Goal: Information Seeking & Learning: Learn about a topic

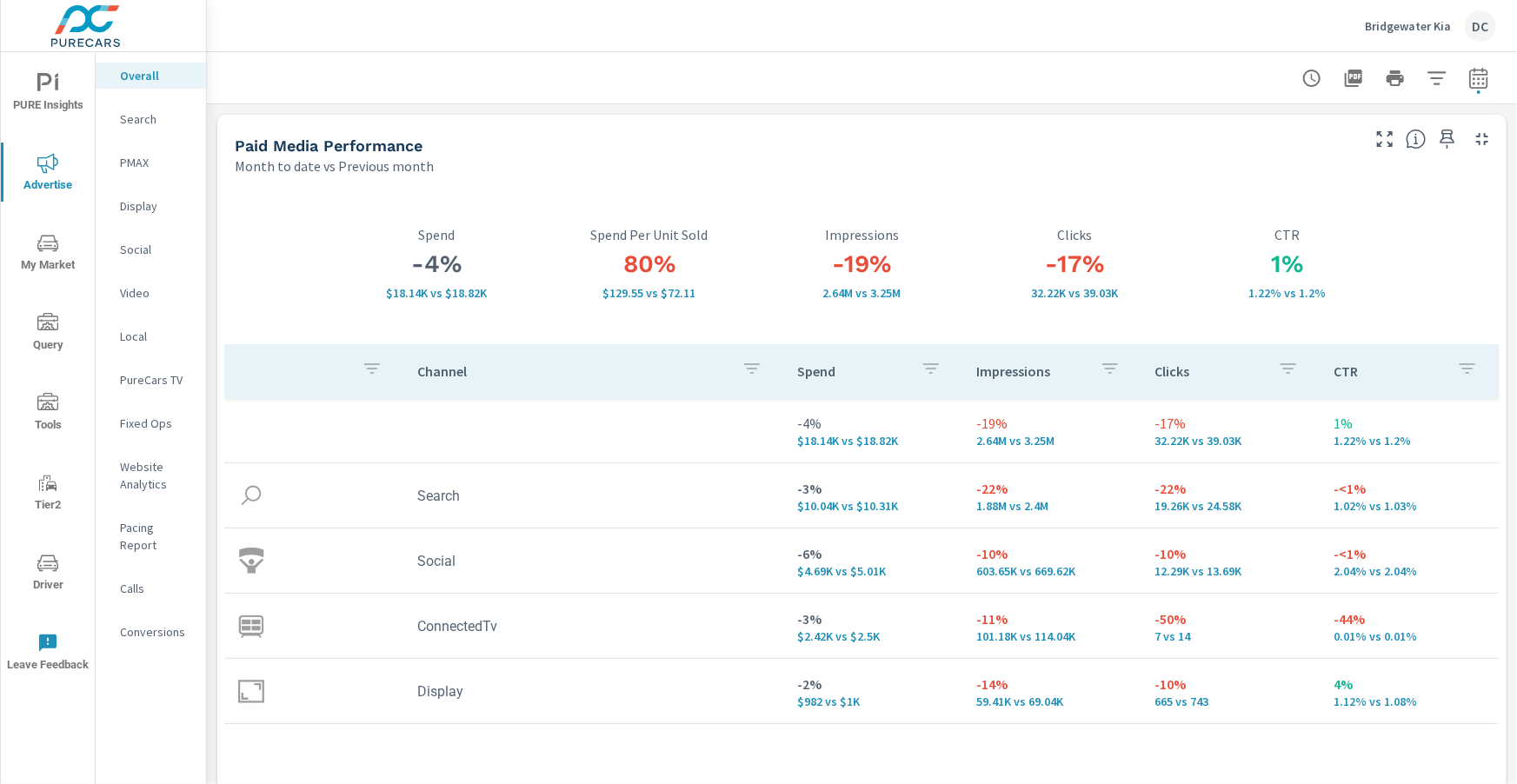
click at [154, 116] on p "Search" at bounding box center [156, 119] width 73 height 17
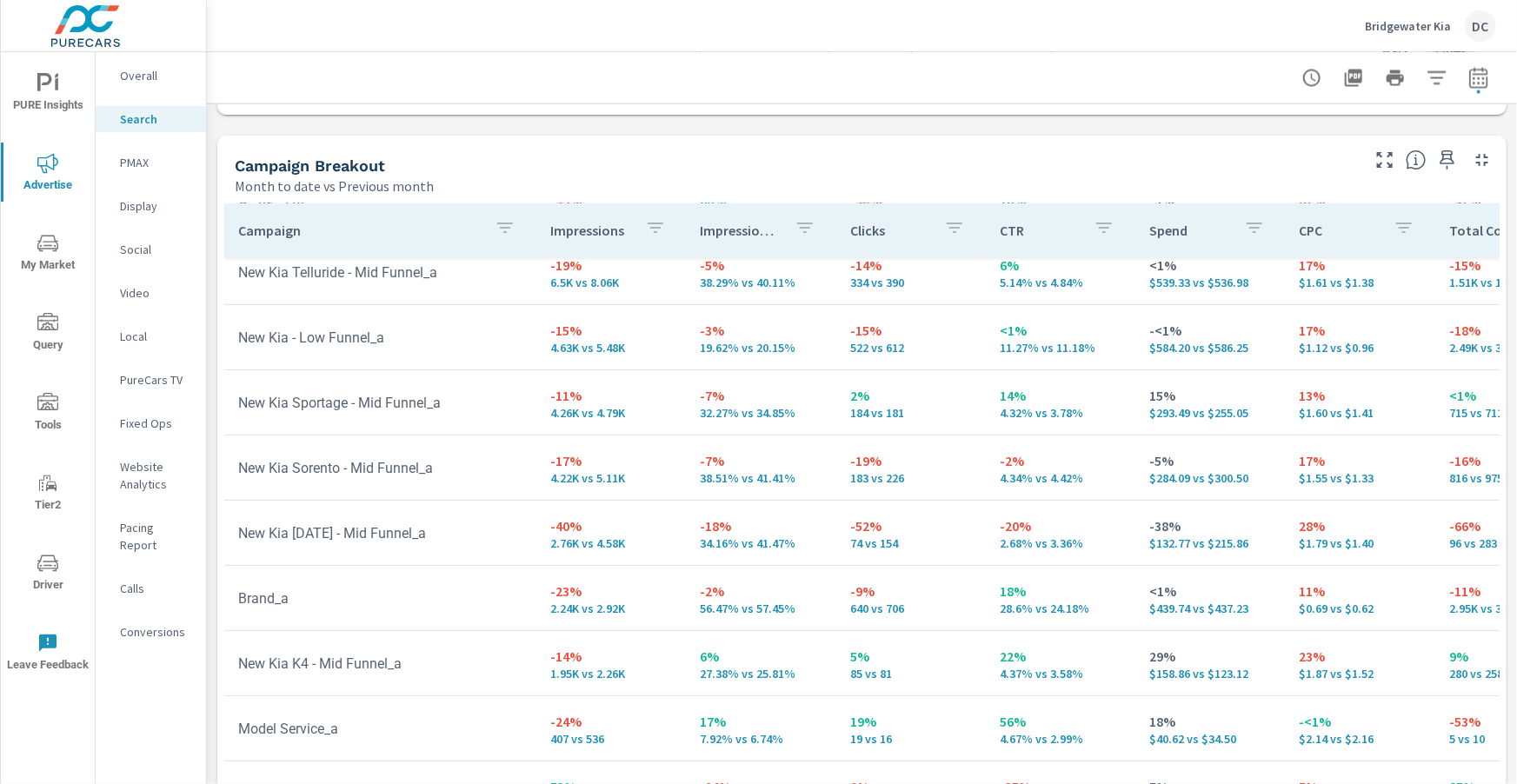
scroll to position [1654, 0]
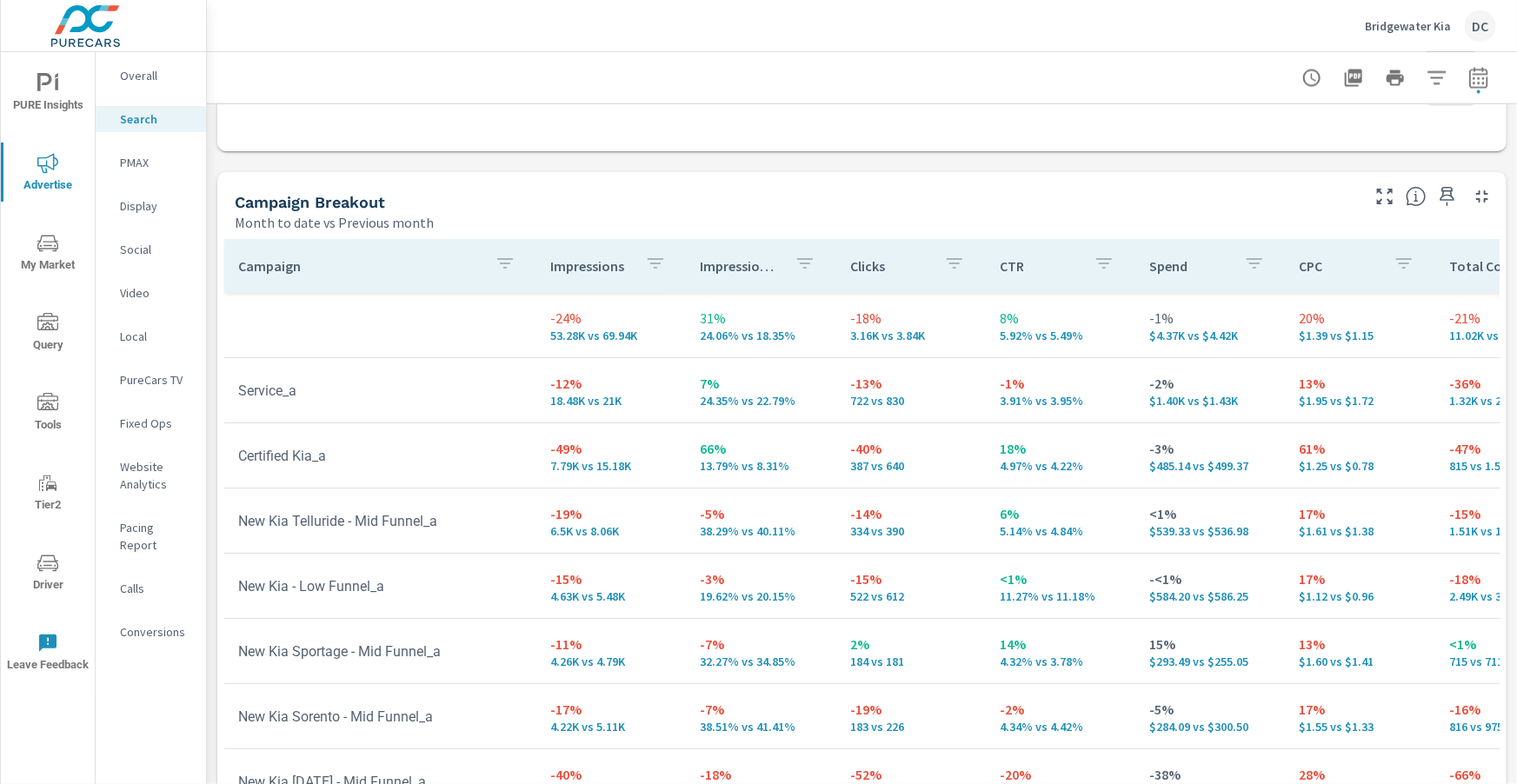
scroll to position [1623, 0]
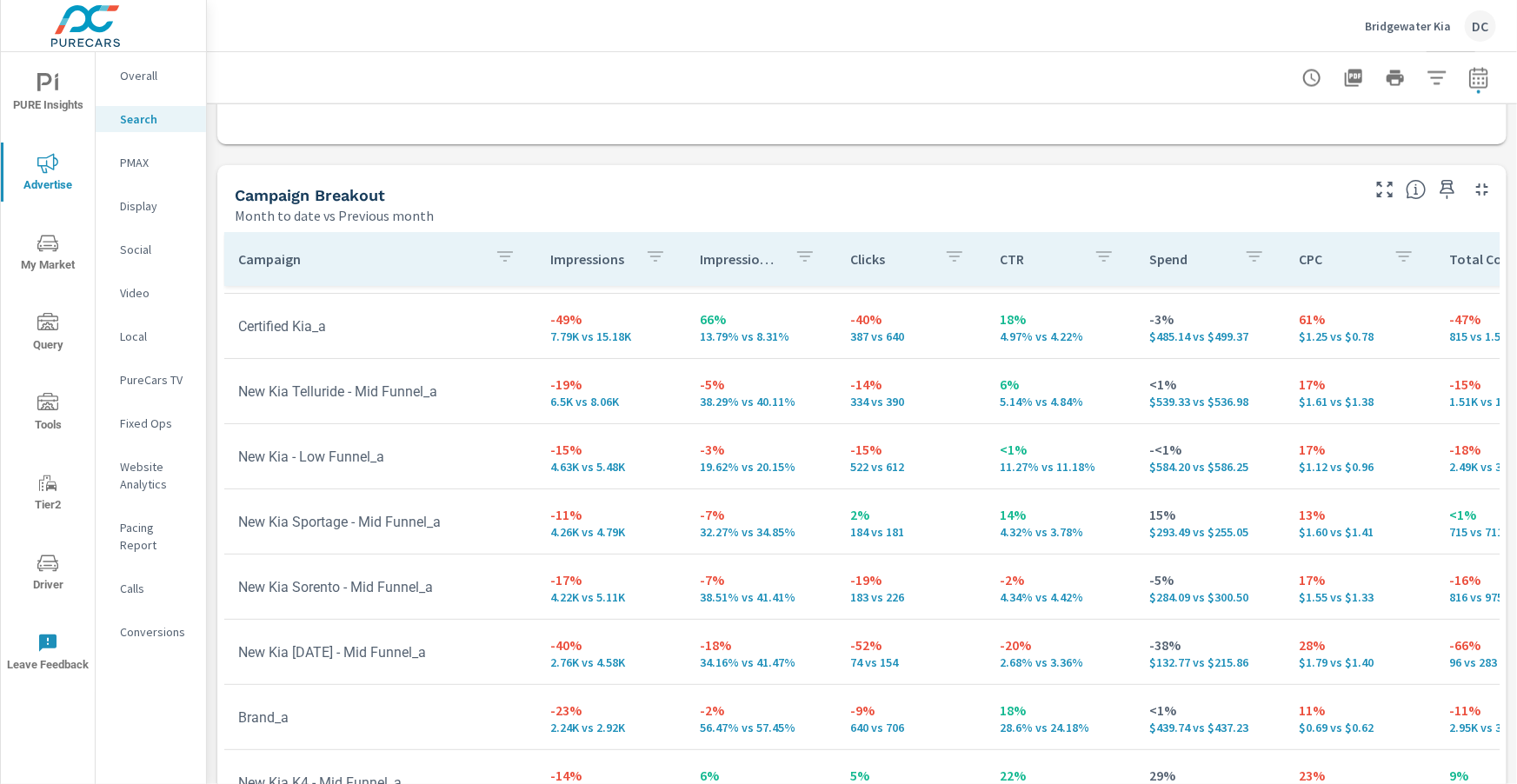
scroll to position [127, 0]
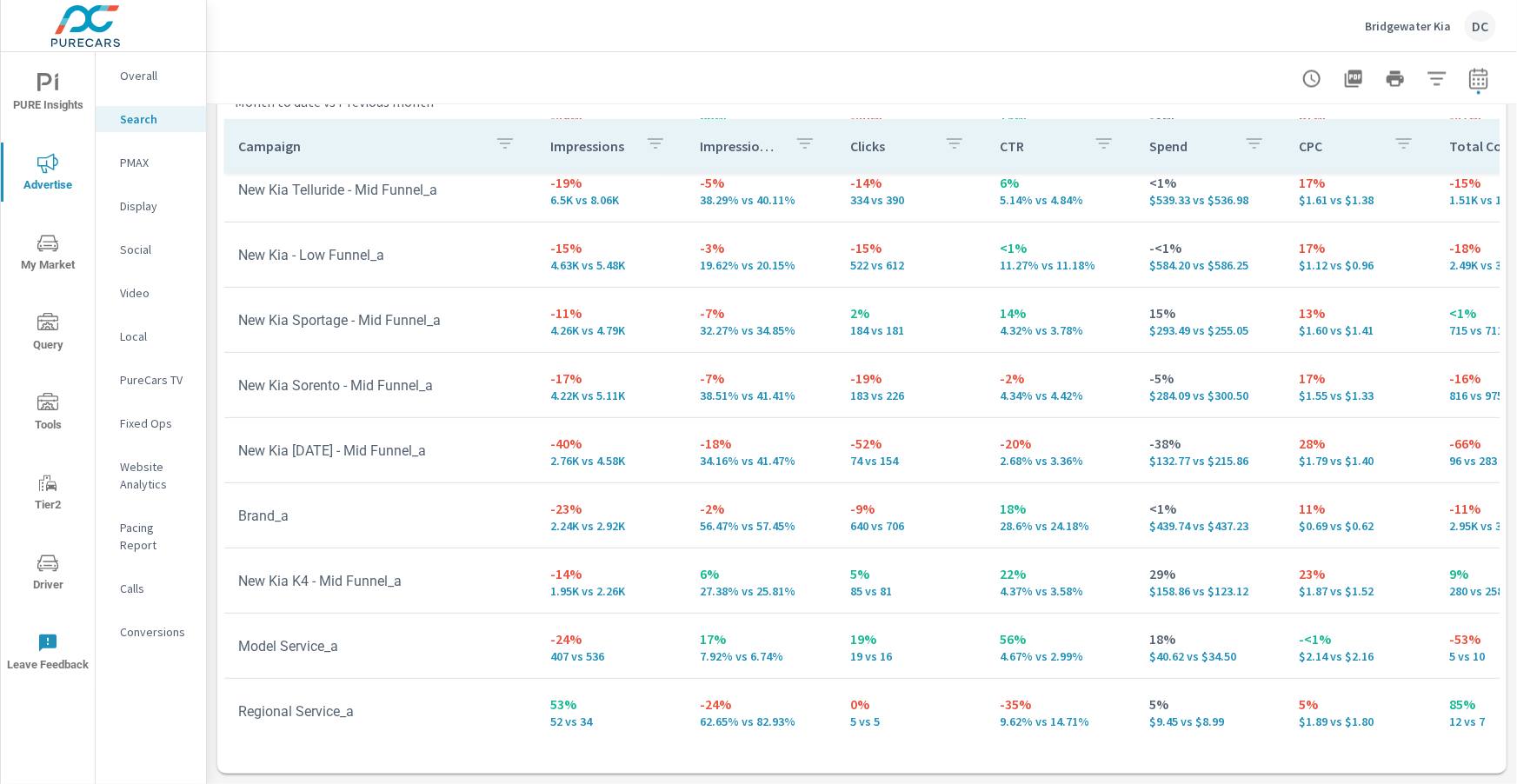
scroll to position [213, 0]
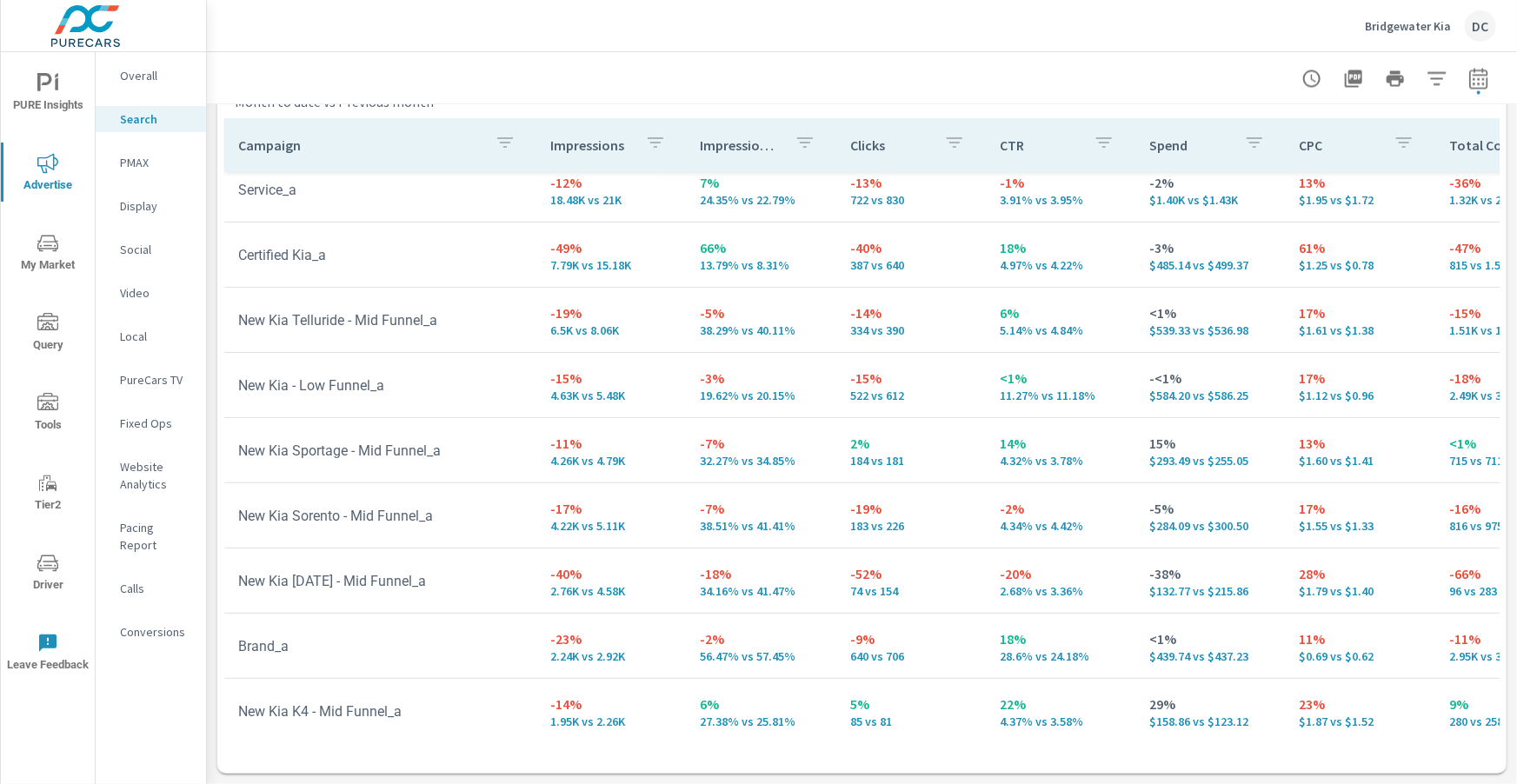
scroll to position [66, 0]
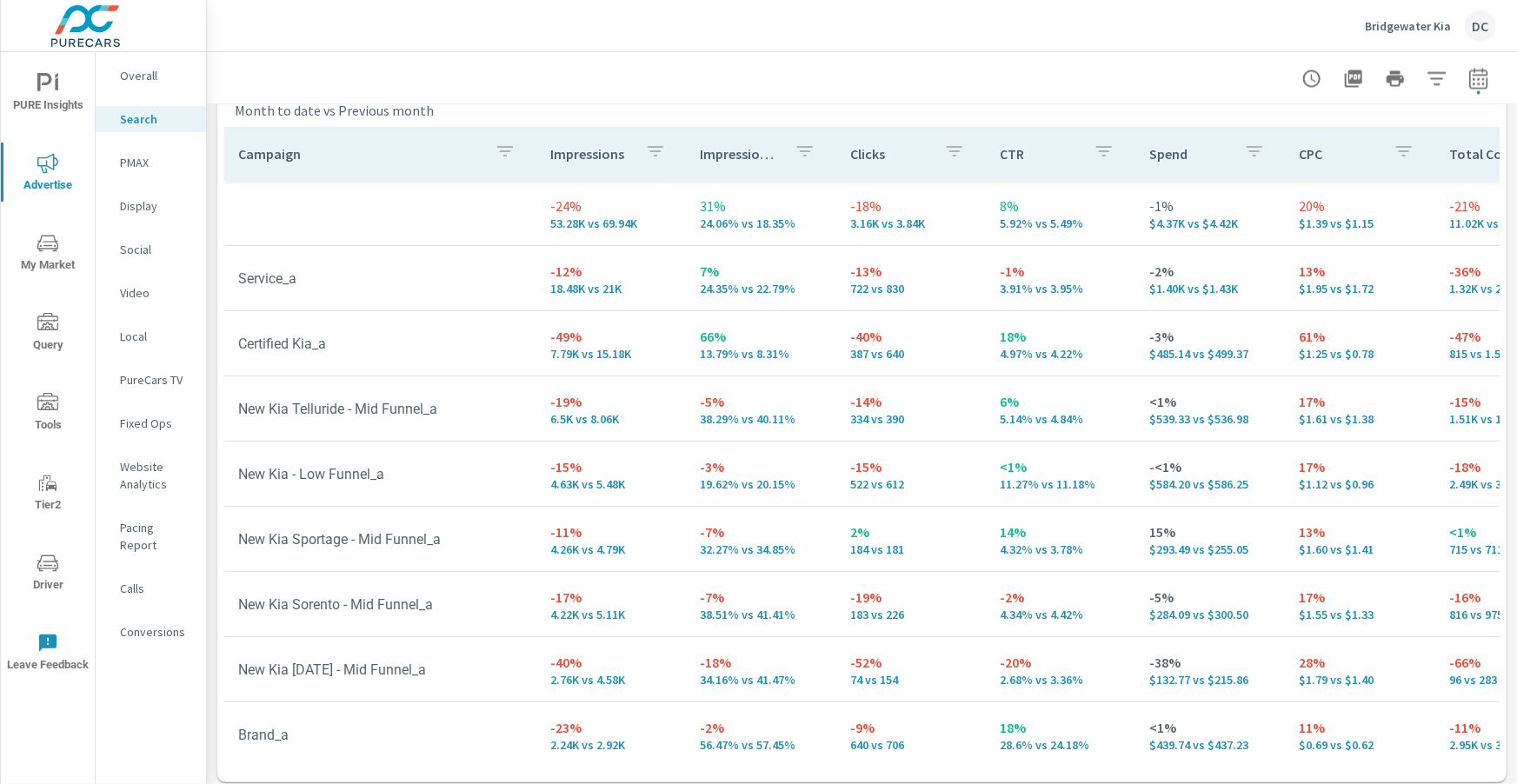
scroll to position [1736, 0]
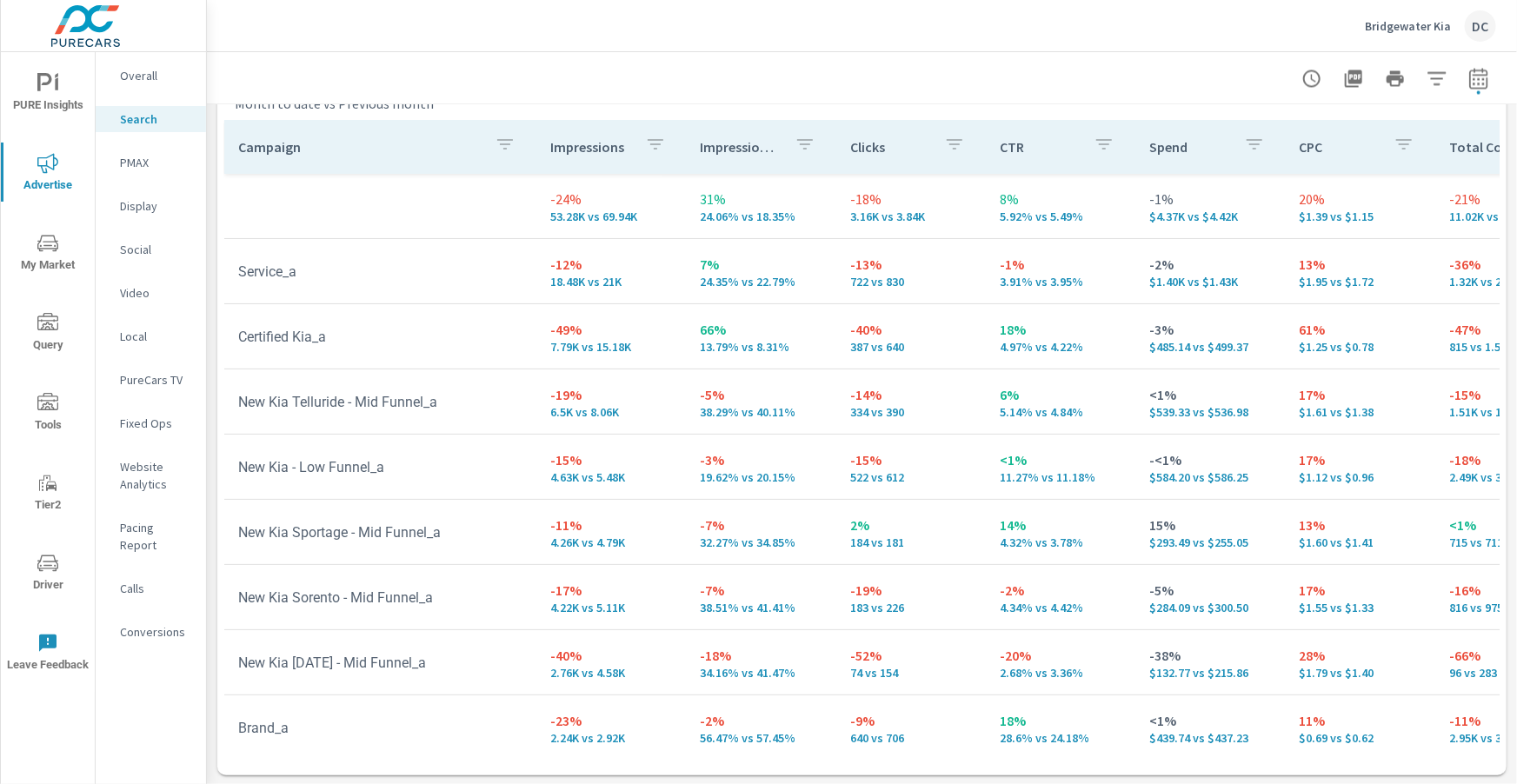
click at [126, 163] on p "PMAX" at bounding box center [156, 163] width 73 height 17
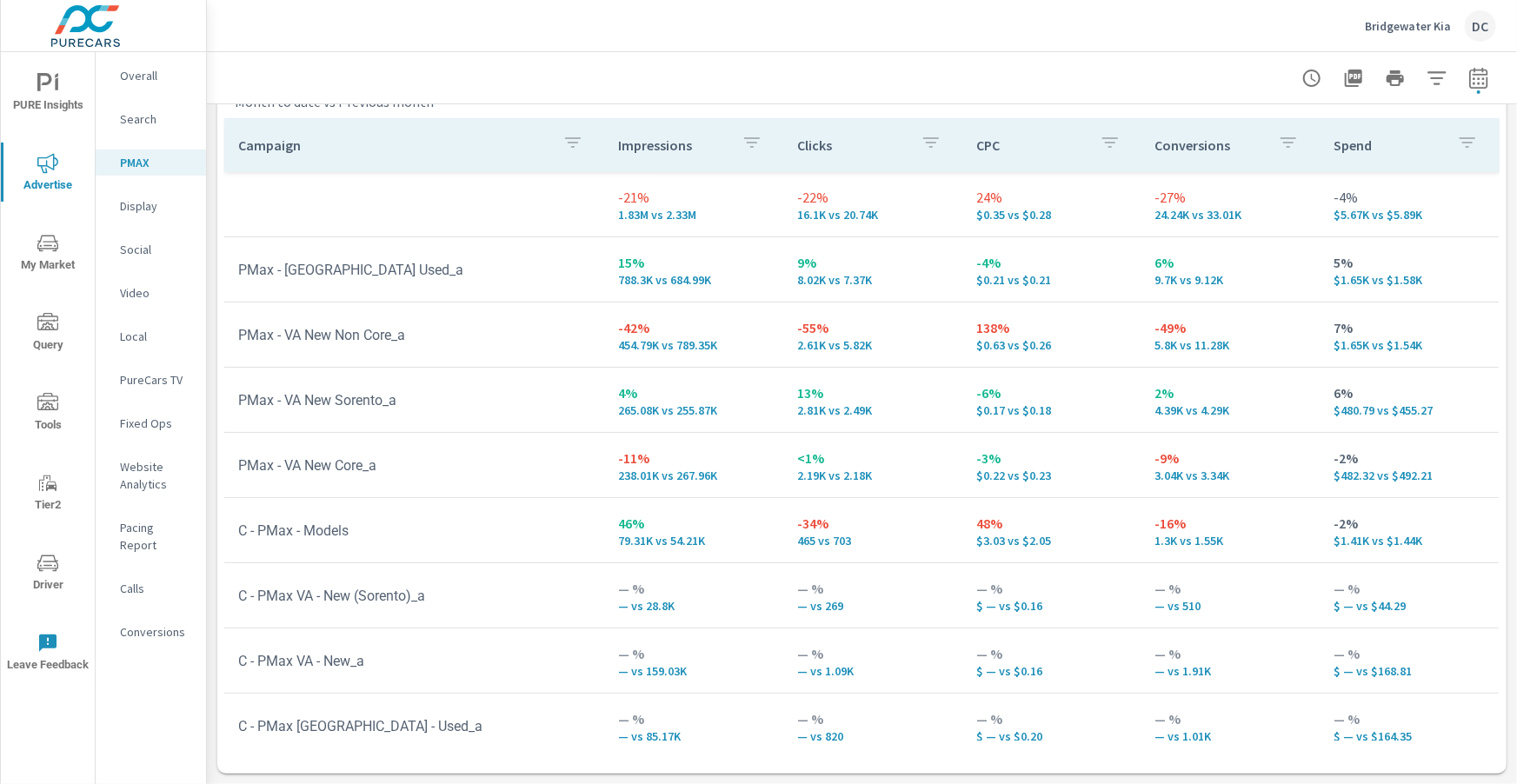
scroll to position [17, 0]
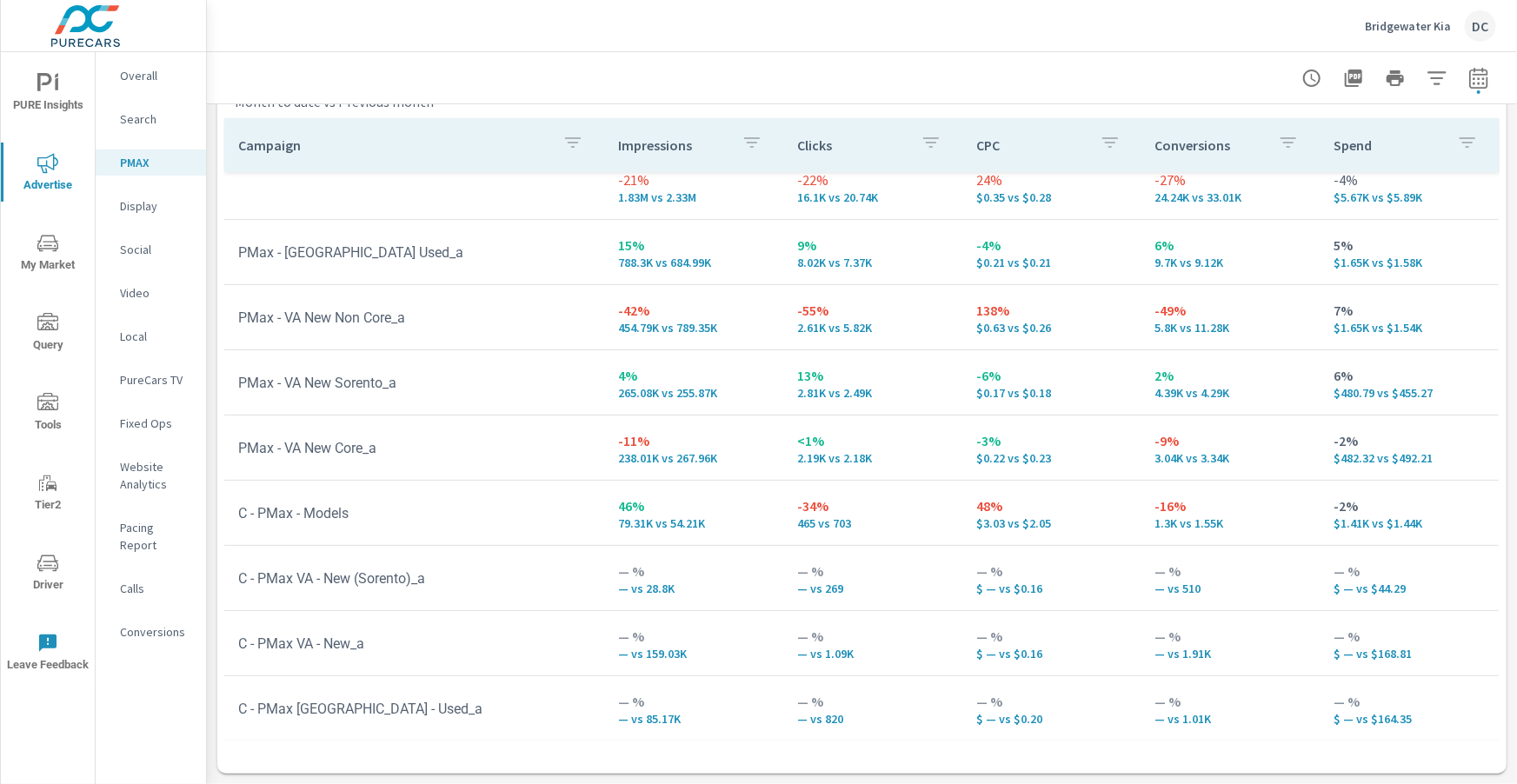
click at [140, 210] on p "Display" at bounding box center [156, 206] width 73 height 17
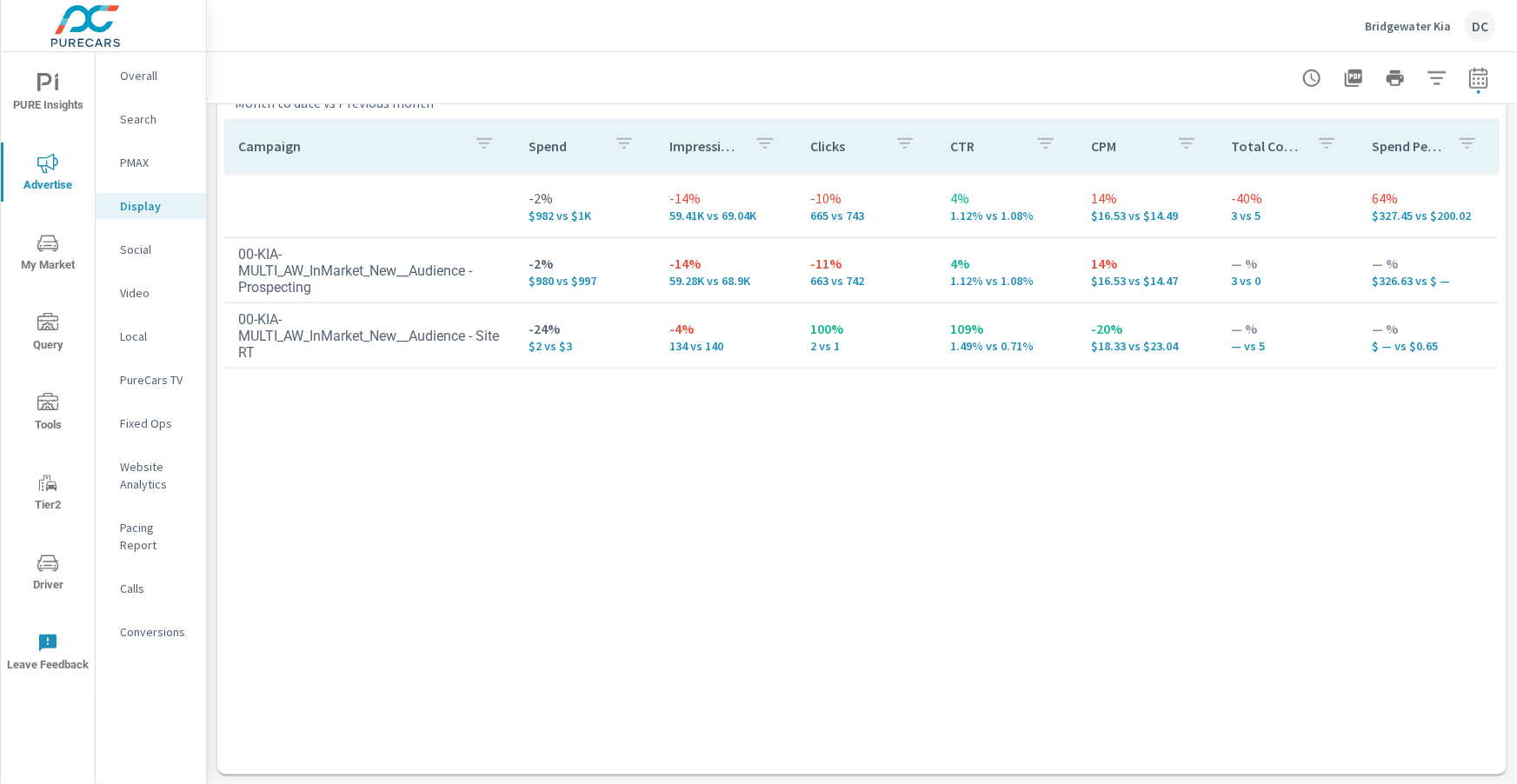
scroll to position [808, 0]
click at [147, 248] on p "Social" at bounding box center [156, 249] width 73 height 17
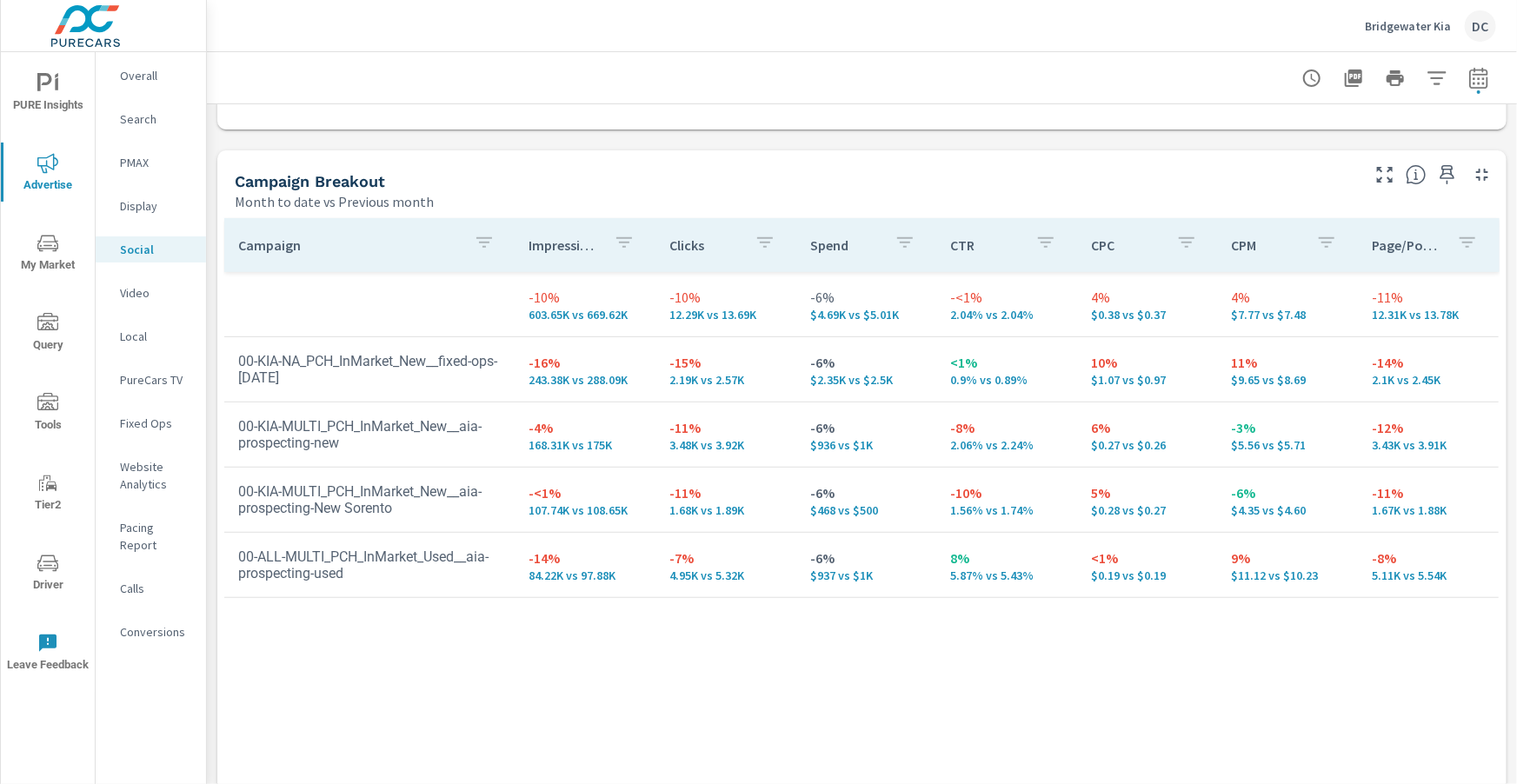
scroll to position [346, 0]
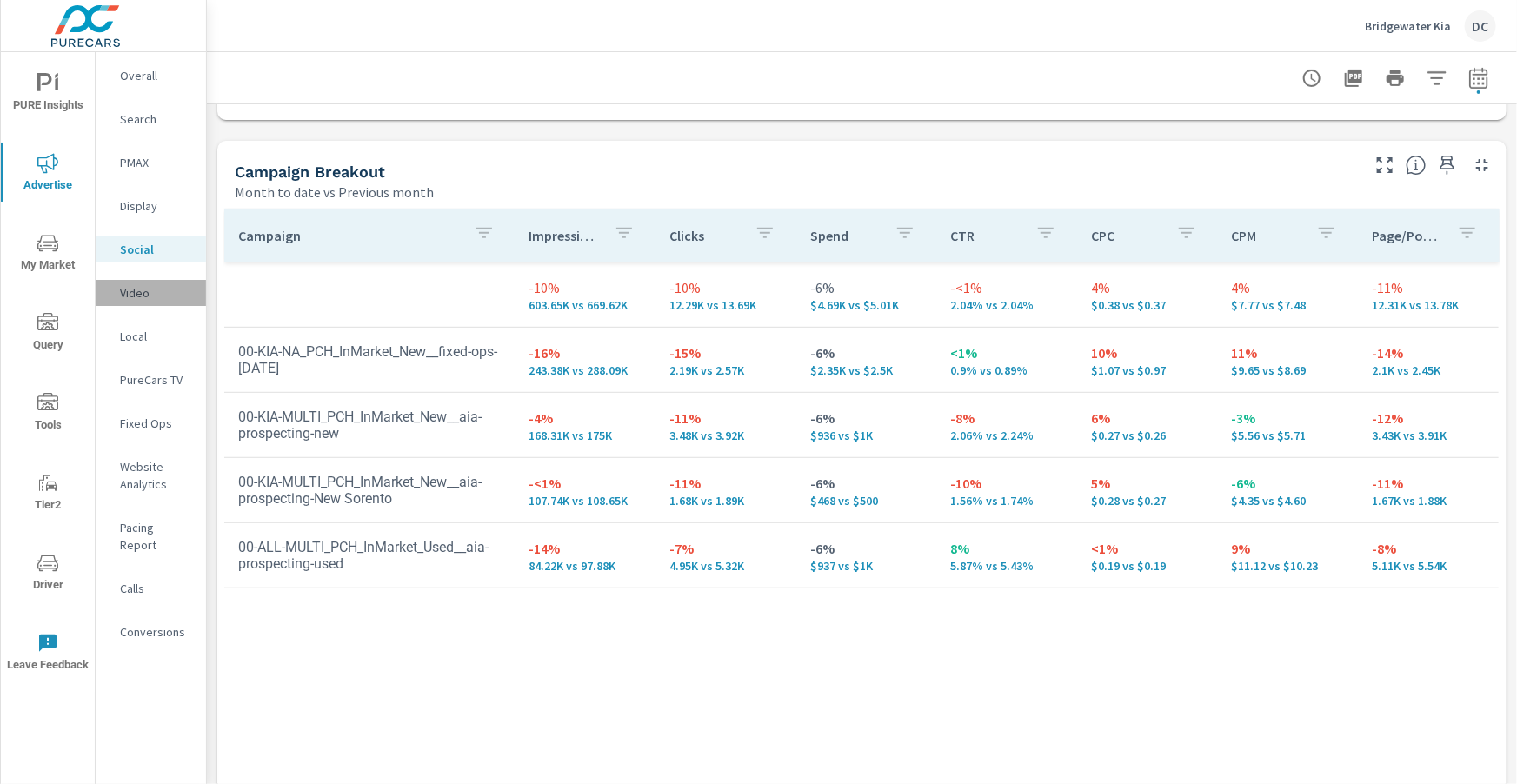
click at [150, 293] on p "Video" at bounding box center [156, 293] width 73 height 17
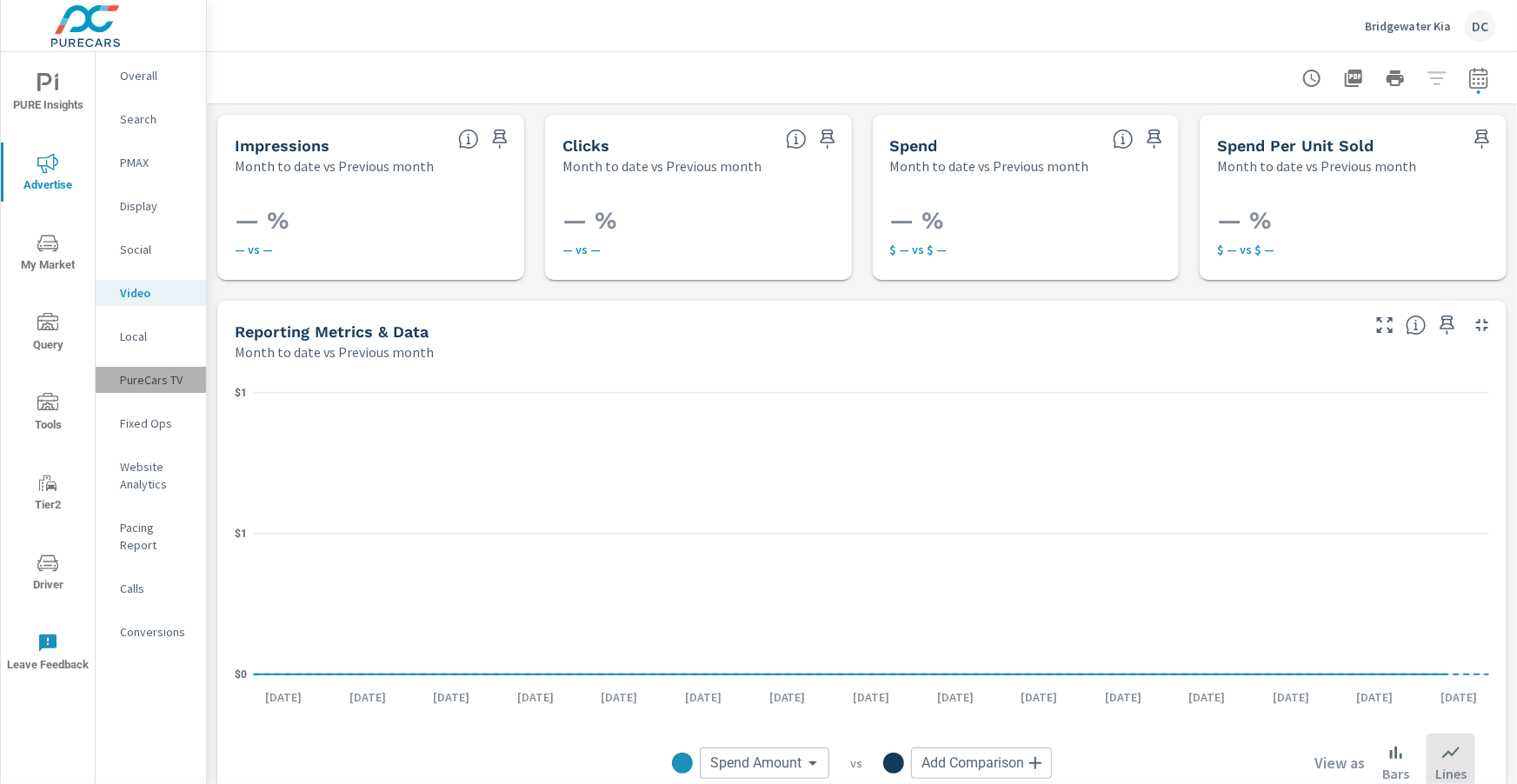
click at [156, 374] on p "PureCars TV" at bounding box center [156, 379] width 73 height 17
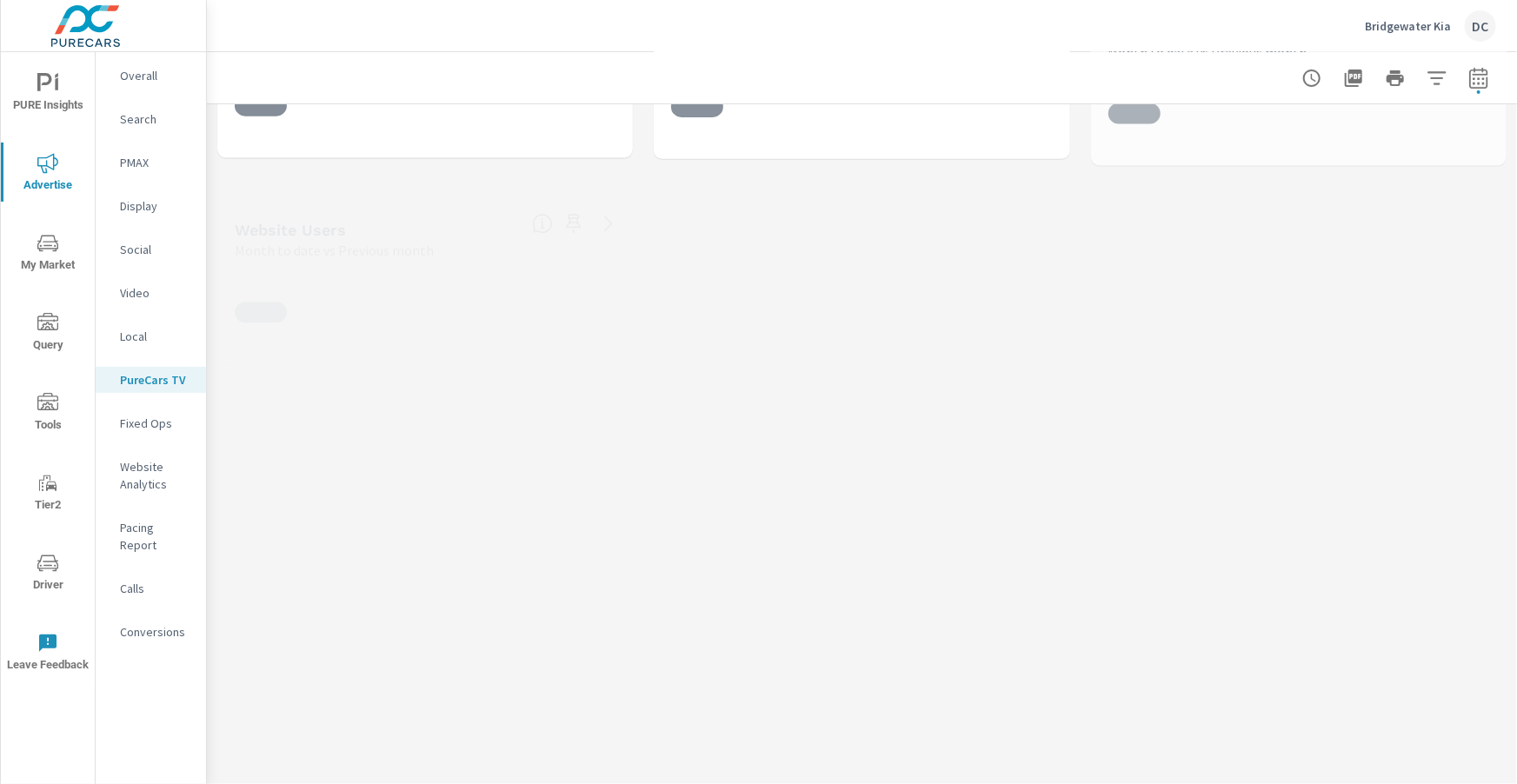
scroll to position [109, 0]
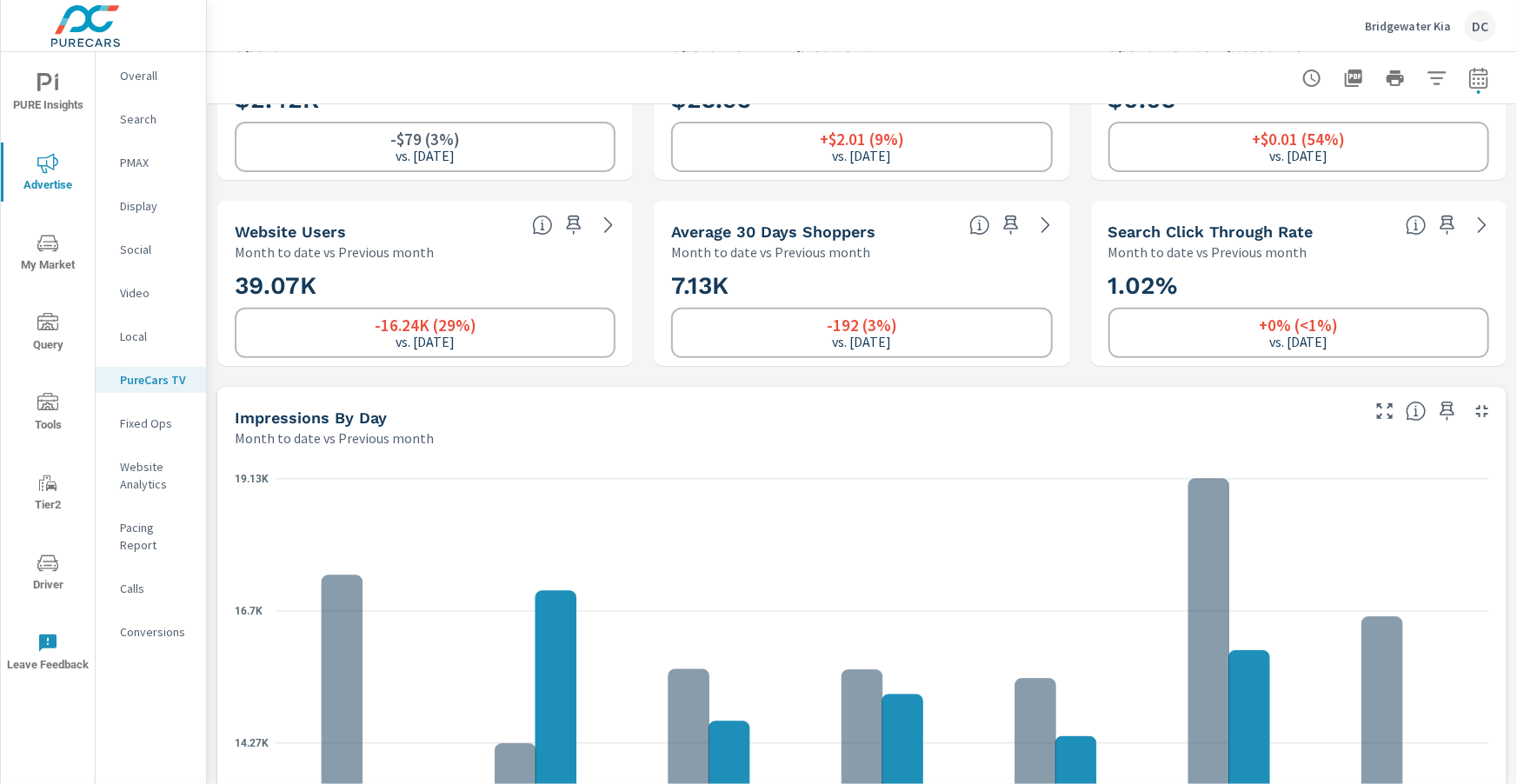
scroll to position [358, 0]
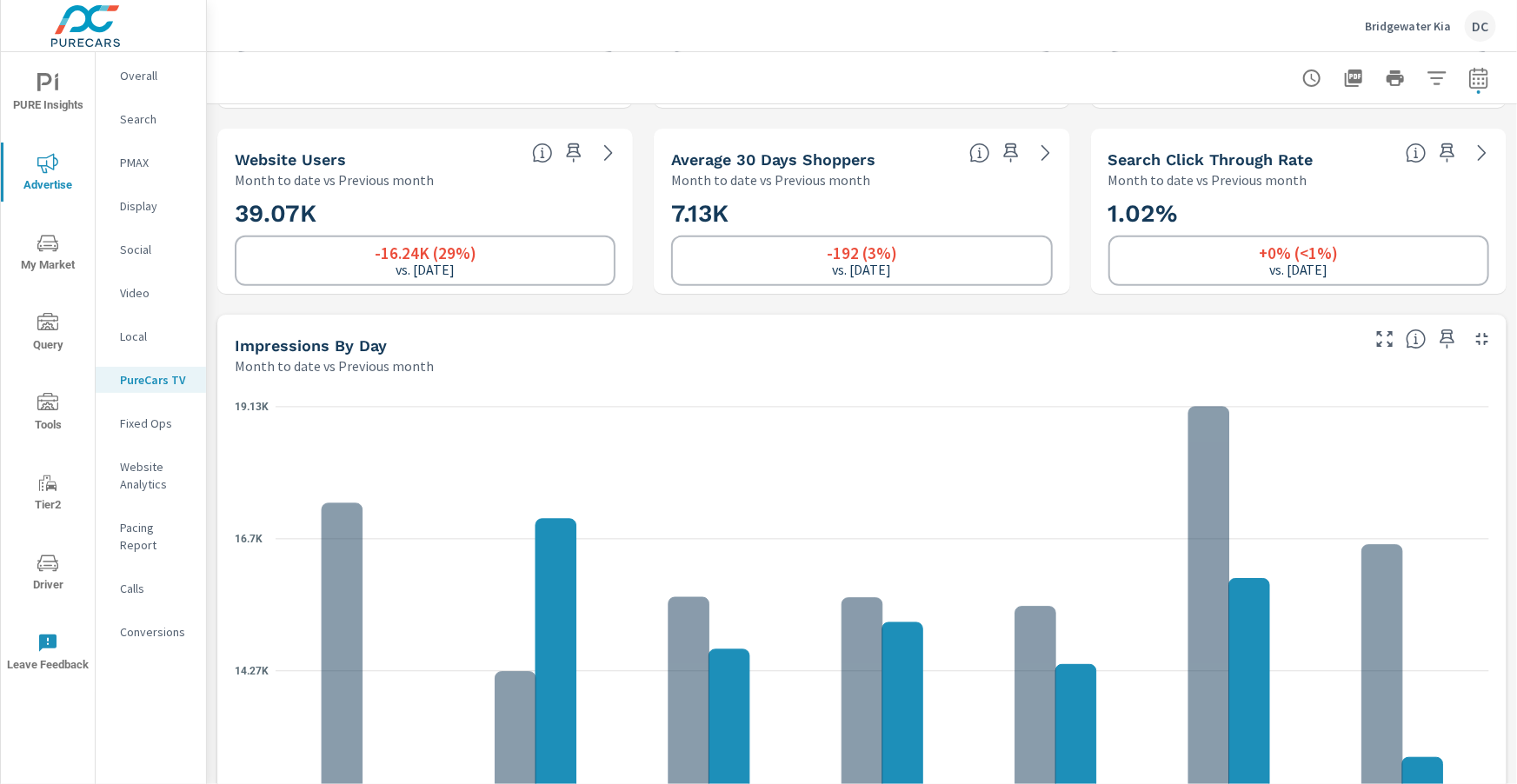
click at [150, 428] on p "Fixed Ops" at bounding box center [156, 423] width 73 height 17
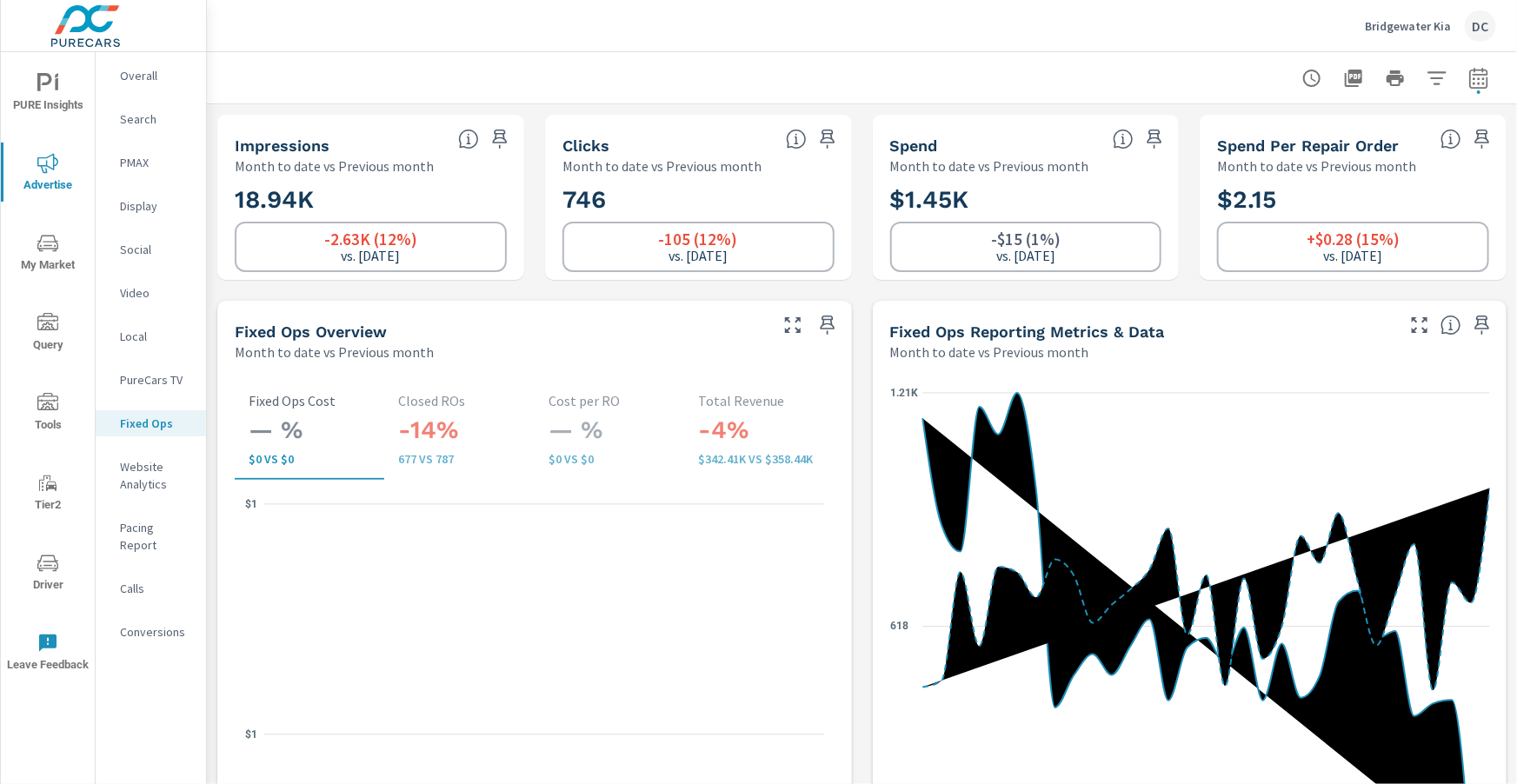
click at [68, 88] on span "PURE Insights" at bounding box center [47, 94] width 83 height 43
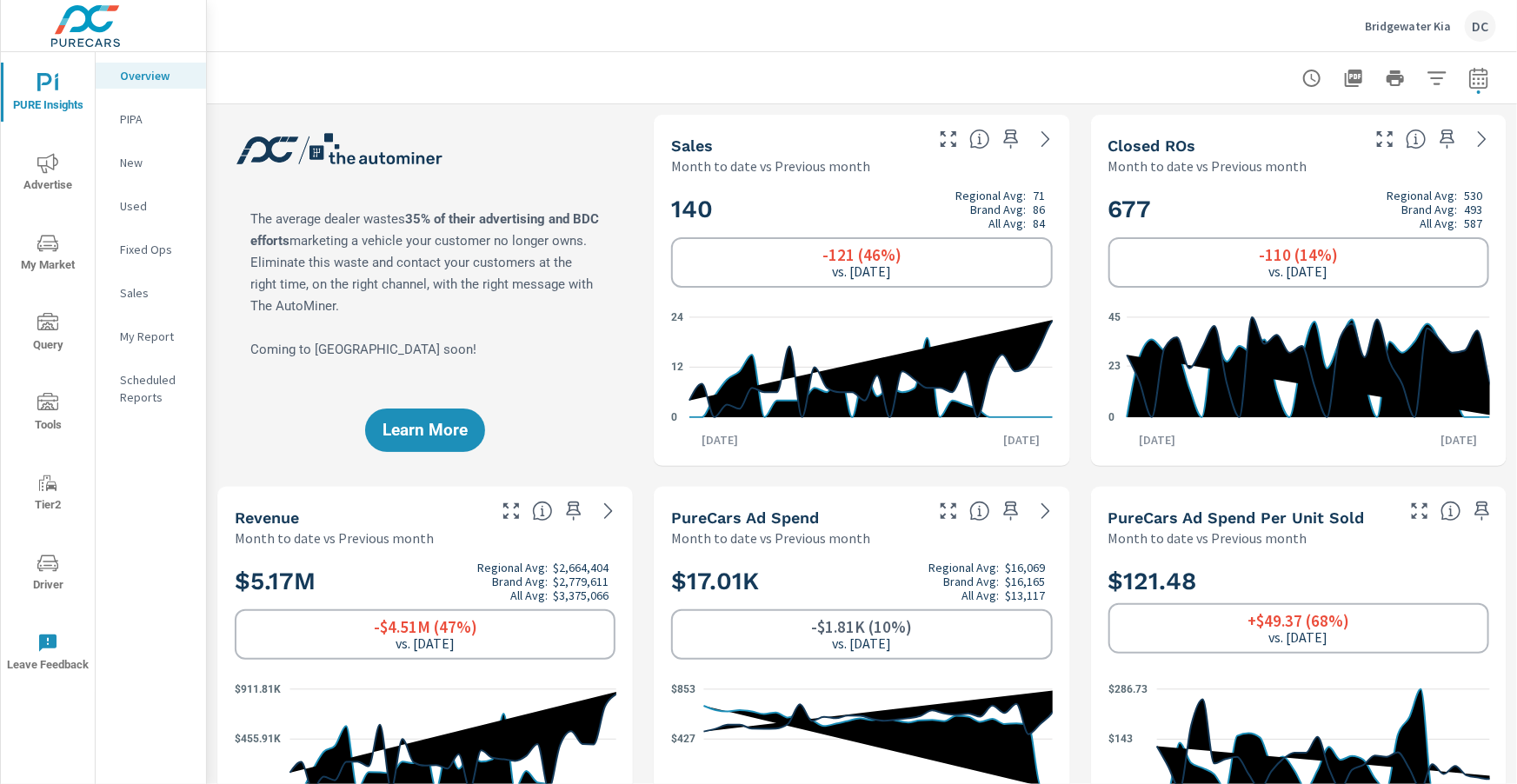
click at [58, 561] on span "Driver" at bounding box center [47, 573] width 83 height 43
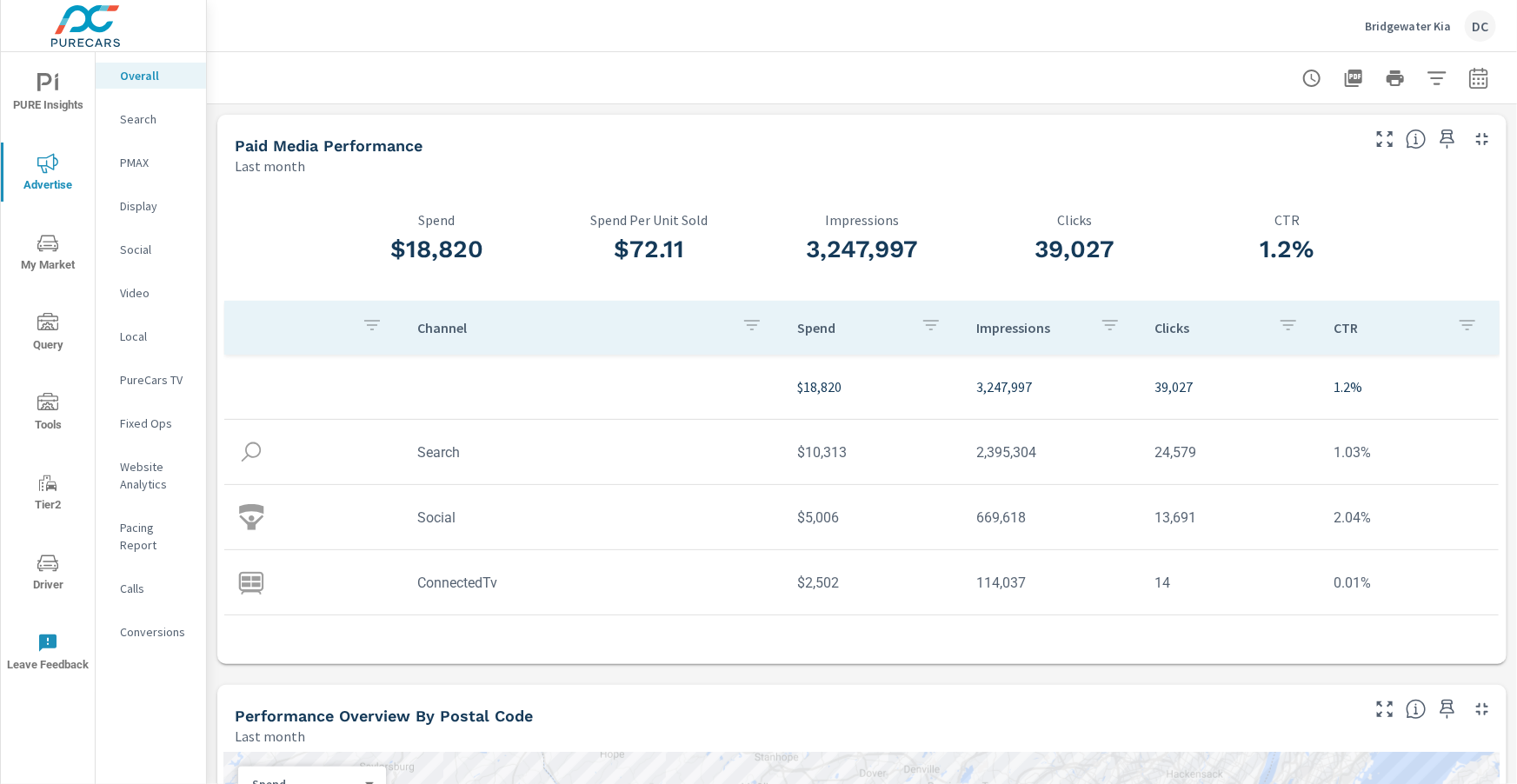
click at [145, 160] on p "PMAX" at bounding box center [156, 163] width 73 height 17
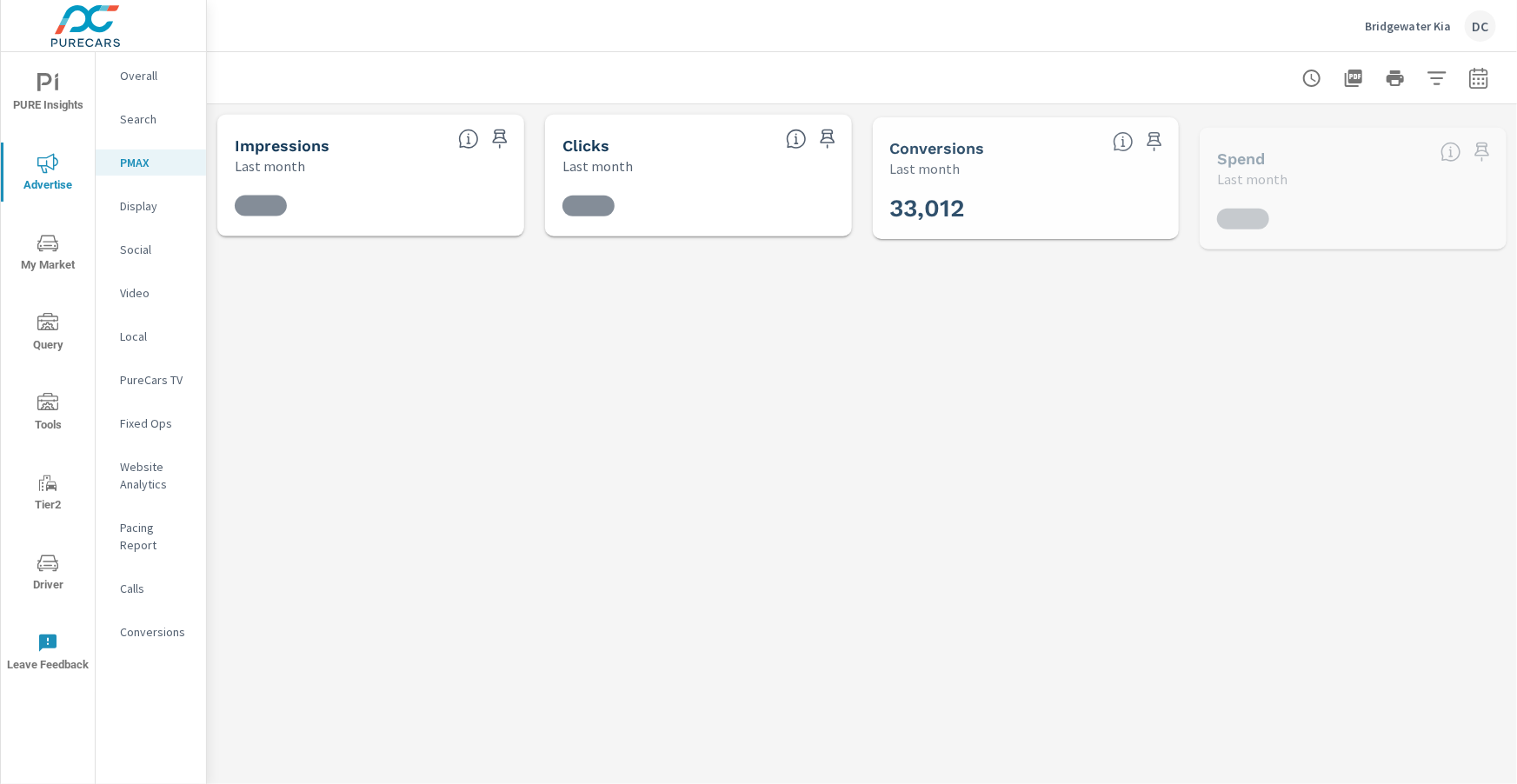
click at [1480, 87] on icon "button" at bounding box center [1478, 78] width 18 height 21
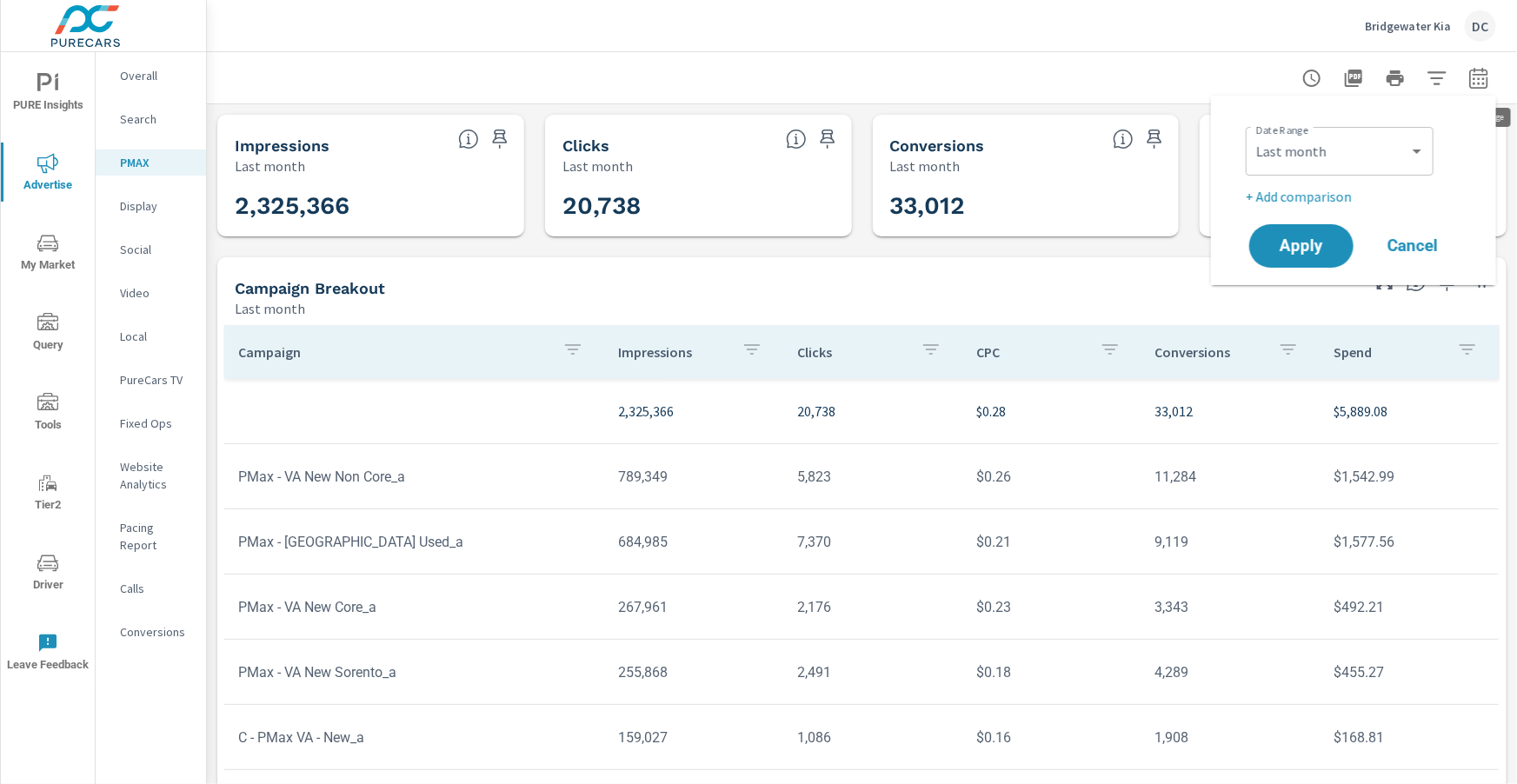
scroll to position [191, 0]
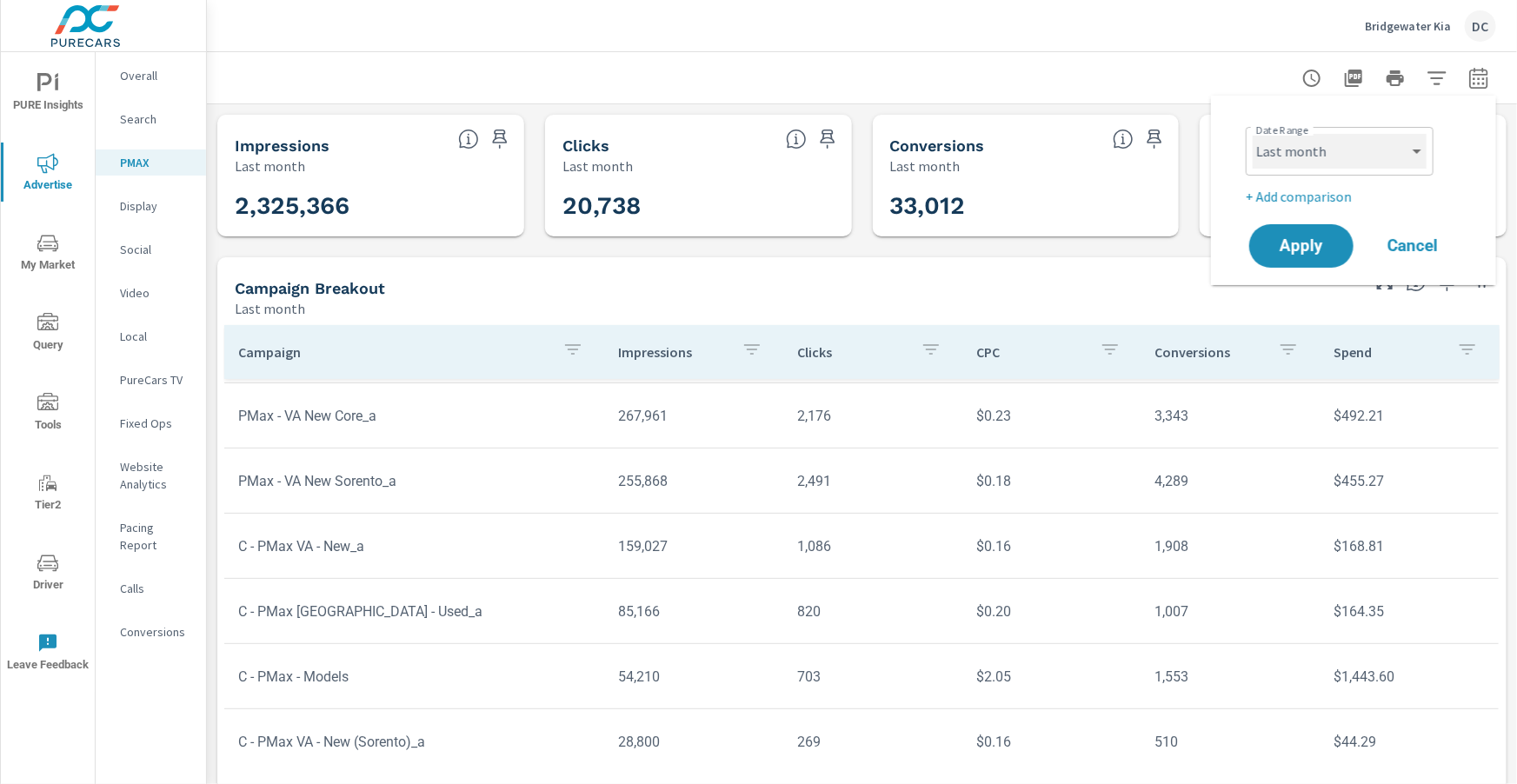
click at [1392, 153] on select "Custom Yesterday Last week Last 7 days Last 14 days Last 30 days Last 45 days L…" at bounding box center [1340, 151] width 174 height 35
click at [1253, 134] on select "Custom Yesterday Last week Last 7 days Last 14 days Last 30 days Last 45 days L…" at bounding box center [1340, 151] width 174 height 35
select select "Month to date"
click at [1333, 193] on p "+ Add comparison" at bounding box center [1357, 197] width 222 height 21
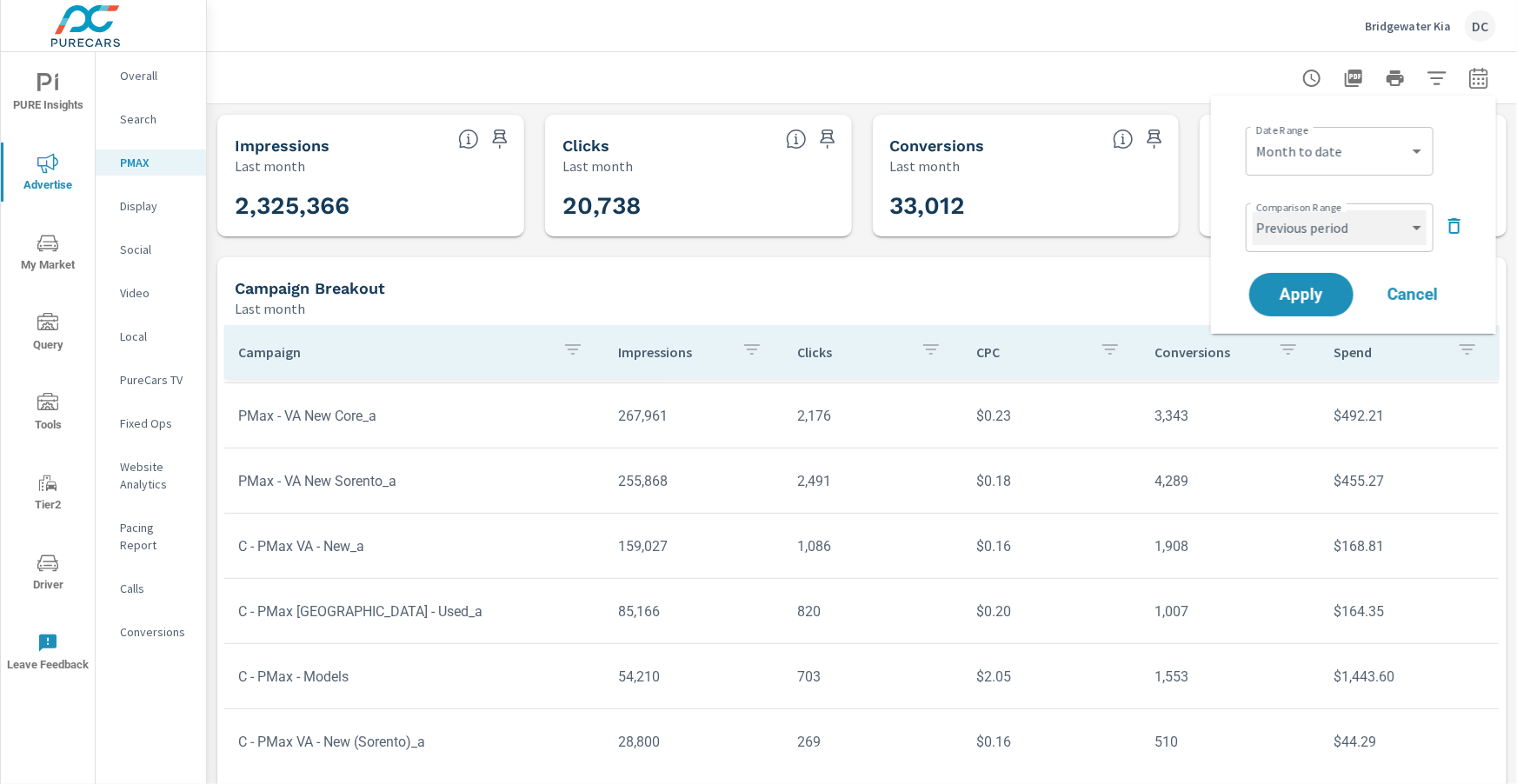
click at [1333, 232] on select "Custom Previous period Previous month Previous year" at bounding box center [1340, 228] width 174 height 35
click at [1253, 211] on select "Custom Previous period Previous month Previous year" at bounding box center [1340, 228] width 174 height 35
select select "Previous month"
click at [1326, 296] on span "Apply" at bounding box center [1301, 295] width 72 height 17
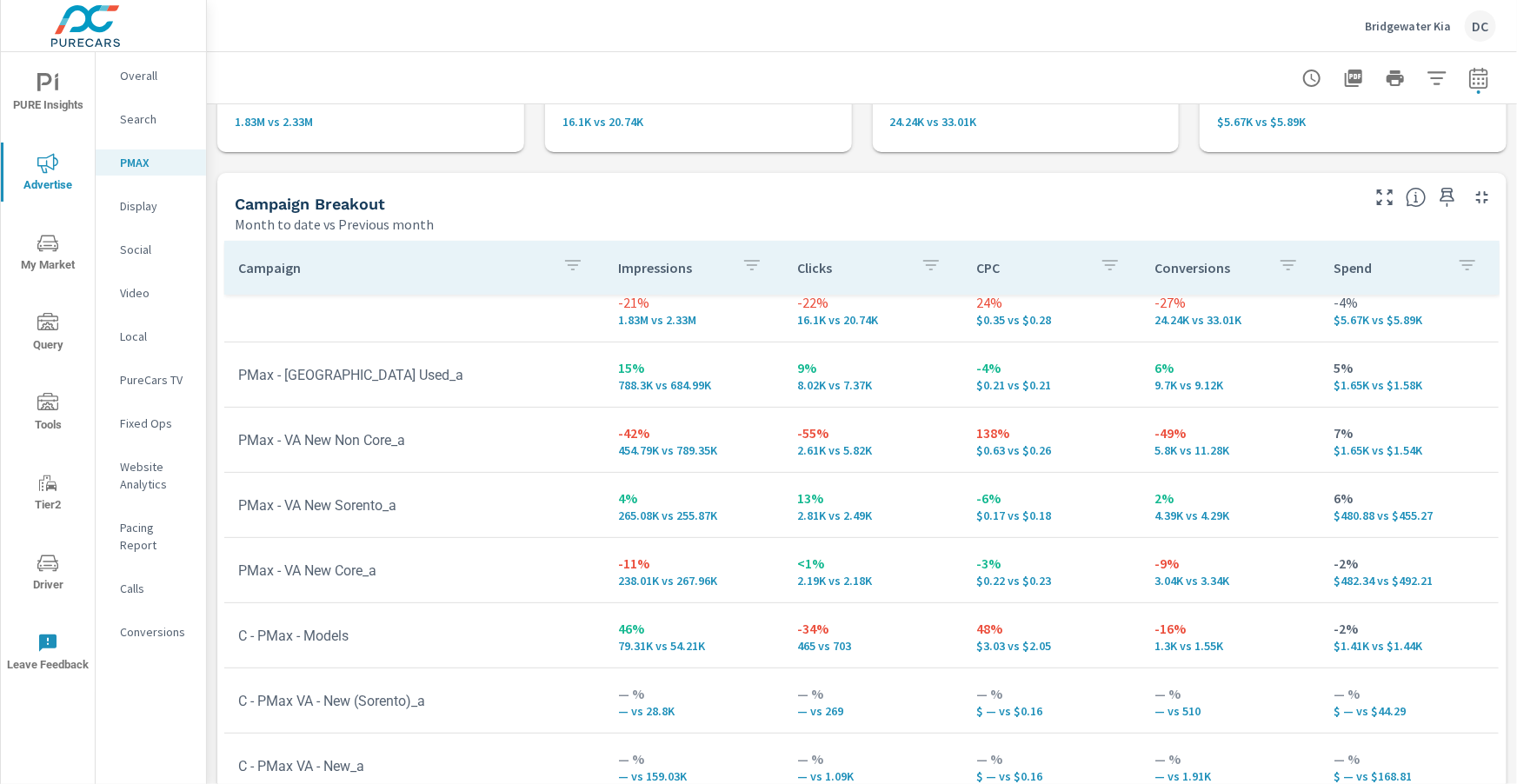
scroll to position [128, 0]
click at [1488, 80] on icon "button" at bounding box center [1479, 79] width 21 height 21
select select "Month to date"
select select "Previous month"
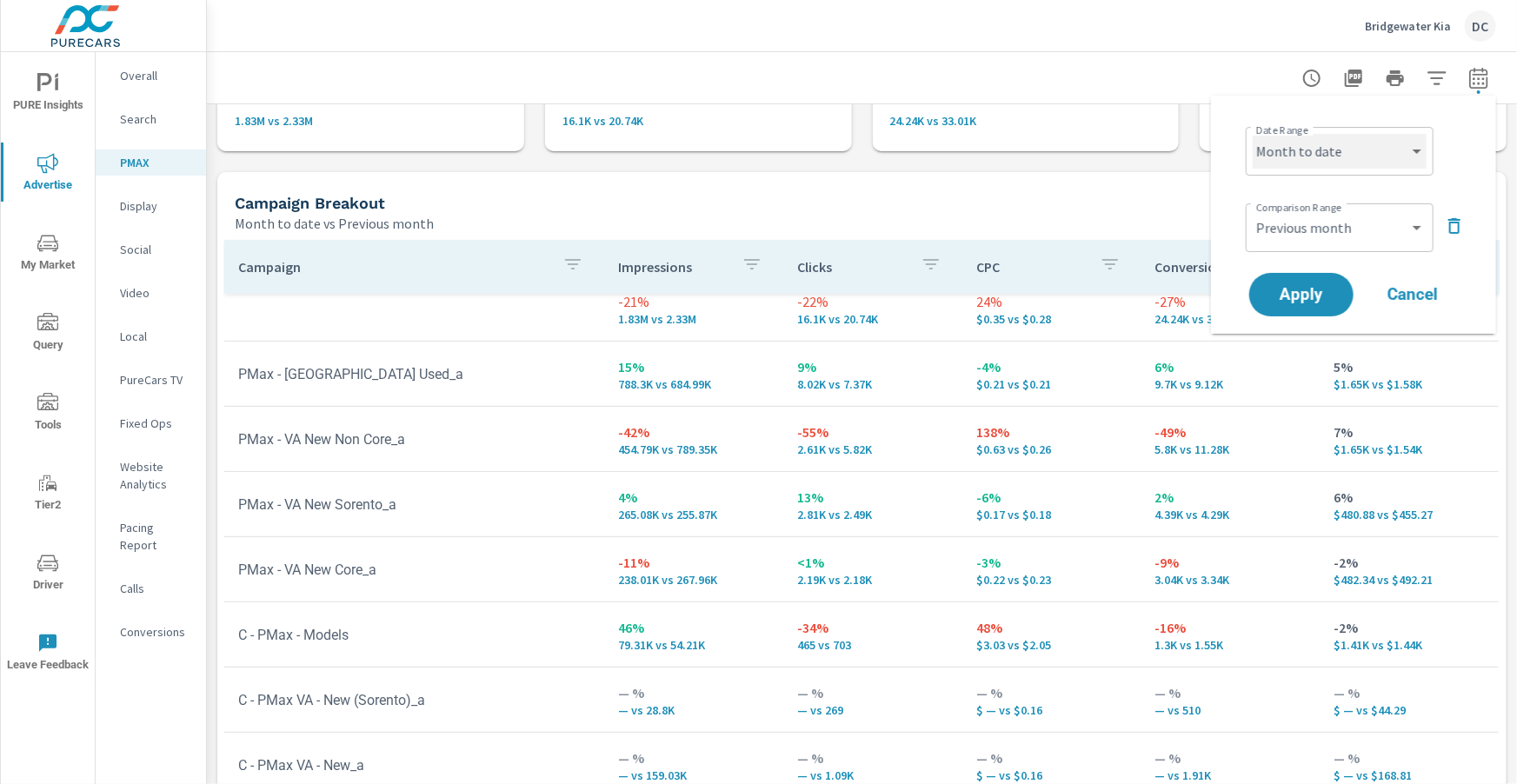
click at [1379, 148] on select "Custom Yesterday Last week Last 7 days Last 14 days Last 30 days Last 45 days L…" at bounding box center [1340, 151] width 174 height 35
click at [1253, 134] on select "Custom Yesterday Last week Last 7 days Last 14 days Last 30 days Last 45 days L…" at bounding box center [1340, 151] width 174 height 35
select select "custom"
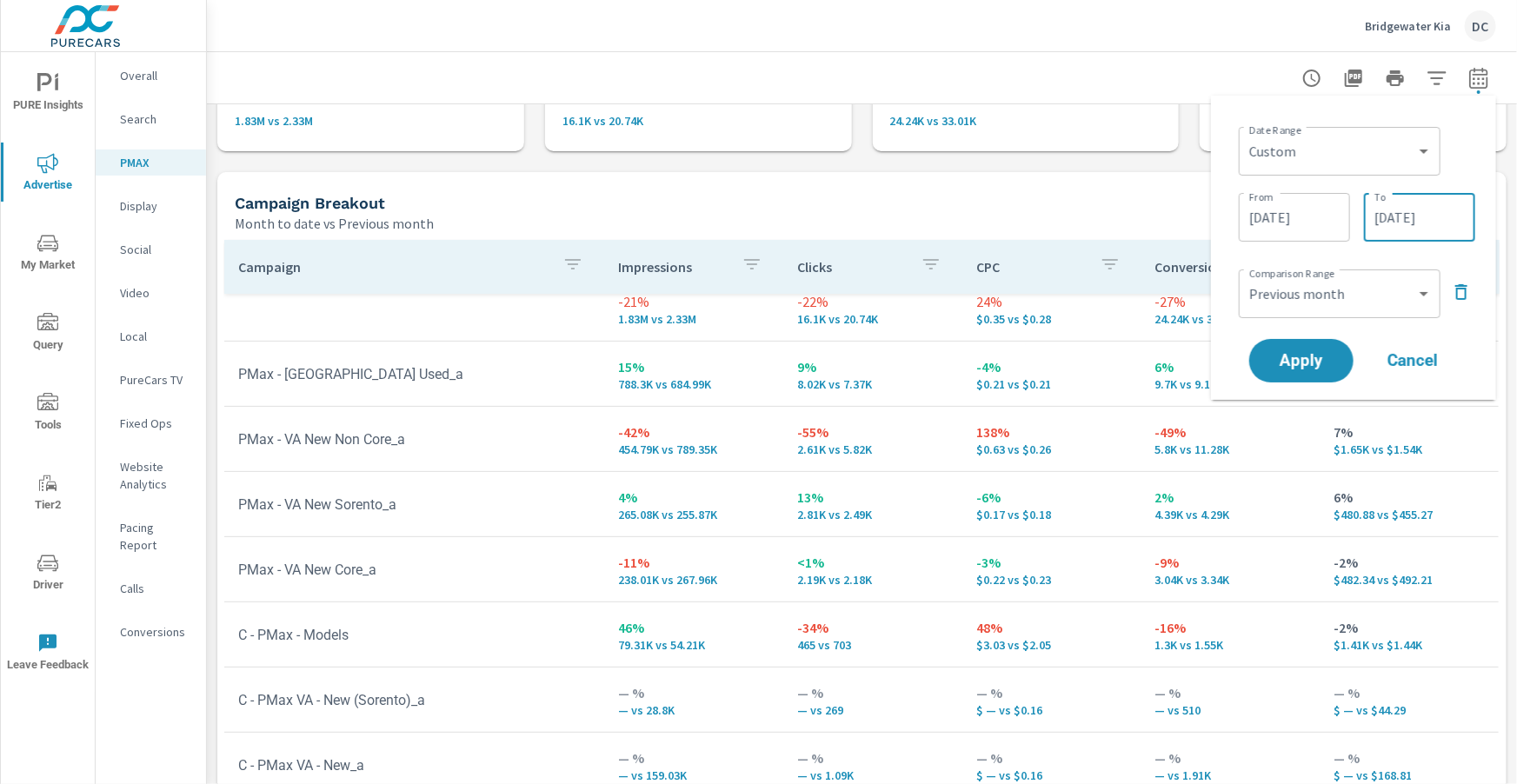
click at [1405, 219] on input "09/30/2025" at bounding box center [1419, 218] width 97 height 35
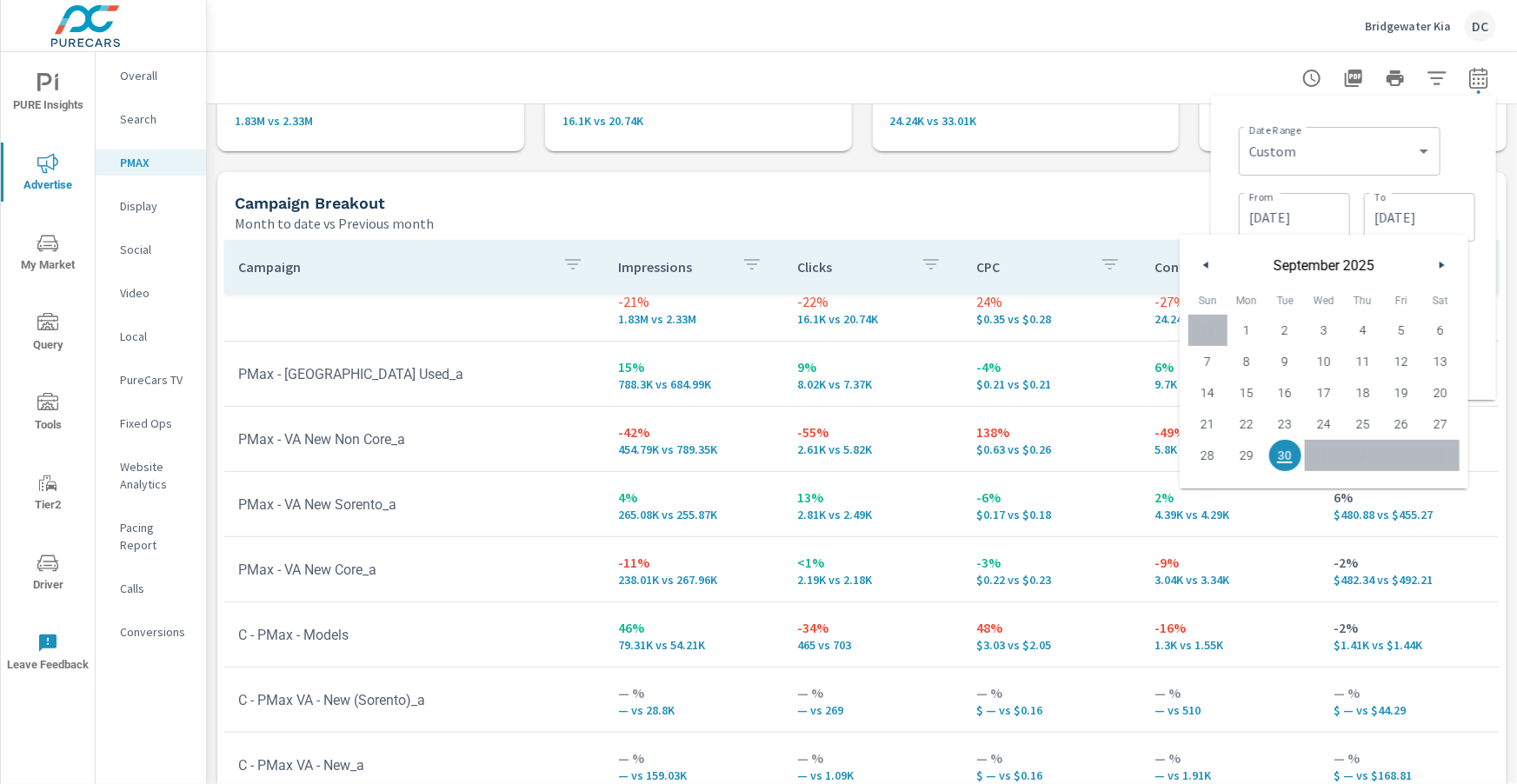
click at [1250, 454] on span "29" at bounding box center [1247, 455] width 39 height 23
type input "09/29/2025"
click at [1493, 287] on div "Date Range Custom Yesterday Last week Last 7 days Last 14 days Last 30 days Las…" at bounding box center [1353, 247] width 285 height 304
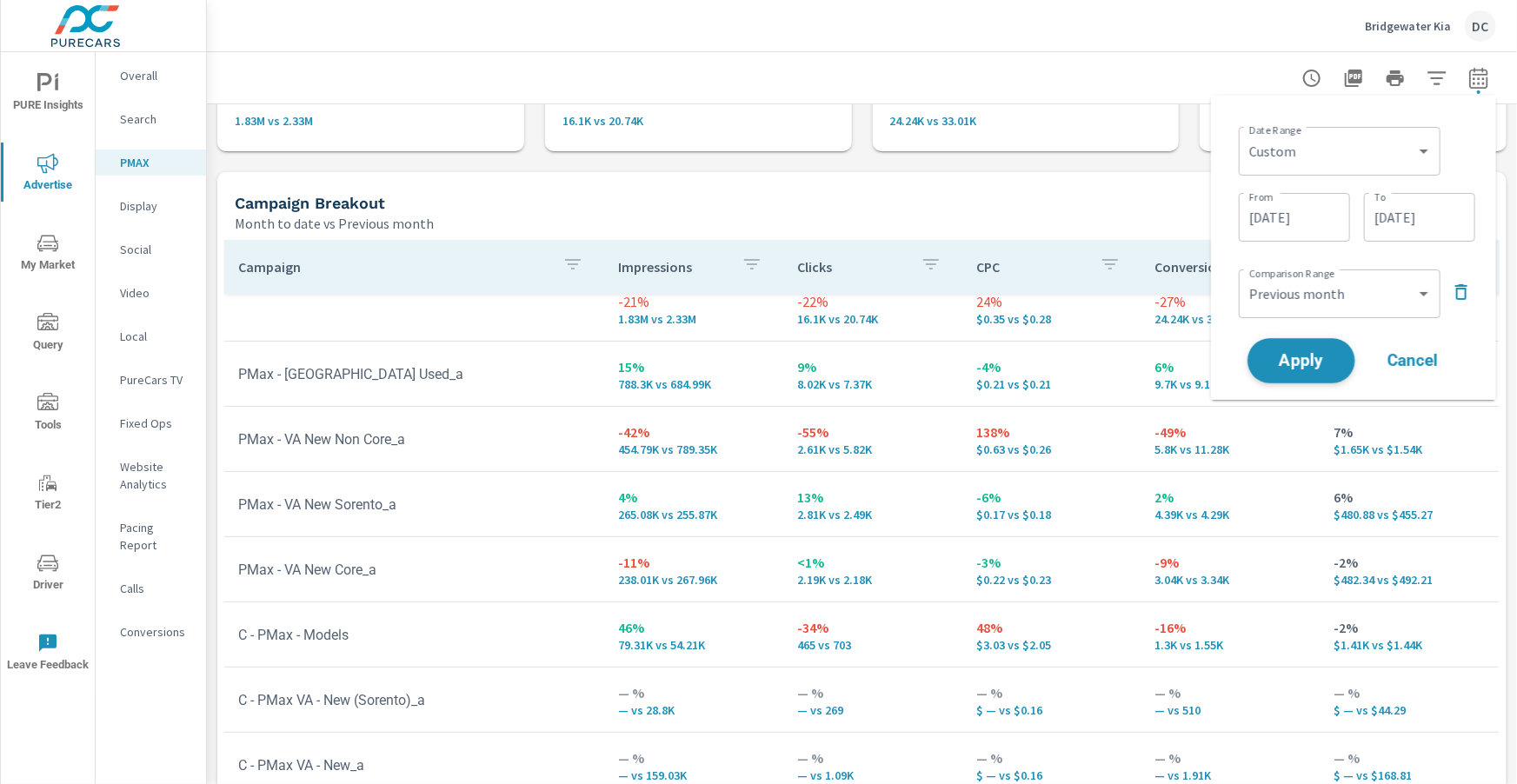
click at [1308, 361] on span "Apply" at bounding box center [1301, 361] width 72 height 17
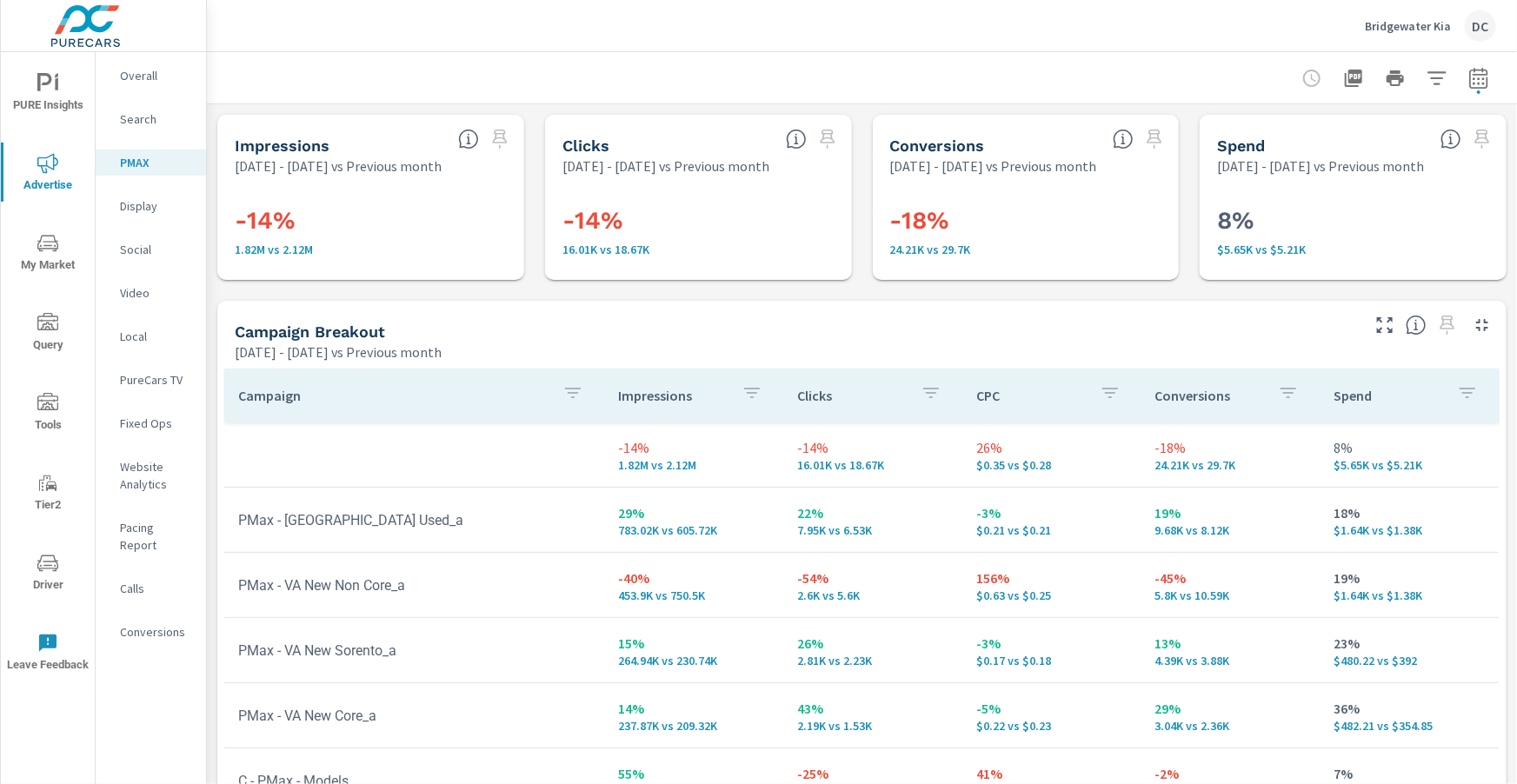
click at [147, 73] on p "Overall" at bounding box center [156, 76] width 73 height 17
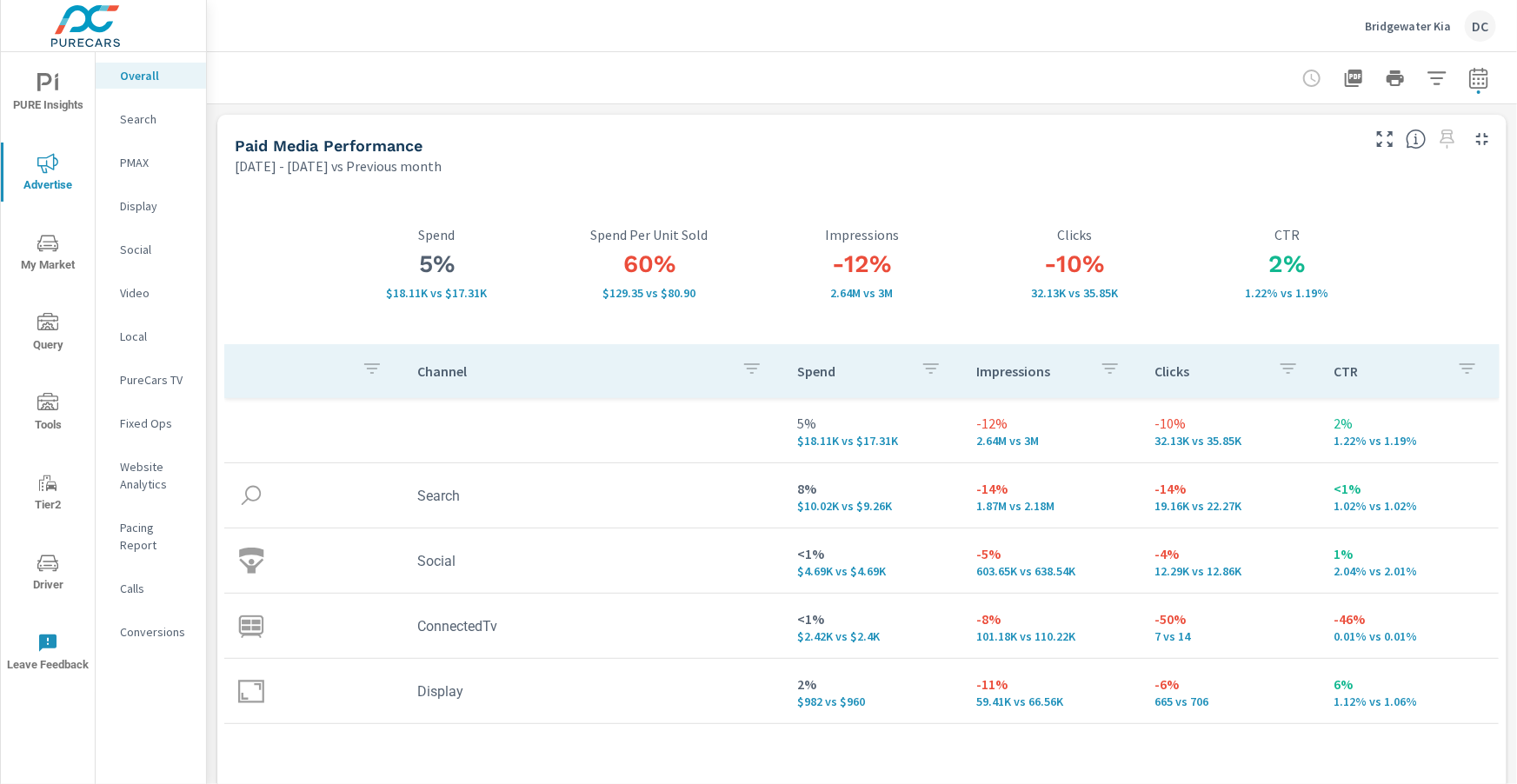
click at [165, 126] on p "Search" at bounding box center [156, 119] width 73 height 17
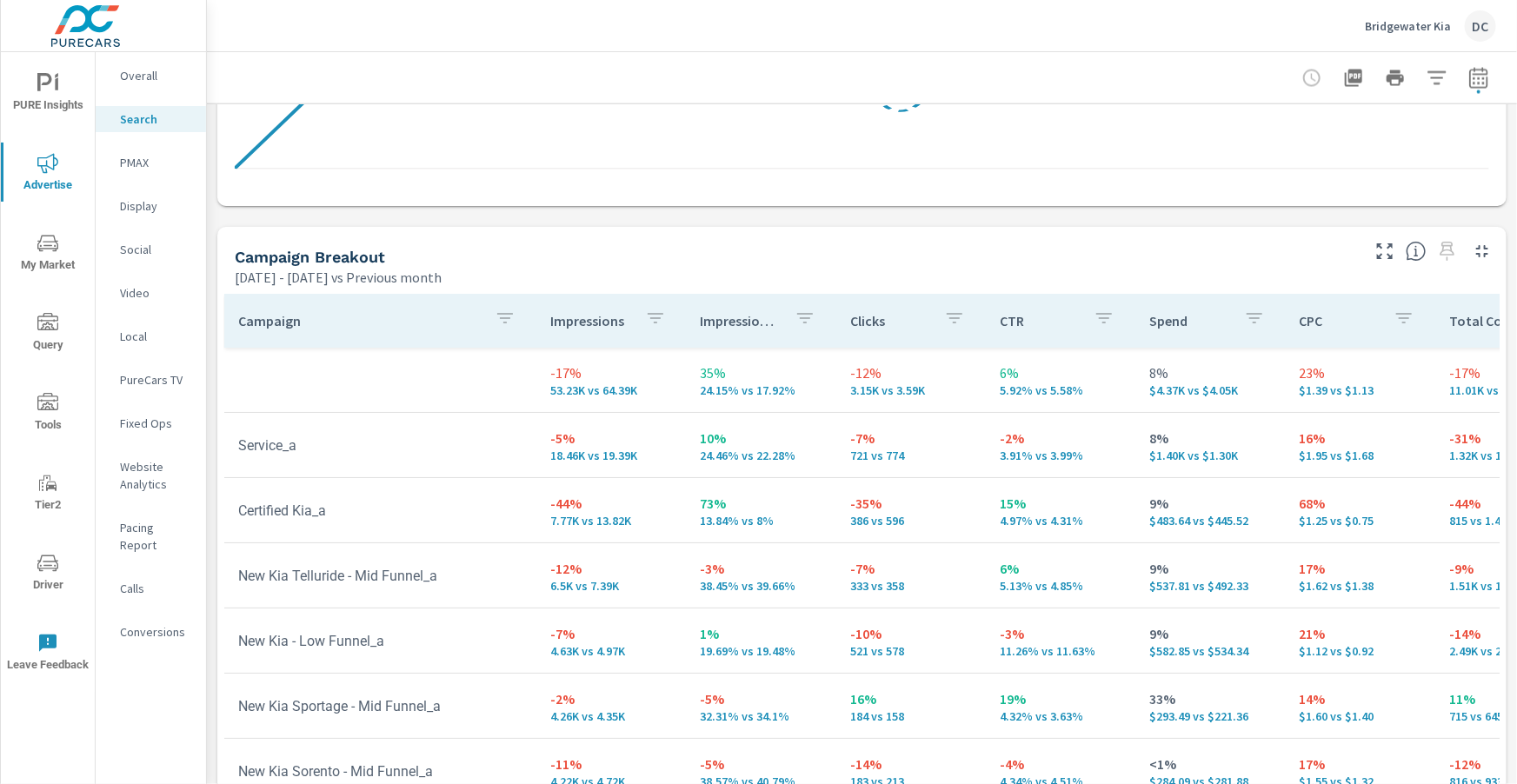
scroll to position [1677, 0]
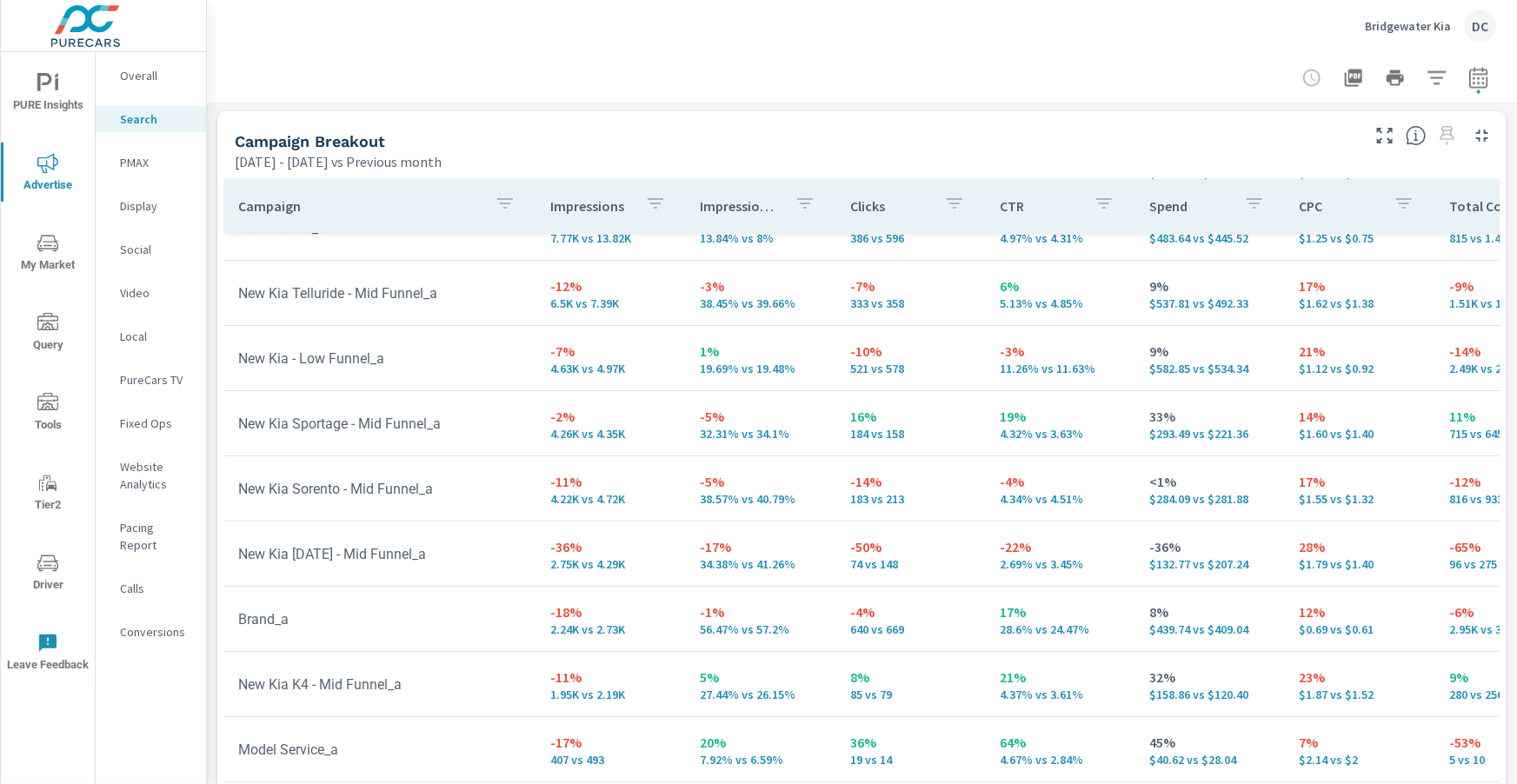
scroll to position [170, 0]
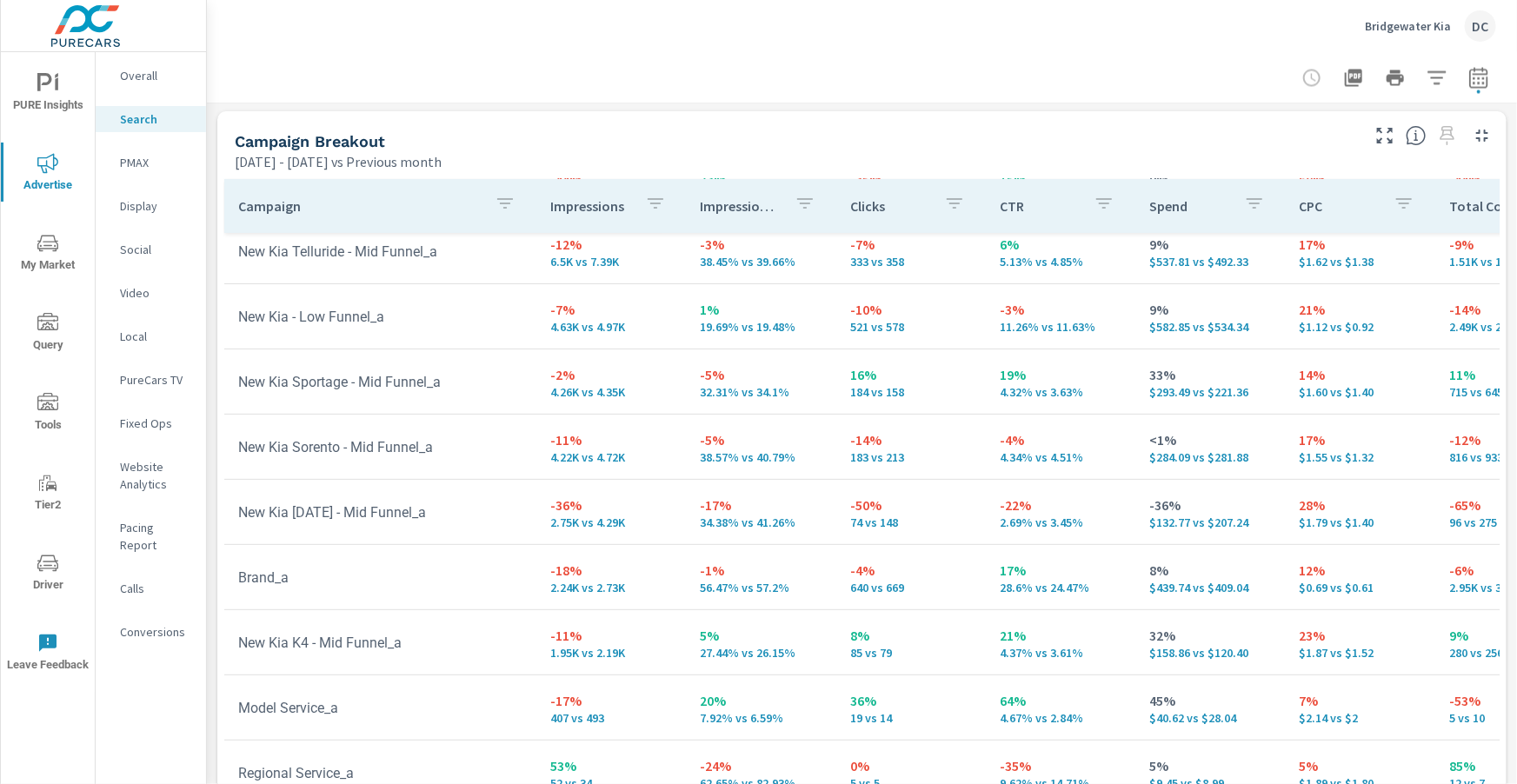
scroll to position [213, 0]
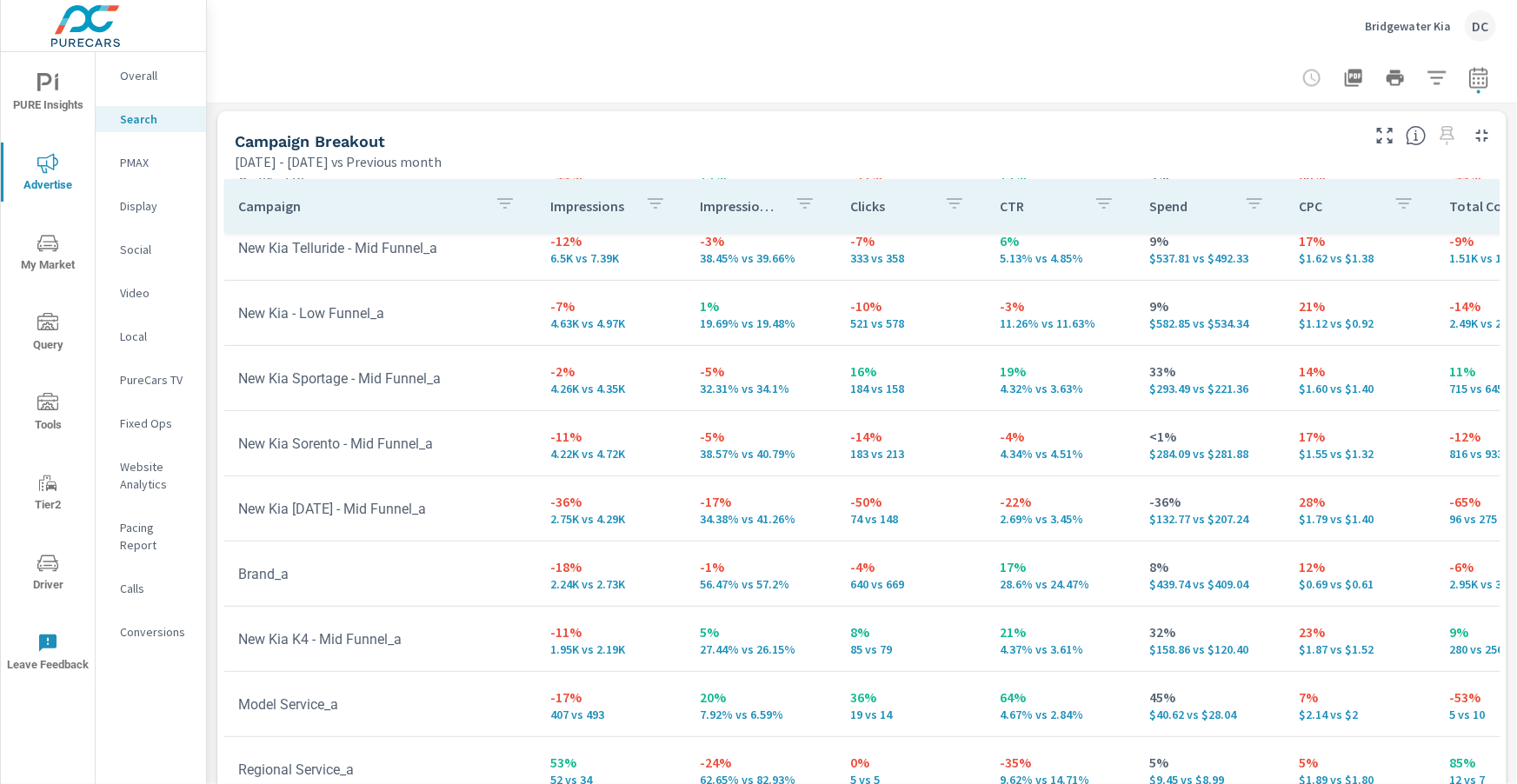
click at [127, 160] on p "PMAX" at bounding box center [156, 163] width 73 height 17
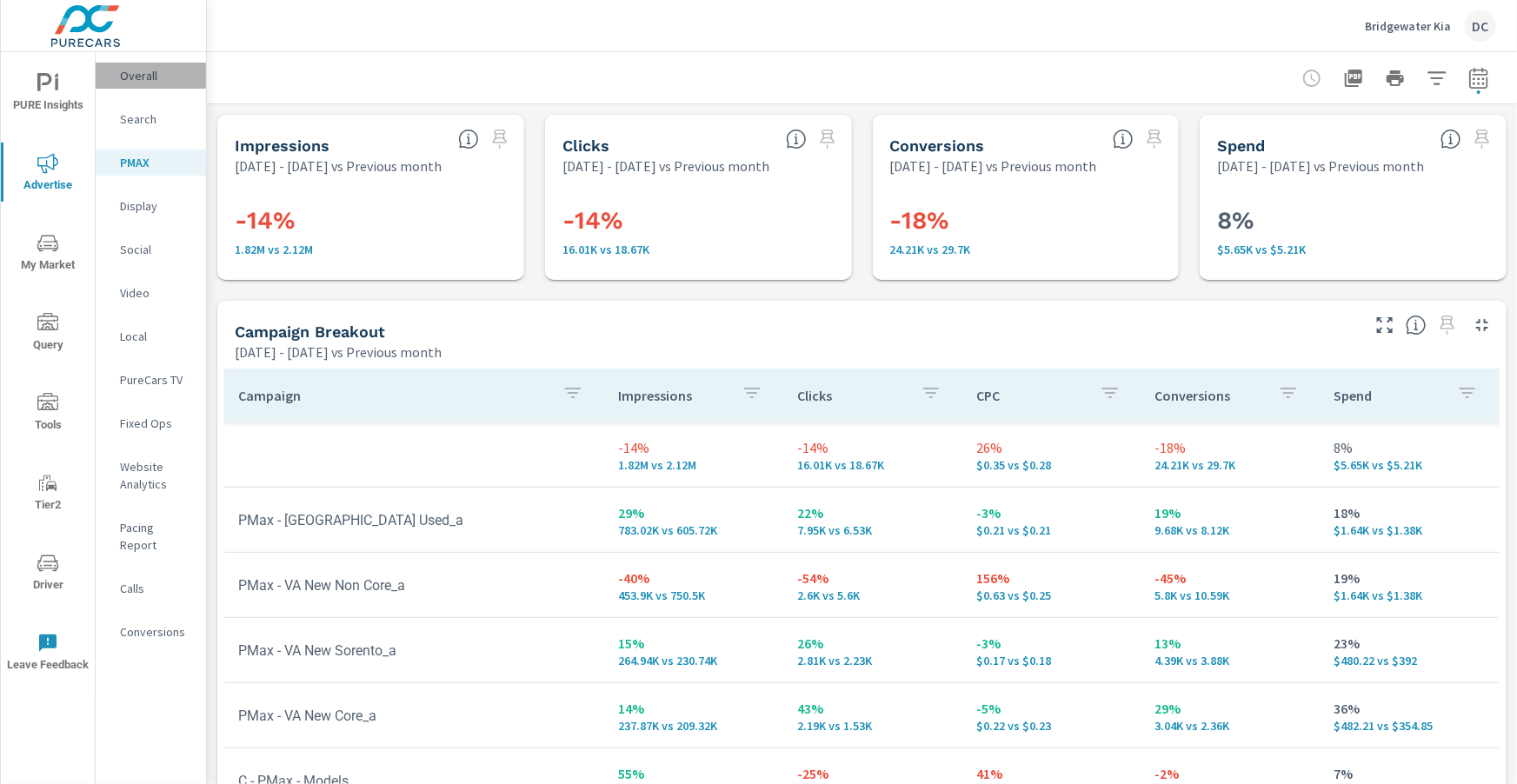
click at [141, 82] on p "Overall" at bounding box center [156, 76] width 73 height 17
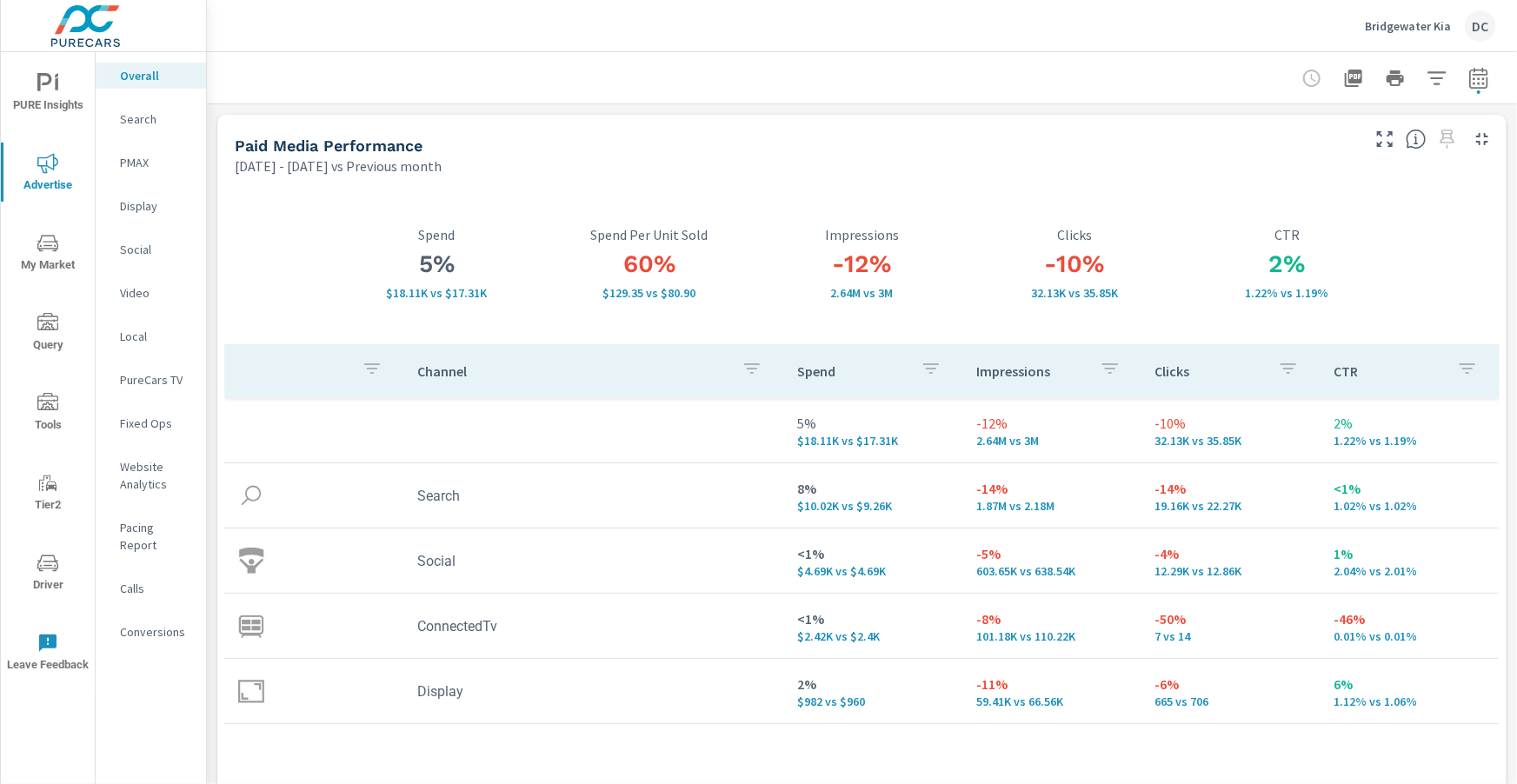
click at [142, 237] on div "Social" at bounding box center [150, 249] width 110 height 26
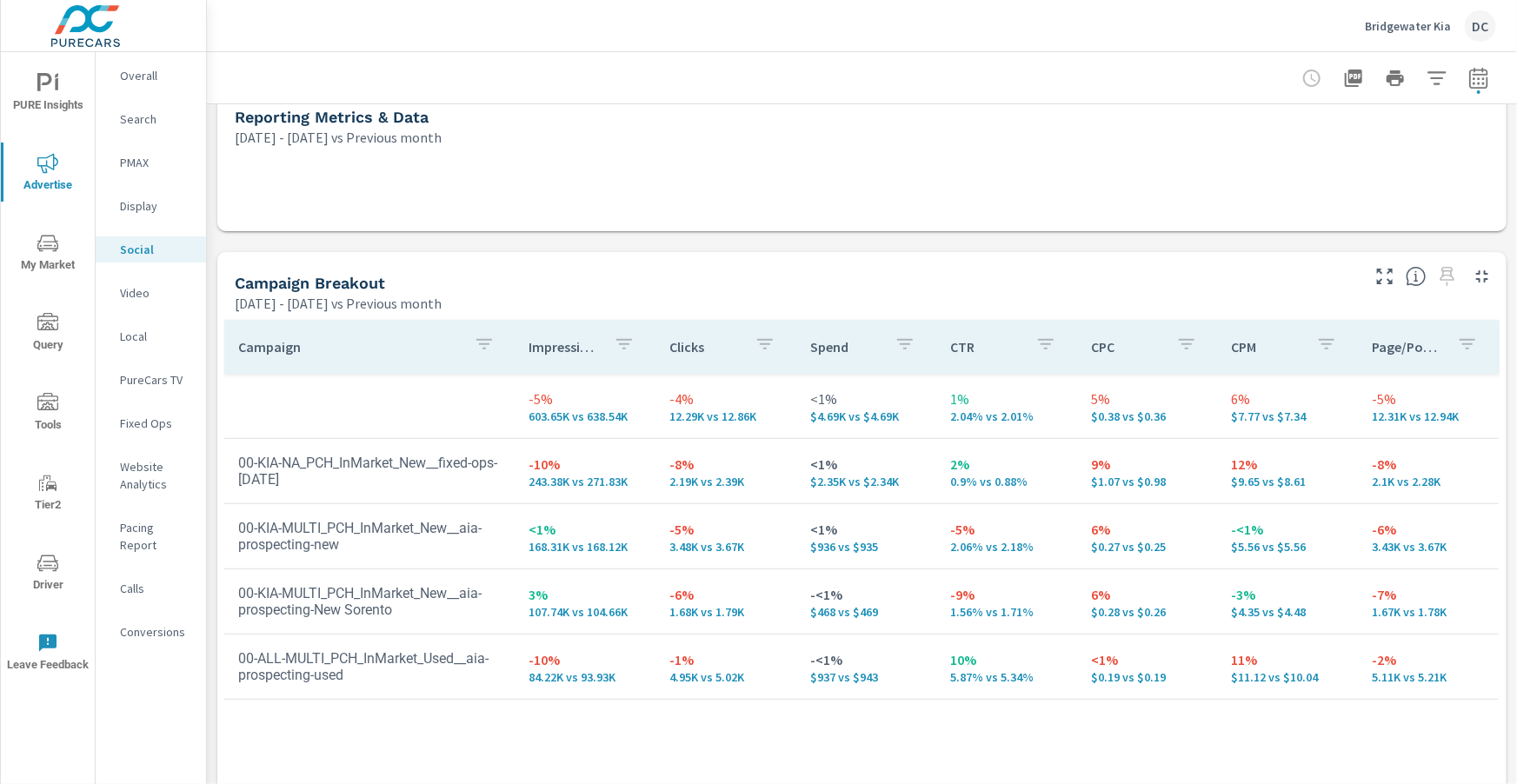
scroll to position [435, 0]
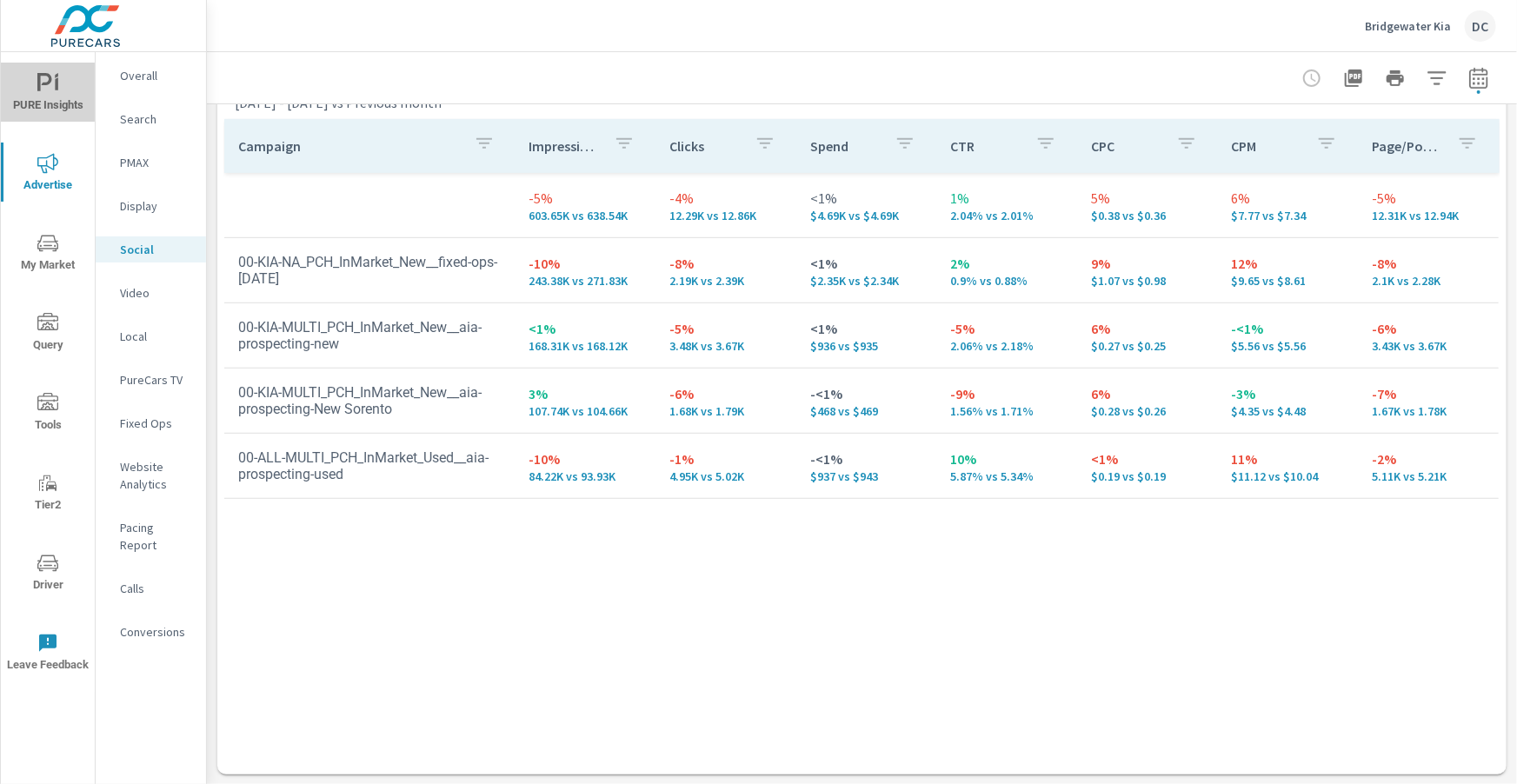
click at [52, 78] on icon "nav menu" at bounding box center [48, 84] width 21 height 21
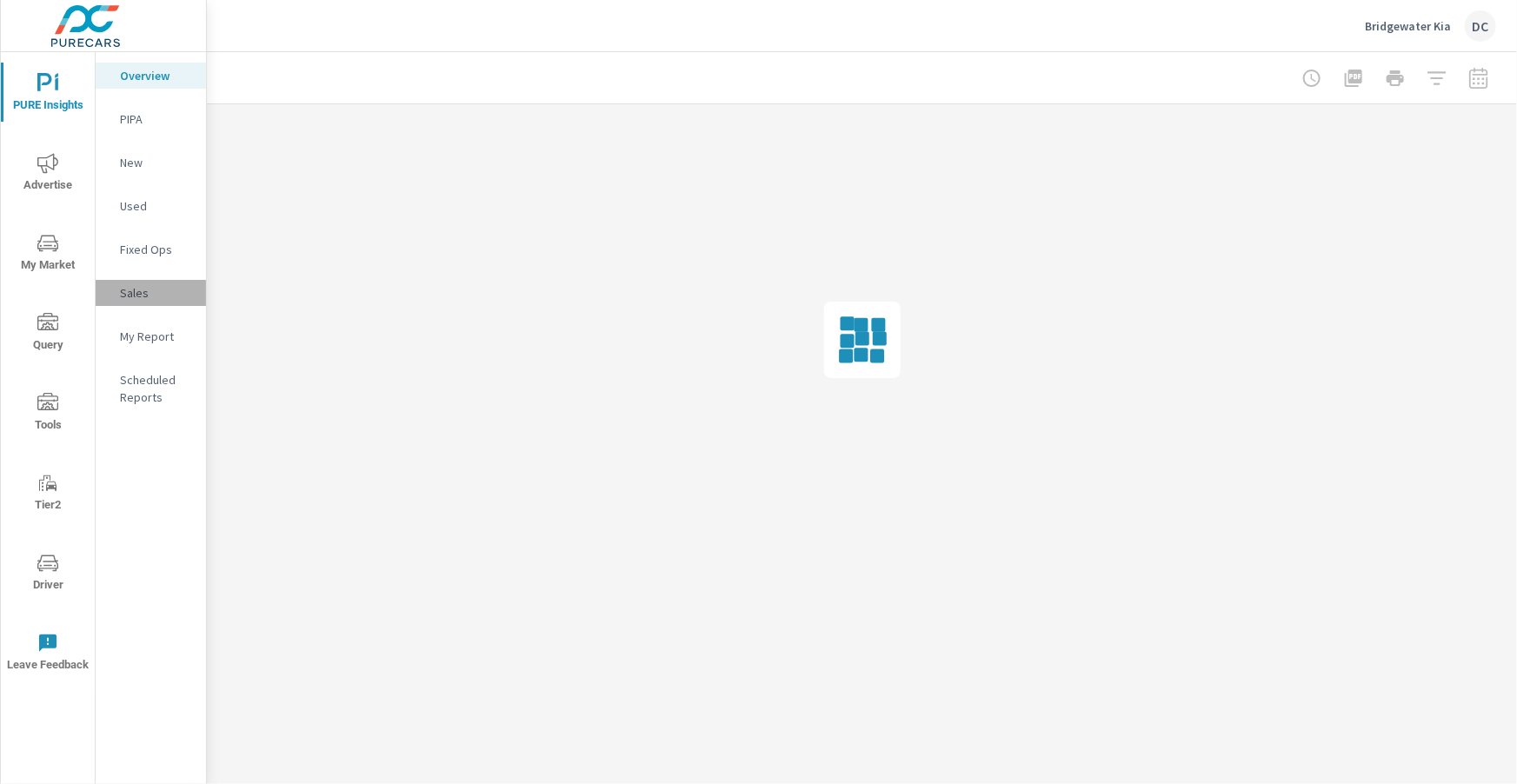
click at [126, 289] on p "Sales" at bounding box center [156, 293] width 73 height 17
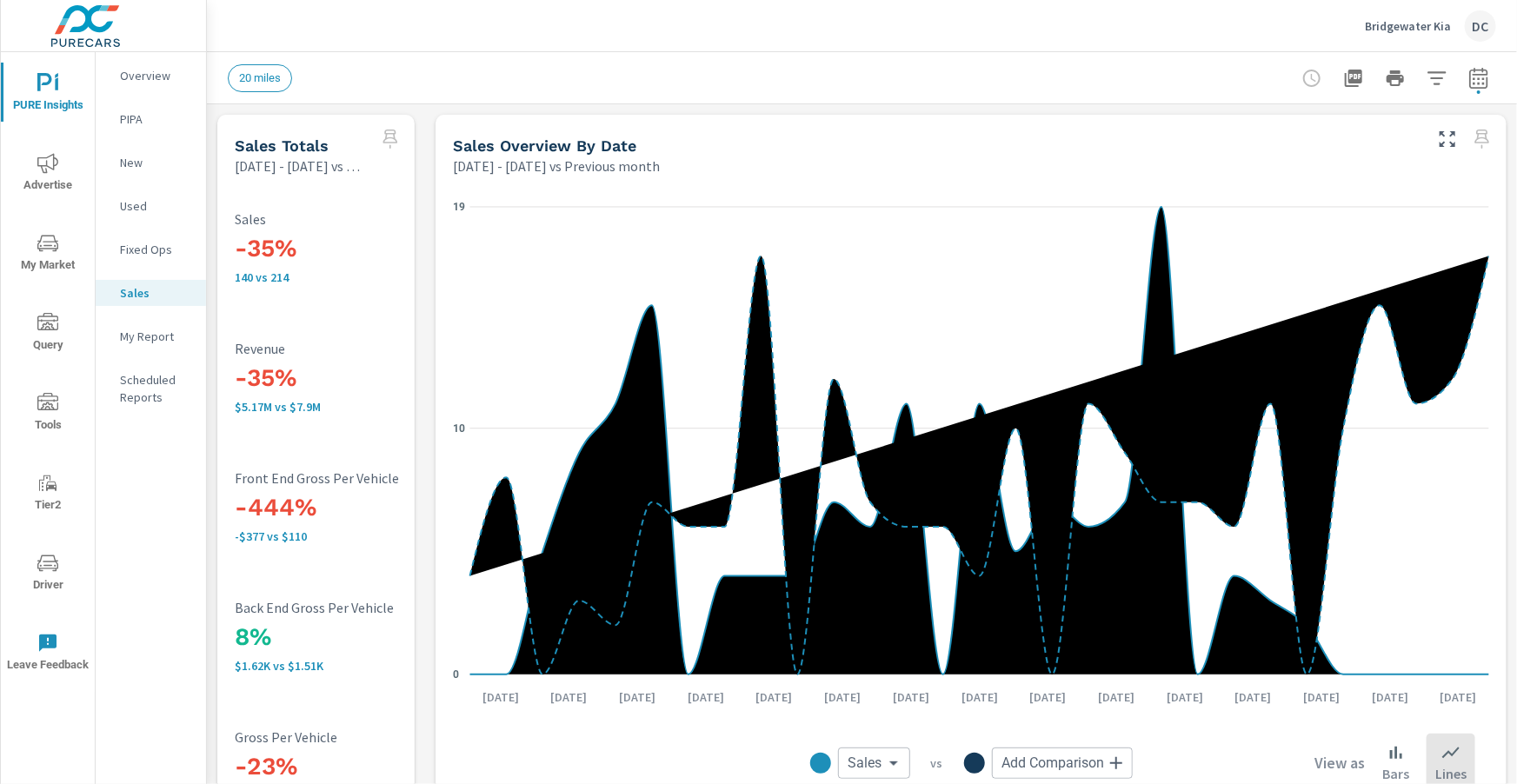
click at [141, 170] on p "New" at bounding box center [156, 163] width 73 height 17
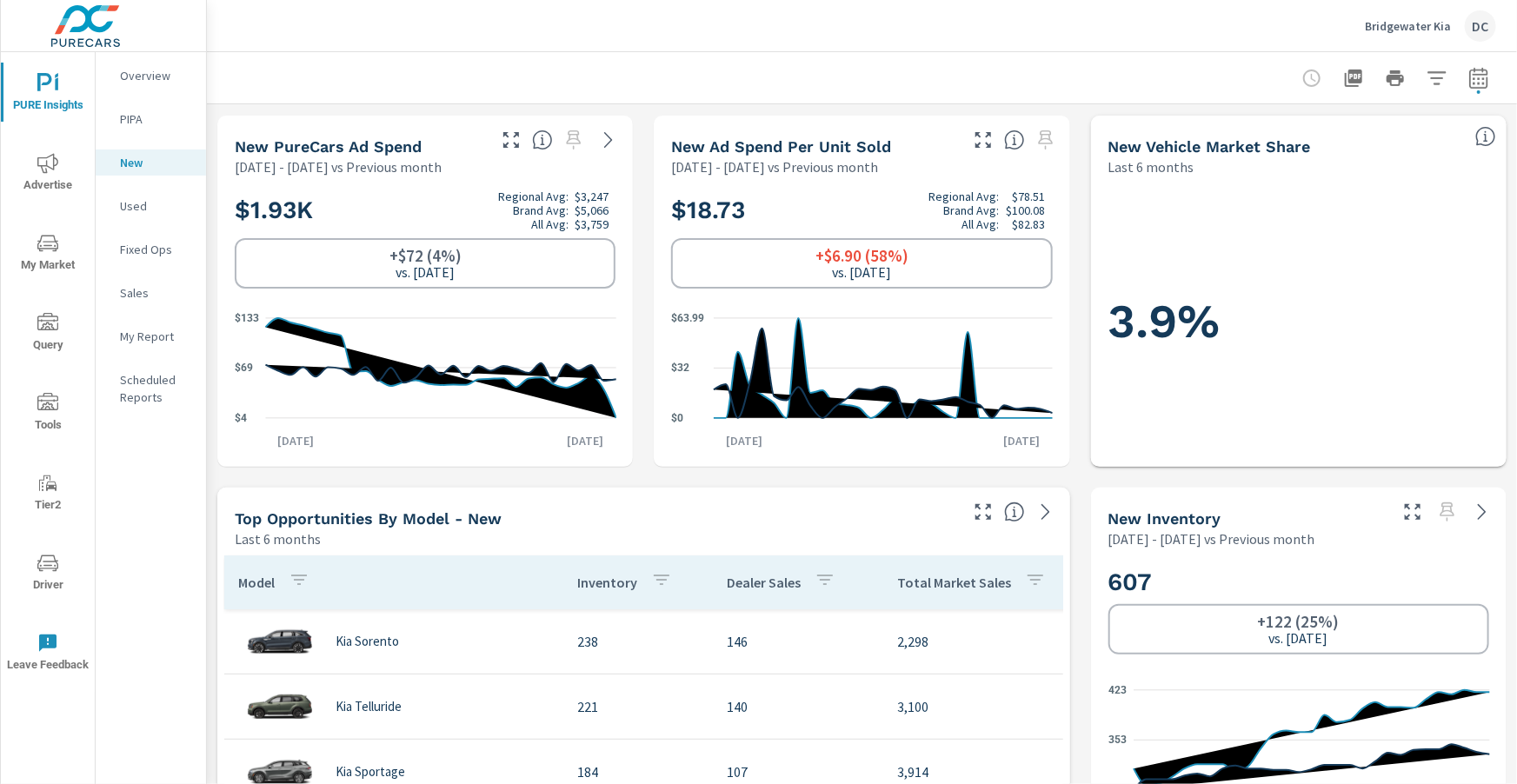
scroll to position [346, 0]
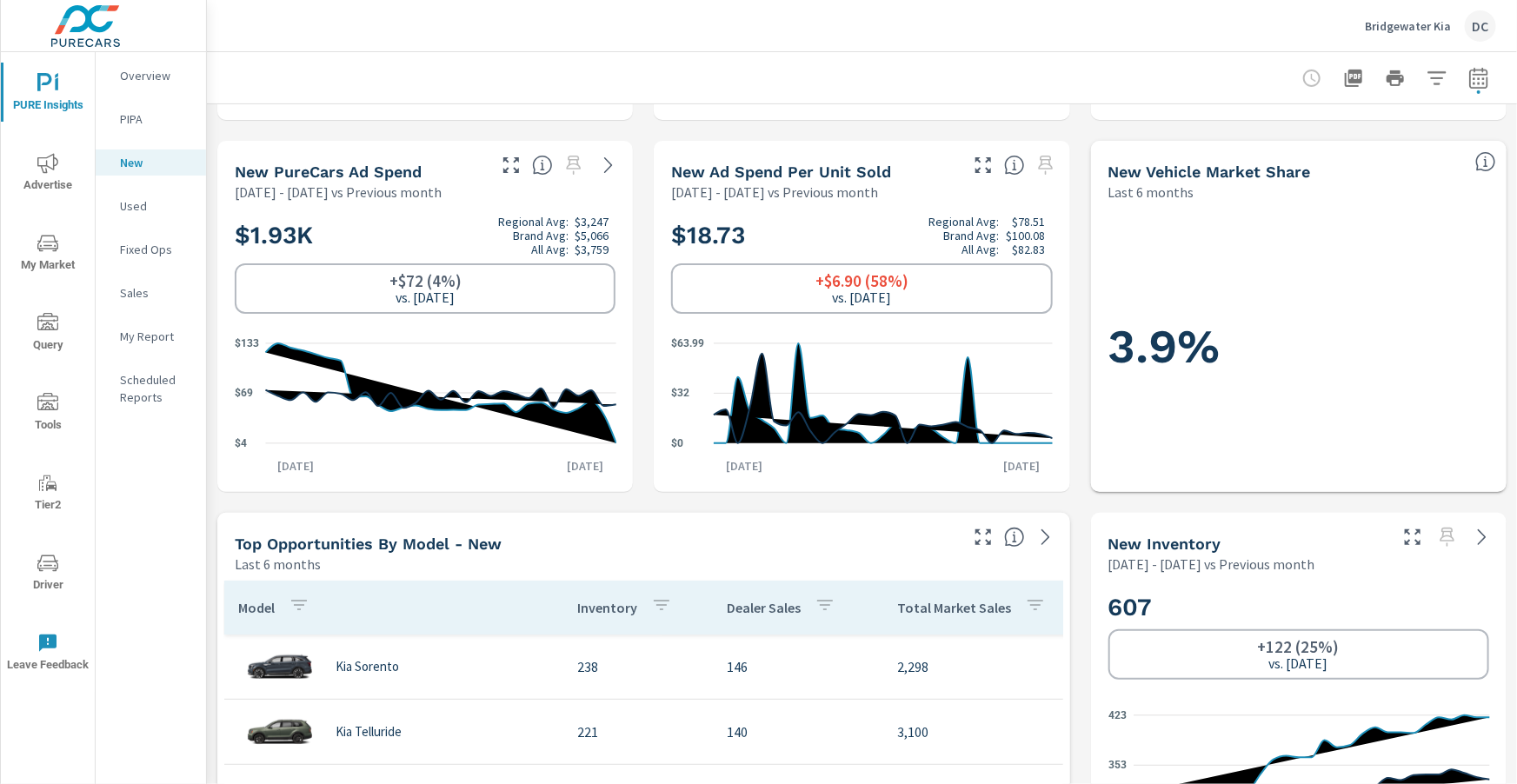
click at [134, 287] on p "Sales" at bounding box center [156, 293] width 73 height 17
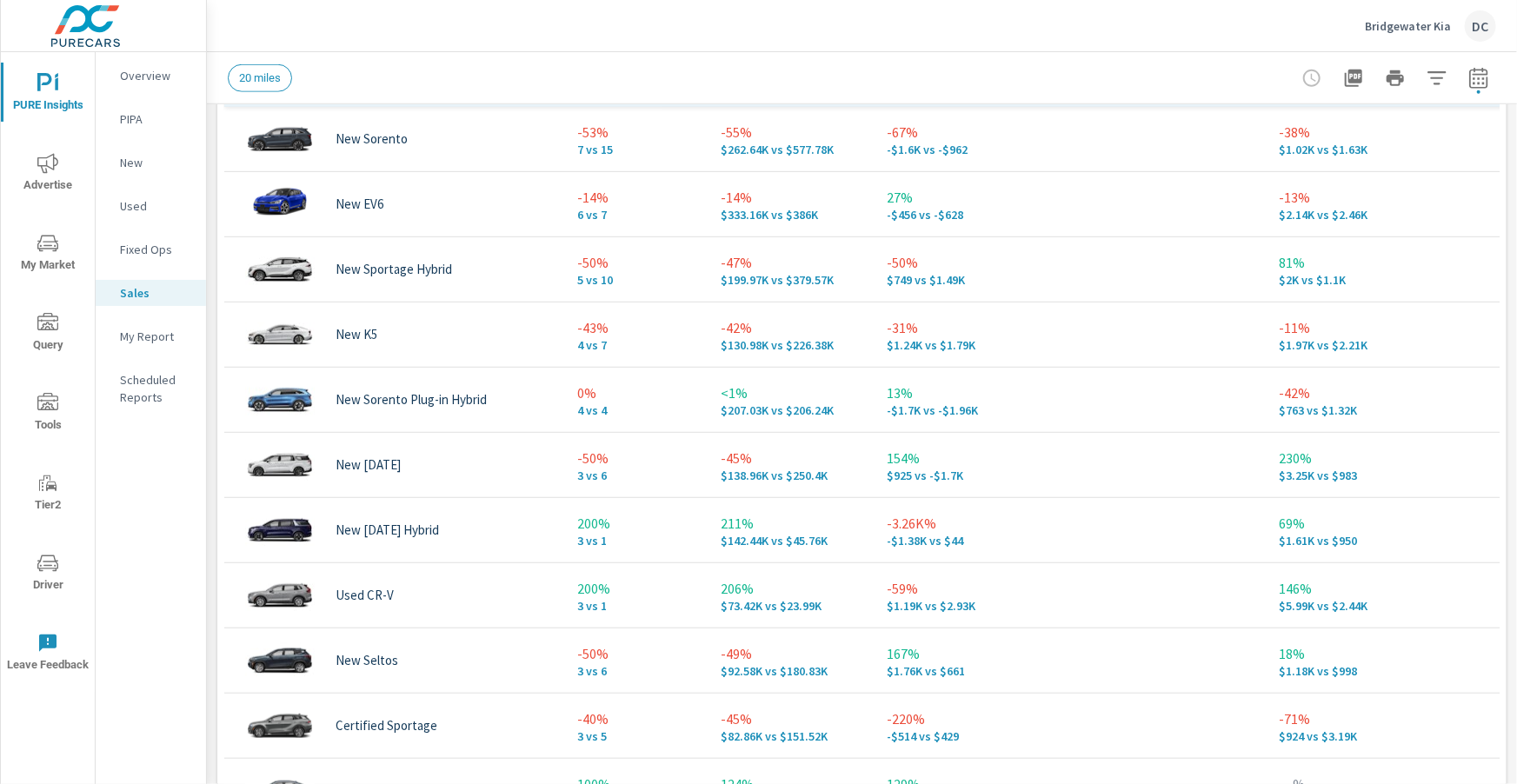
scroll to position [889, 0]
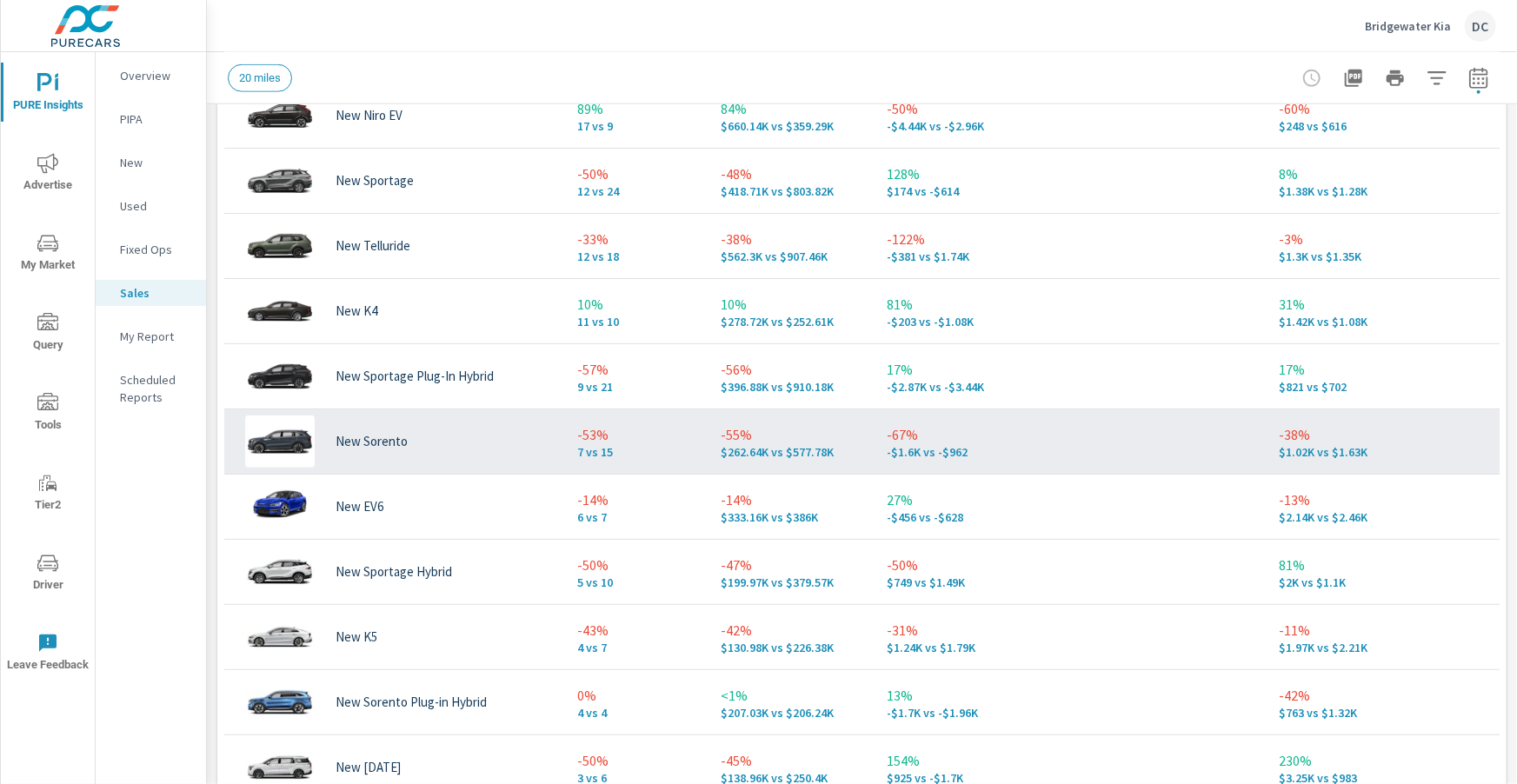
scroll to position [22, 0]
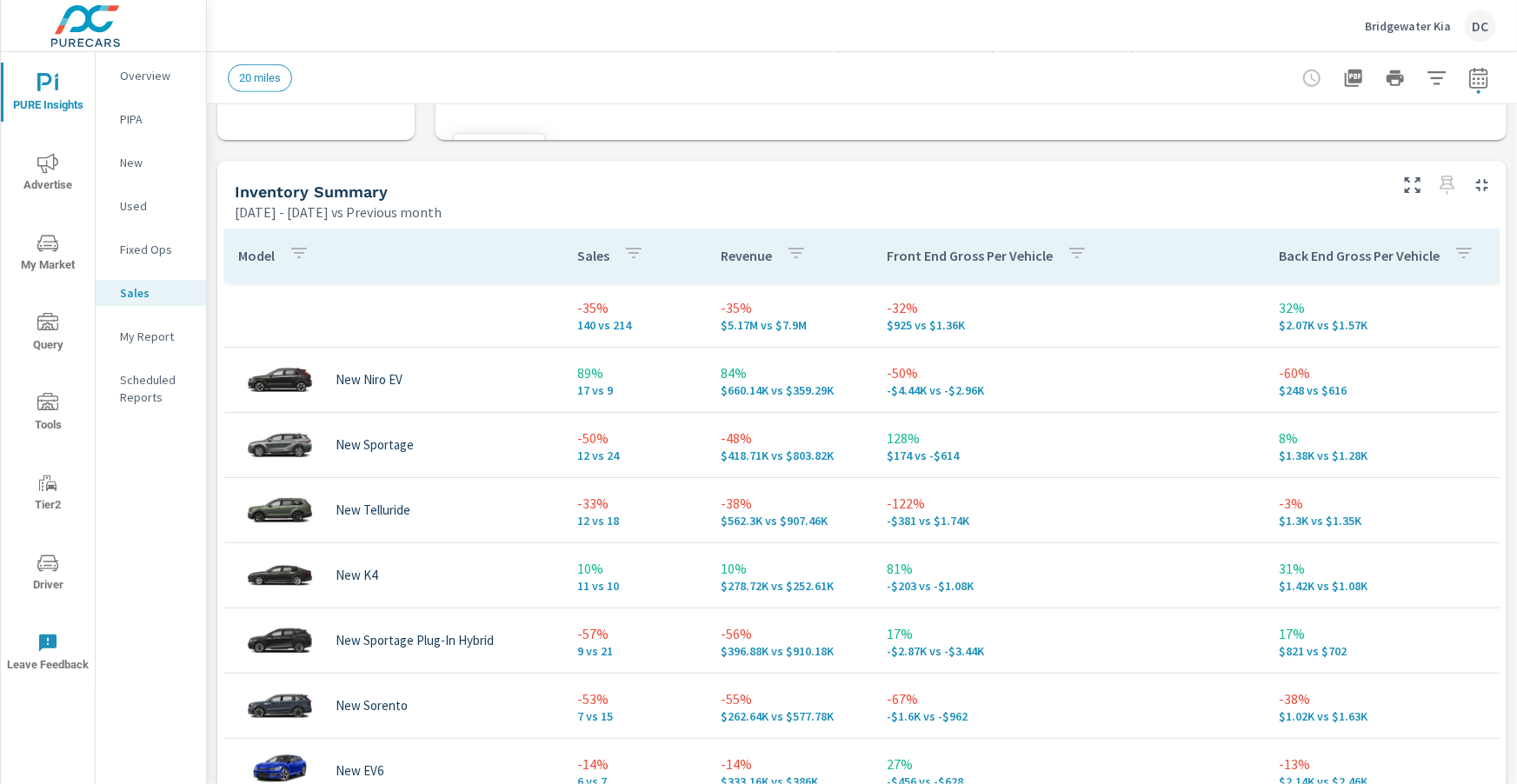
scroll to position [700, 0]
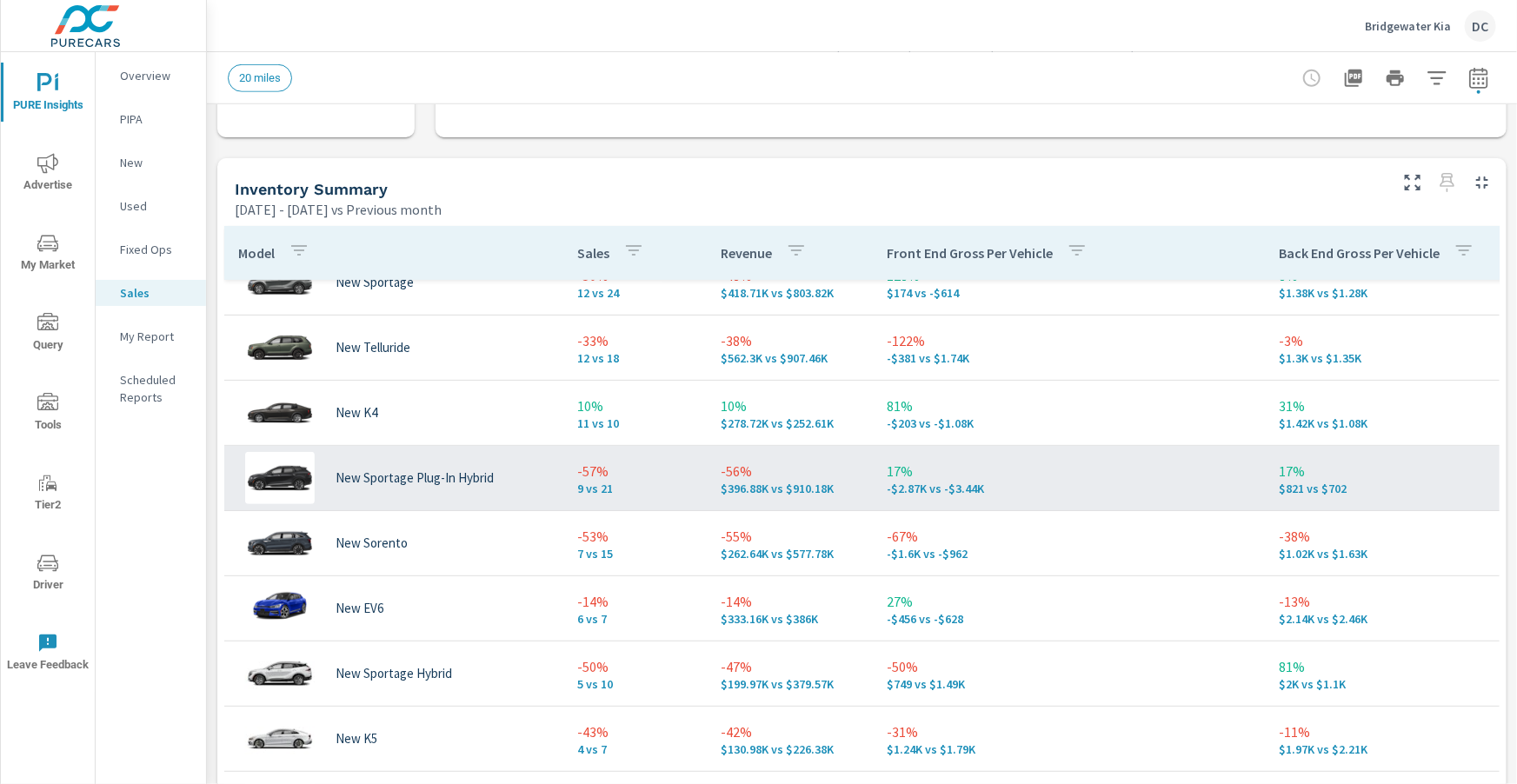
scroll to position [169, 0]
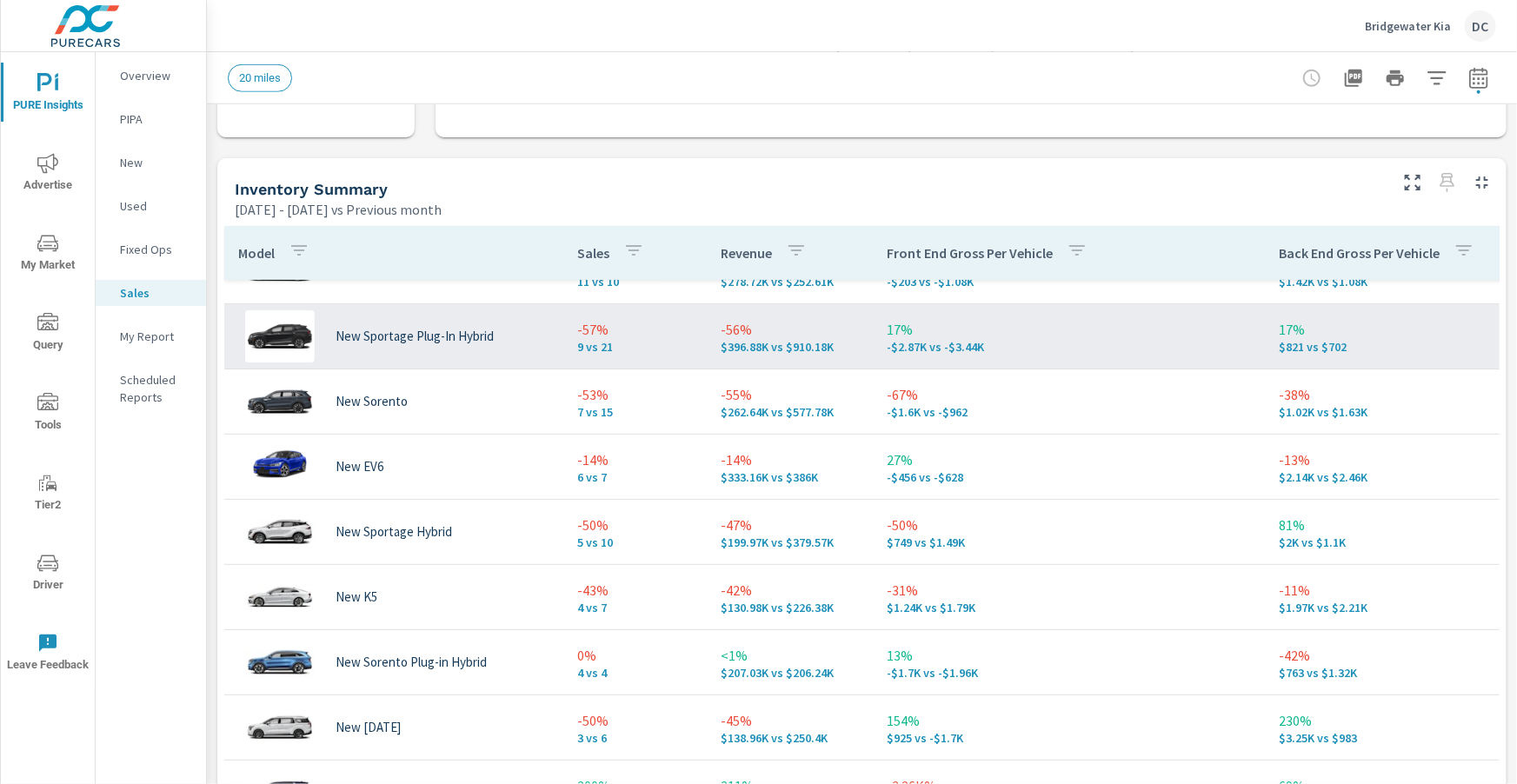
scroll to position [309, 0]
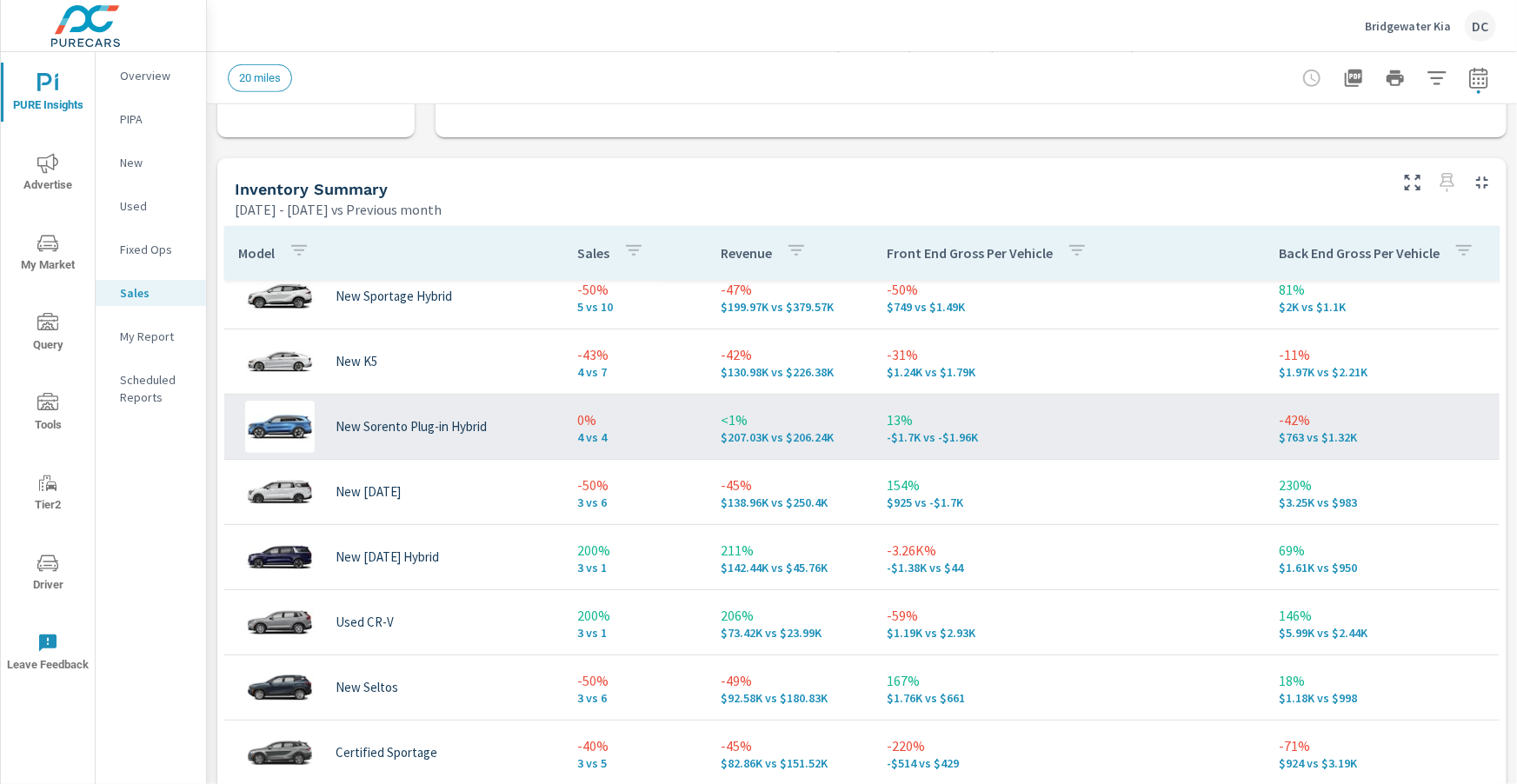
scroll to position [648, 0]
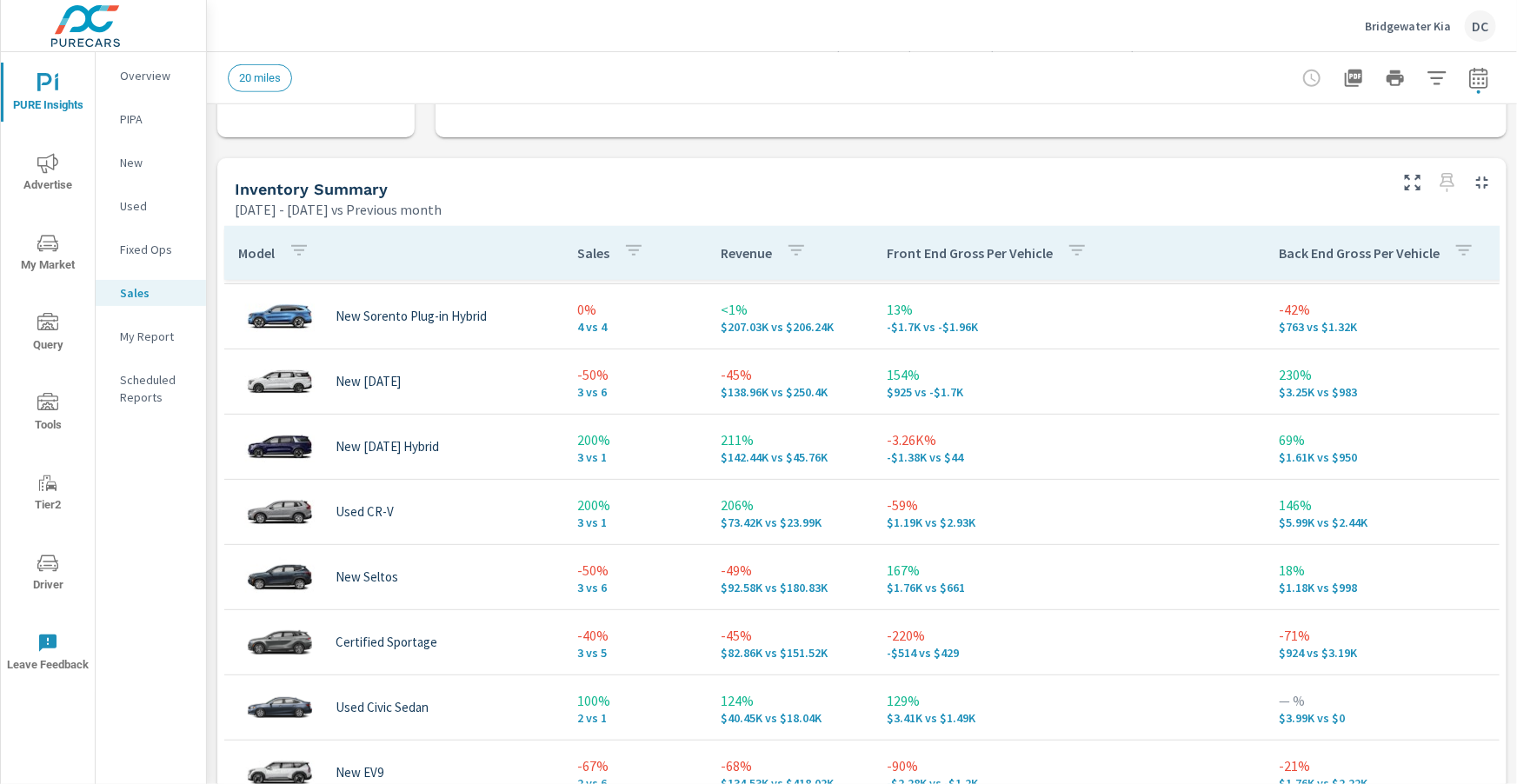
click at [291, 254] on icon "button" at bounding box center [299, 250] width 21 height 21
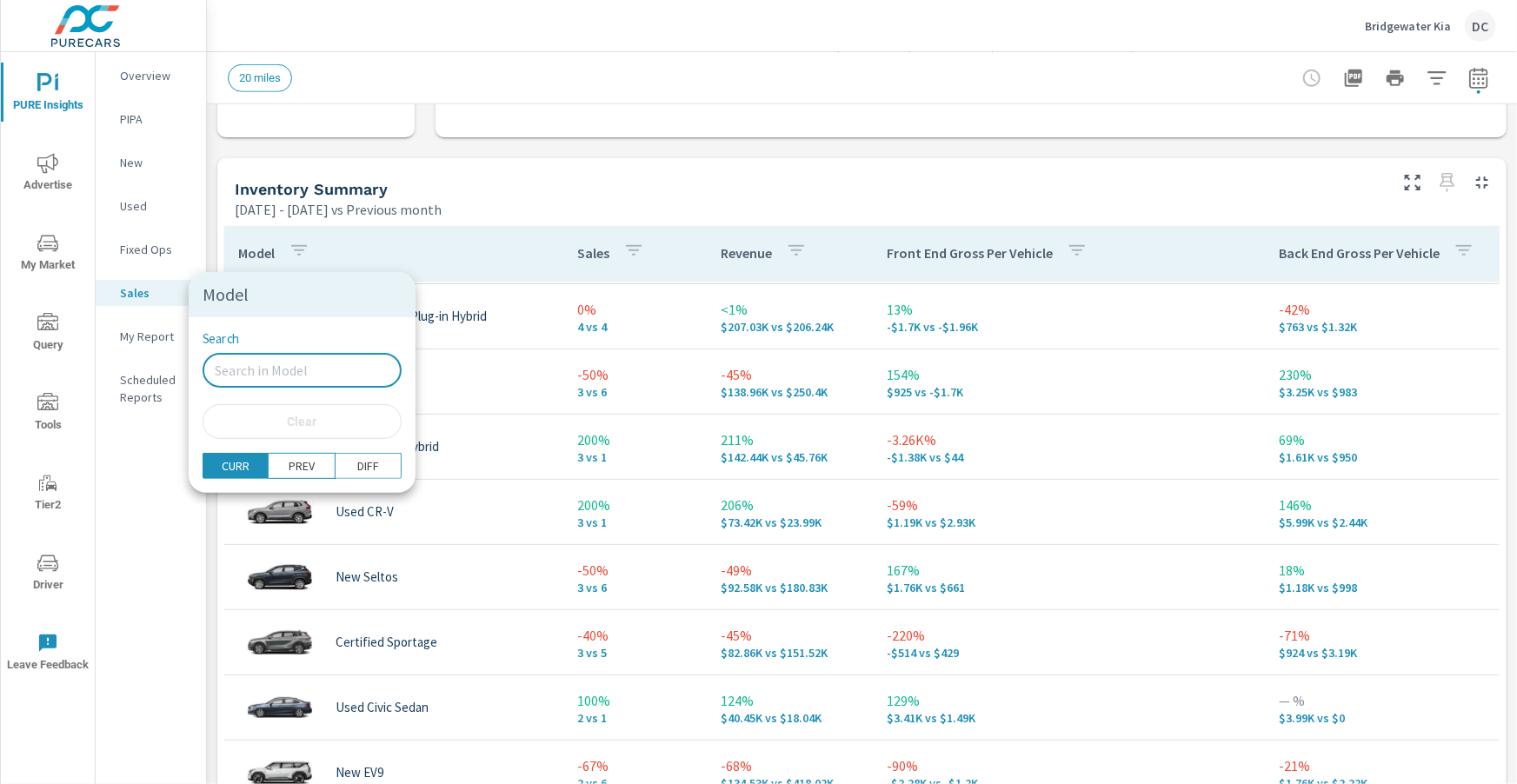
click at [301, 377] on input "Search" at bounding box center [303, 371] width 199 height 35
click at [296, 374] on input "Search" at bounding box center [303, 371] width 199 height 35
click at [292, 370] on input "Search" at bounding box center [303, 371] width 199 height 35
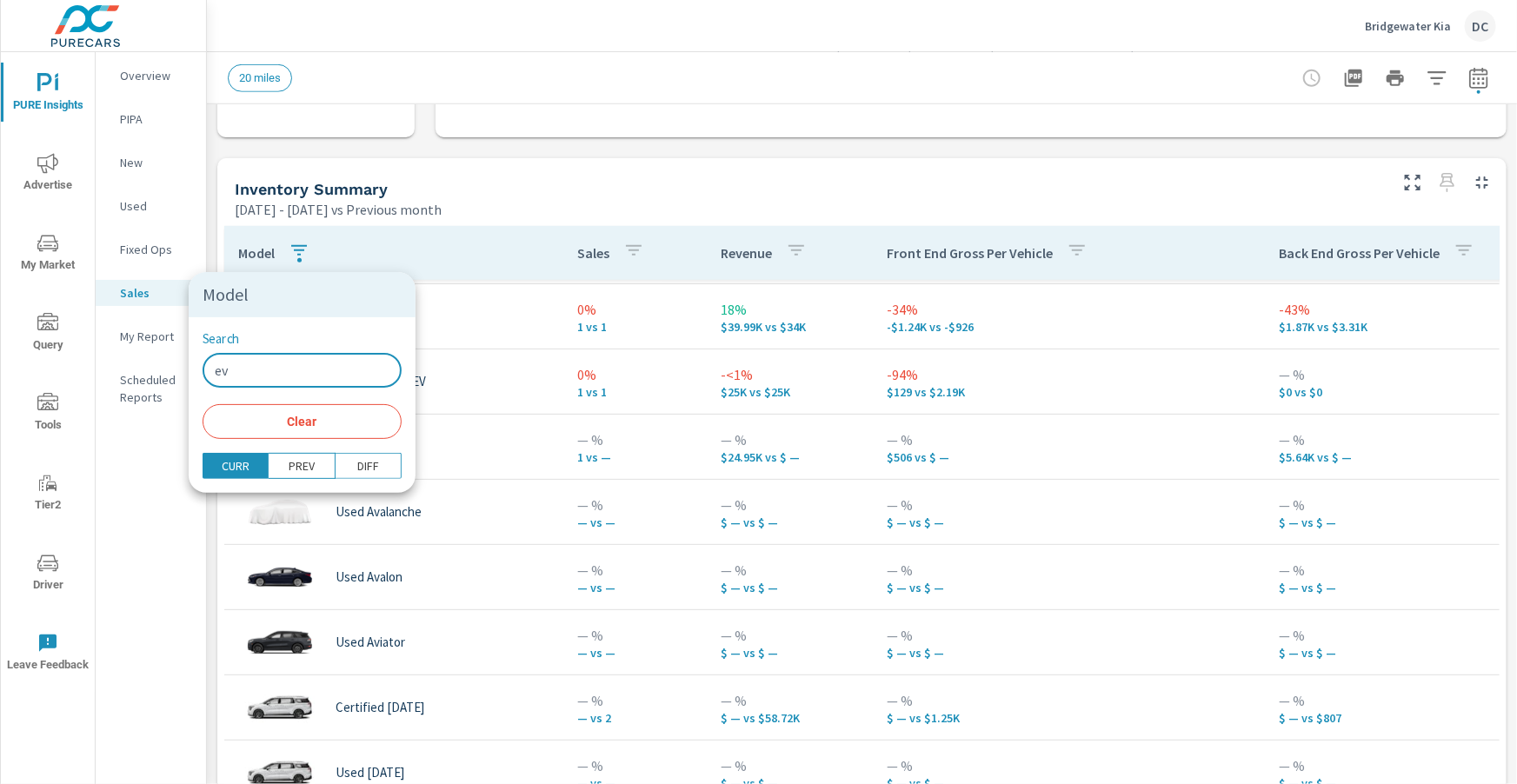
type input "ev"
click at [553, 269] on div at bounding box center [758, 392] width 1517 height 784
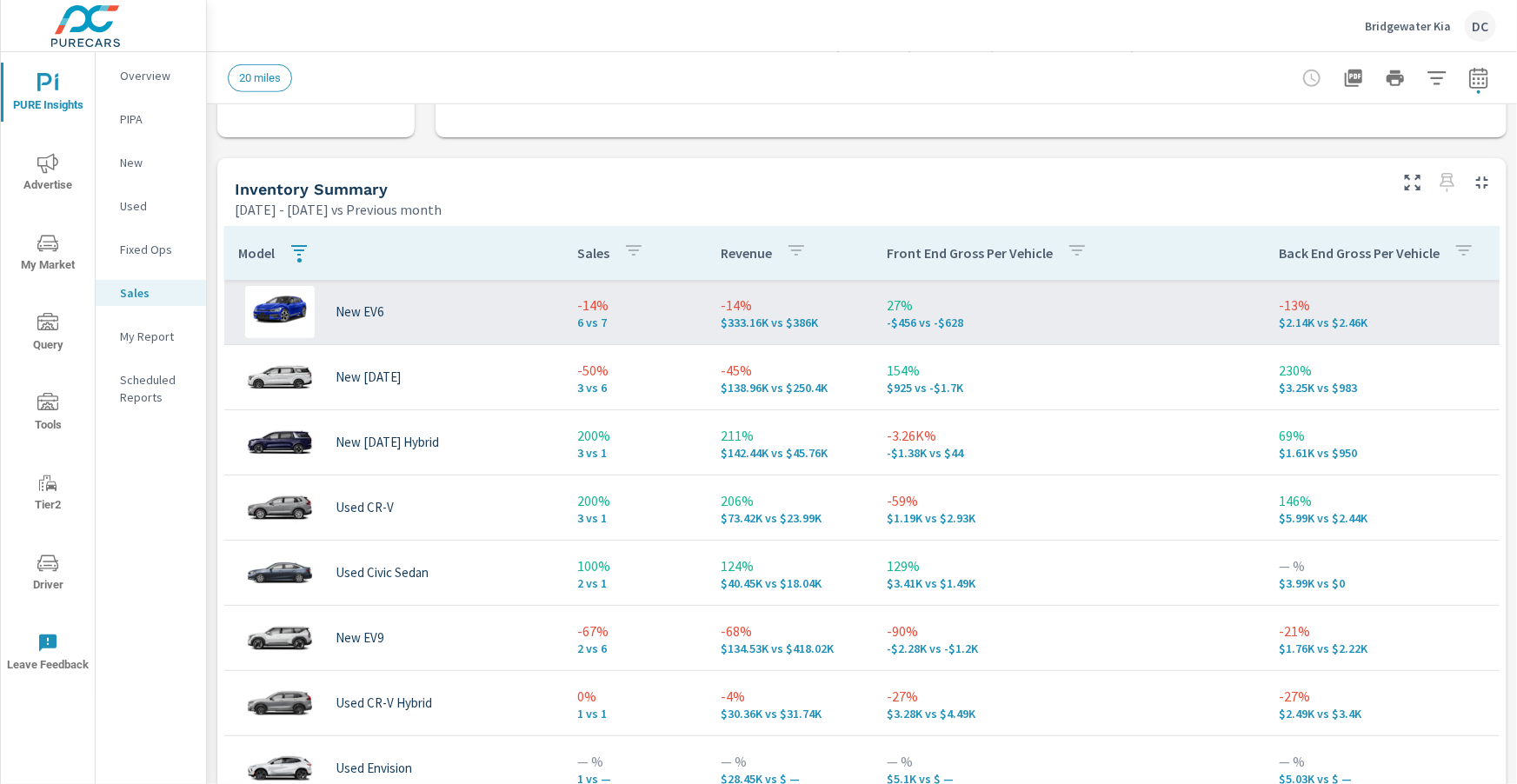
scroll to position [37, 0]
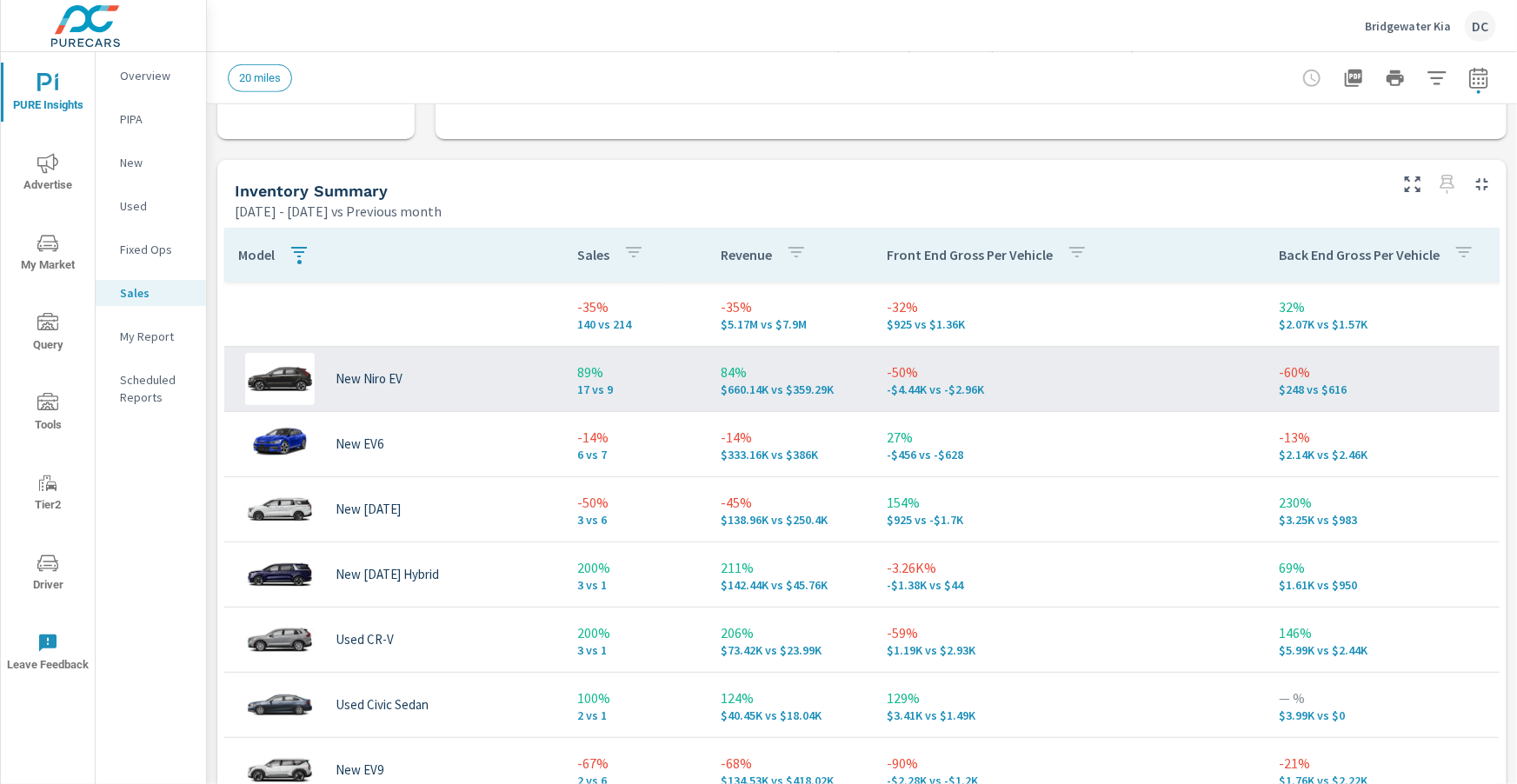
scroll to position [695, 0]
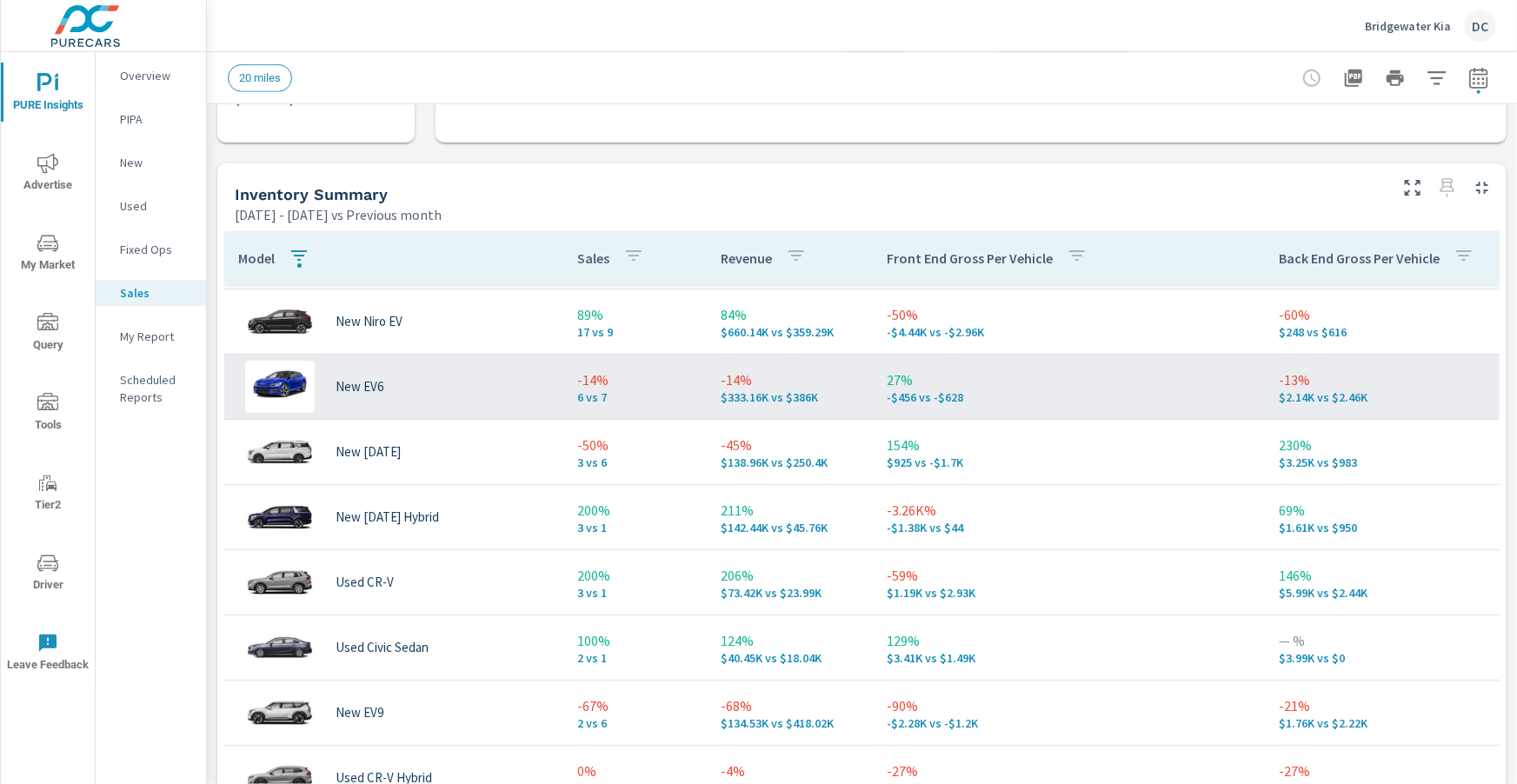
scroll to position [68, 0]
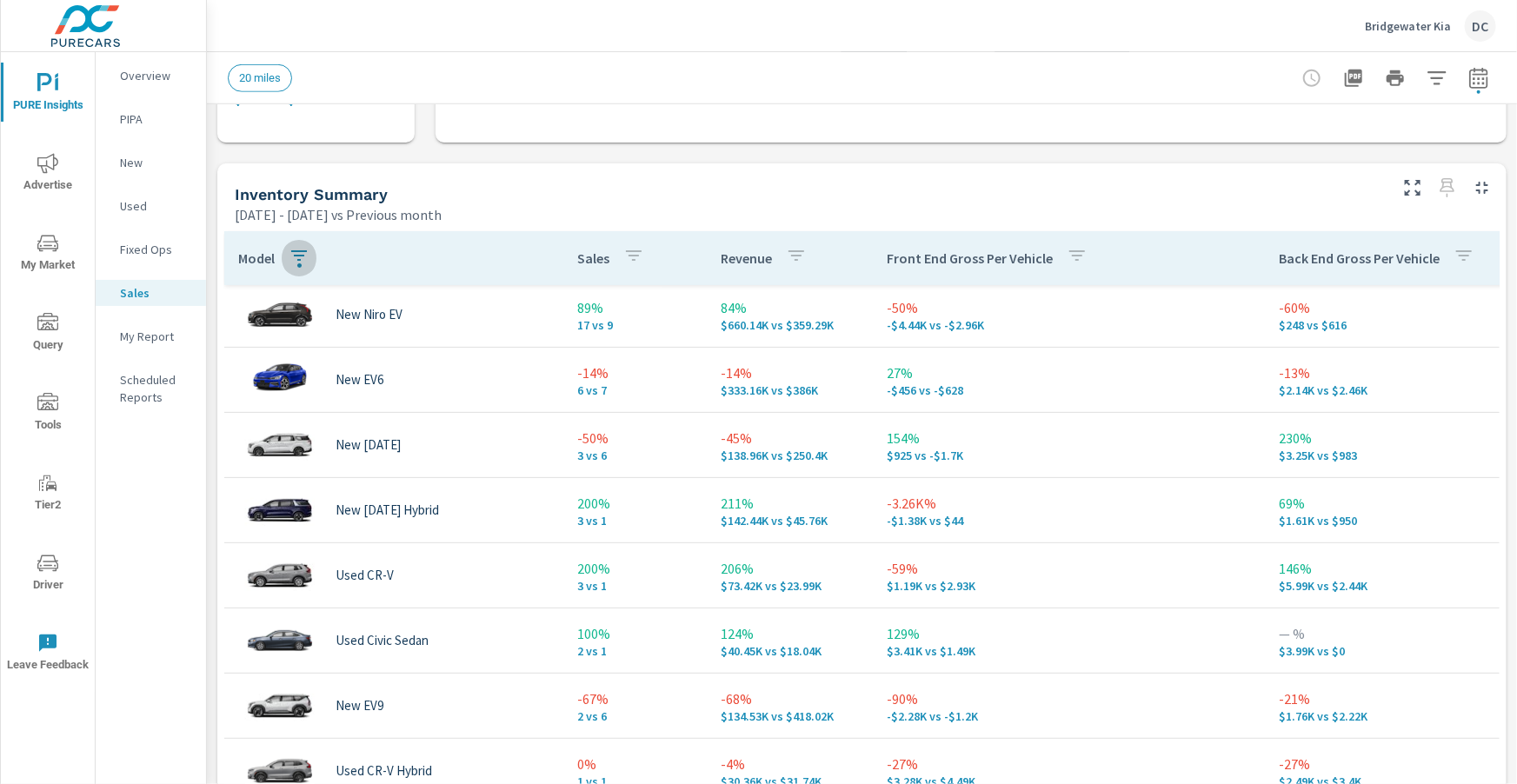
click at [301, 255] on icon "button" at bounding box center [299, 255] width 21 height 21
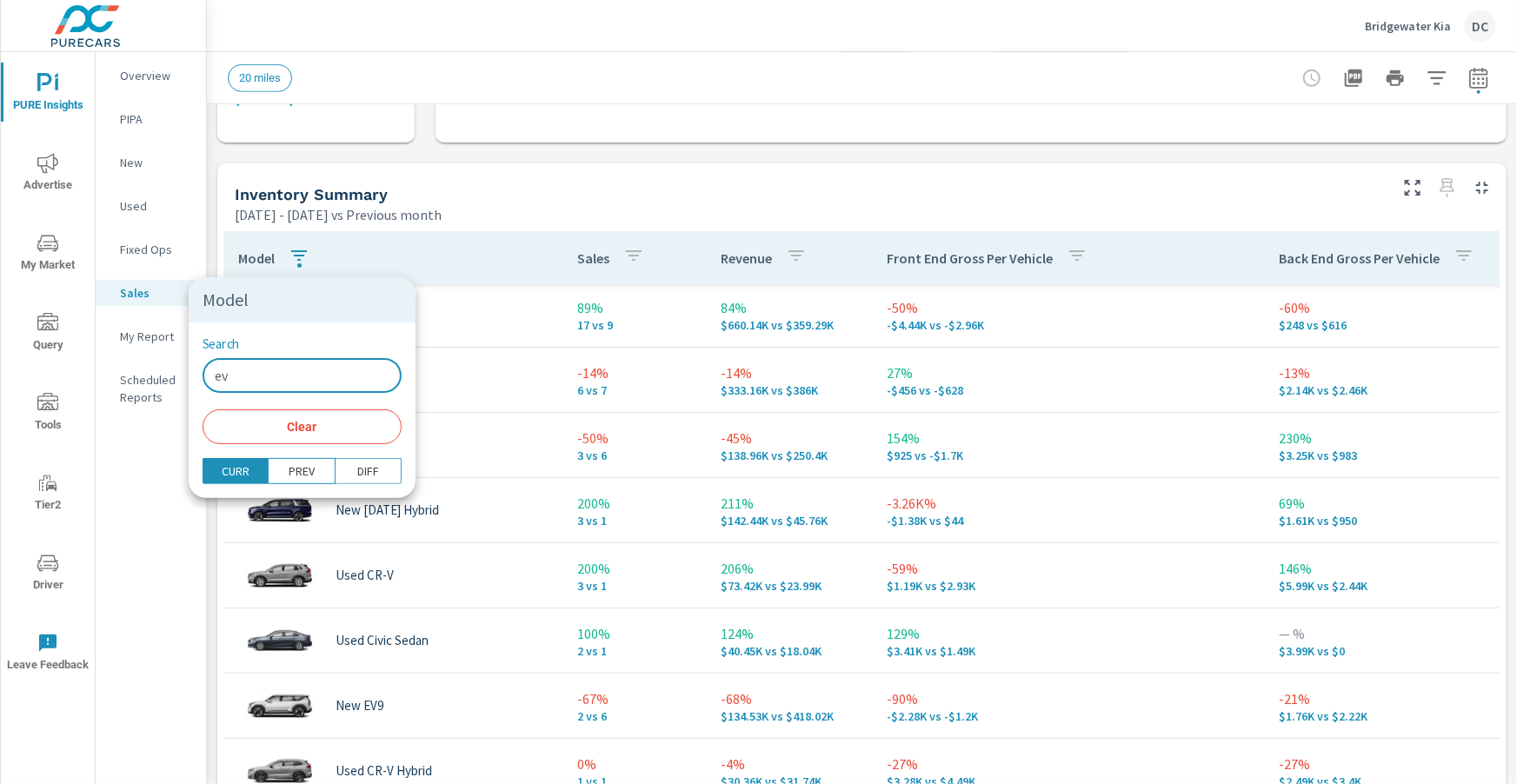
click at [247, 370] on input "ev" at bounding box center [303, 376] width 199 height 35
type input "e"
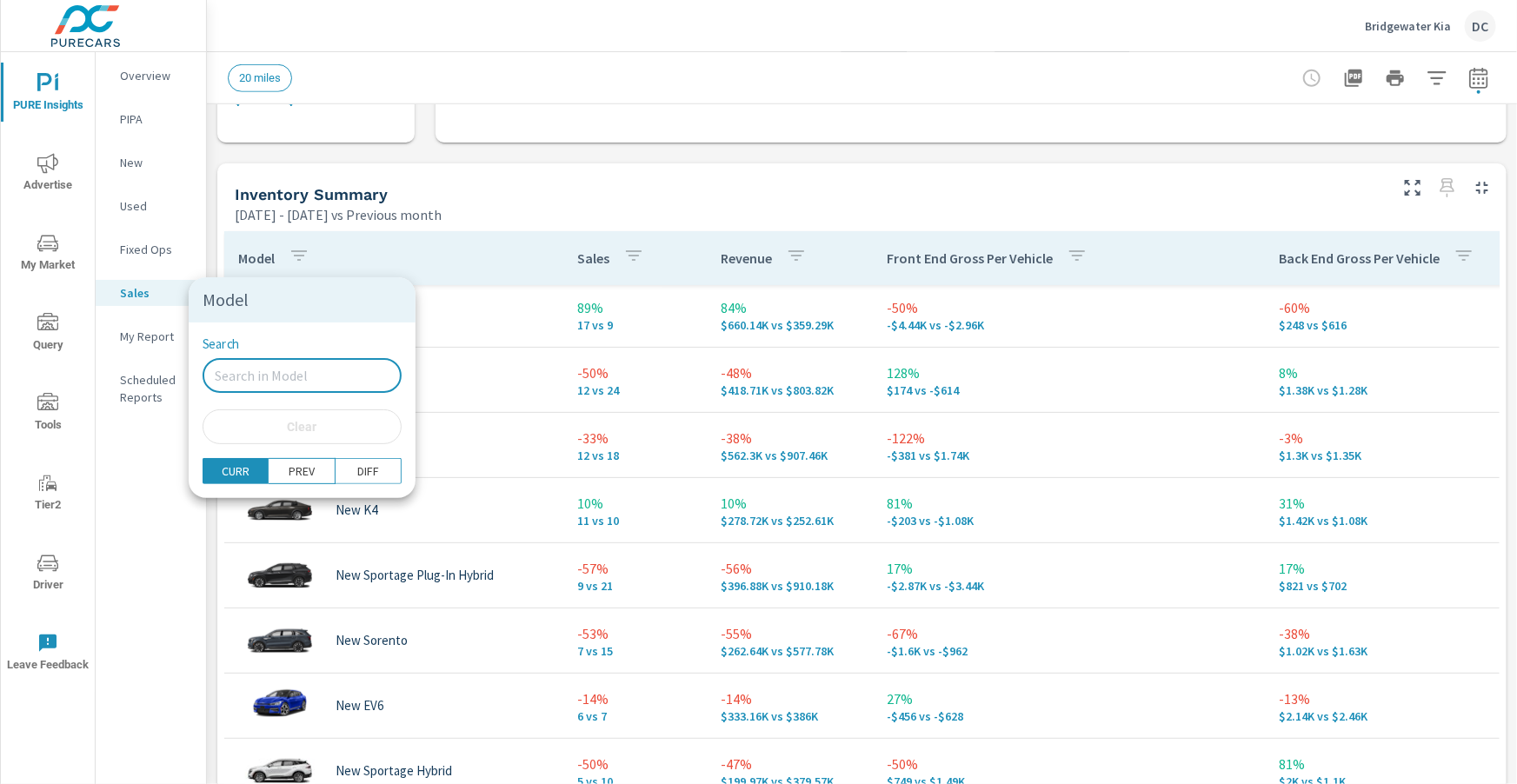
click at [589, 208] on div at bounding box center [758, 392] width 1517 height 784
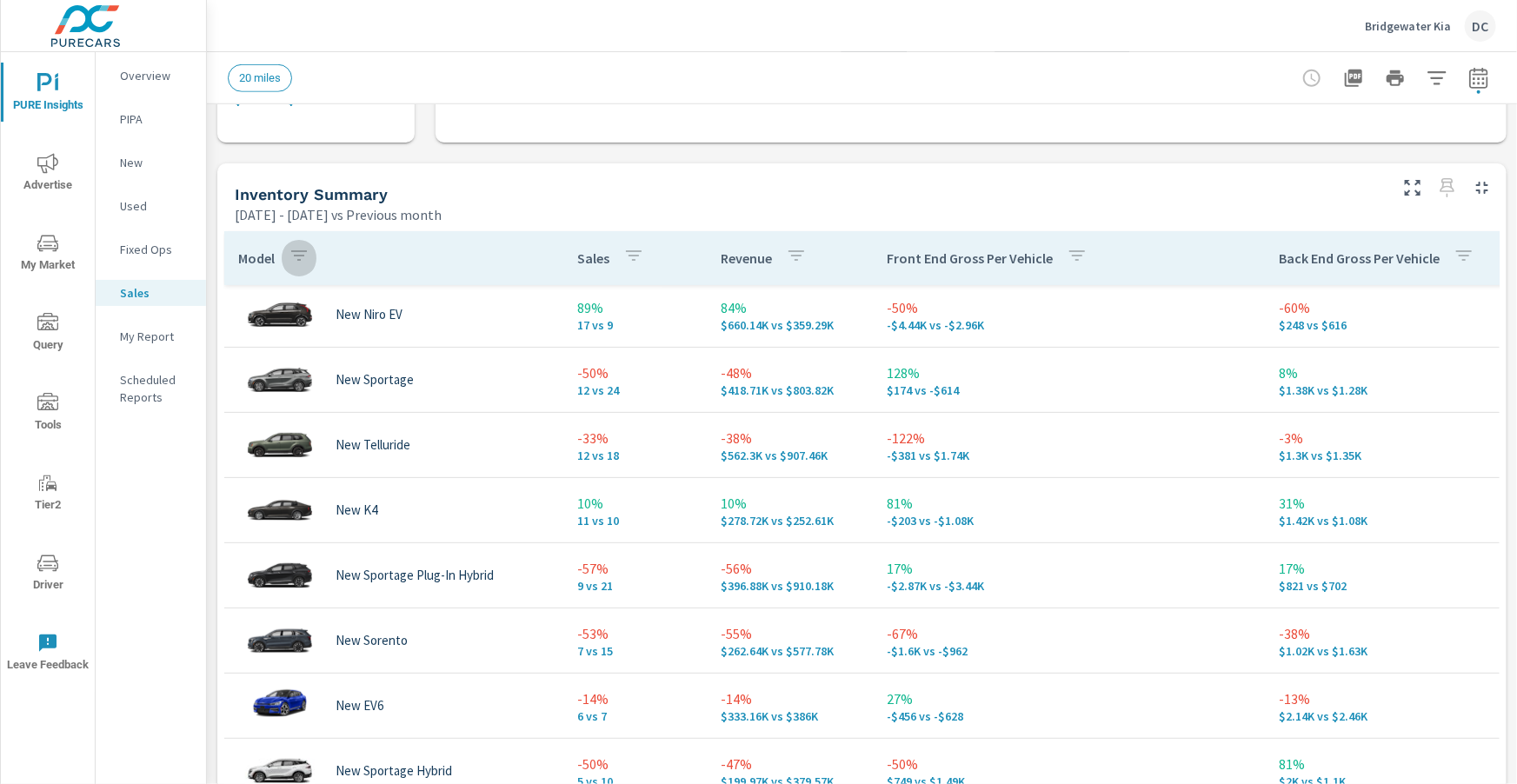
click at [300, 260] on icon "button" at bounding box center [299, 255] width 21 height 21
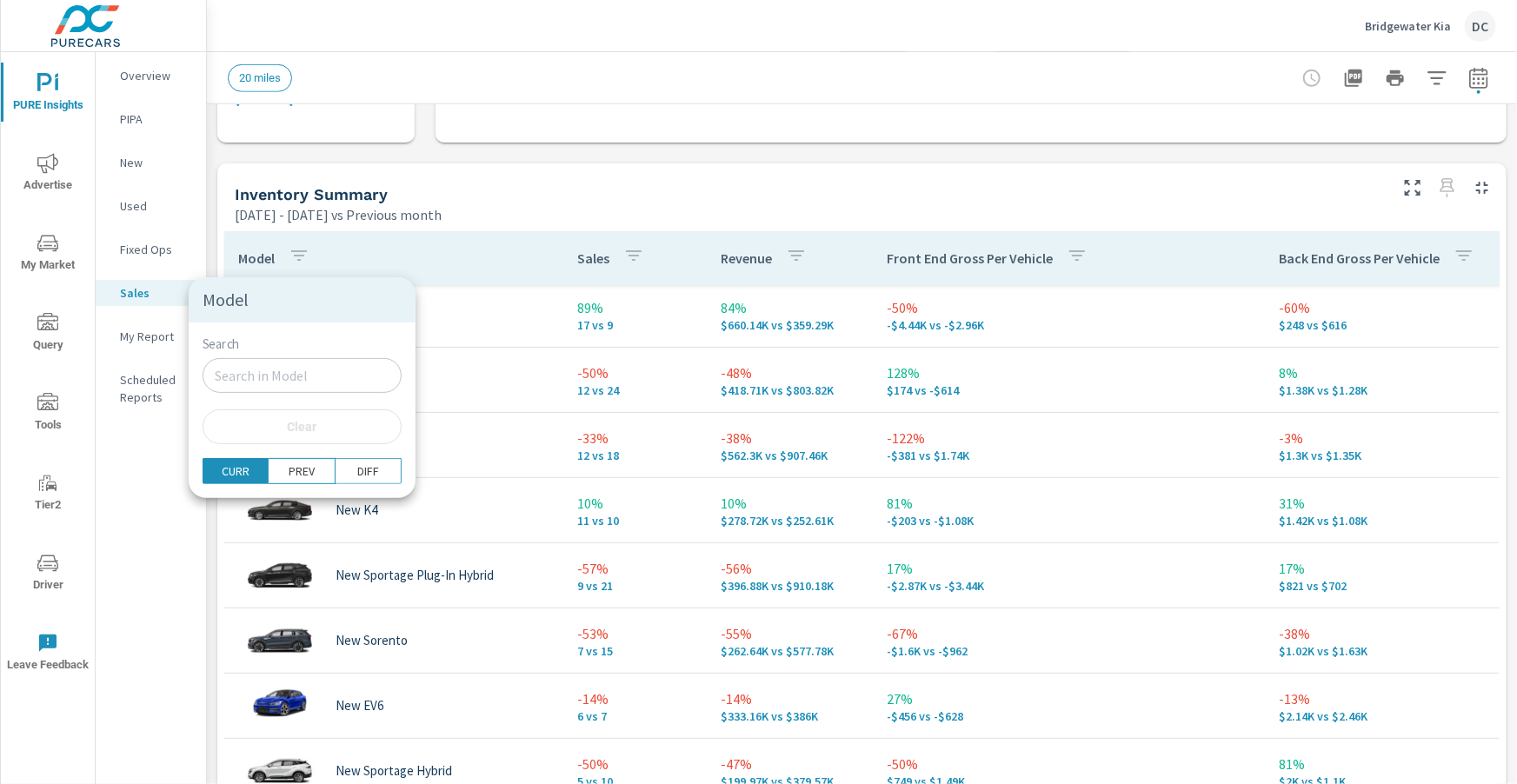
click at [257, 367] on input "Search" at bounding box center [303, 376] width 199 height 35
click at [268, 384] on input "Search" at bounding box center [303, 376] width 199 height 35
type input "new"
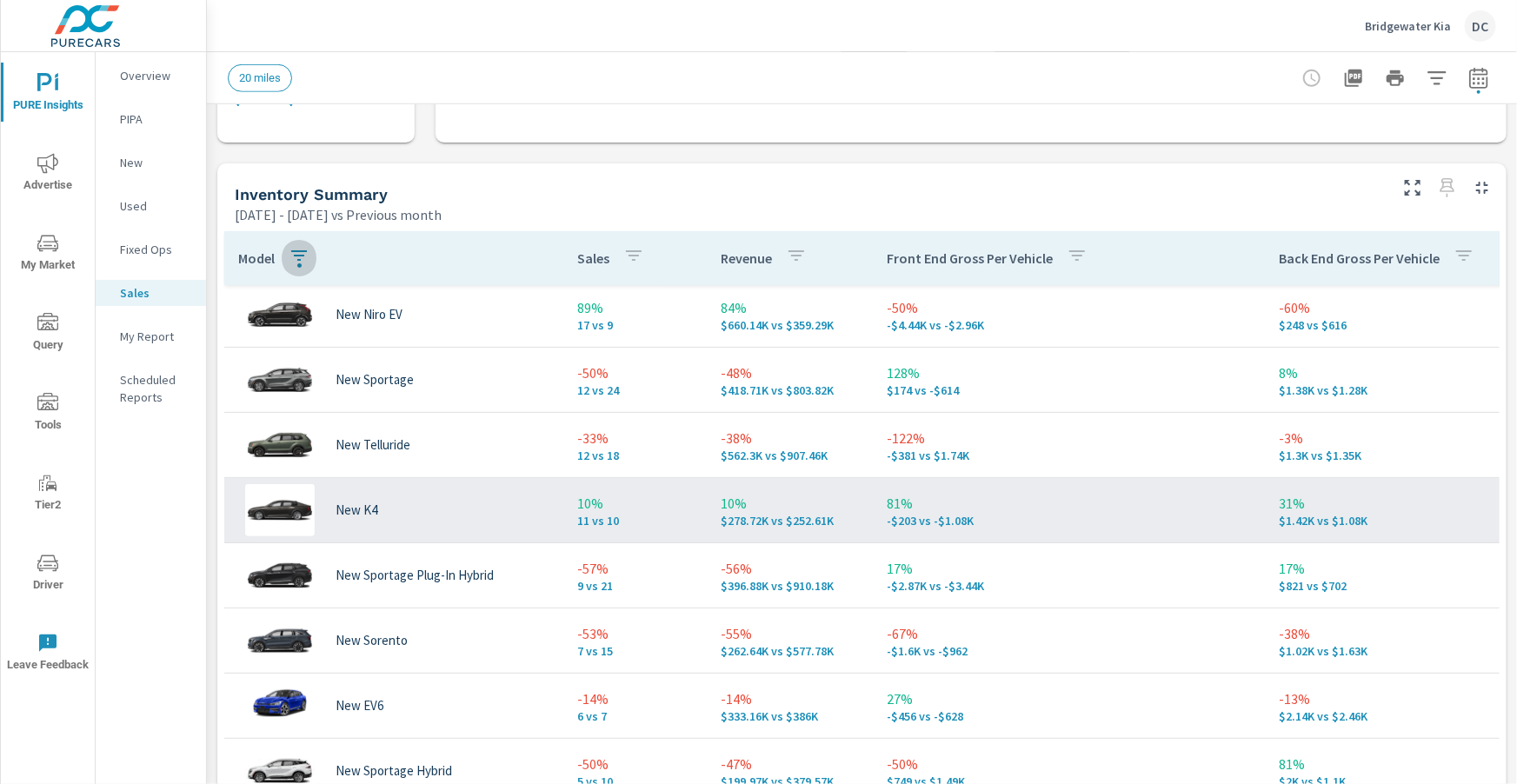
scroll to position [183, 0]
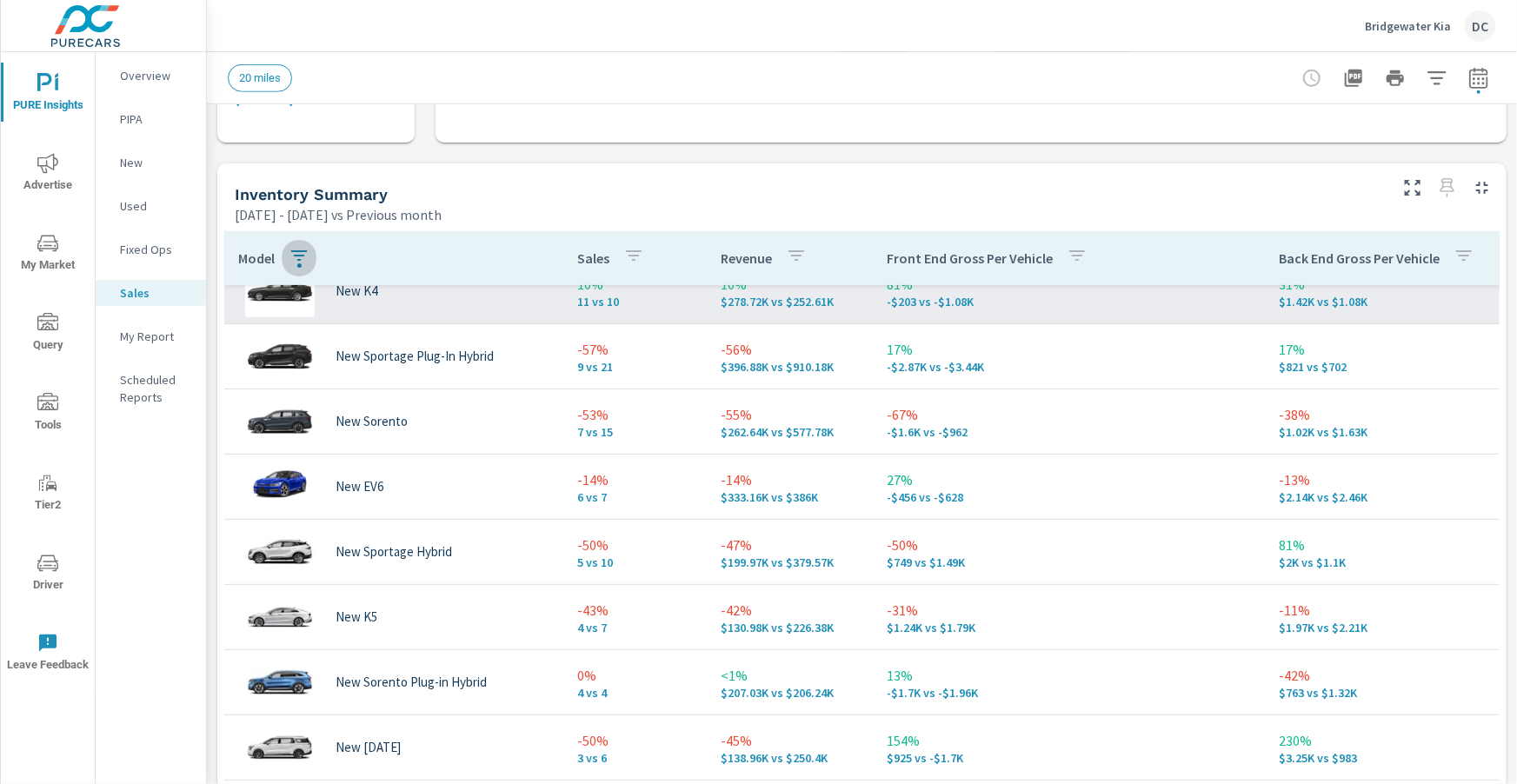
scroll to position [287, 0]
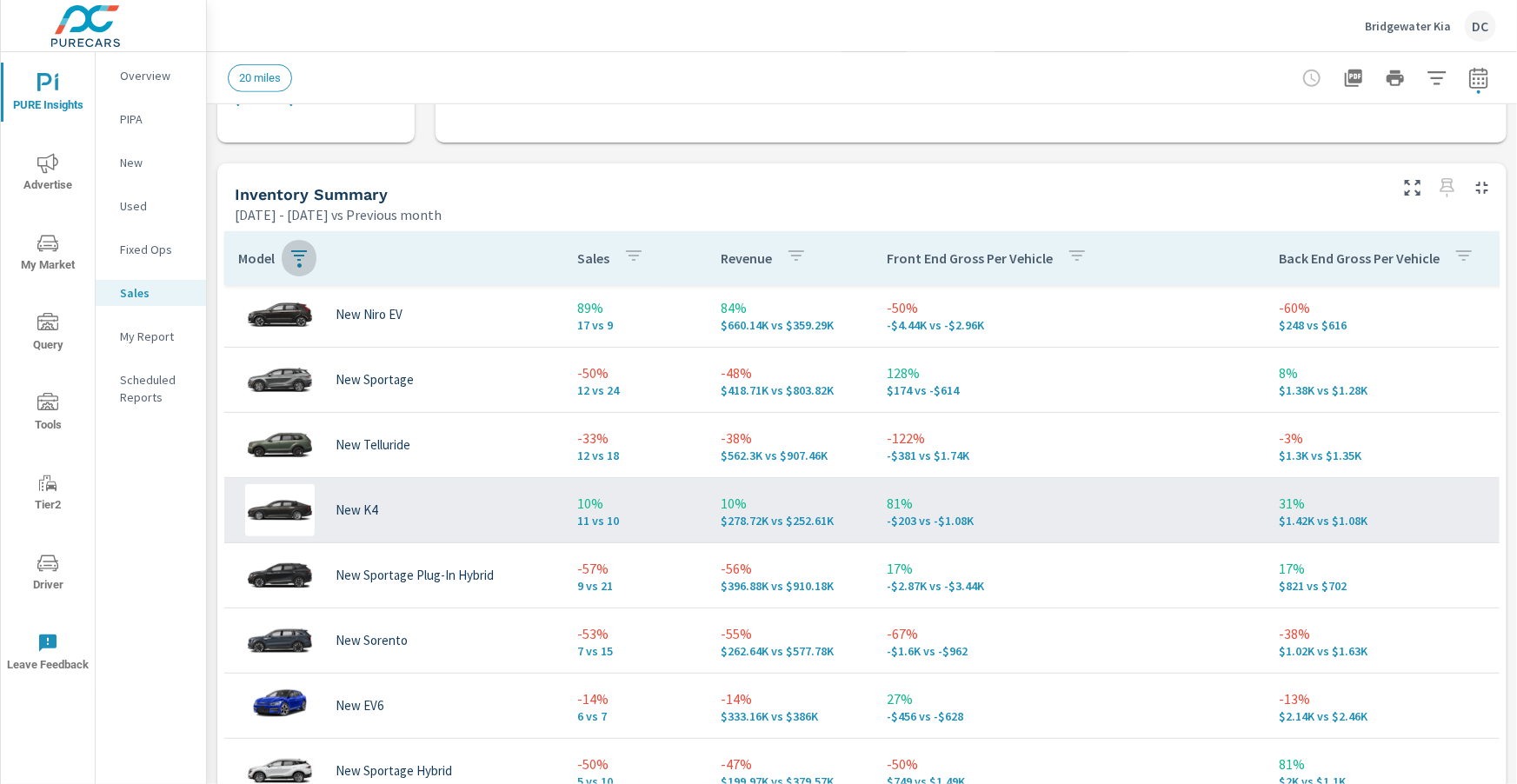
scroll to position [37, 0]
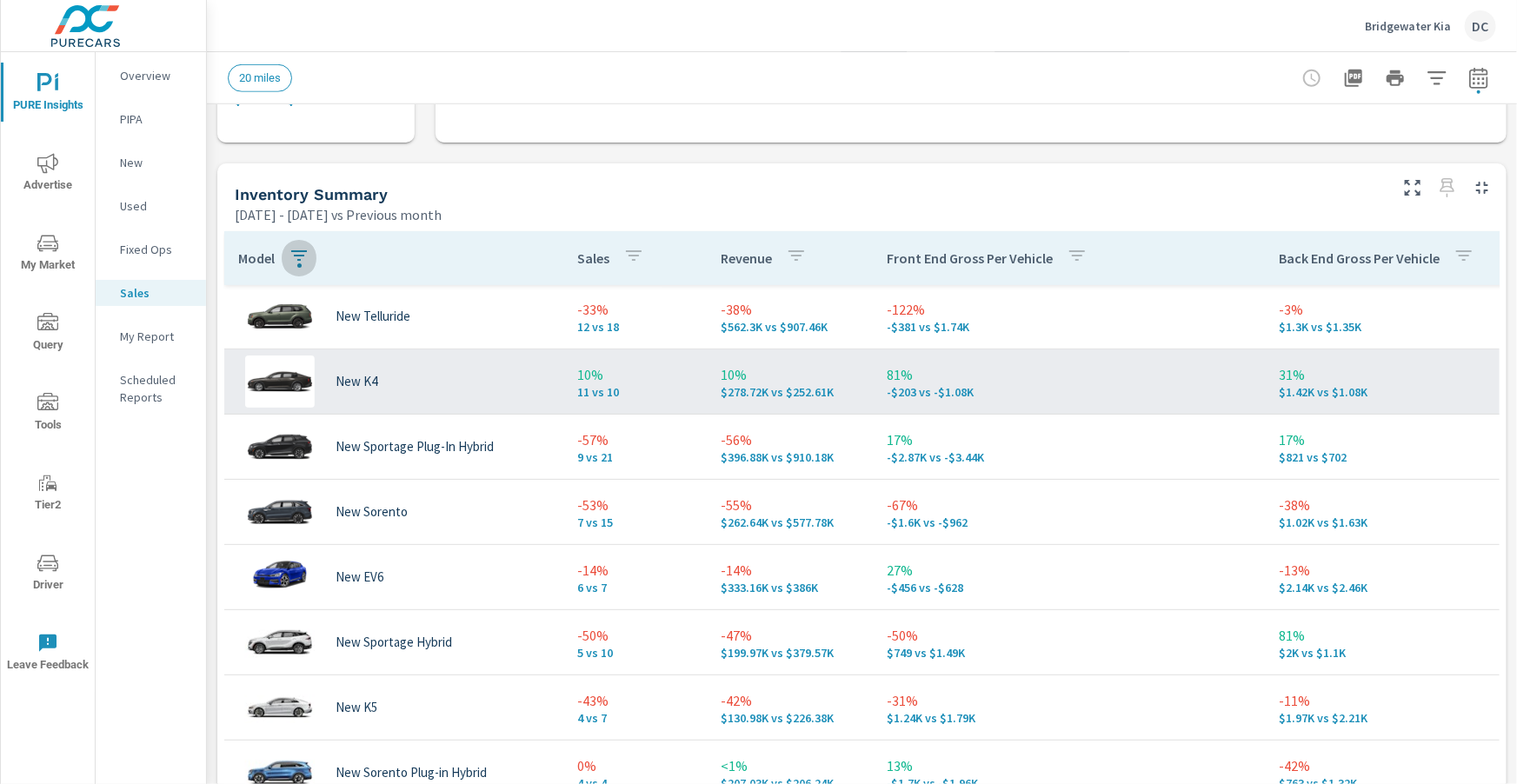
scroll to position [281, 0]
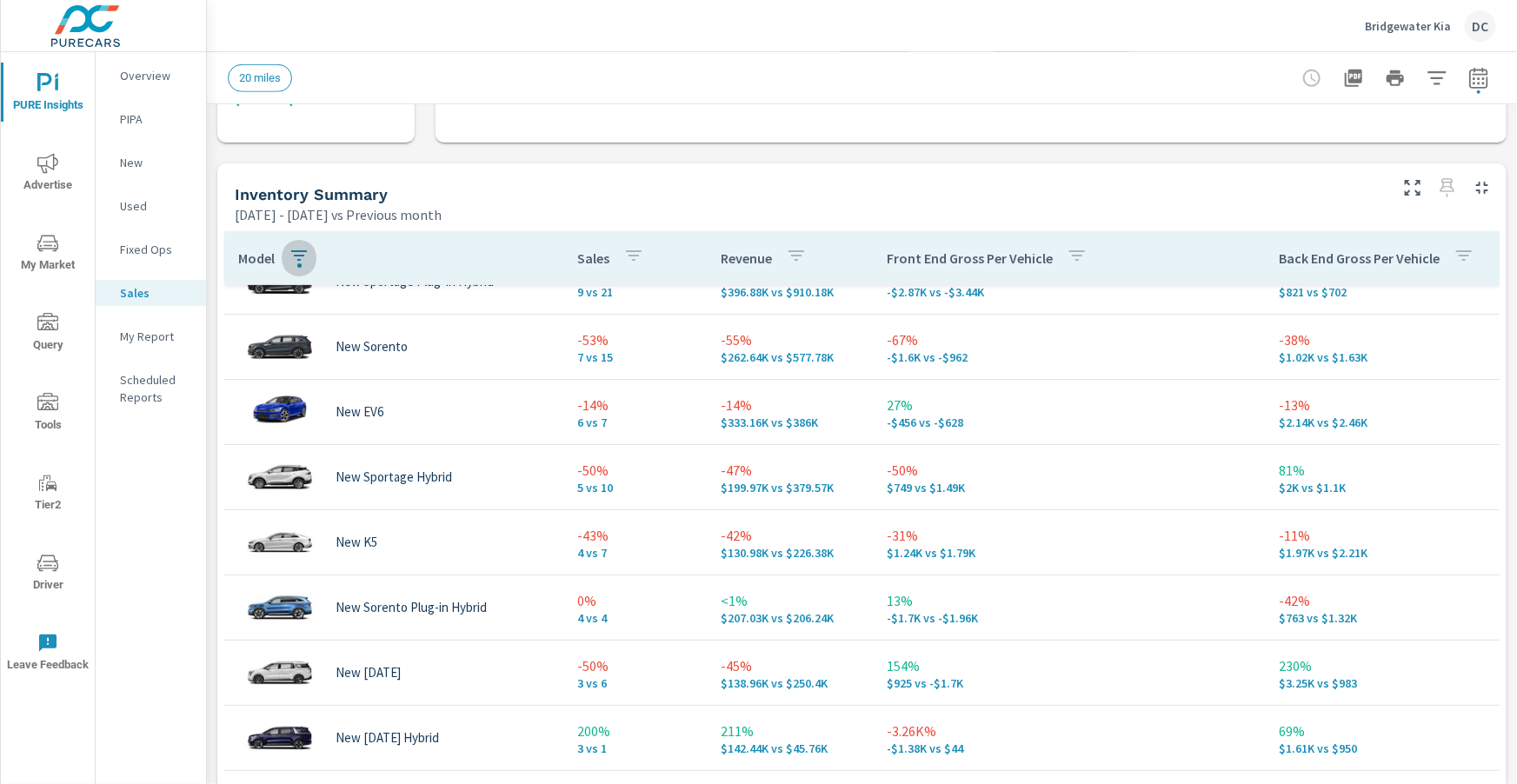
scroll to position [569, 0]
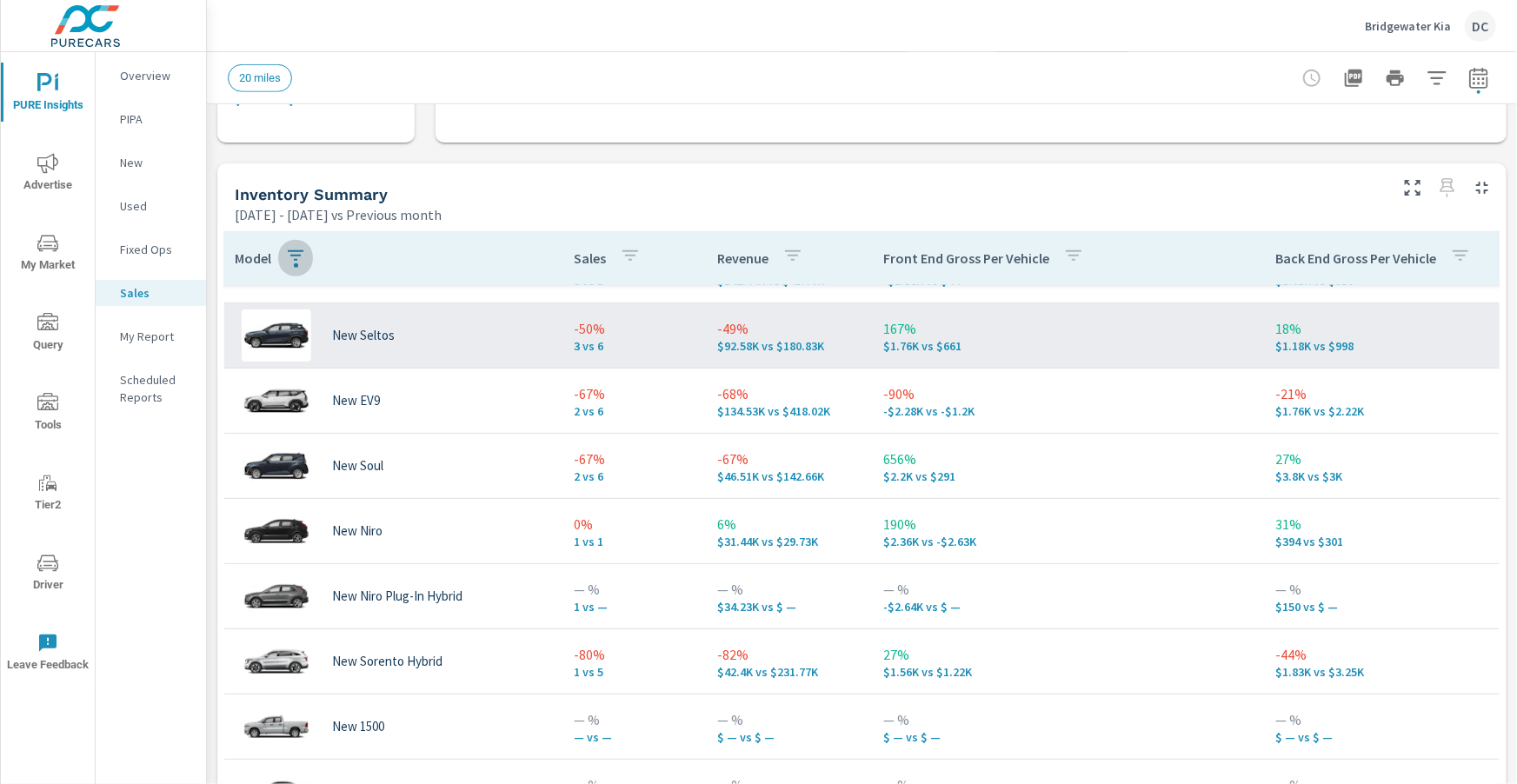
scroll to position [850, 3]
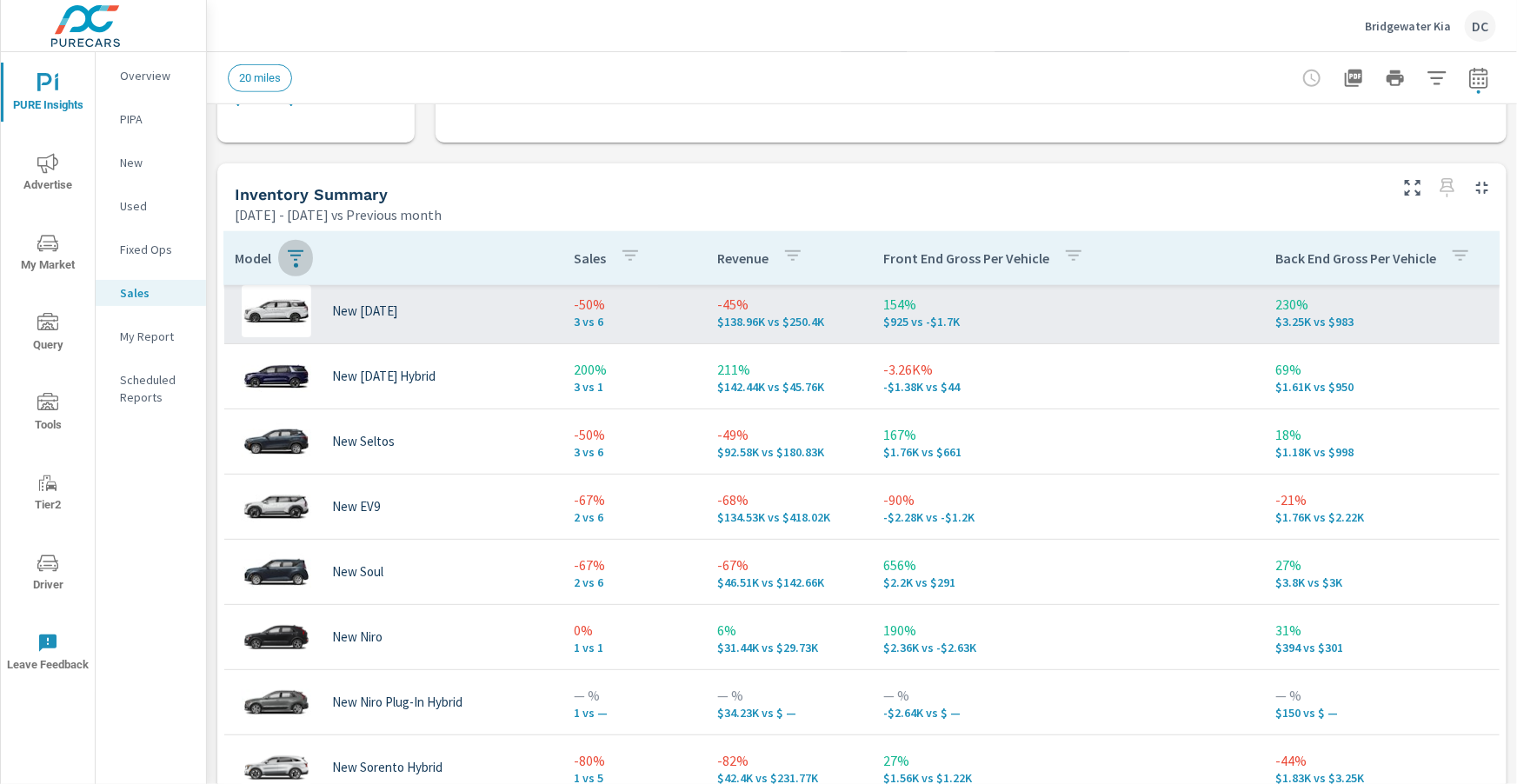
scroll to position [514, 3]
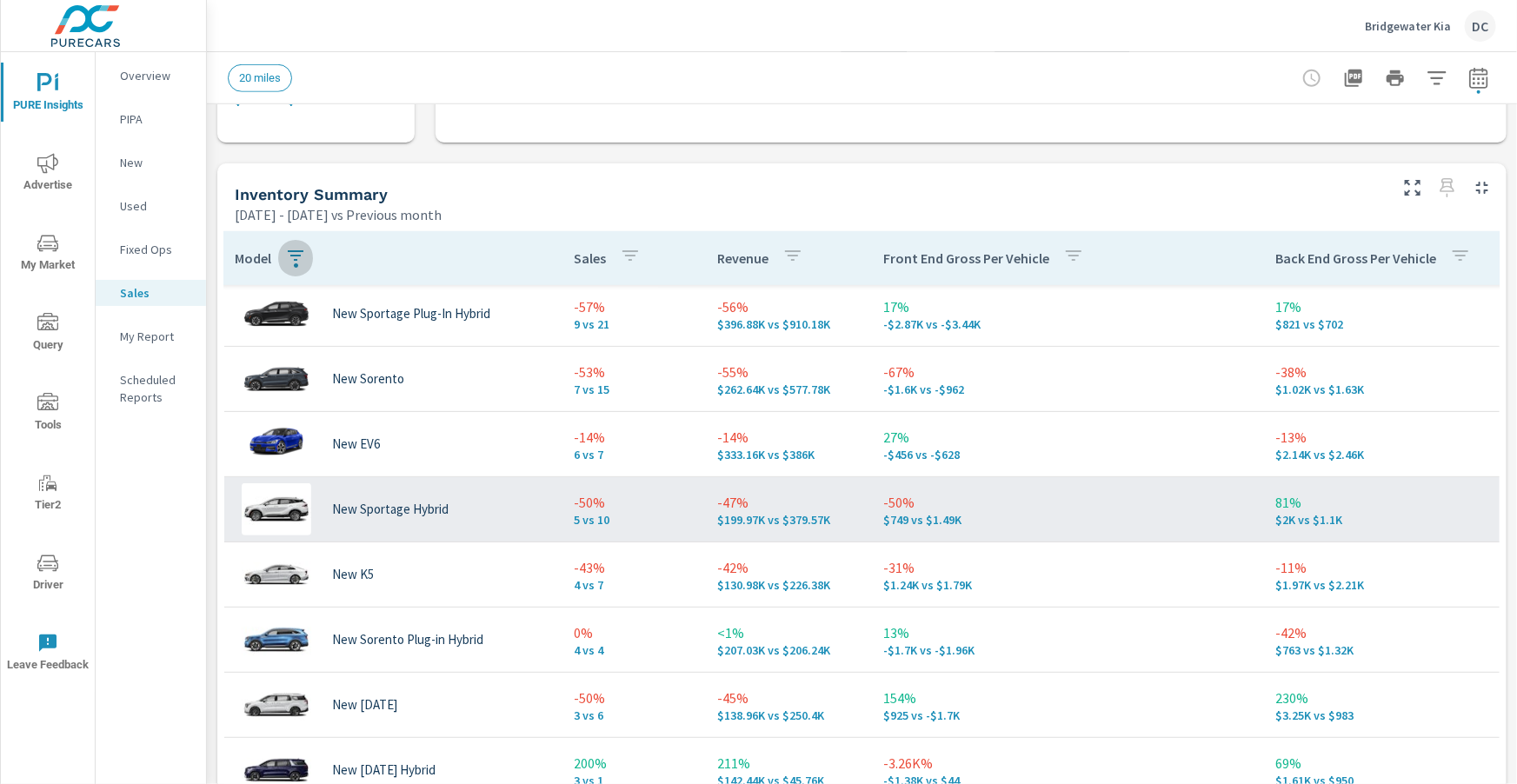
scroll to position [330, 0]
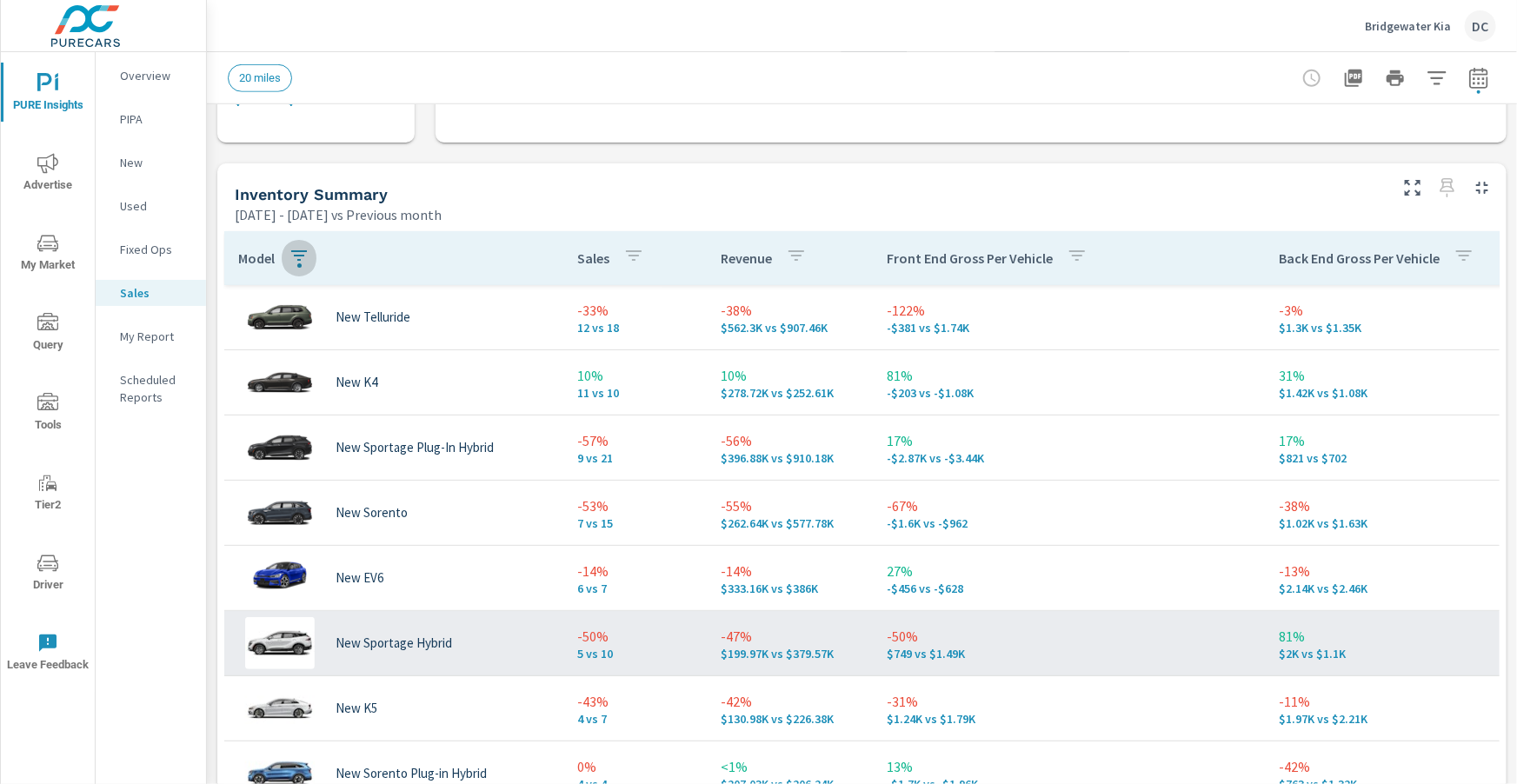
scroll to position [179, 0]
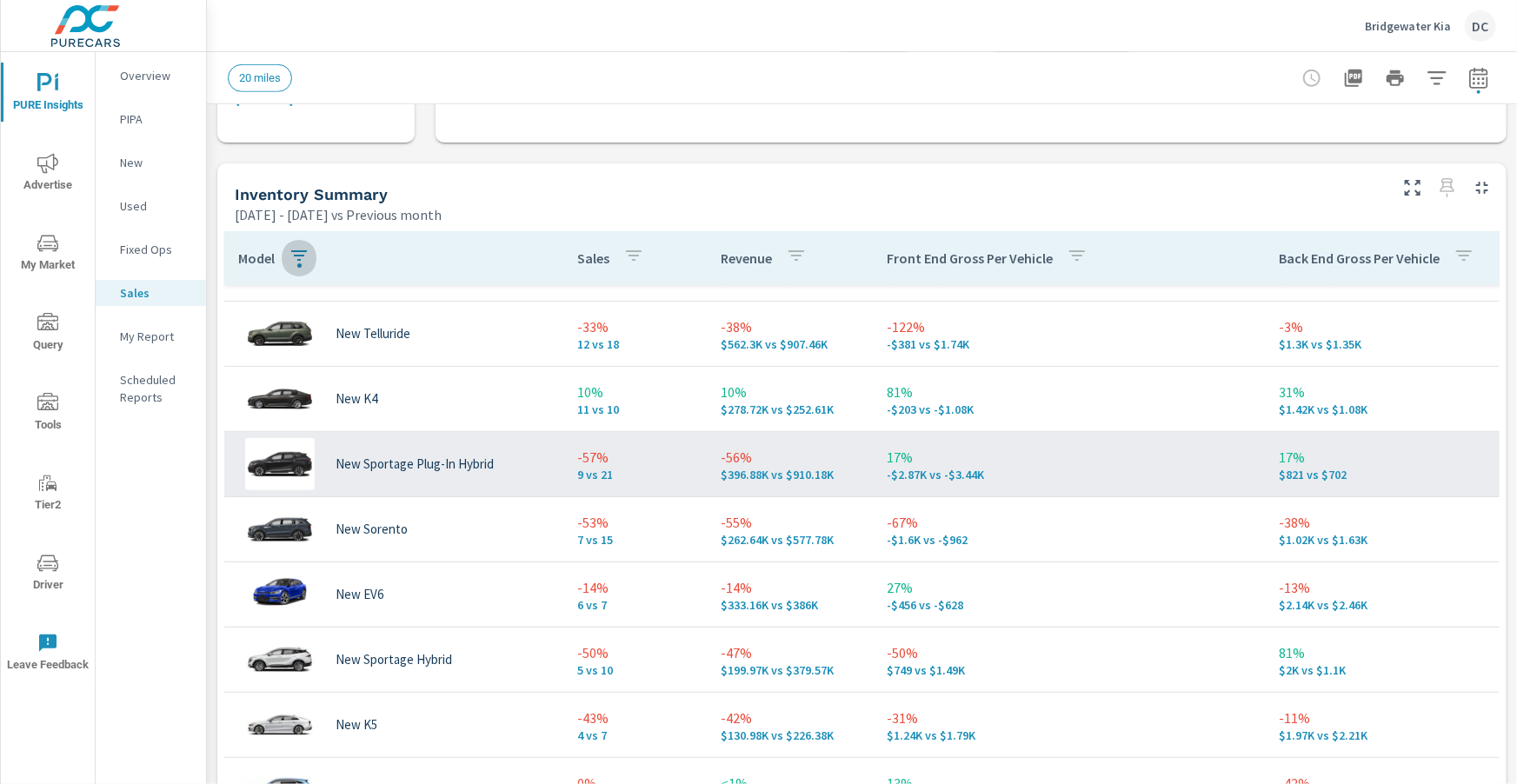
scroll to position [373, 0]
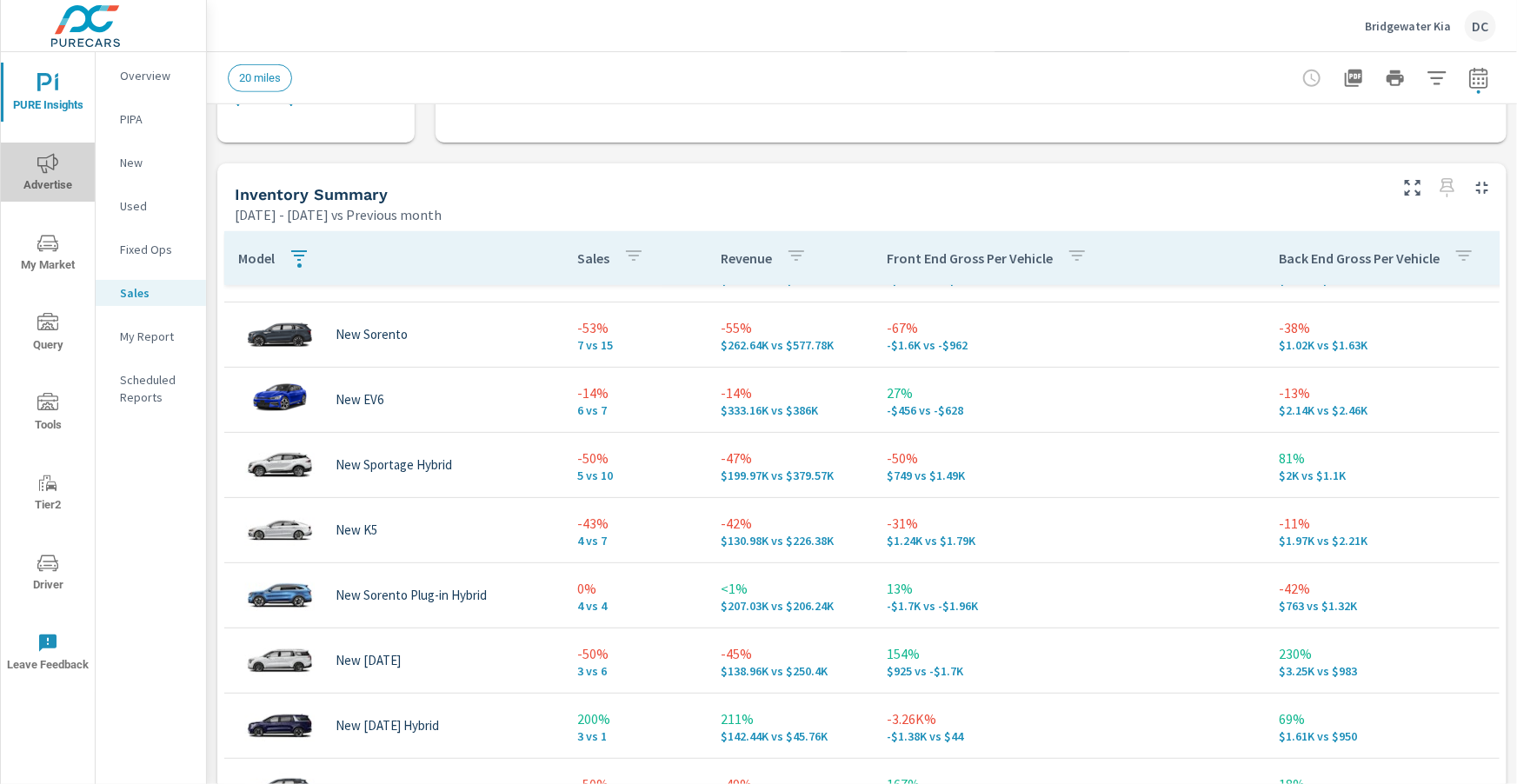
click at [47, 156] on icon "nav menu" at bounding box center [48, 163] width 21 height 21
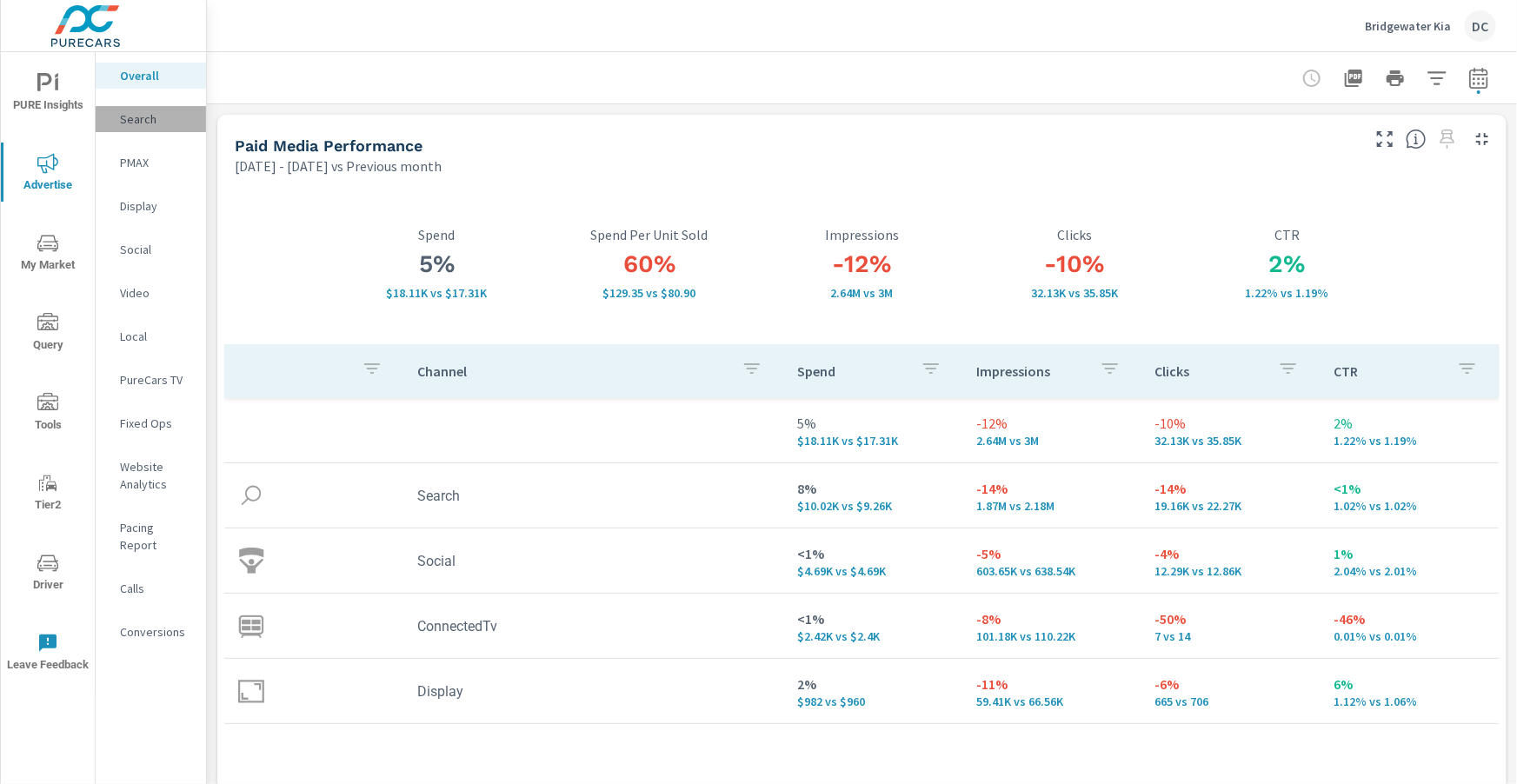
click at [138, 118] on p "Search" at bounding box center [156, 119] width 73 height 17
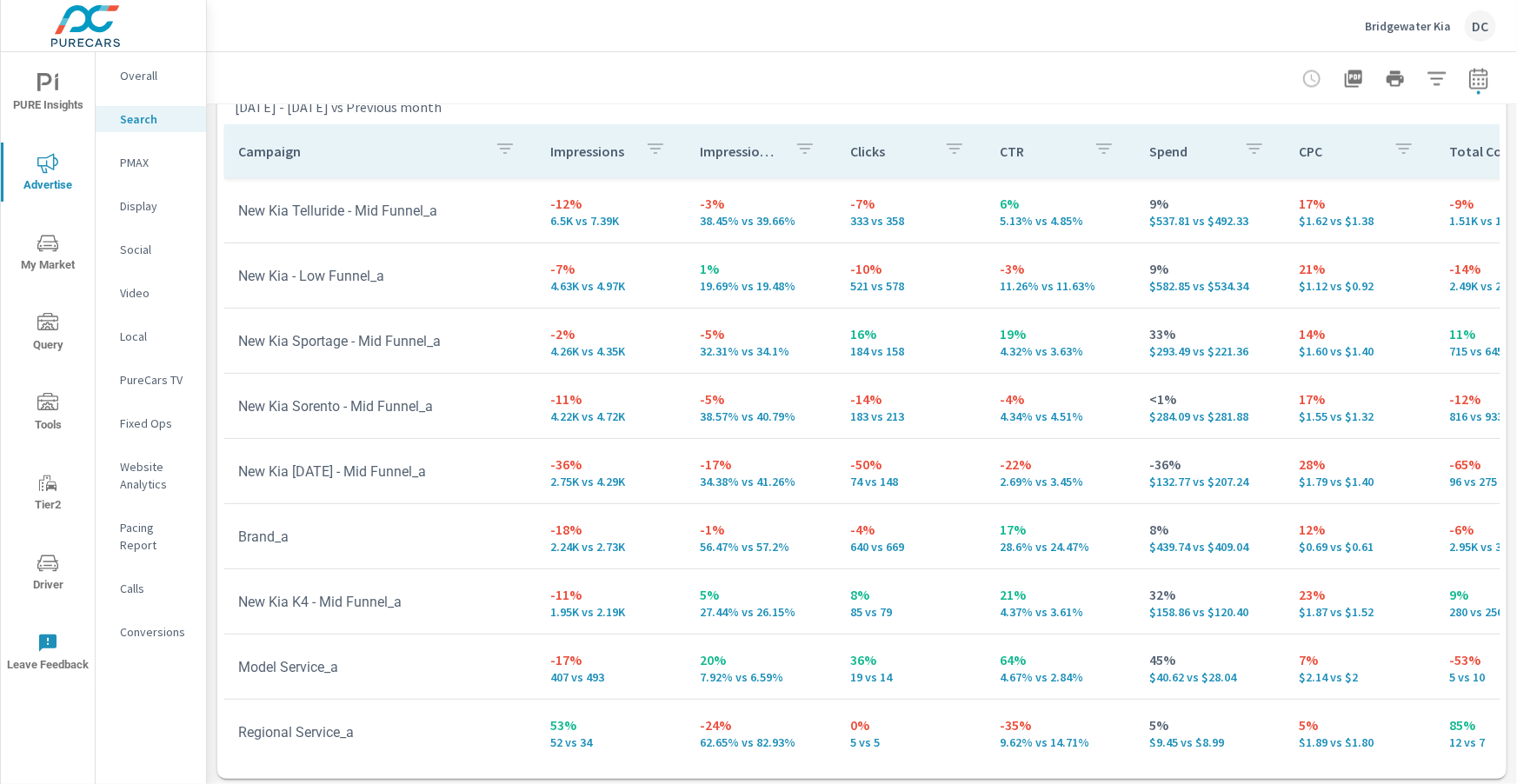
scroll to position [1738, 0]
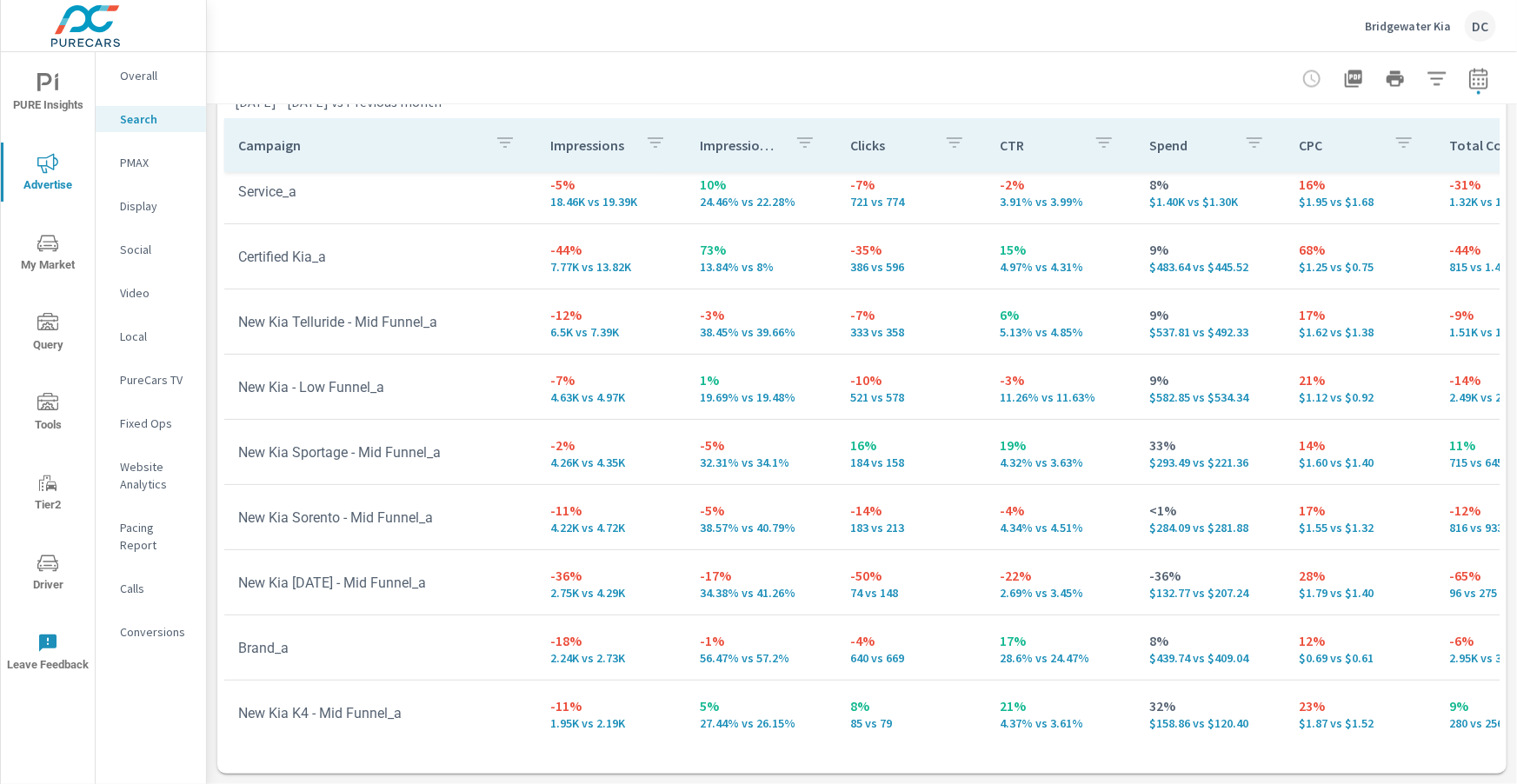
scroll to position [63, 0]
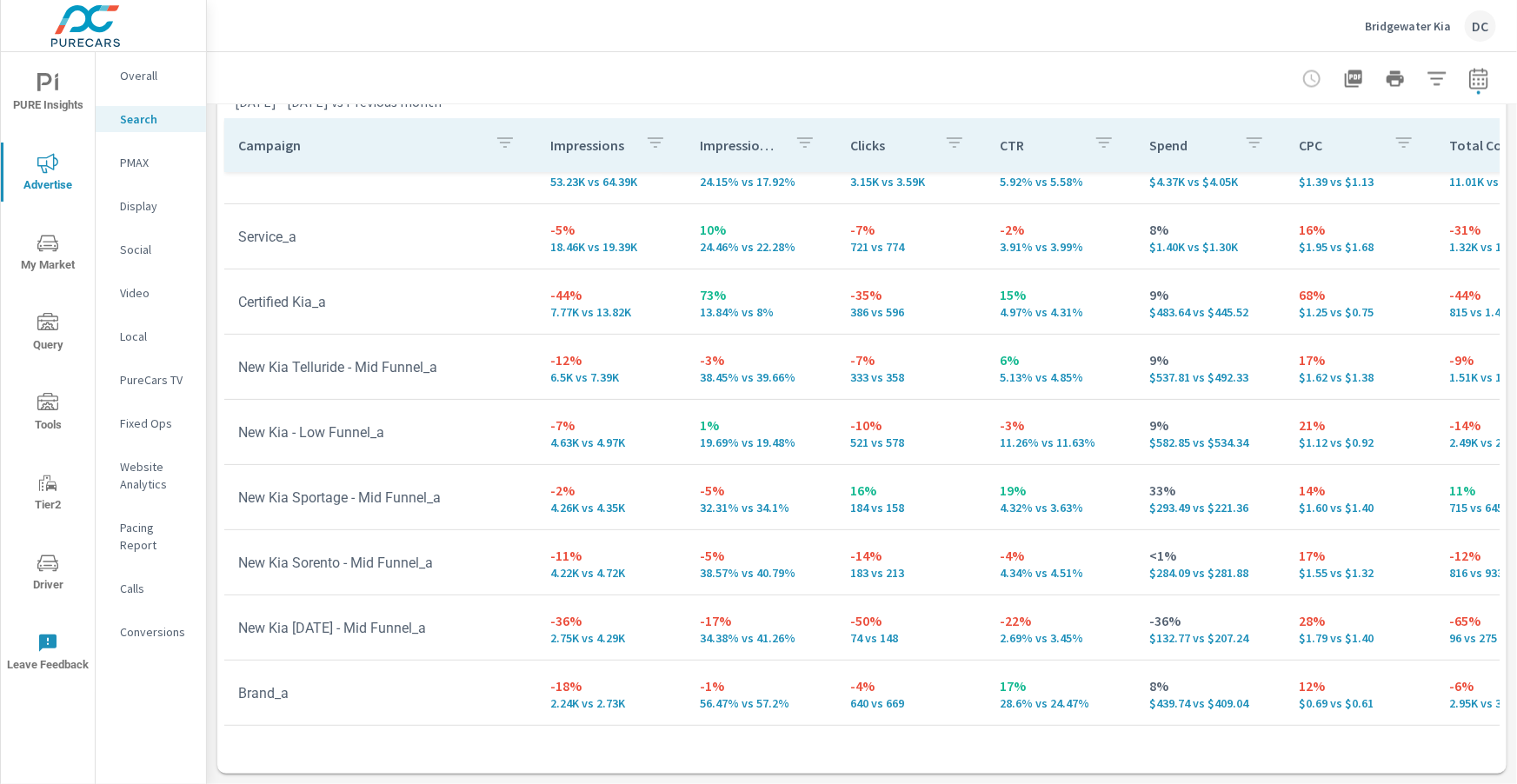
scroll to position [213, 0]
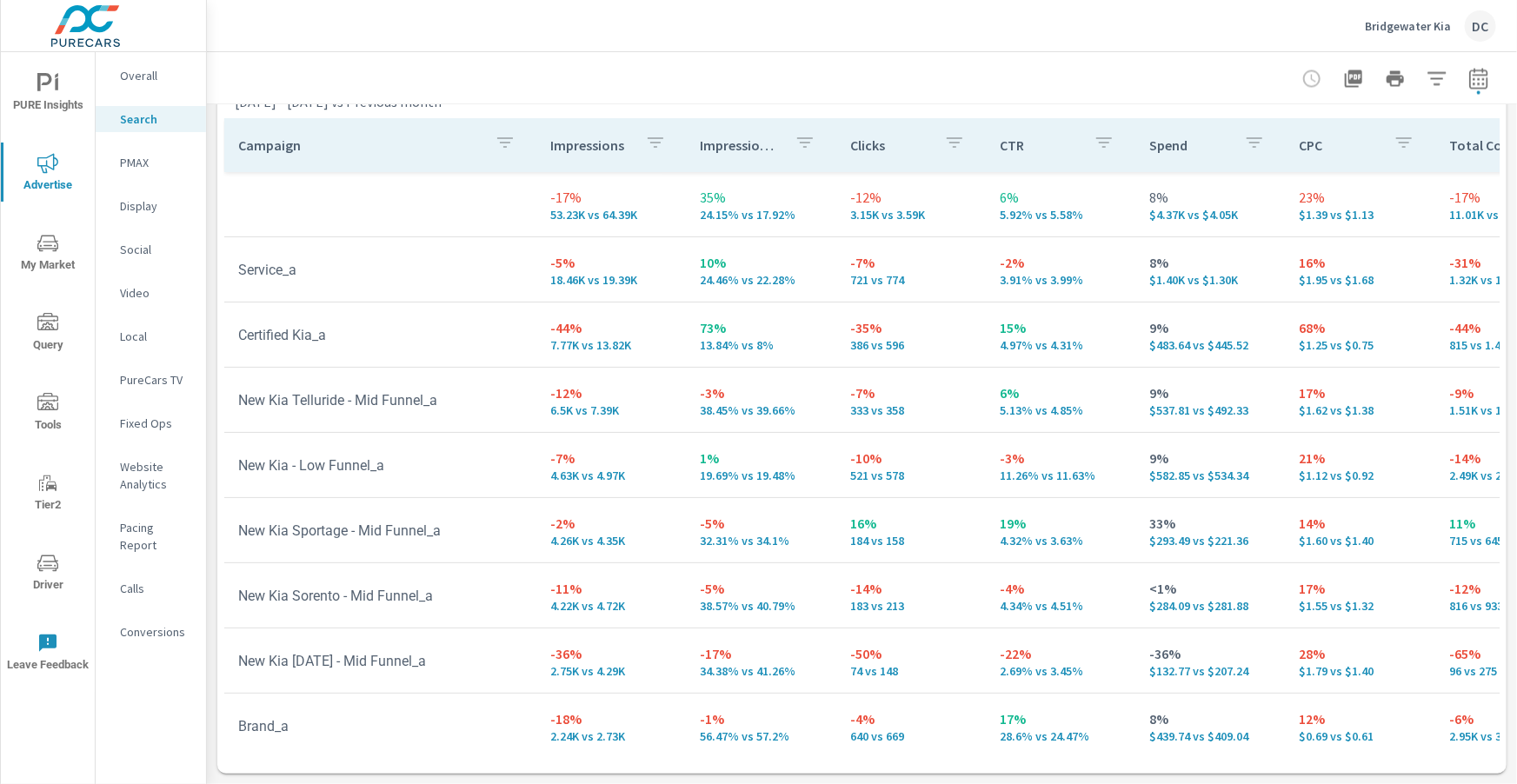
scroll to position [213, 0]
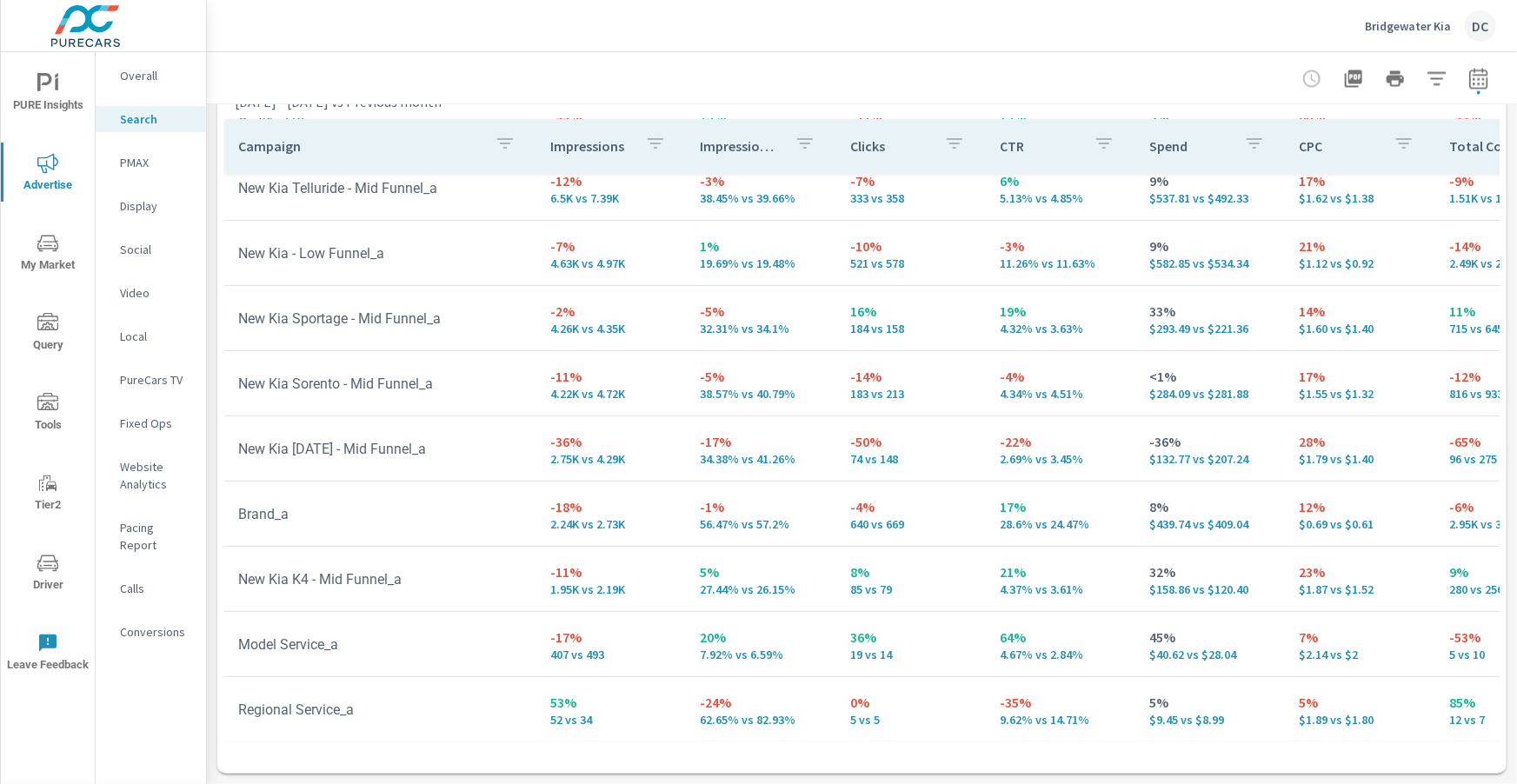
click at [143, 163] on p "PMAX" at bounding box center [156, 163] width 73 height 17
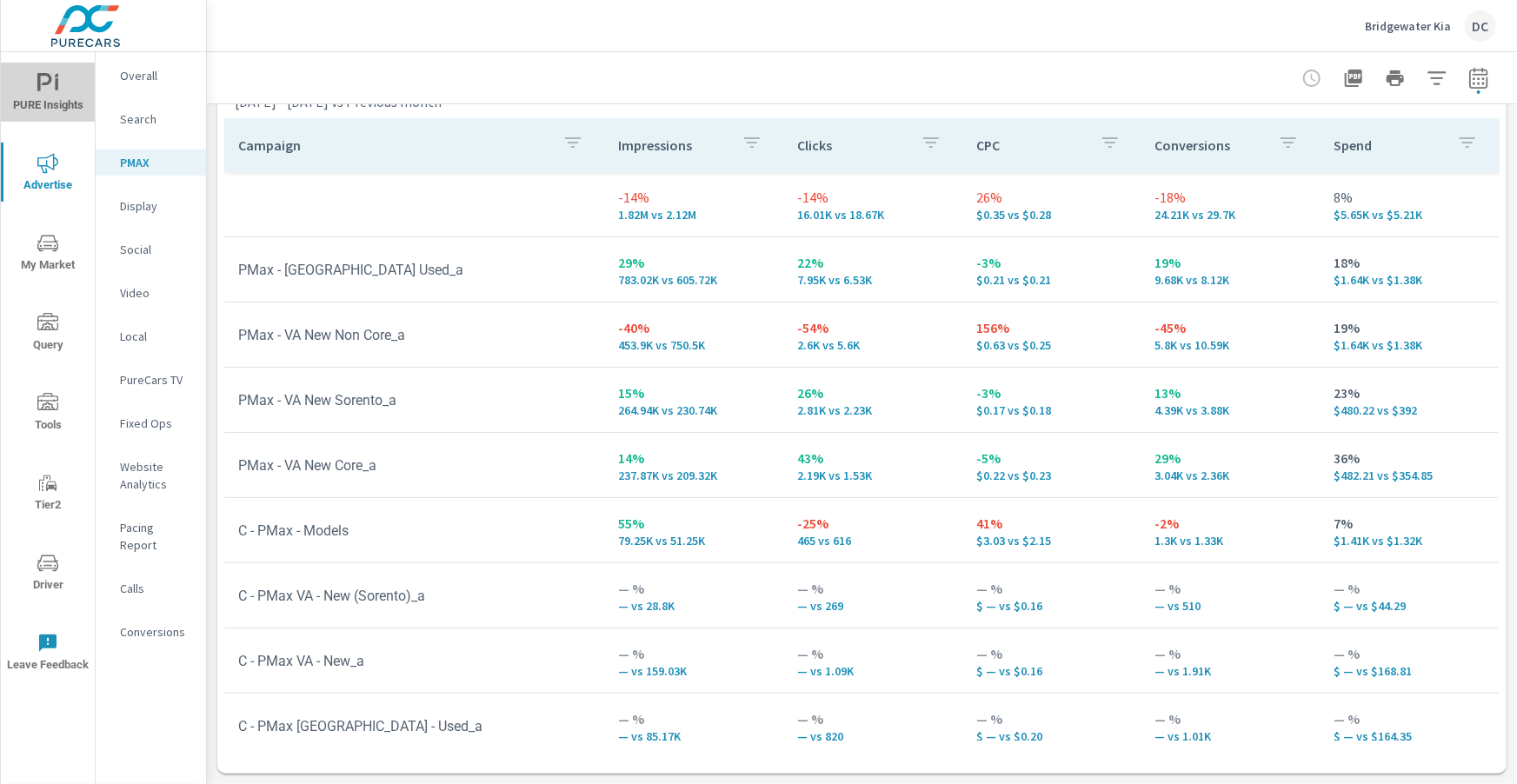
click at [46, 77] on icon "nav menu" at bounding box center [48, 84] width 21 height 21
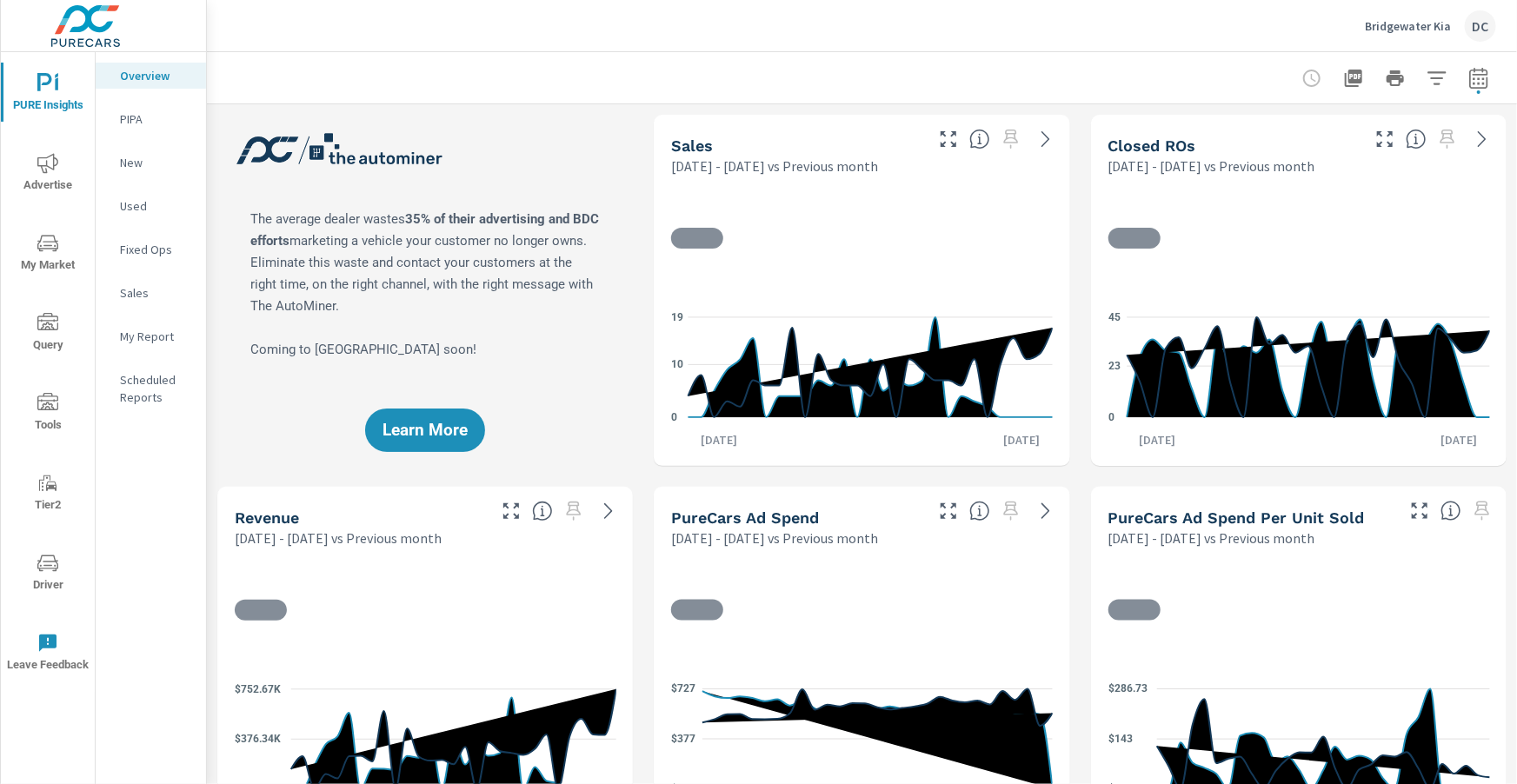
click at [146, 295] on p "Sales" at bounding box center [156, 293] width 73 height 17
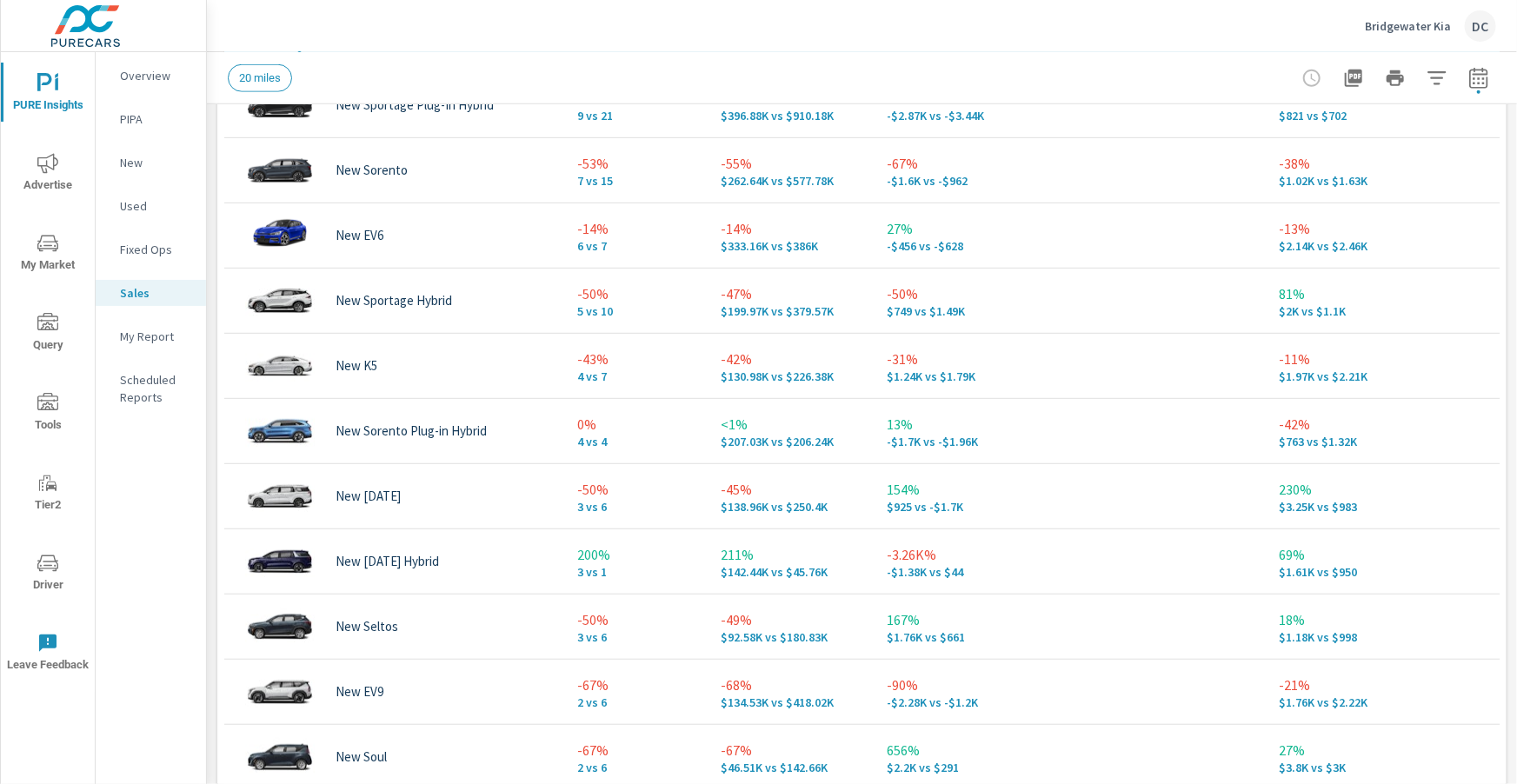
scroll to position [964, 0]
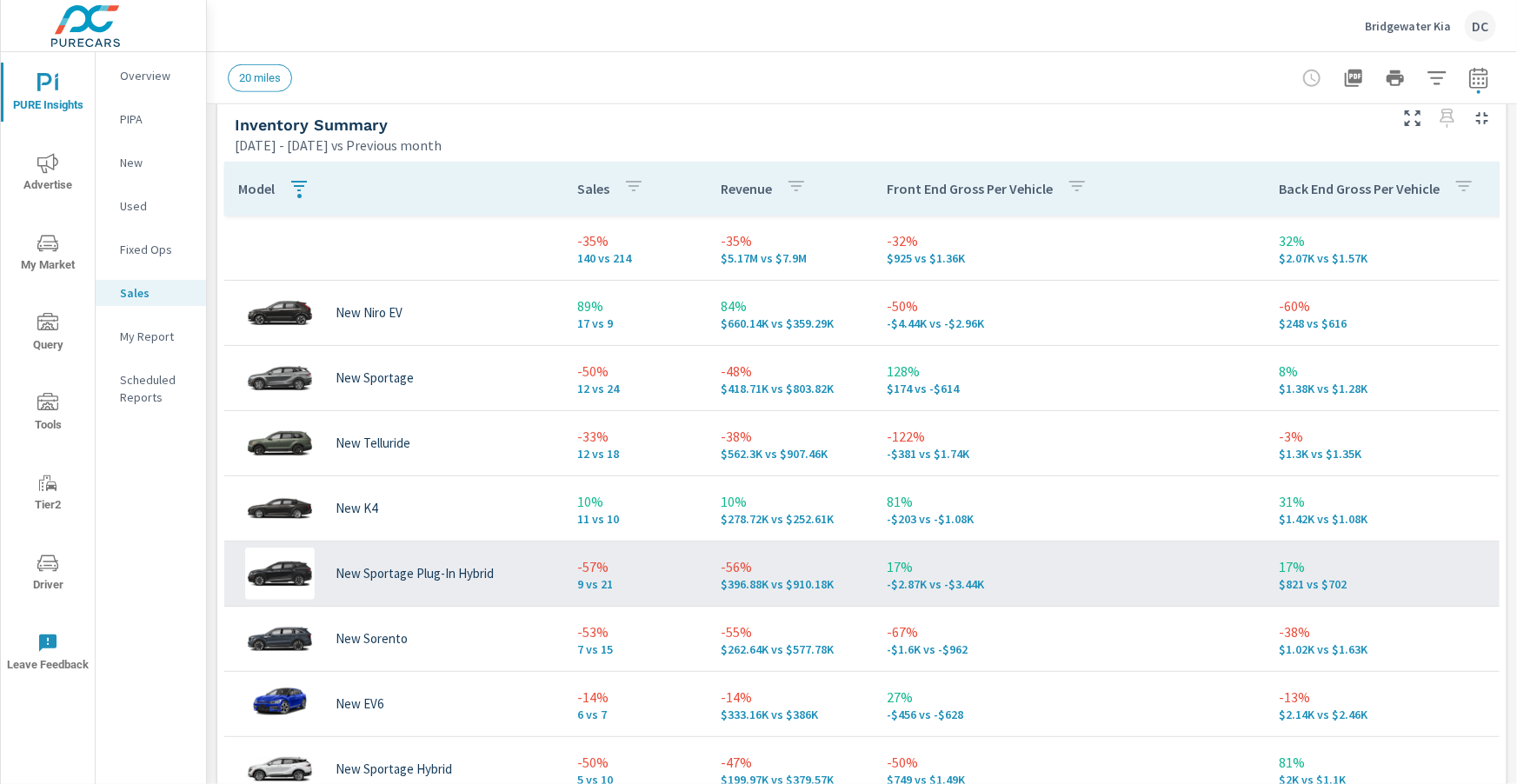
scroll to position [764, 0]
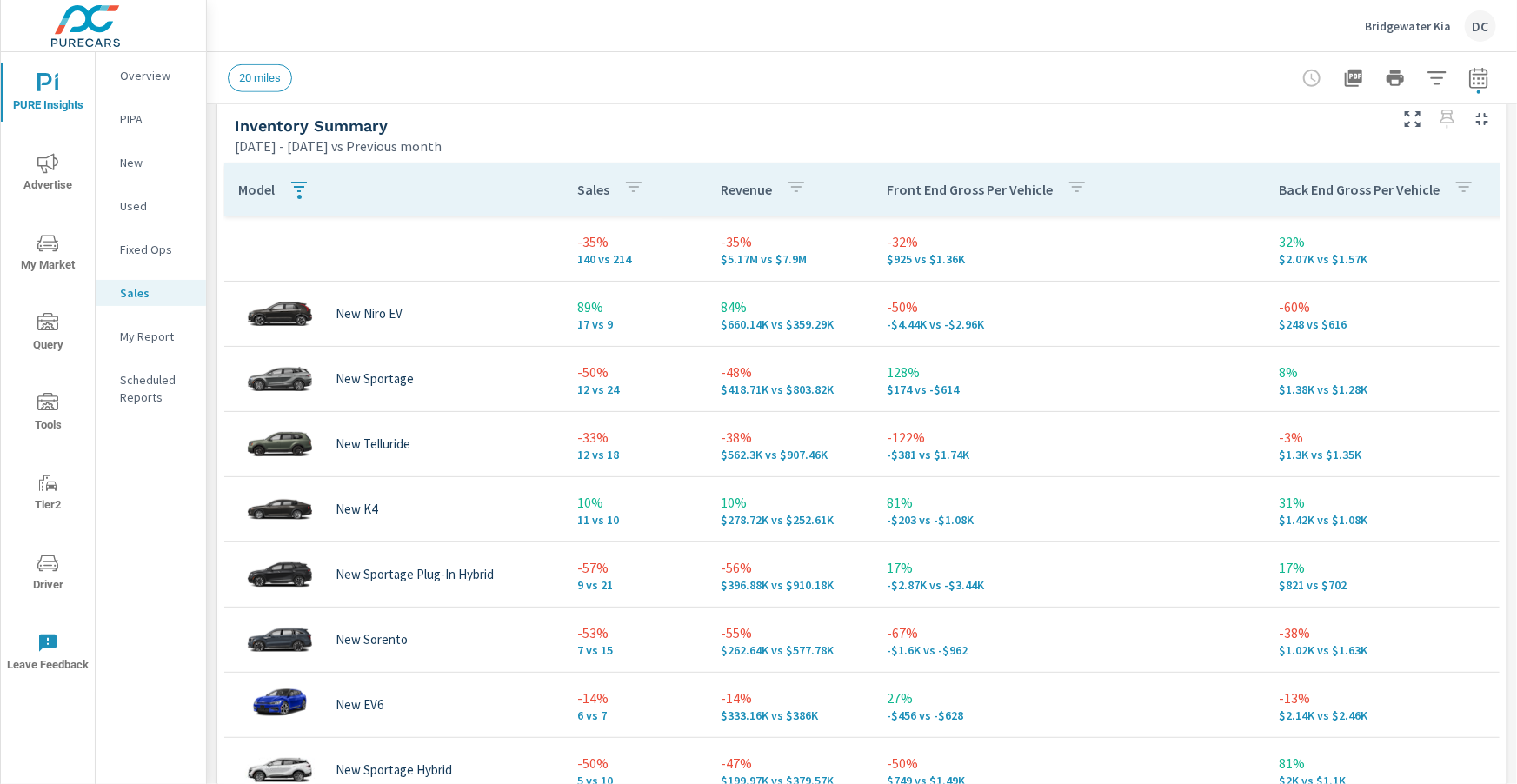
click at [52, 162] on icon "nav menu" at bounding box center [48, 163] width 21 height 21
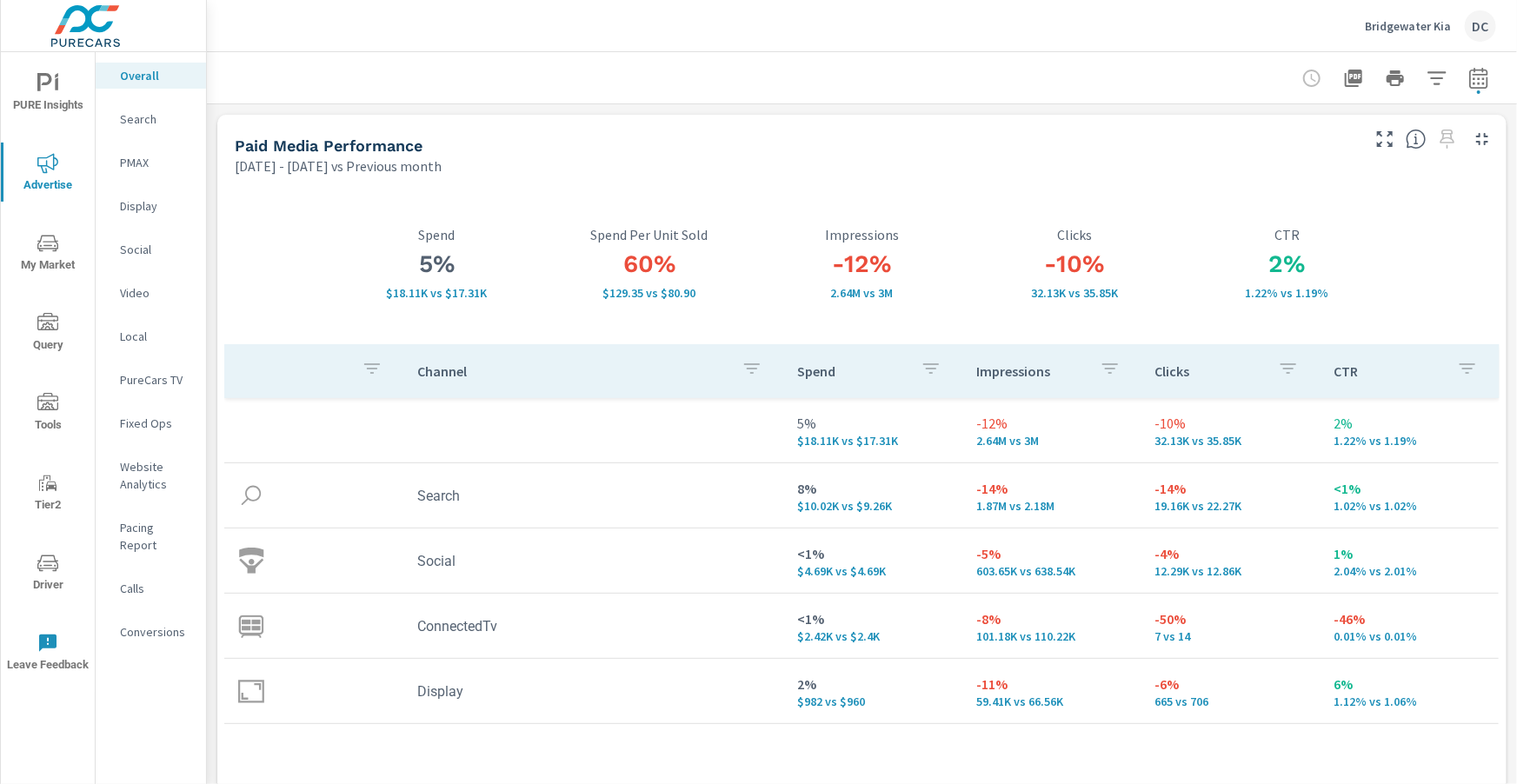
click at [142, 118] on p "Search" at bounding box center [156, 119] width 73 height 17
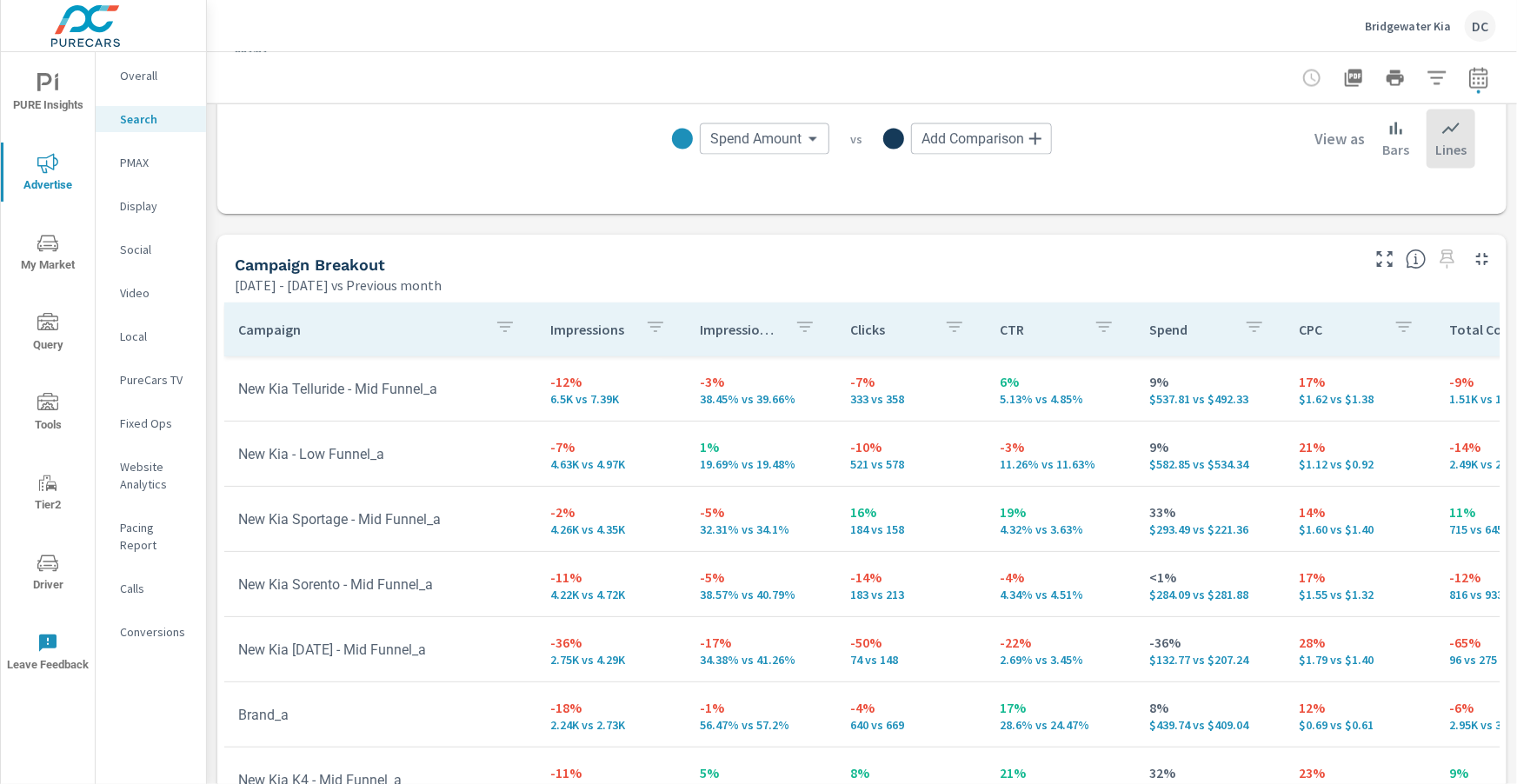
scroll to position [213, 0]
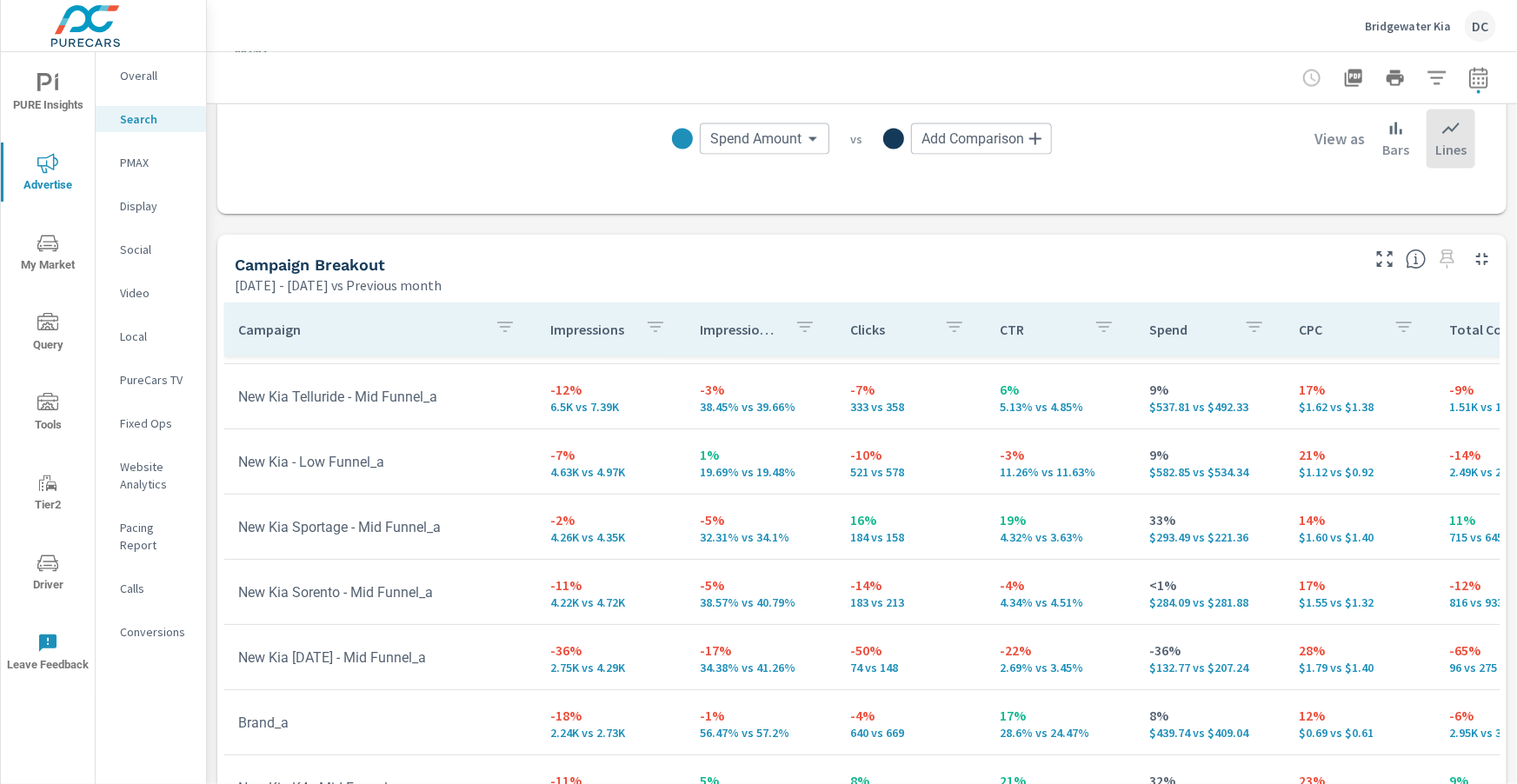
scroll to position [213, 0]
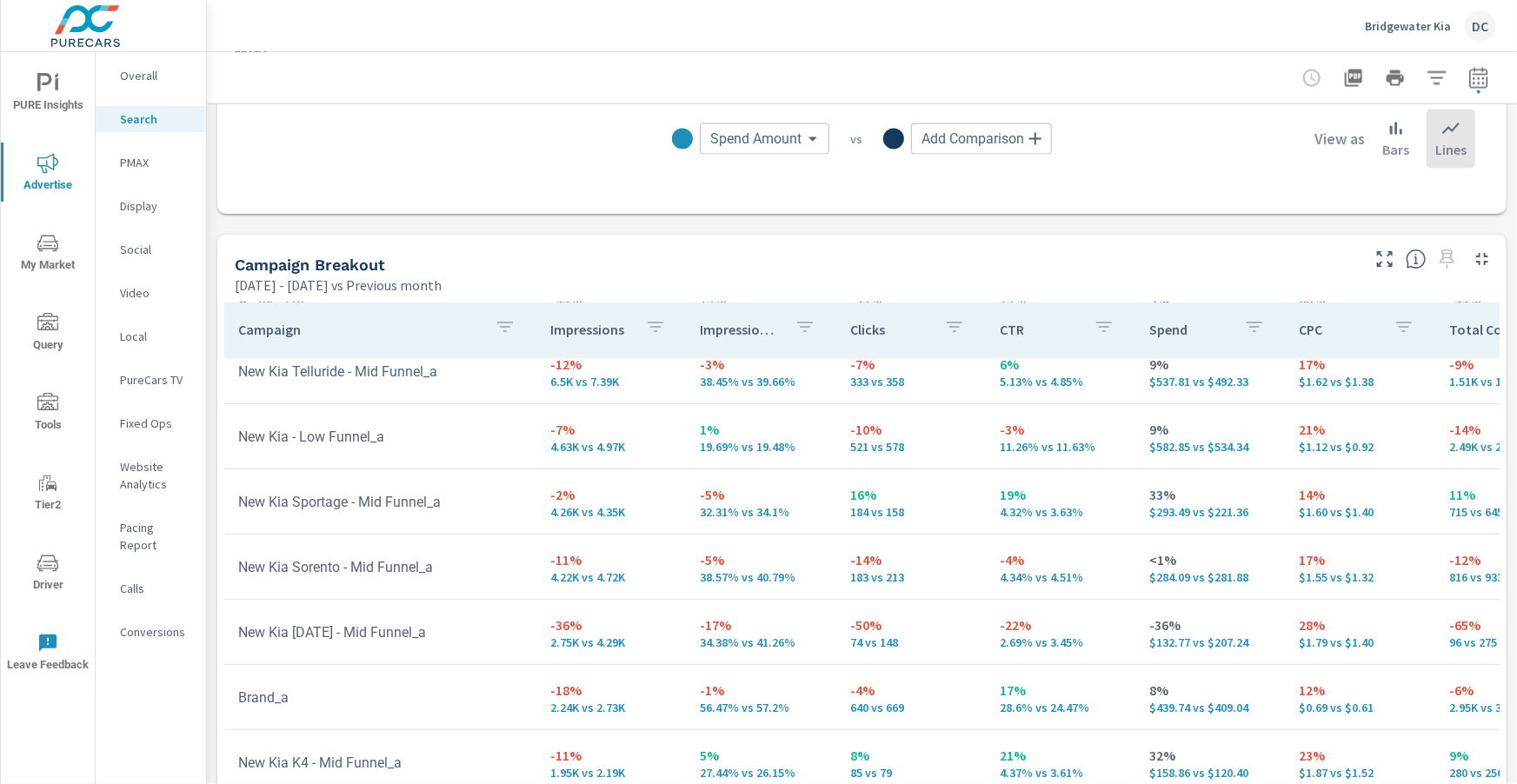
scroll to position [38, 0]
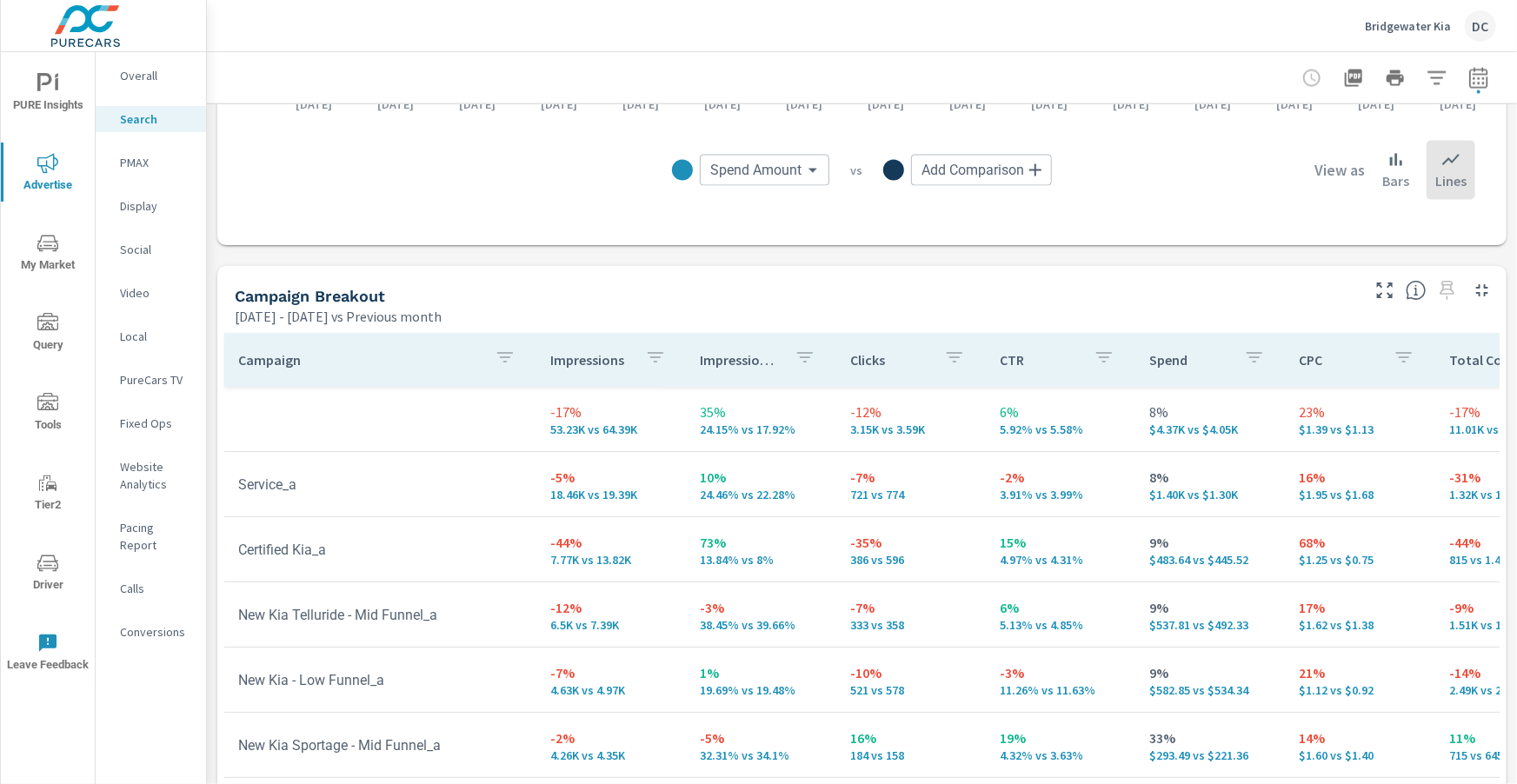
scroll to position [1535, 0]
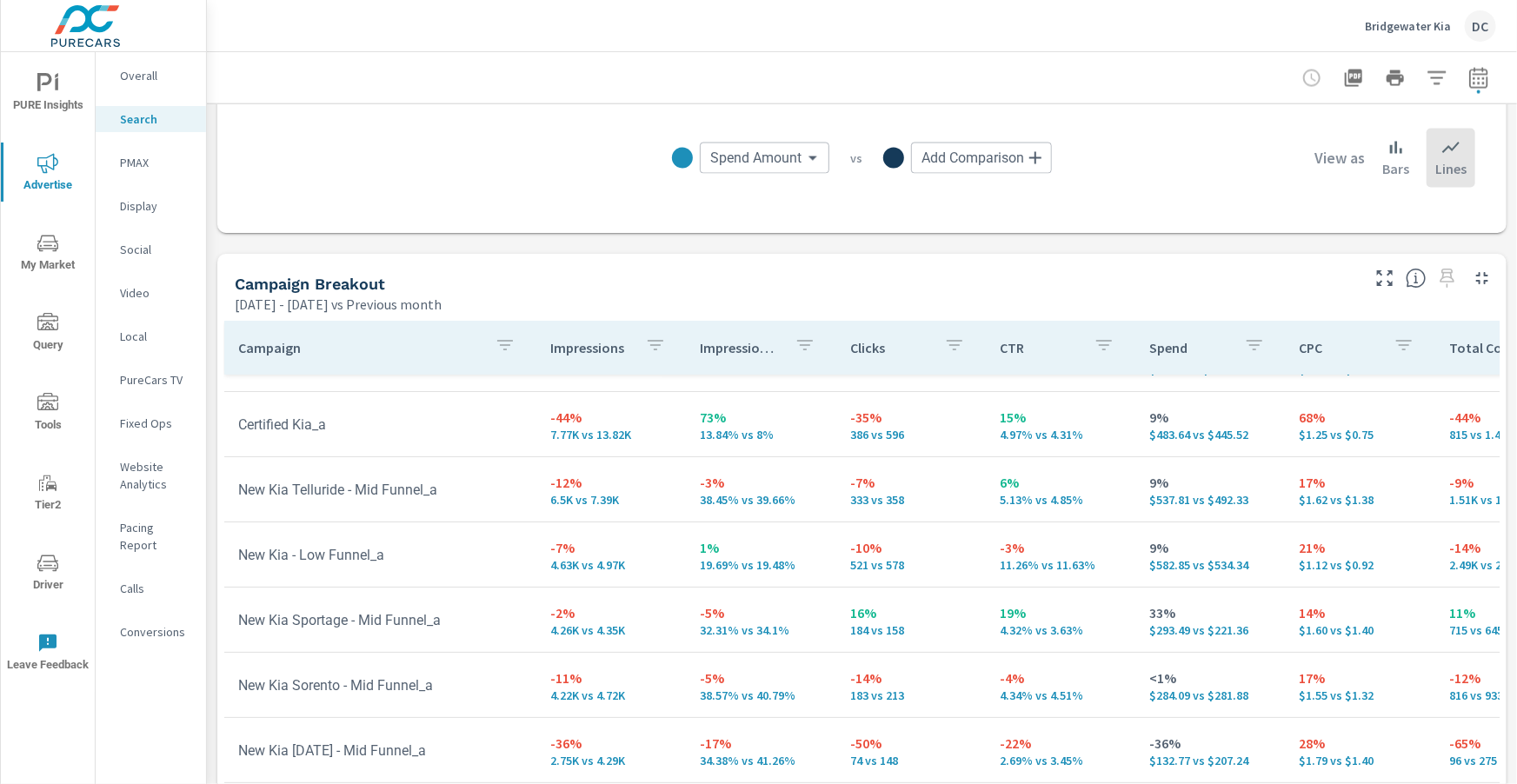
scroll to position [124, 0]
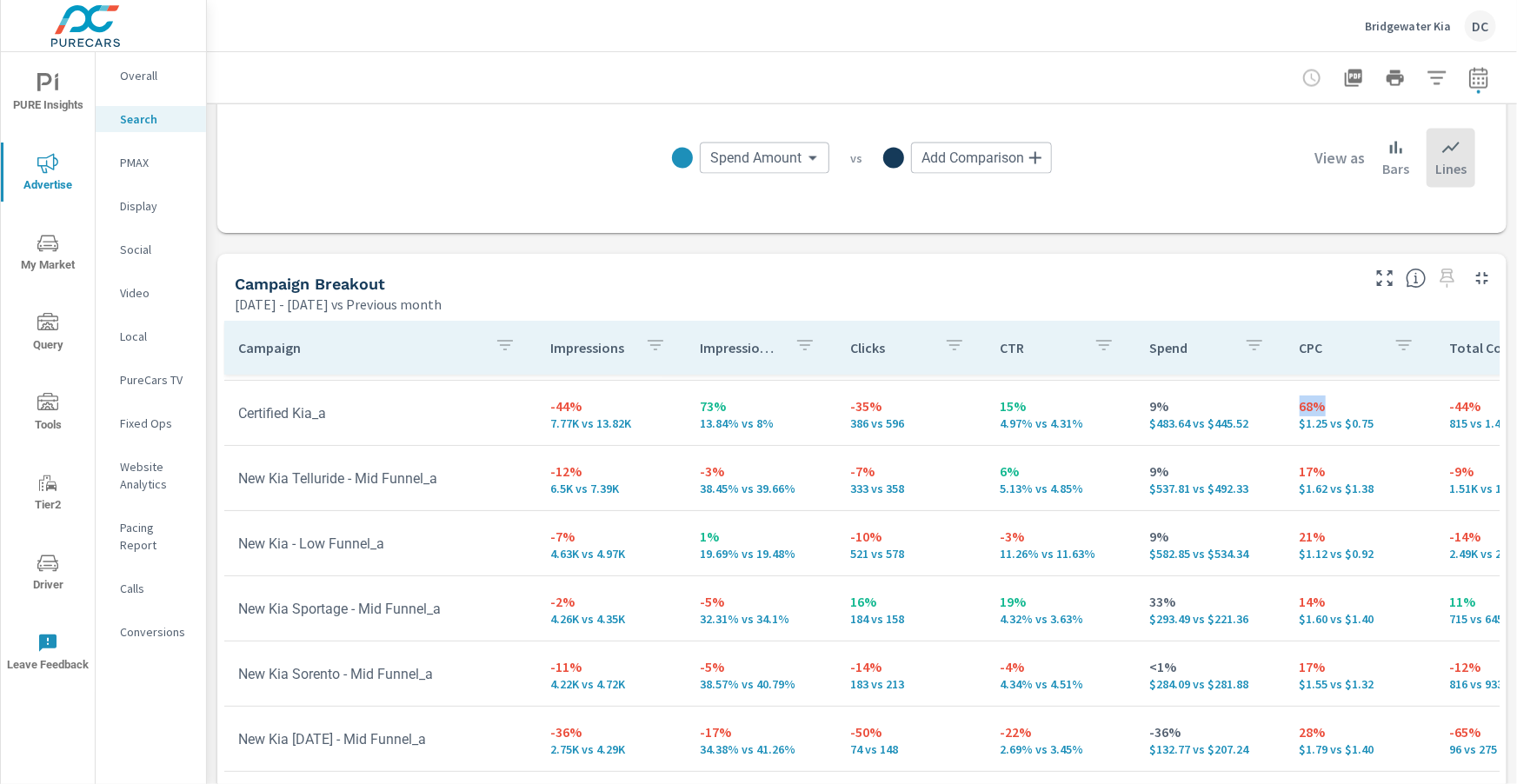
drag, startPoint x: 1282, startPoint y: 407, endPoint x: 1383, endPoint y: 425, distance: 102.6
click at [1331, 407] on td "68% $1.25 vs $0.75" at bounding box center [1360, 413] width 150 height 63
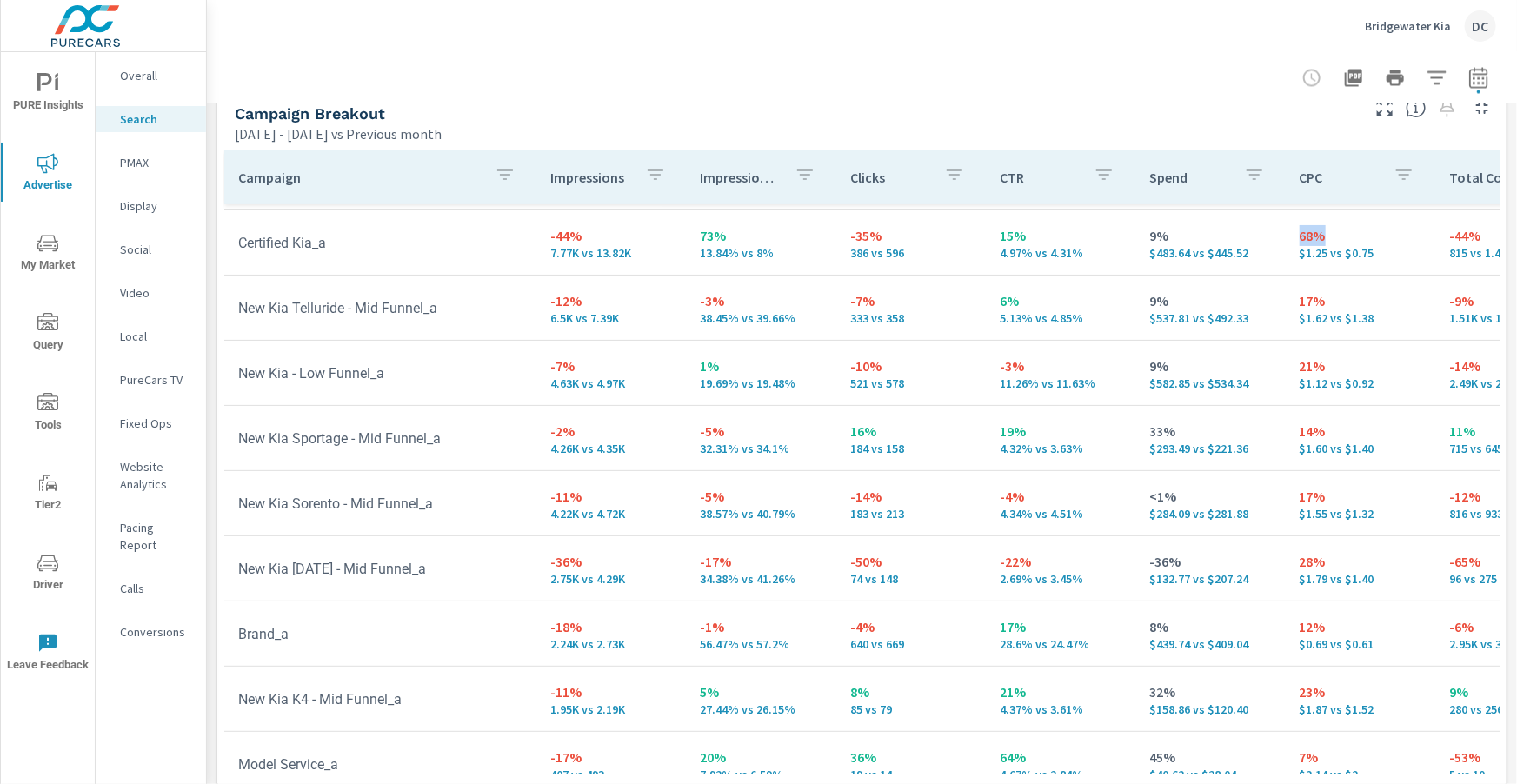
scroll to position [1713, 0]
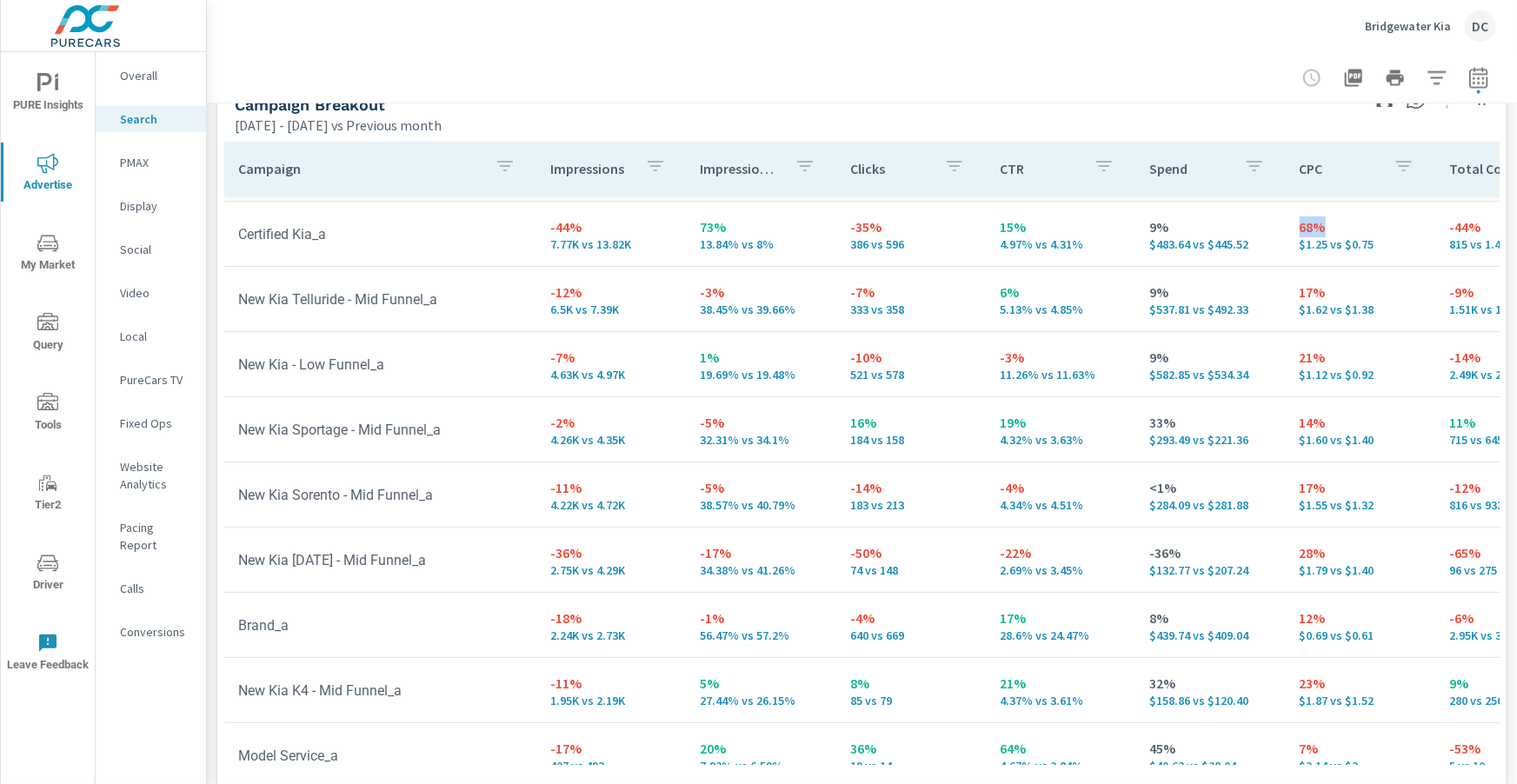
click at [145, 78] on p "Overall" at bounding box center [156, 76] width 73 height 17
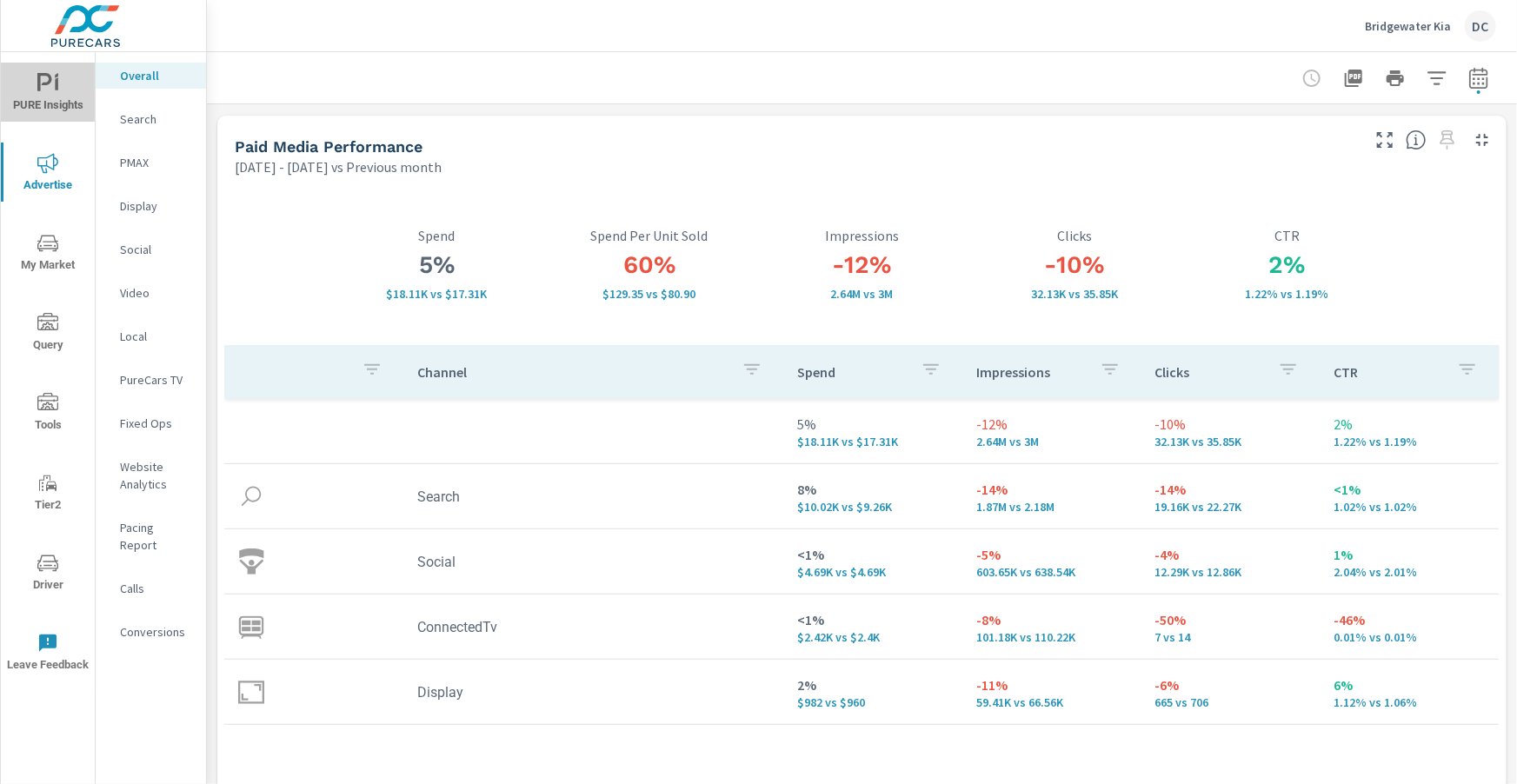
click at [60, 87] on span "PURE Insights" at bounding box center [47, 94] width 83 height 43
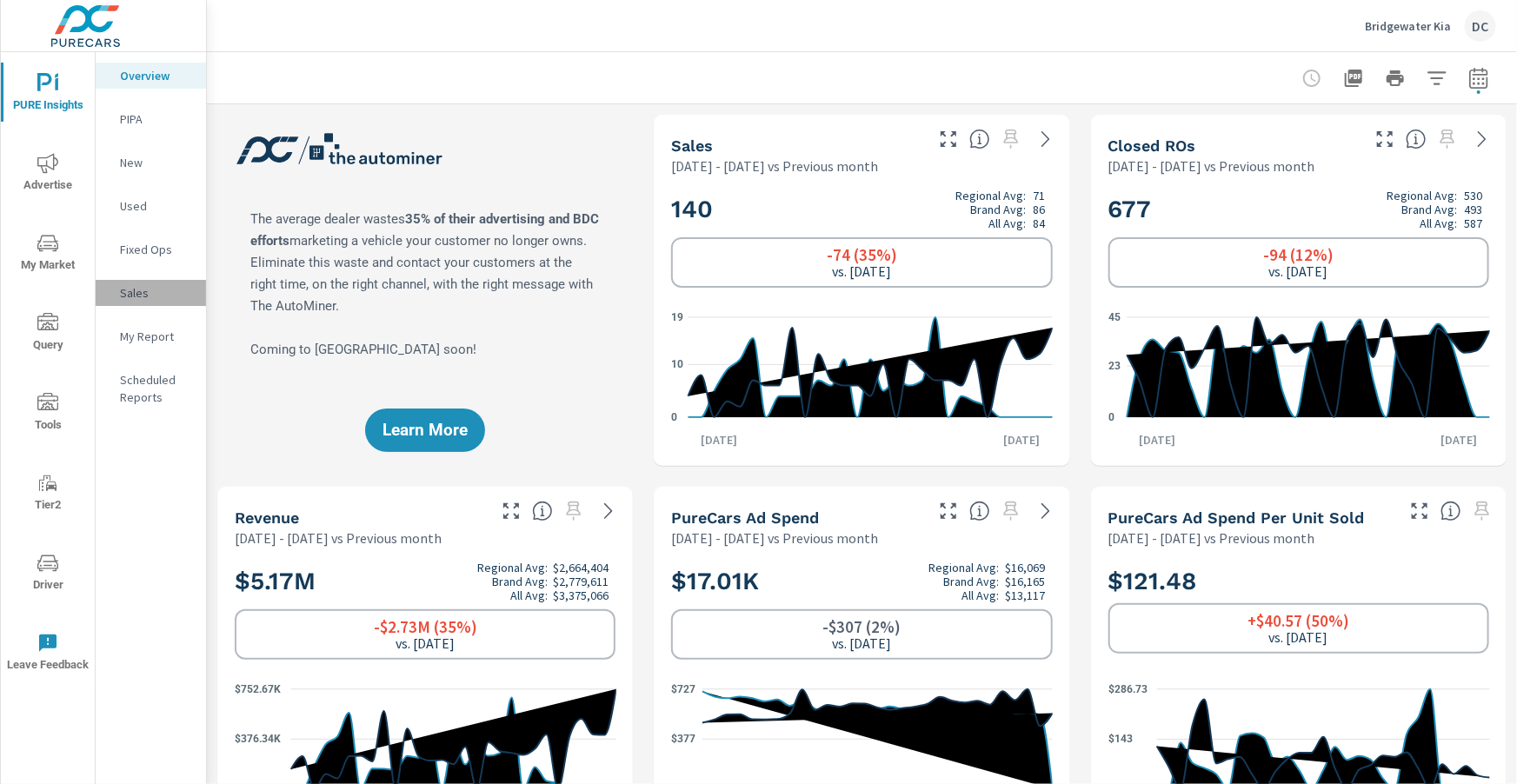
click at [142, 294] on p "Sales" at bounding box center [156, 293] width 73 height 17
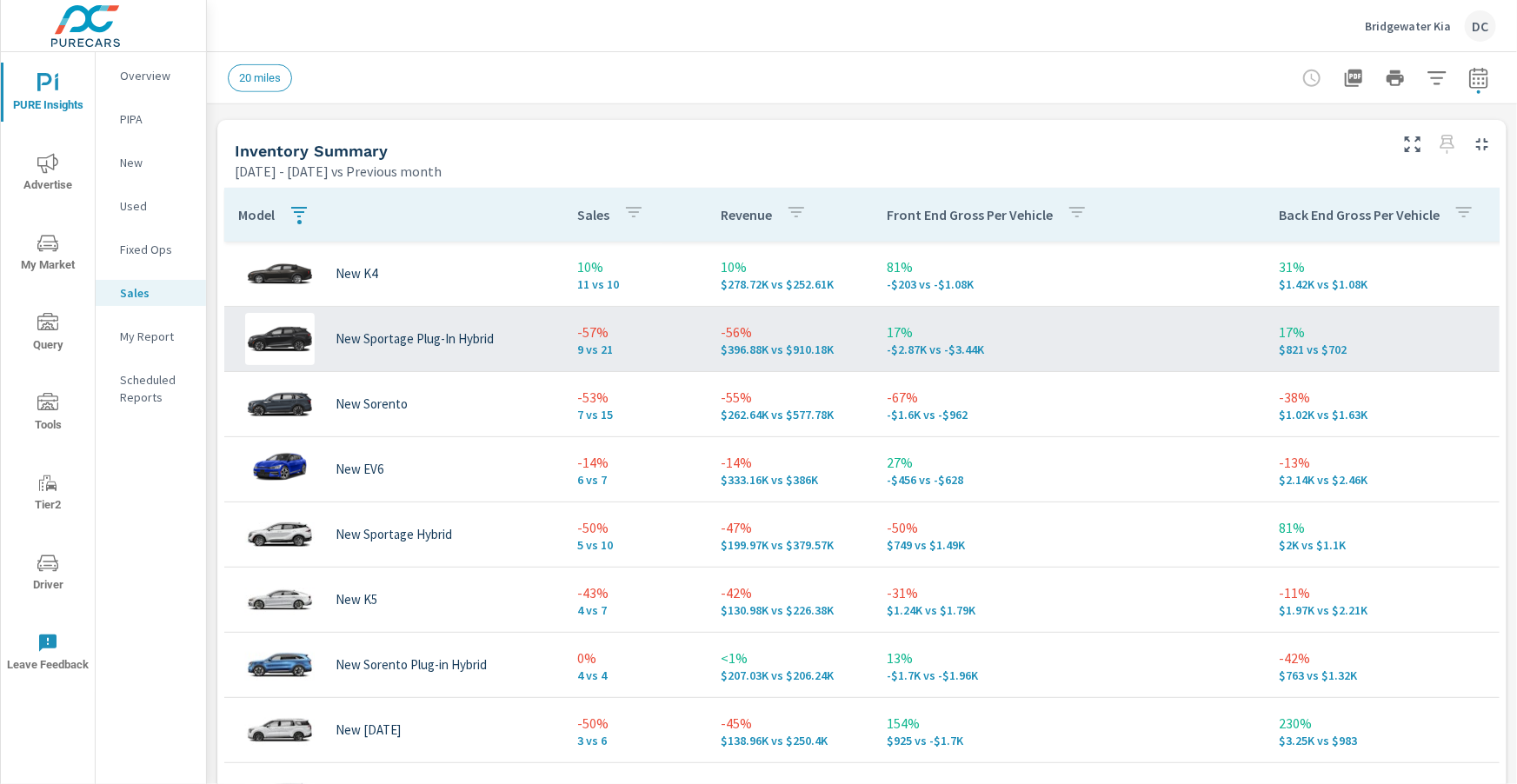
scroll to position [260, 0]
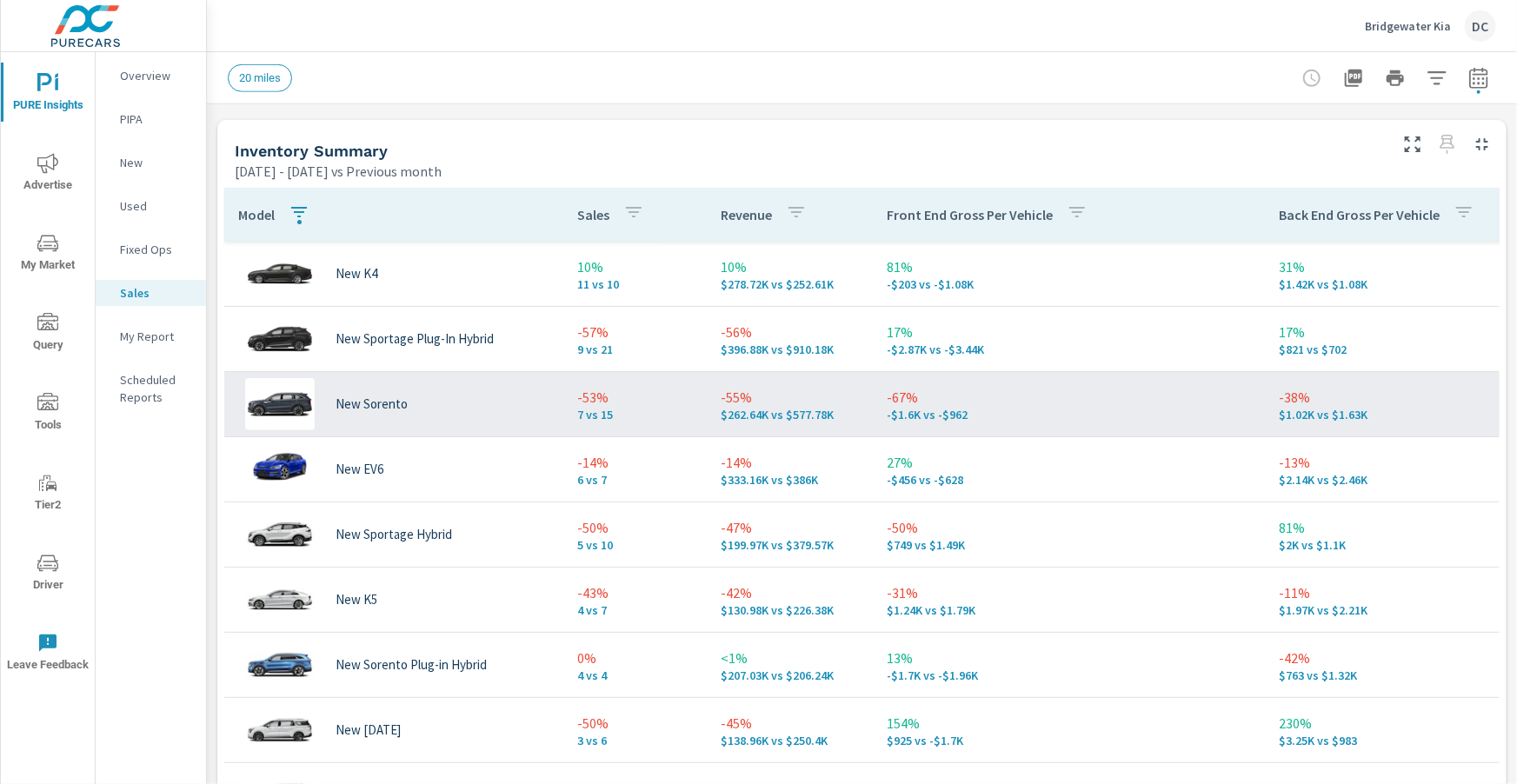
scroll to position [89, 0]
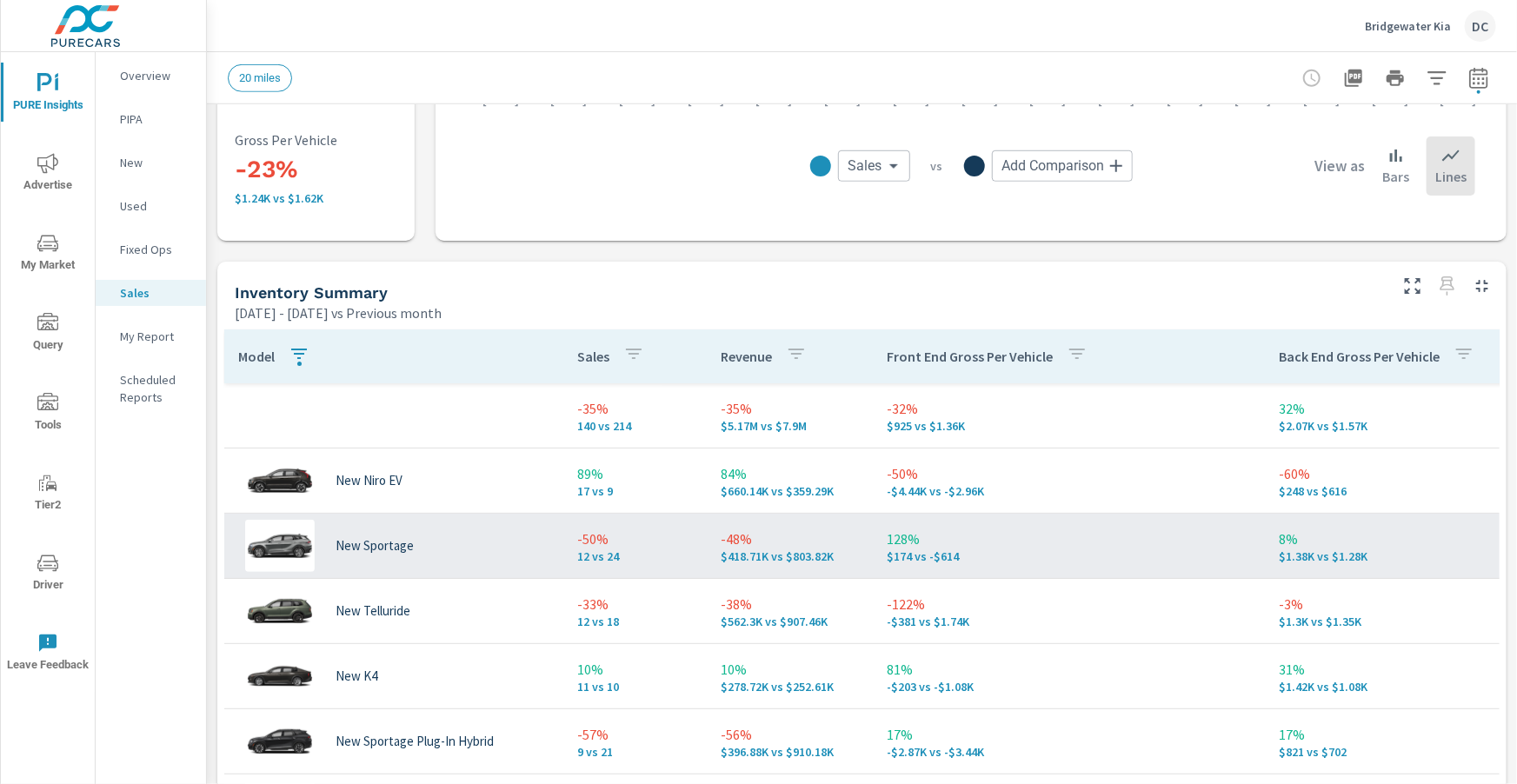
scroll to position [593, 0]
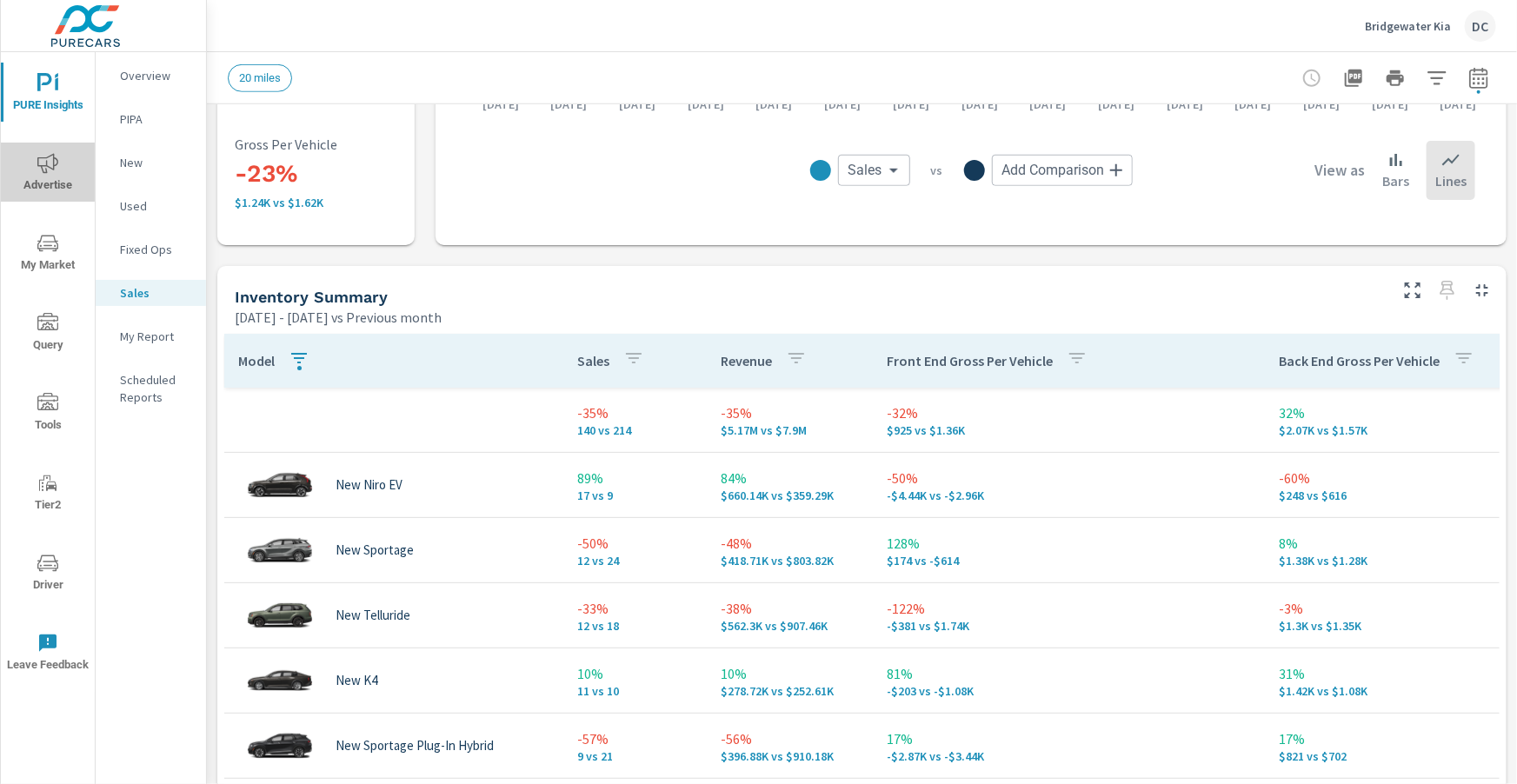
click at [45, 180] on span "Advertise" at bounding box center [47, 174] width 83 height 43
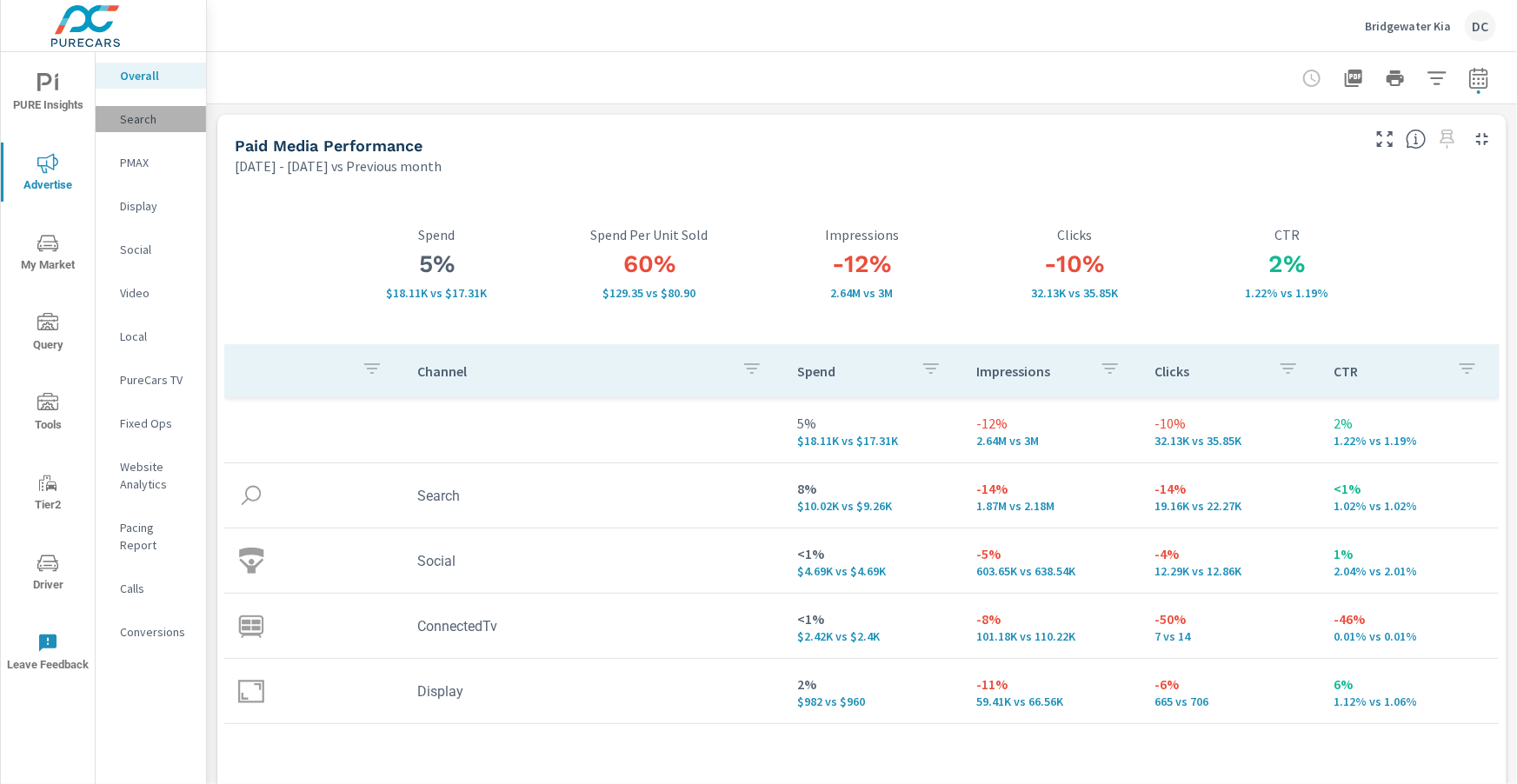
click at [139, 126] on p "Search" at bounding box center [156, 119] width 73 height 17
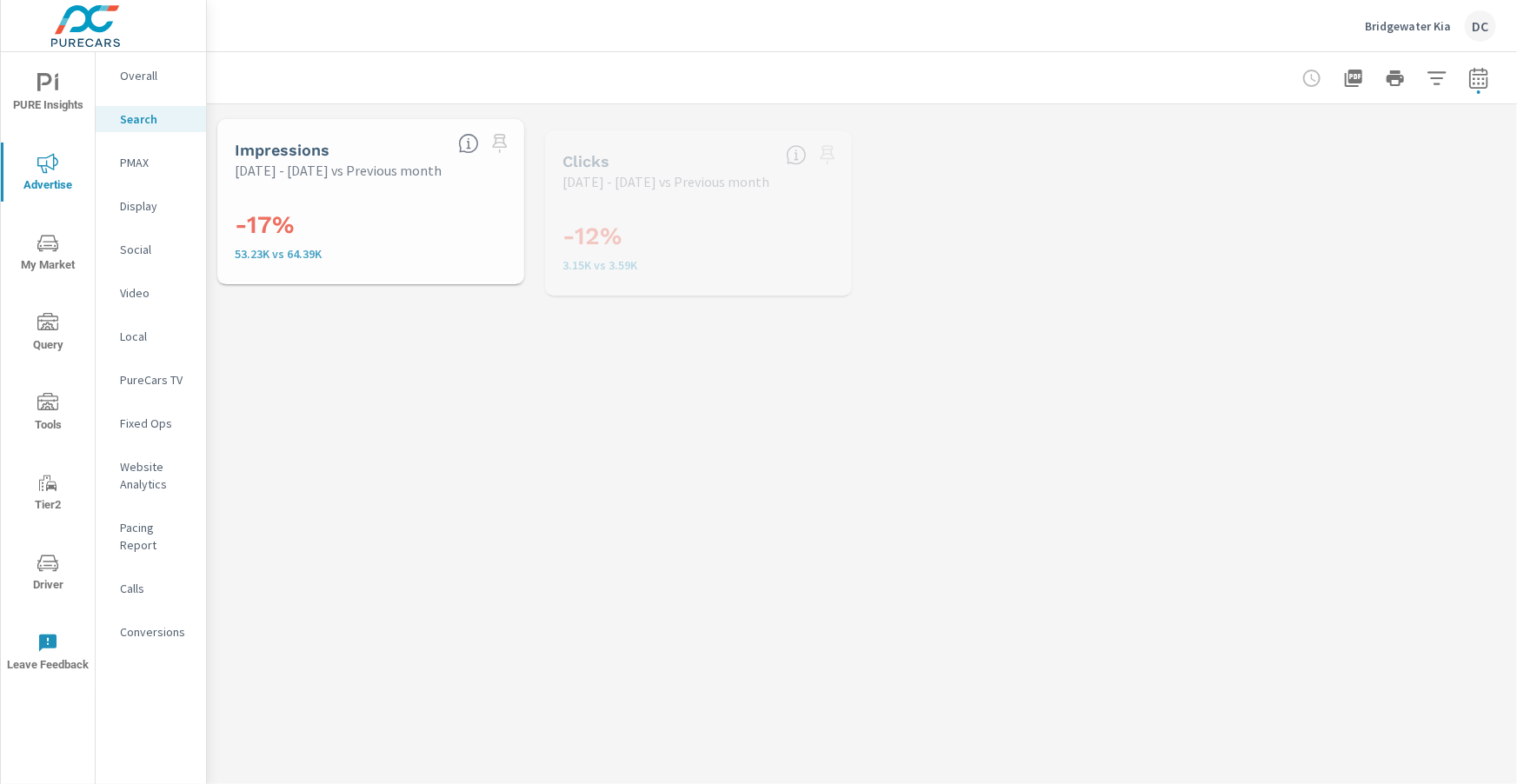
scroll to position [66, 0]
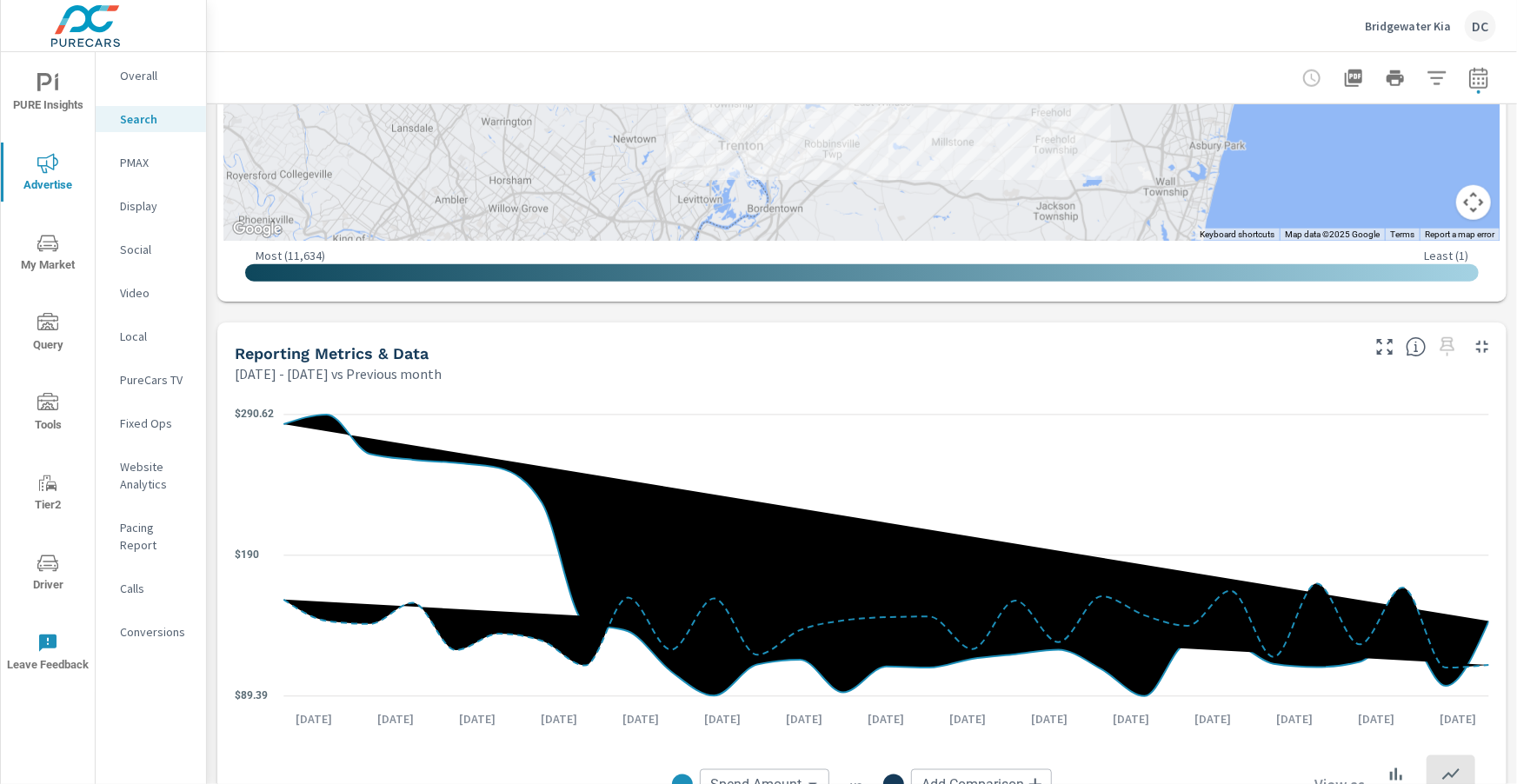
click at [211, 190] on div "Impressions Sep 01, 2025 - Sep 29, 2025 vs Previous month -17% 53.23K vs 64.39K…" at bounding box center [862, 405] width 1310 height 2418
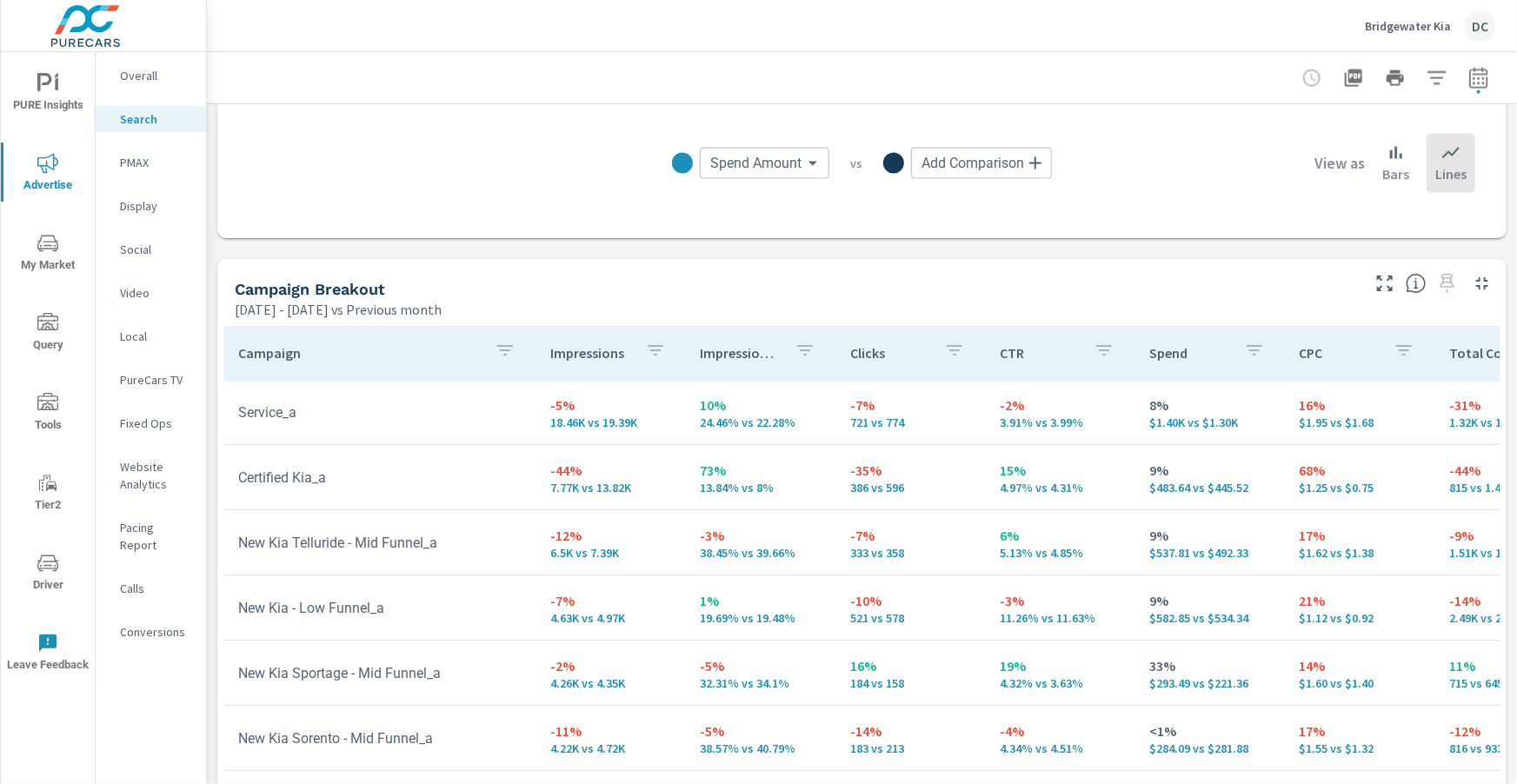
scroll to position [1738, 0]
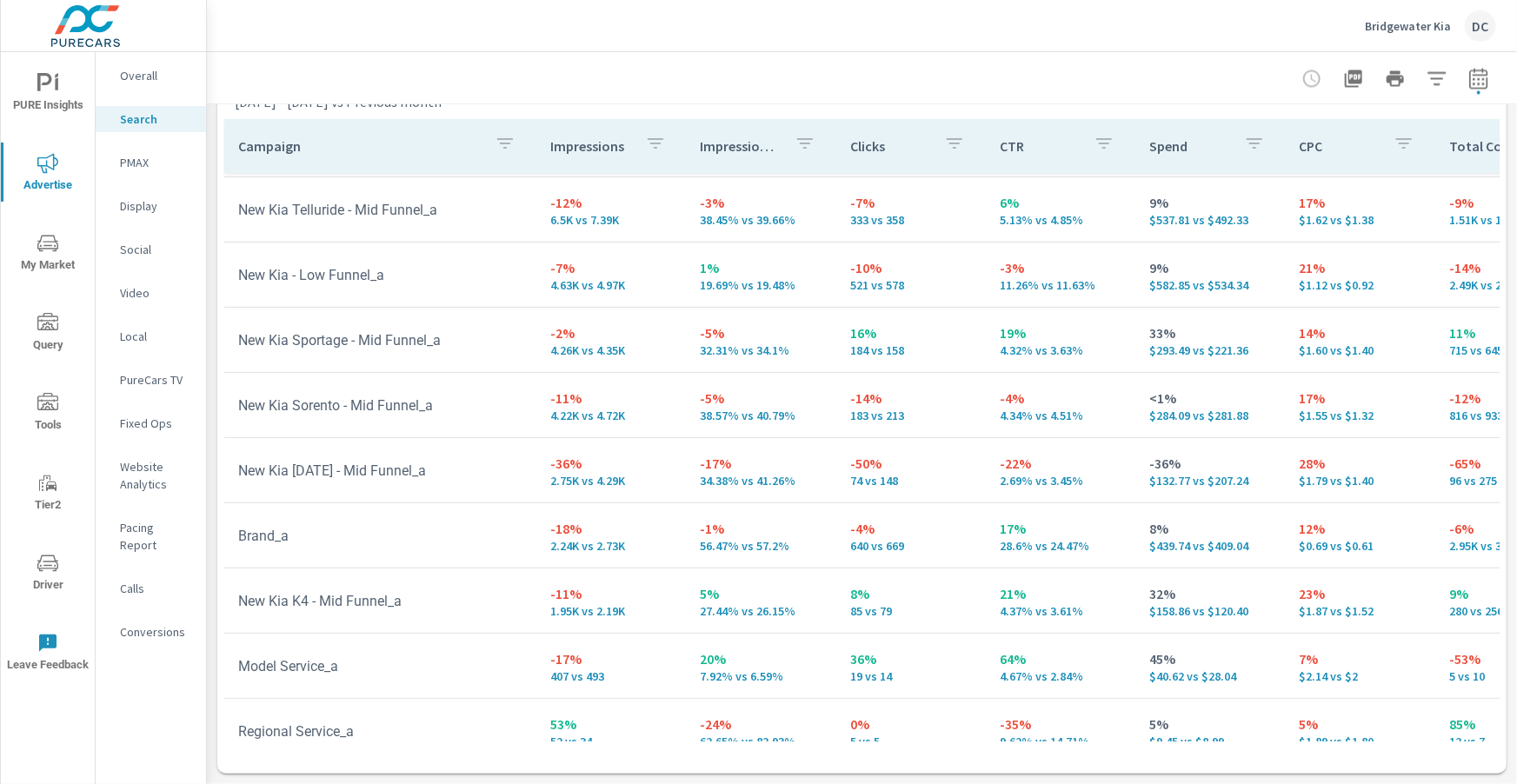
scroll to position [195, 0]
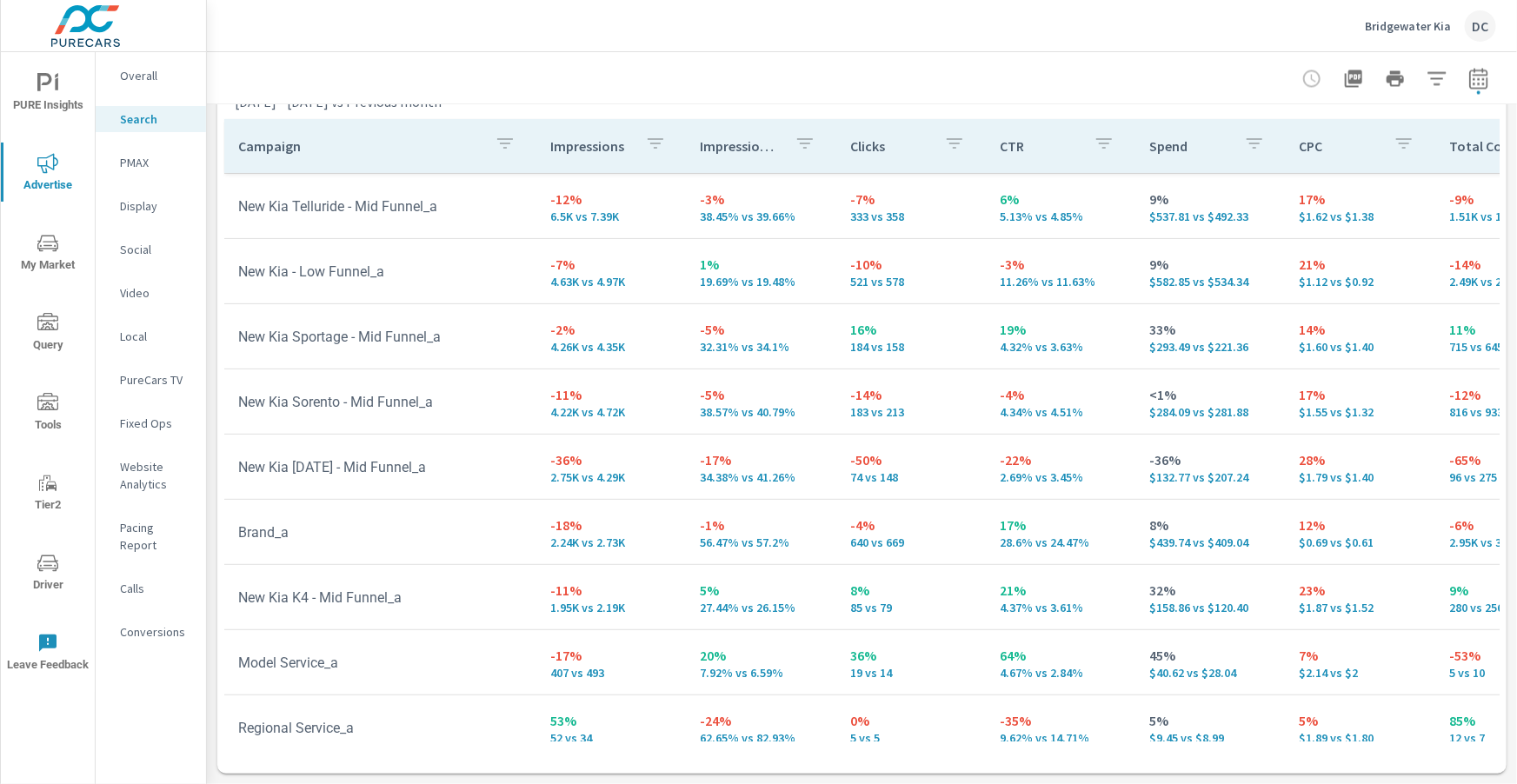
scroll to position [213, 0]
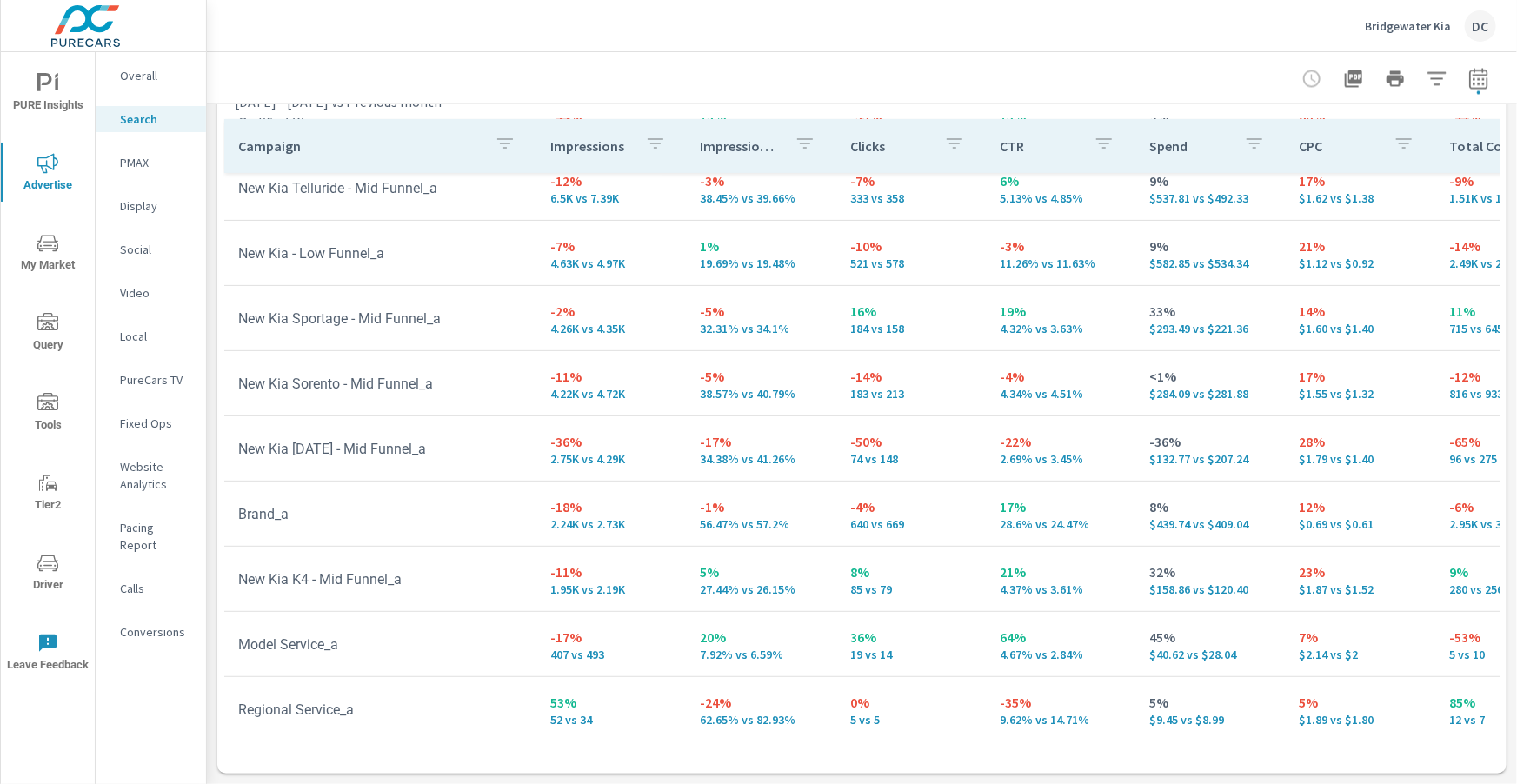
click at [137, 163] on p "PMAX" at bounding box center [156, 163] width 73 height 17
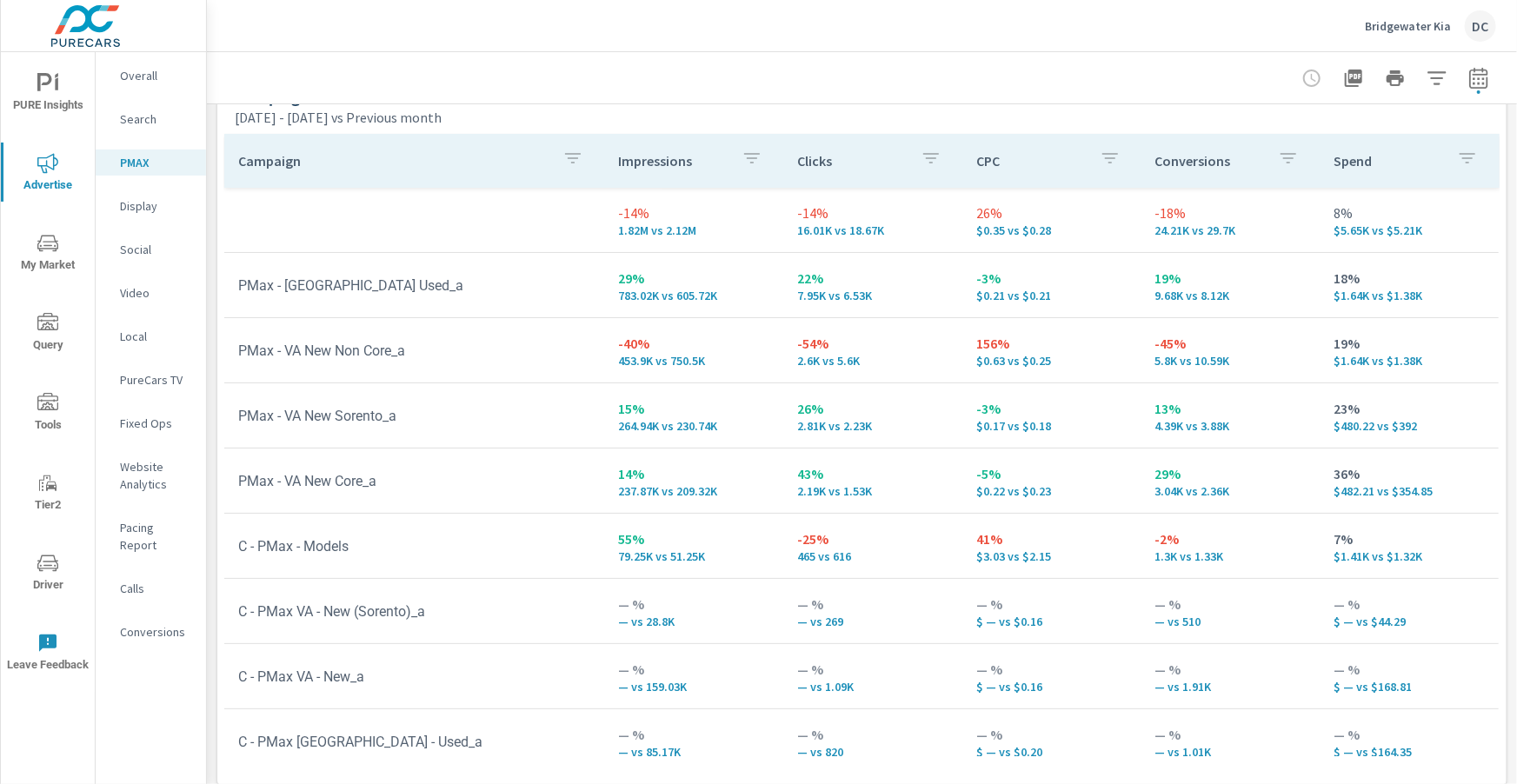
scroll to position [250, 0]
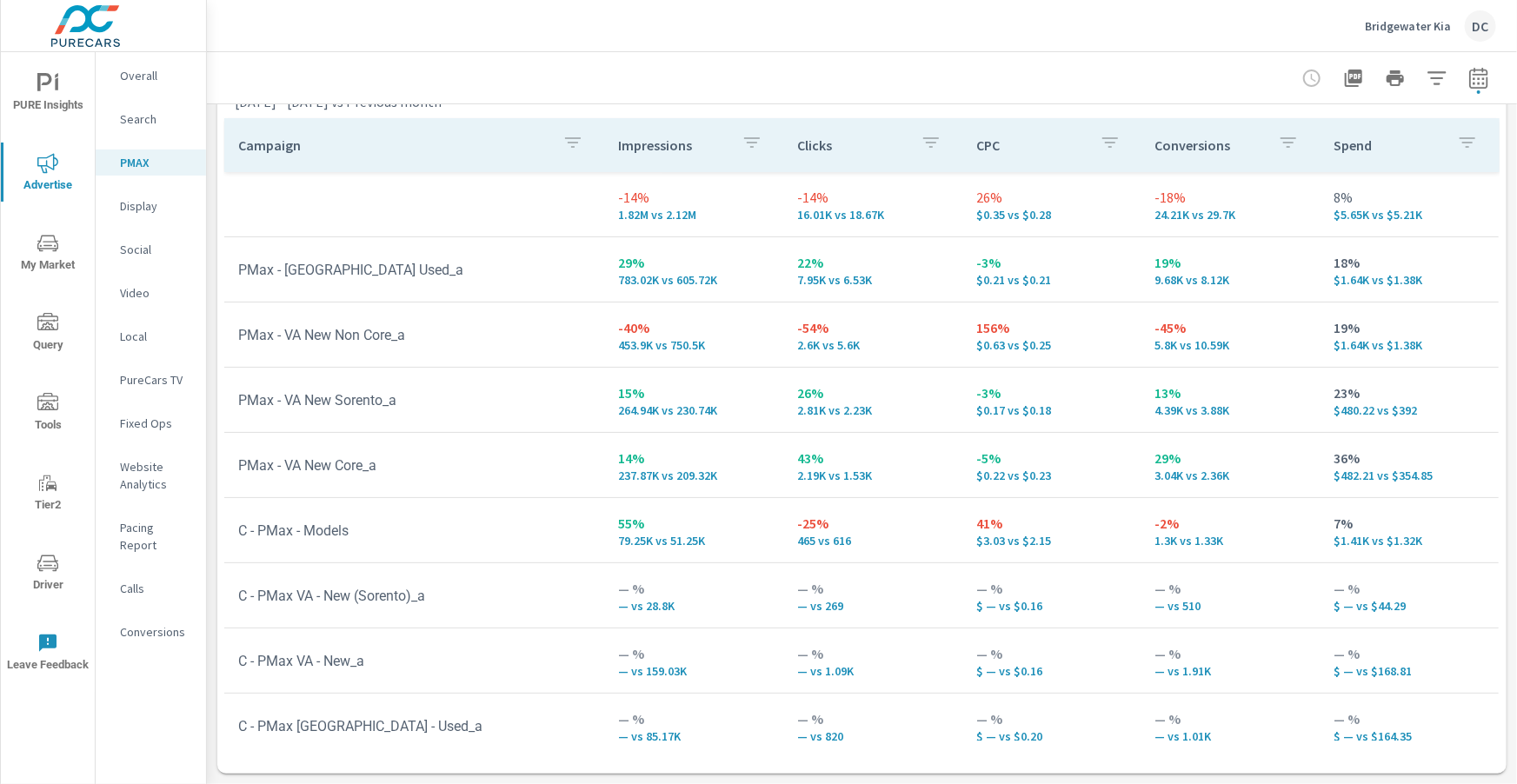
click at [127, 122] on p "Search" at bounding box center [156, 119] width 73 height 17
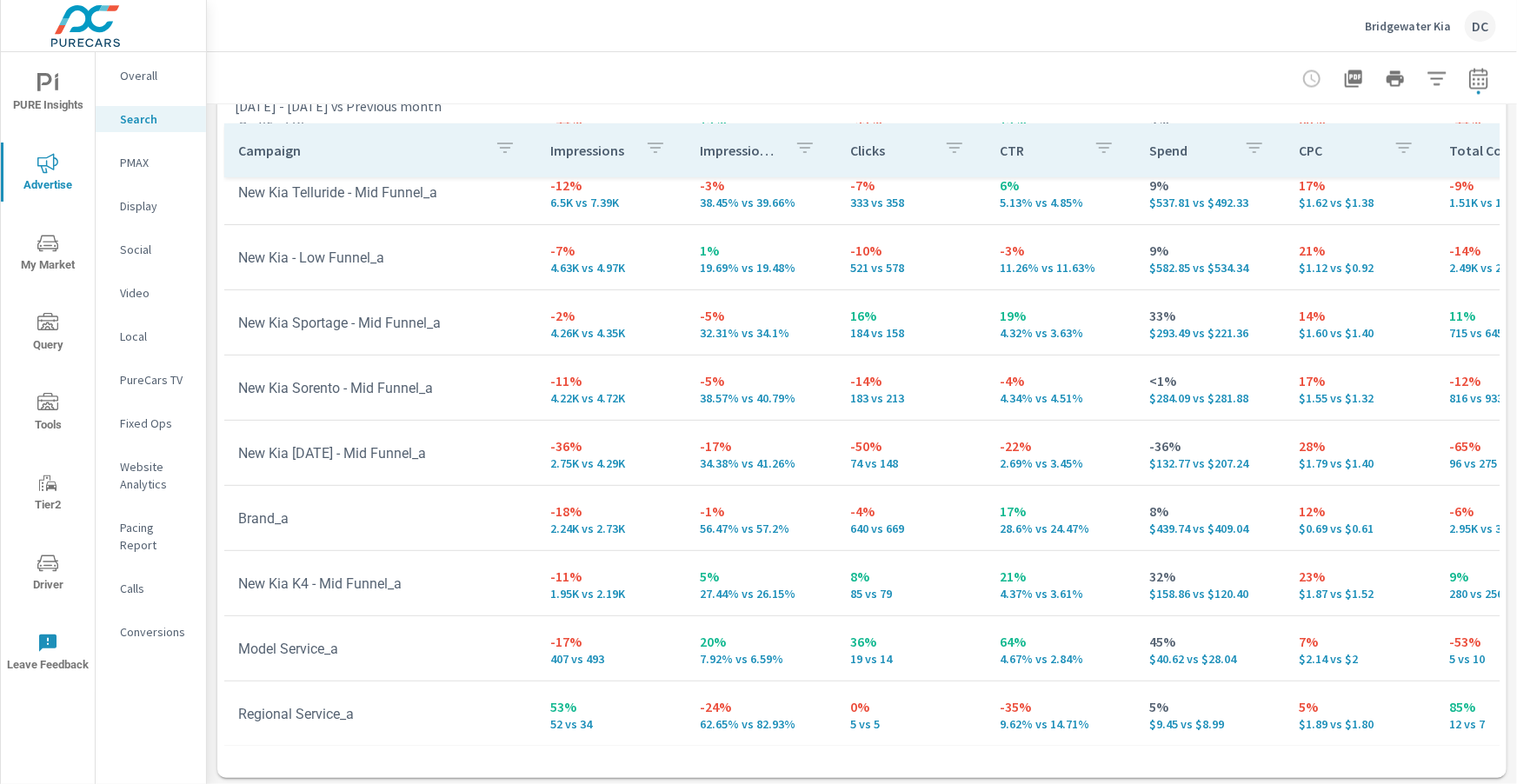
scroll to position [211, 0]
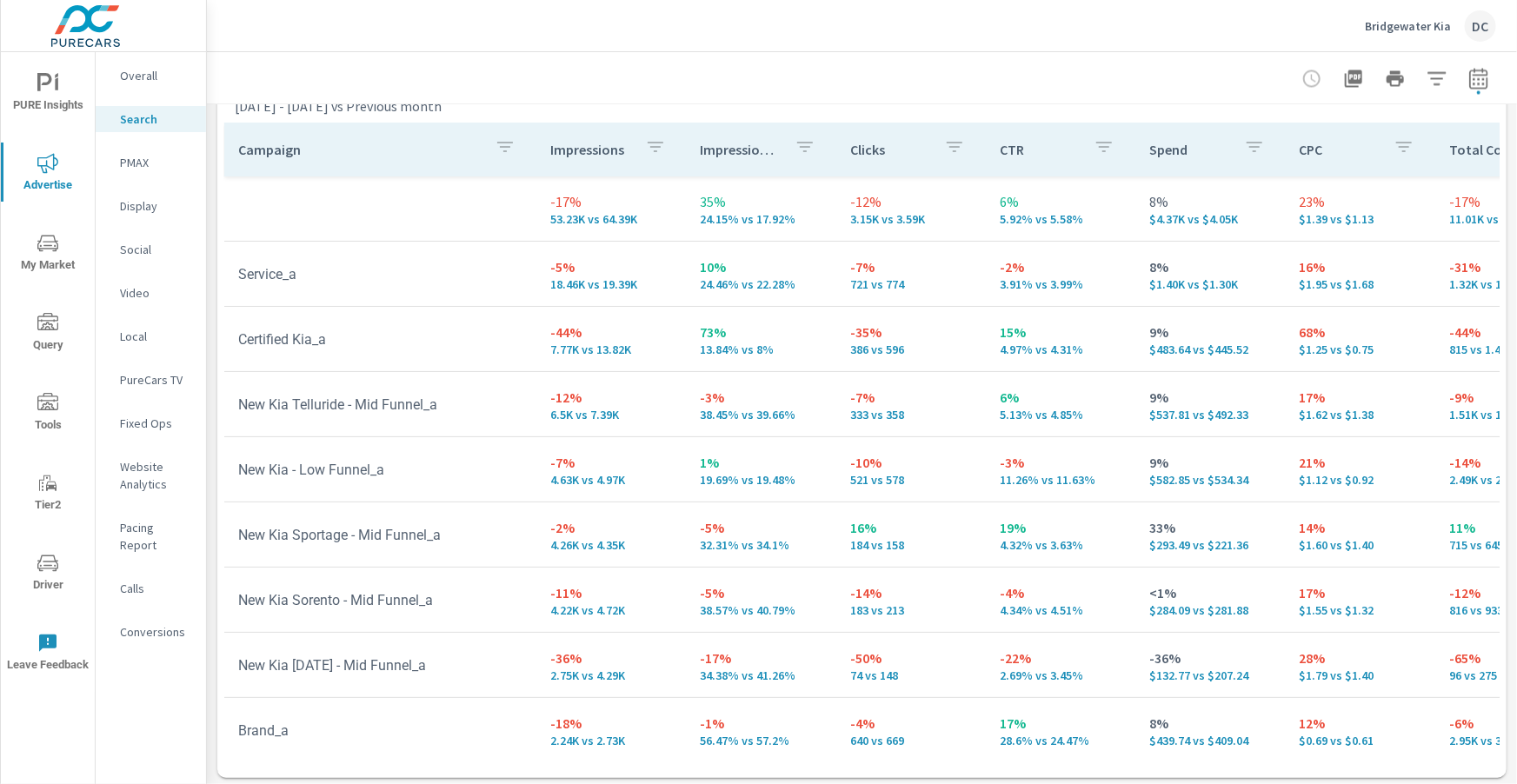
scroll to position [1, 0]
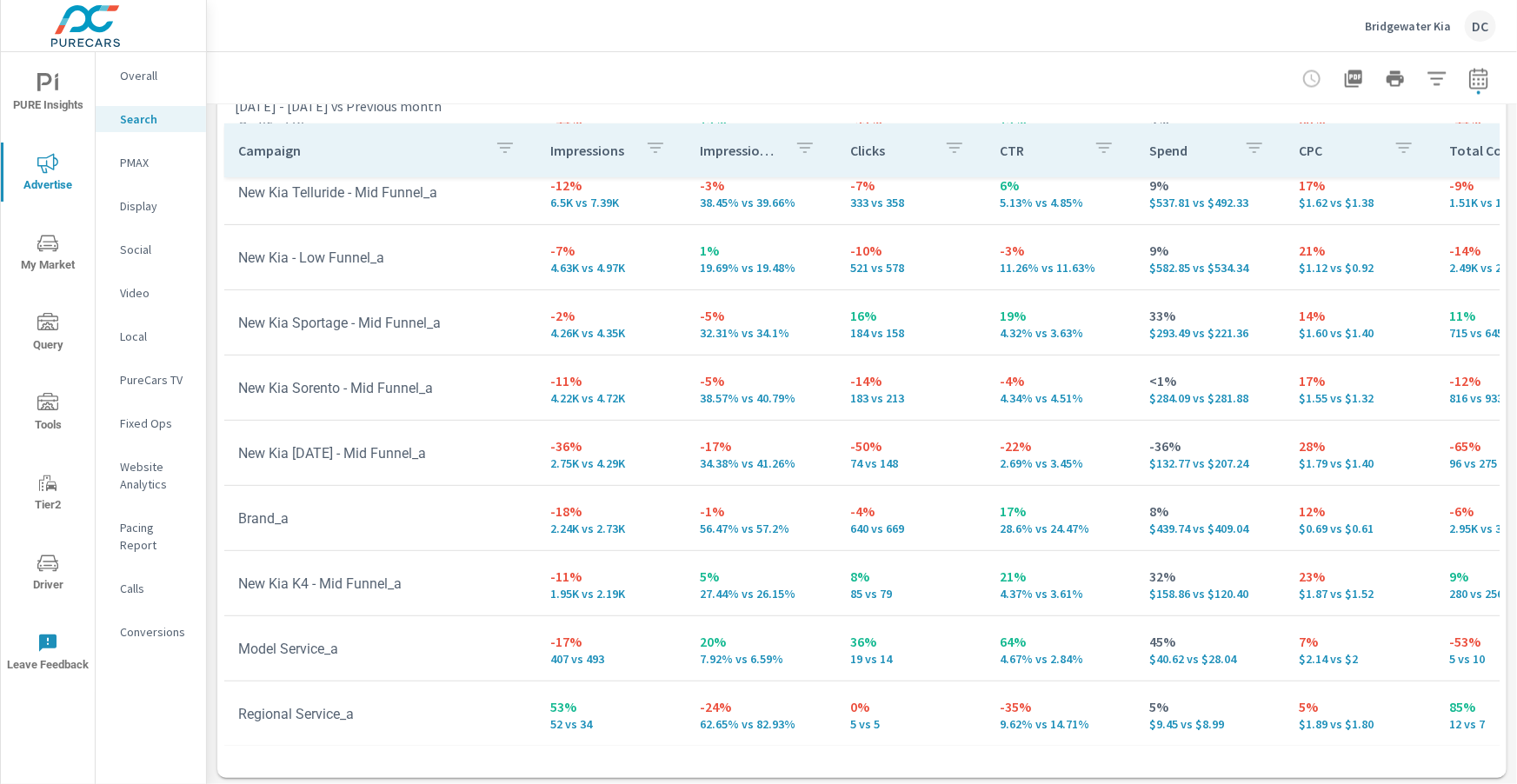
scroll to position [213, 1]
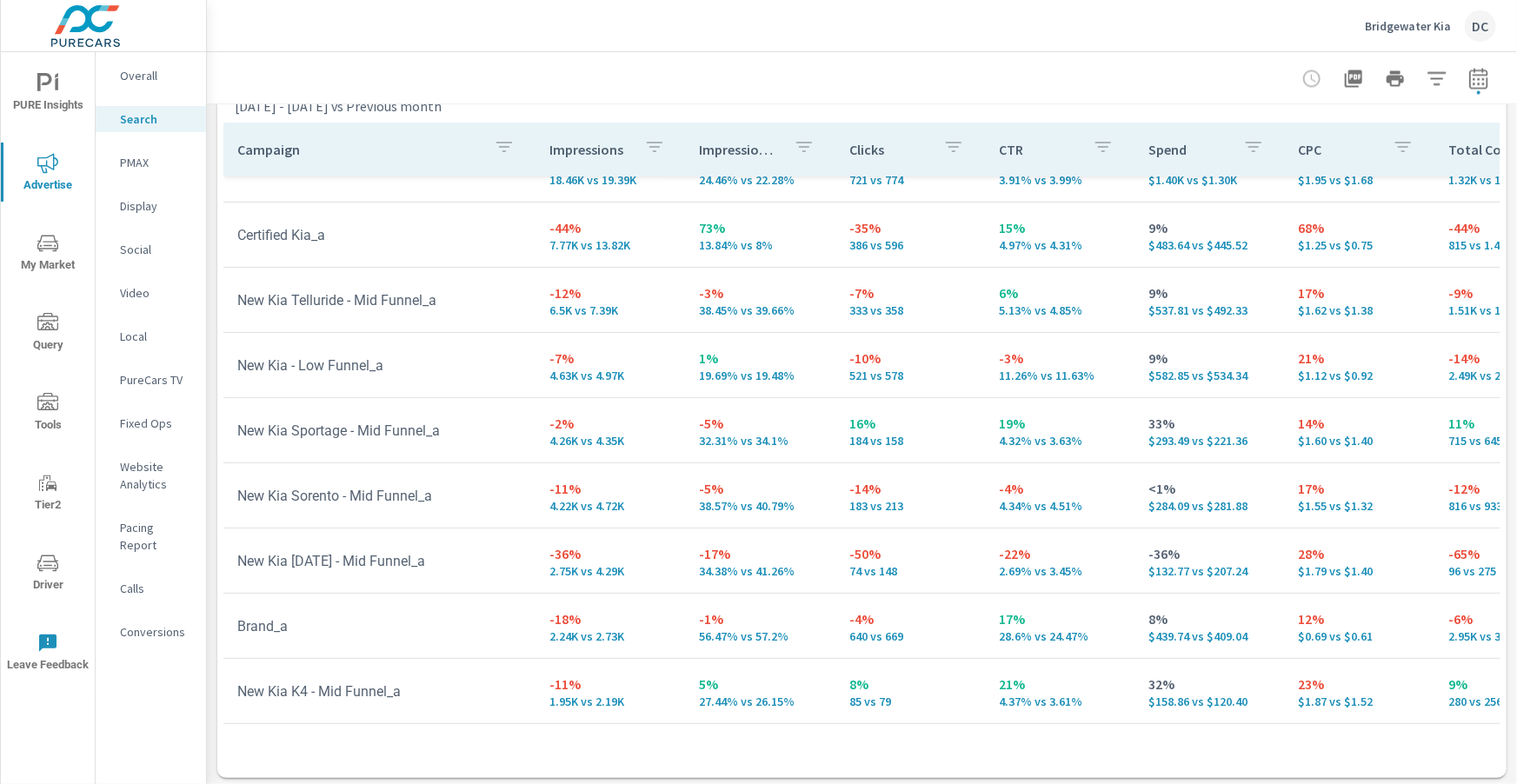
scroll to position [42, 1]
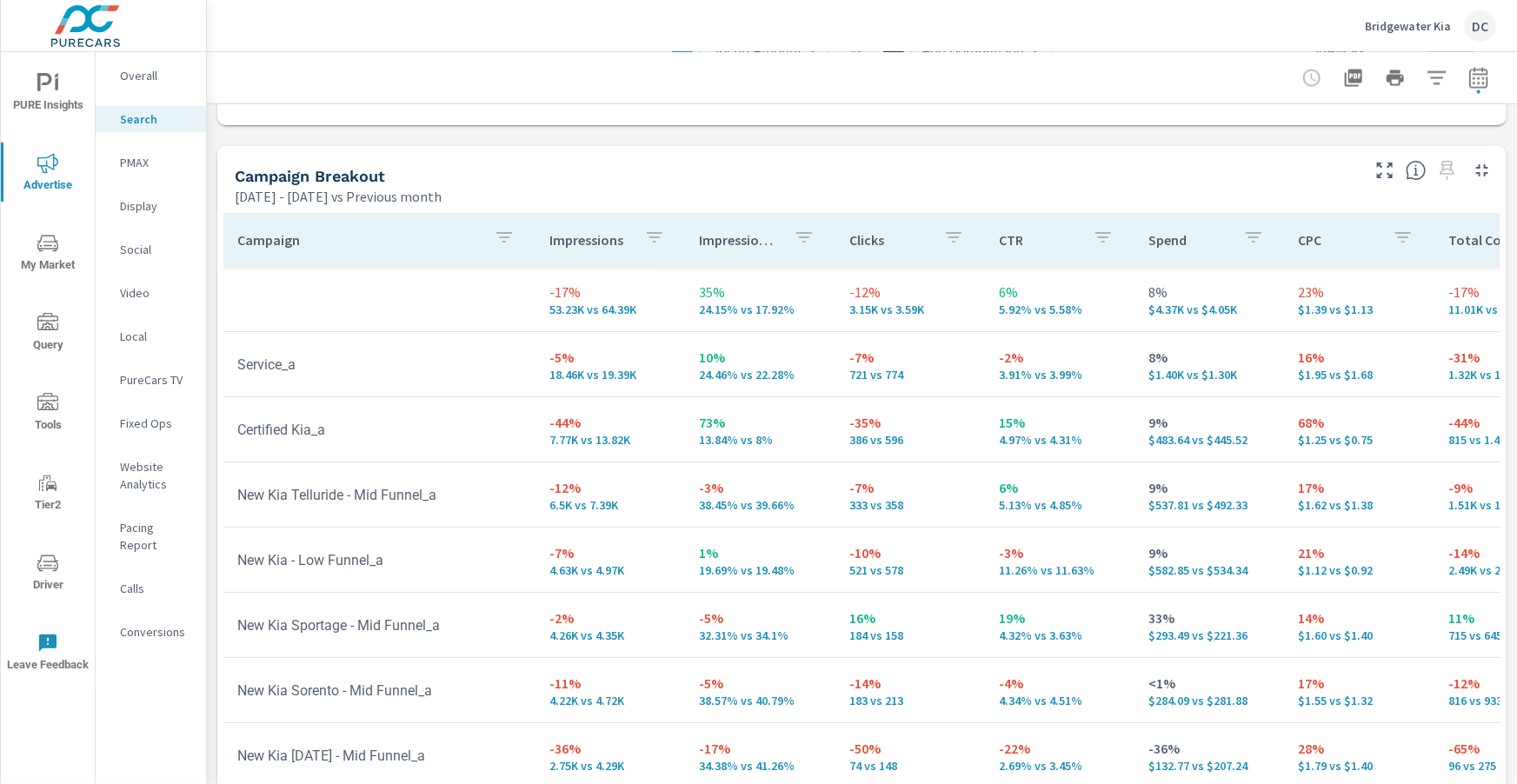
scroll to position [1620, 0]
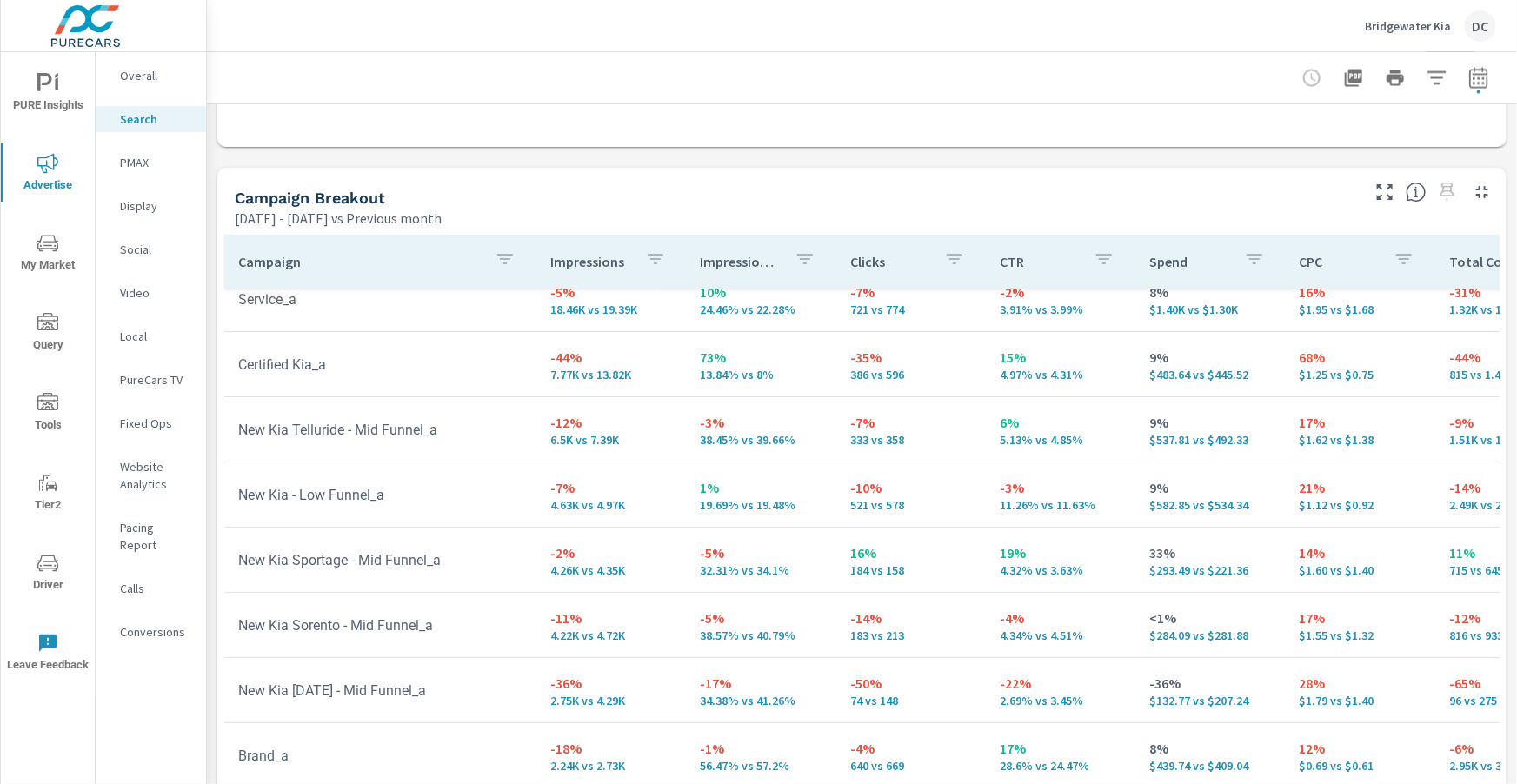
scroll to position [87, 0]
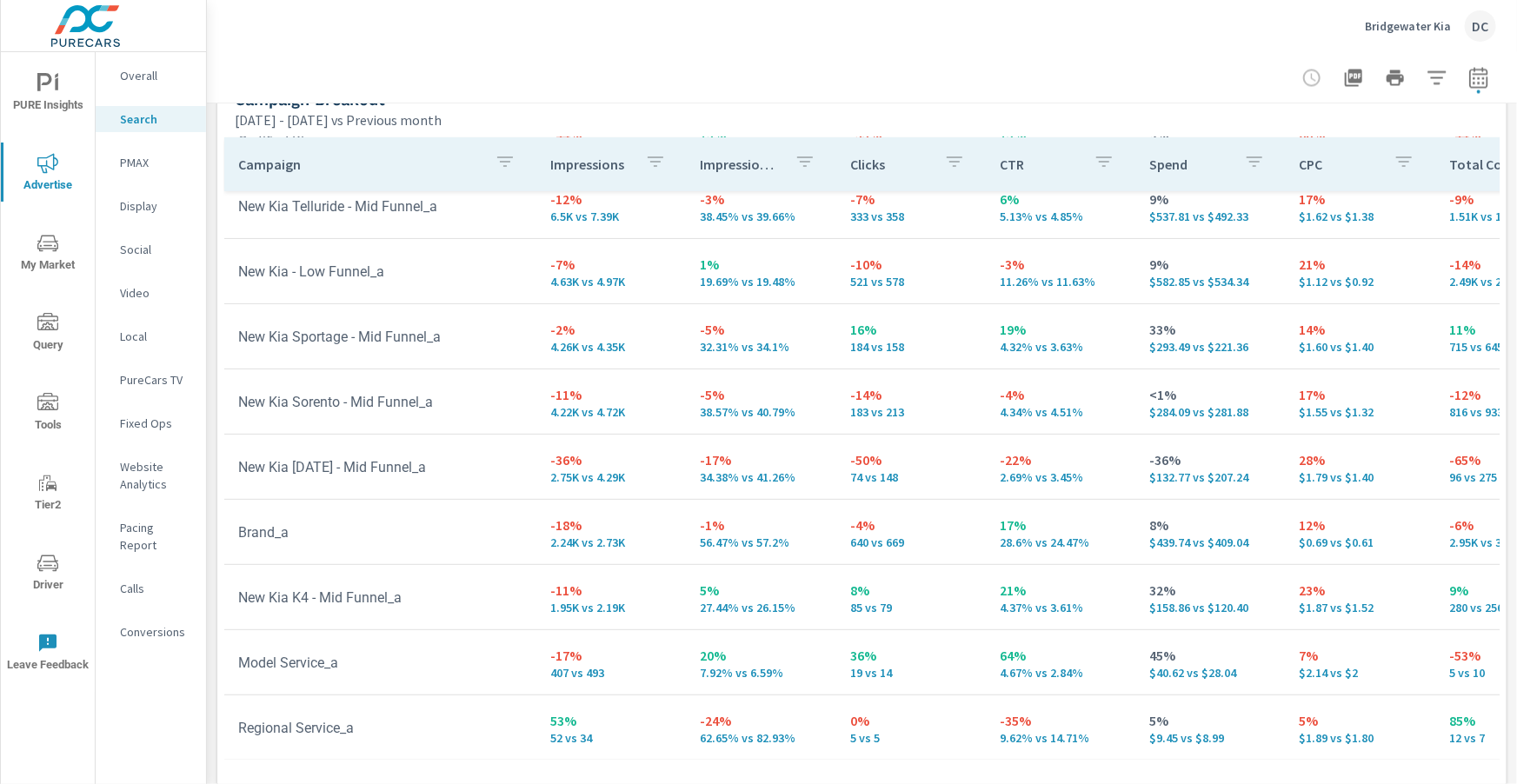
scroll to position [1726, 0]
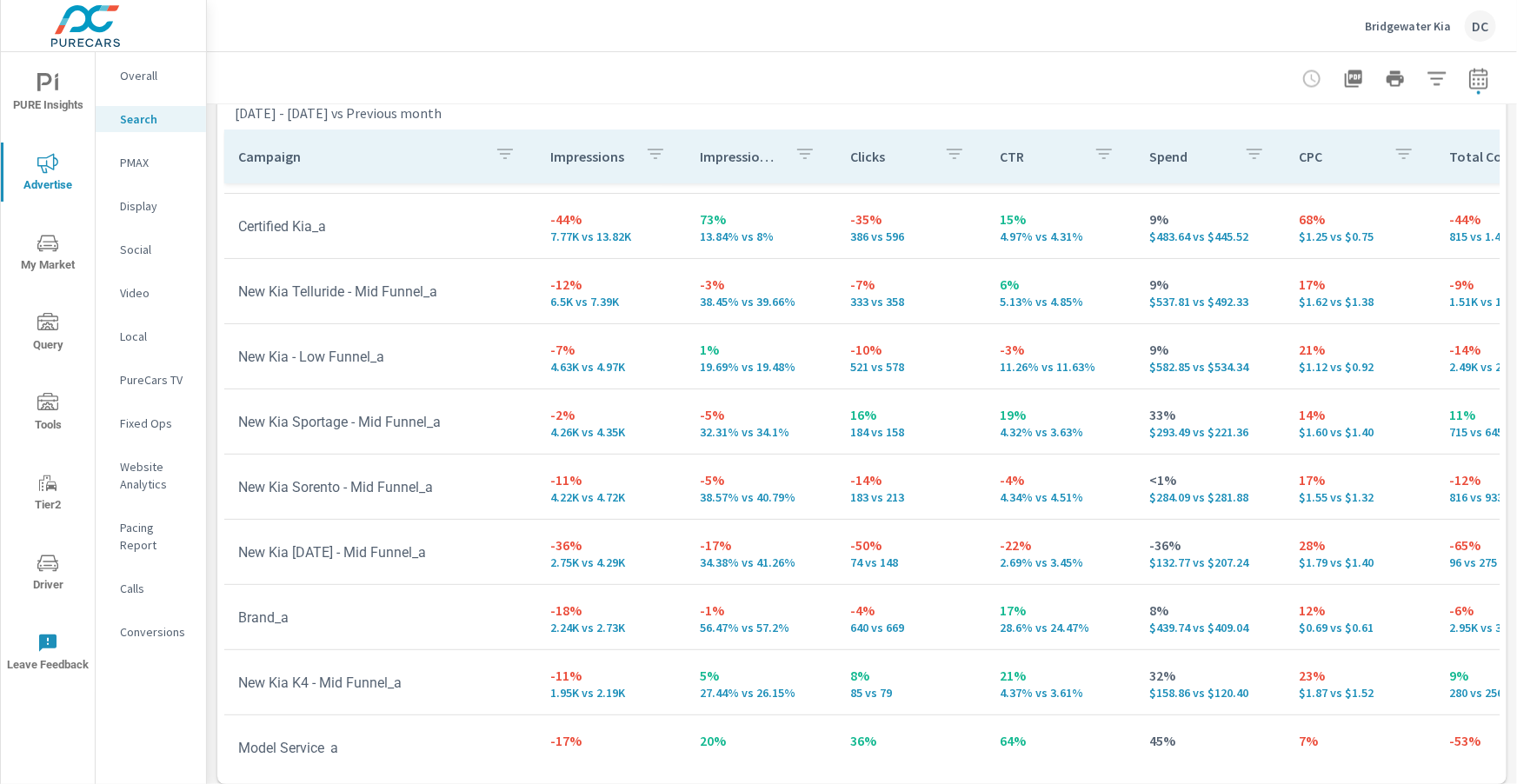
scroll to position [213, 0]
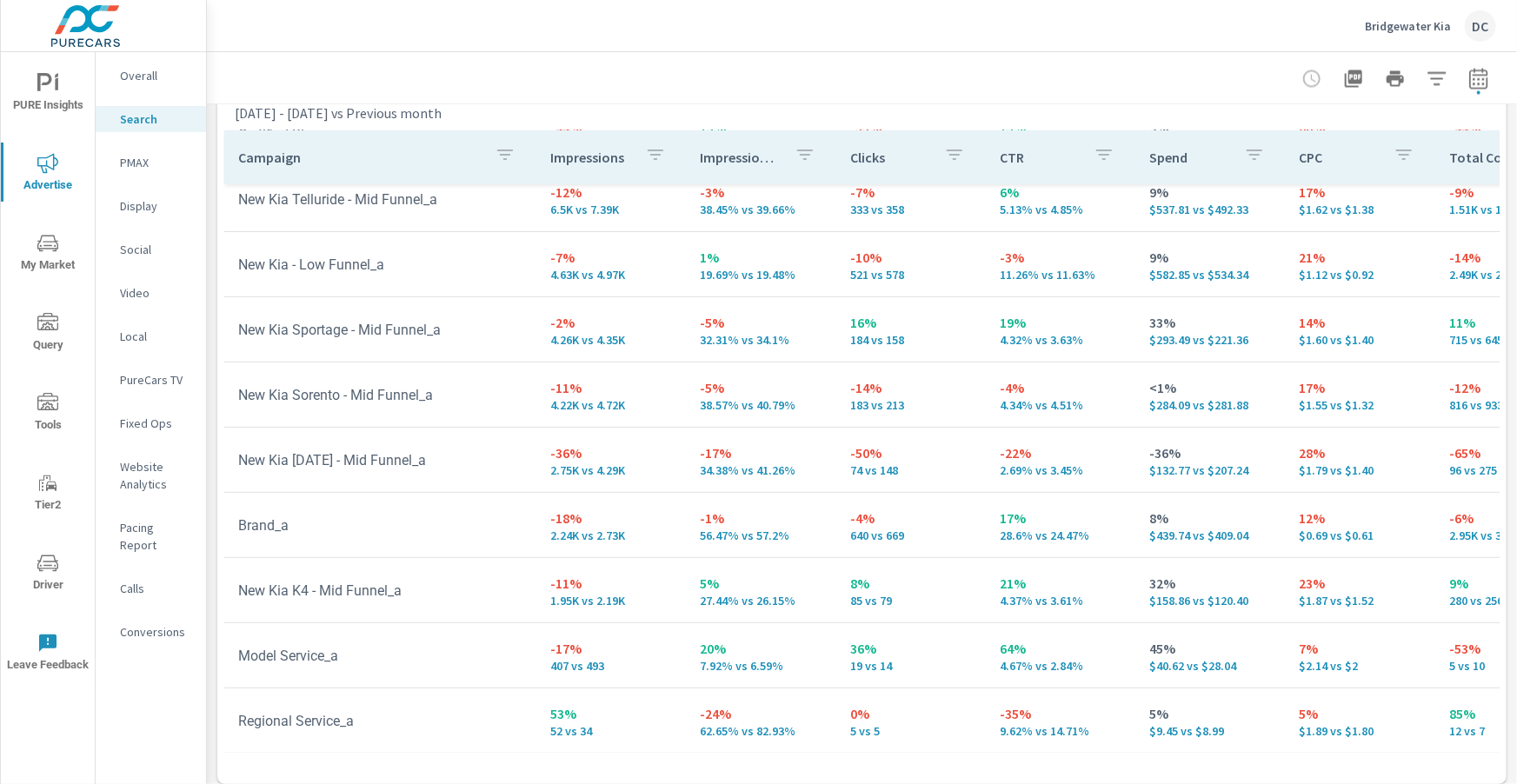
scroll to position [1738, 0]
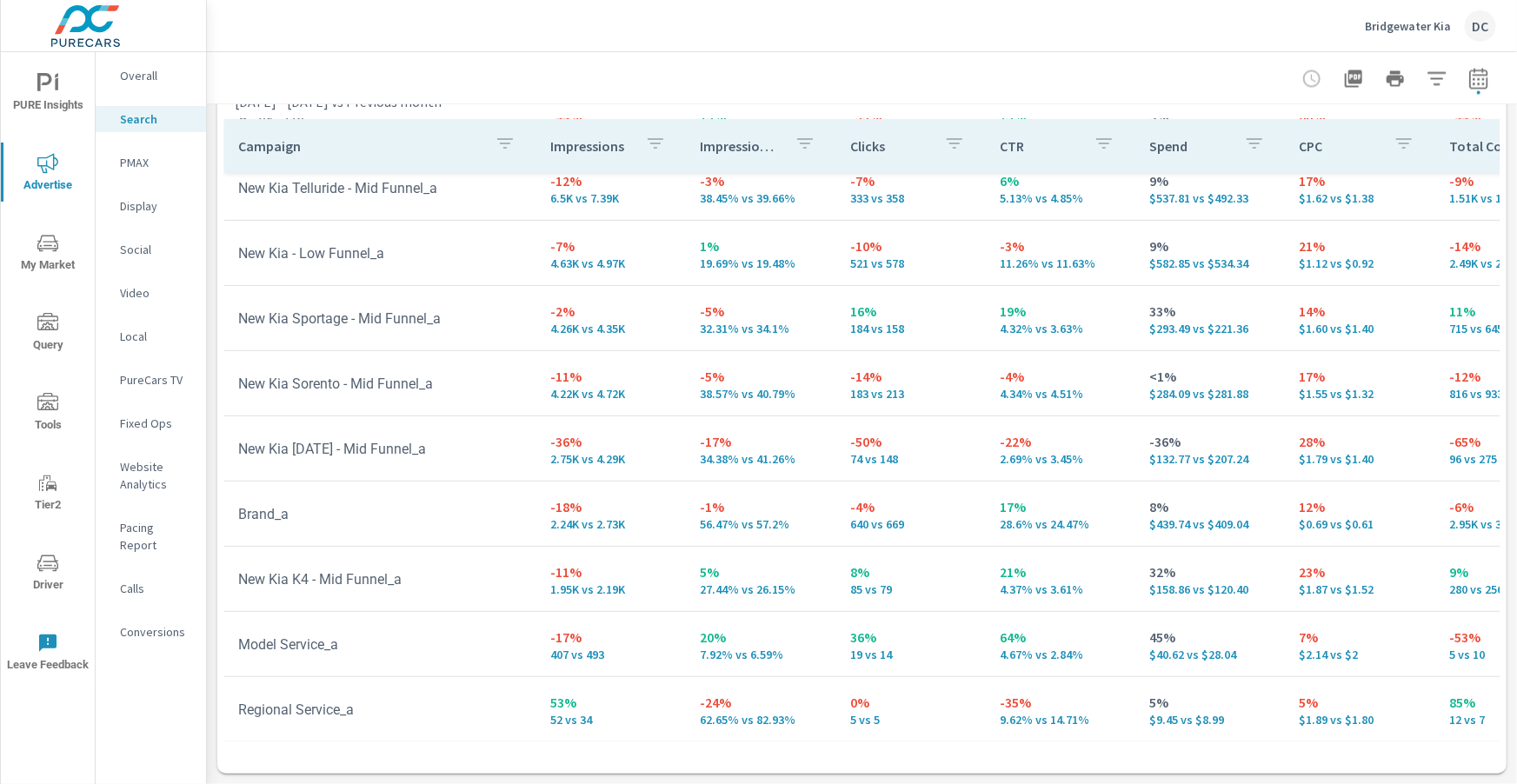
scroll to position [33, 0]
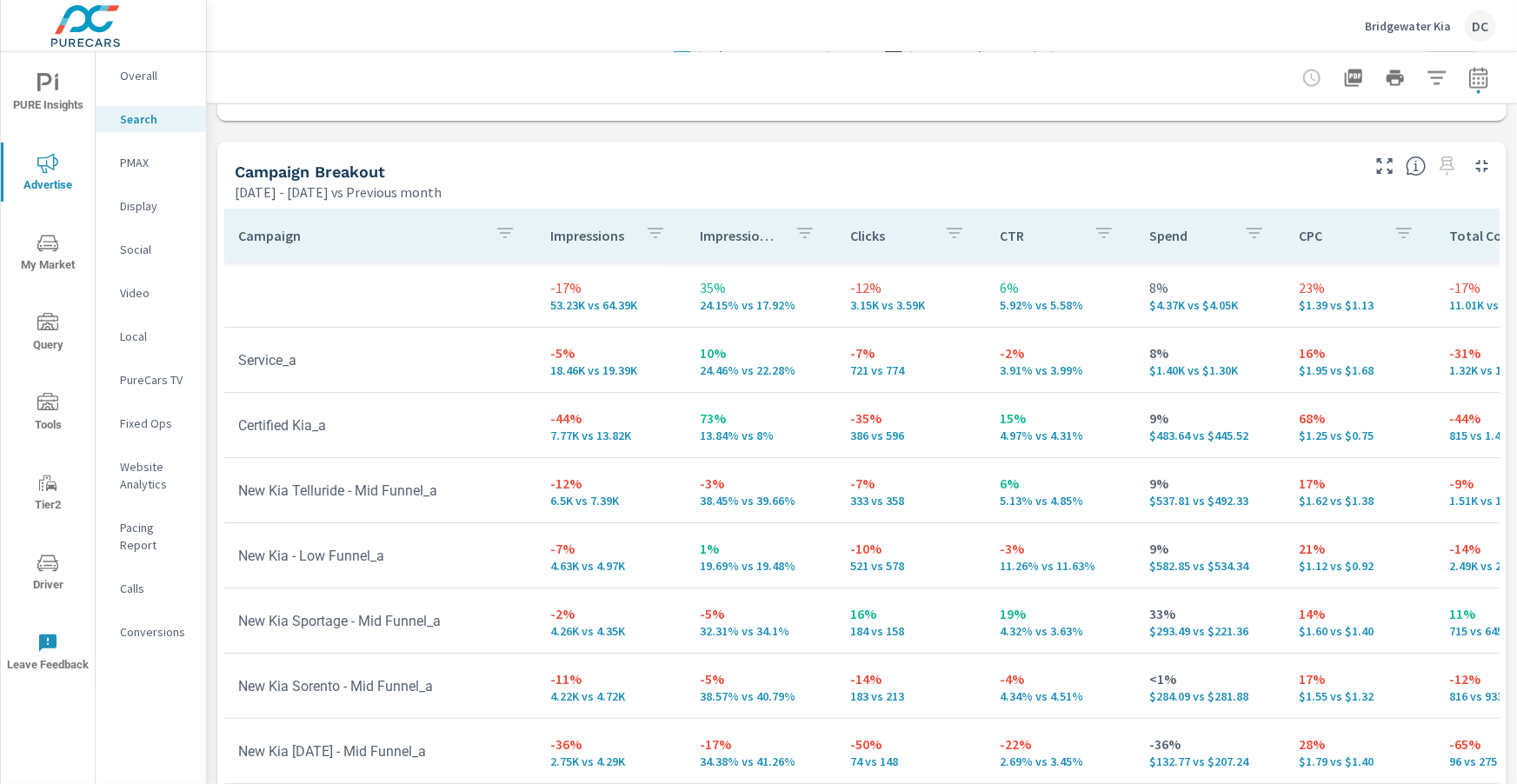
scroll to position [1651, 0]
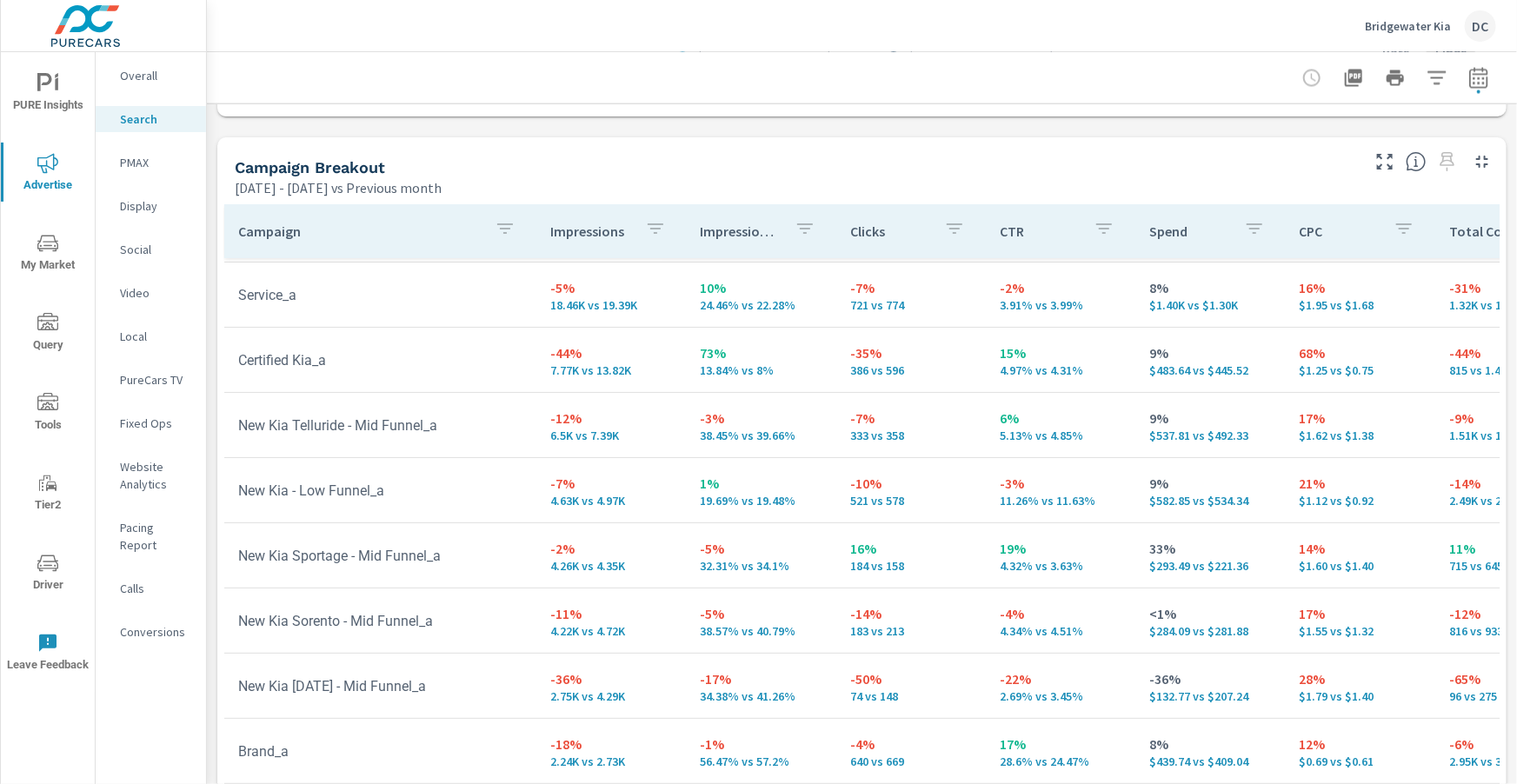
scroll to position [108, 0]
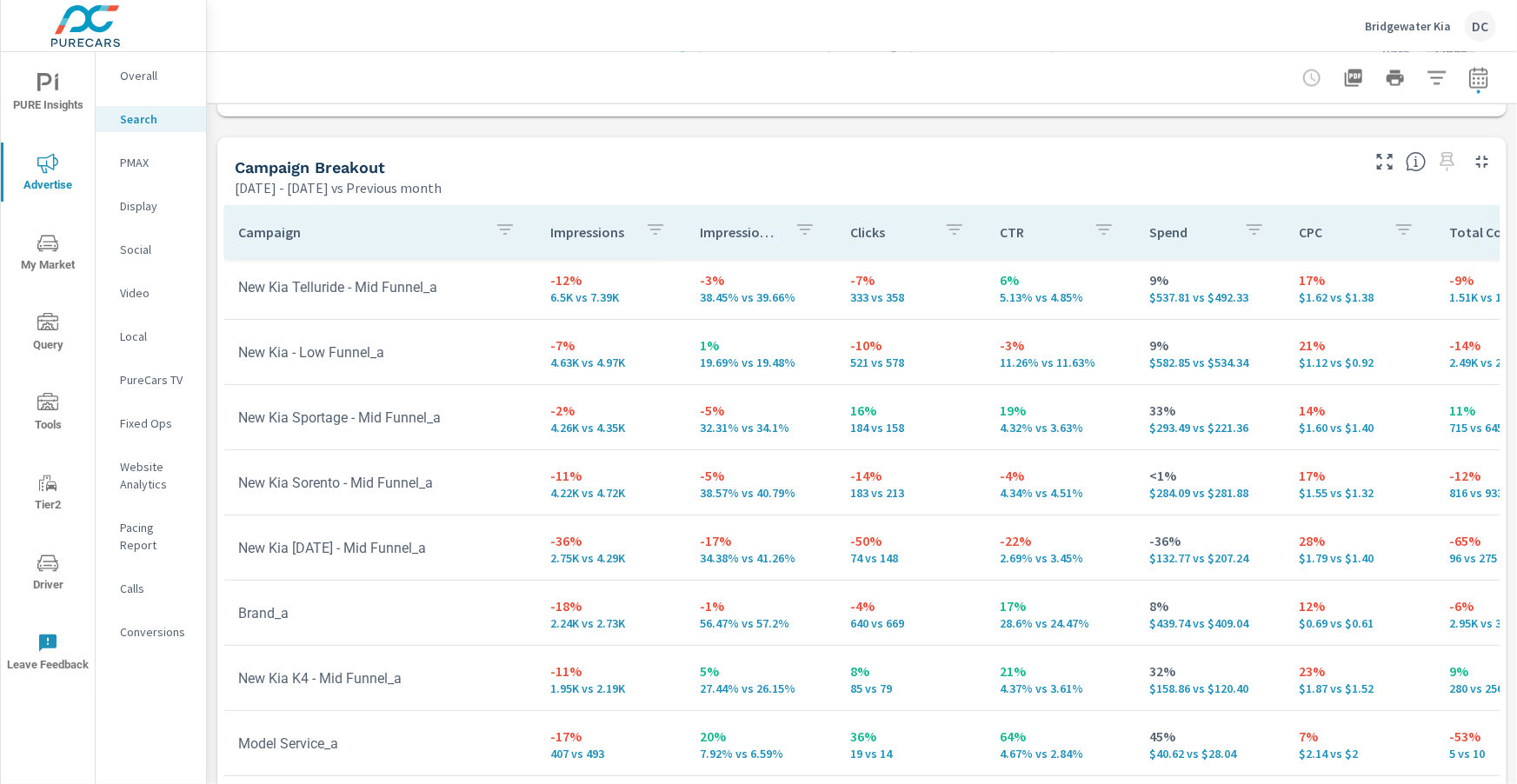
scroll to position [213, 0]
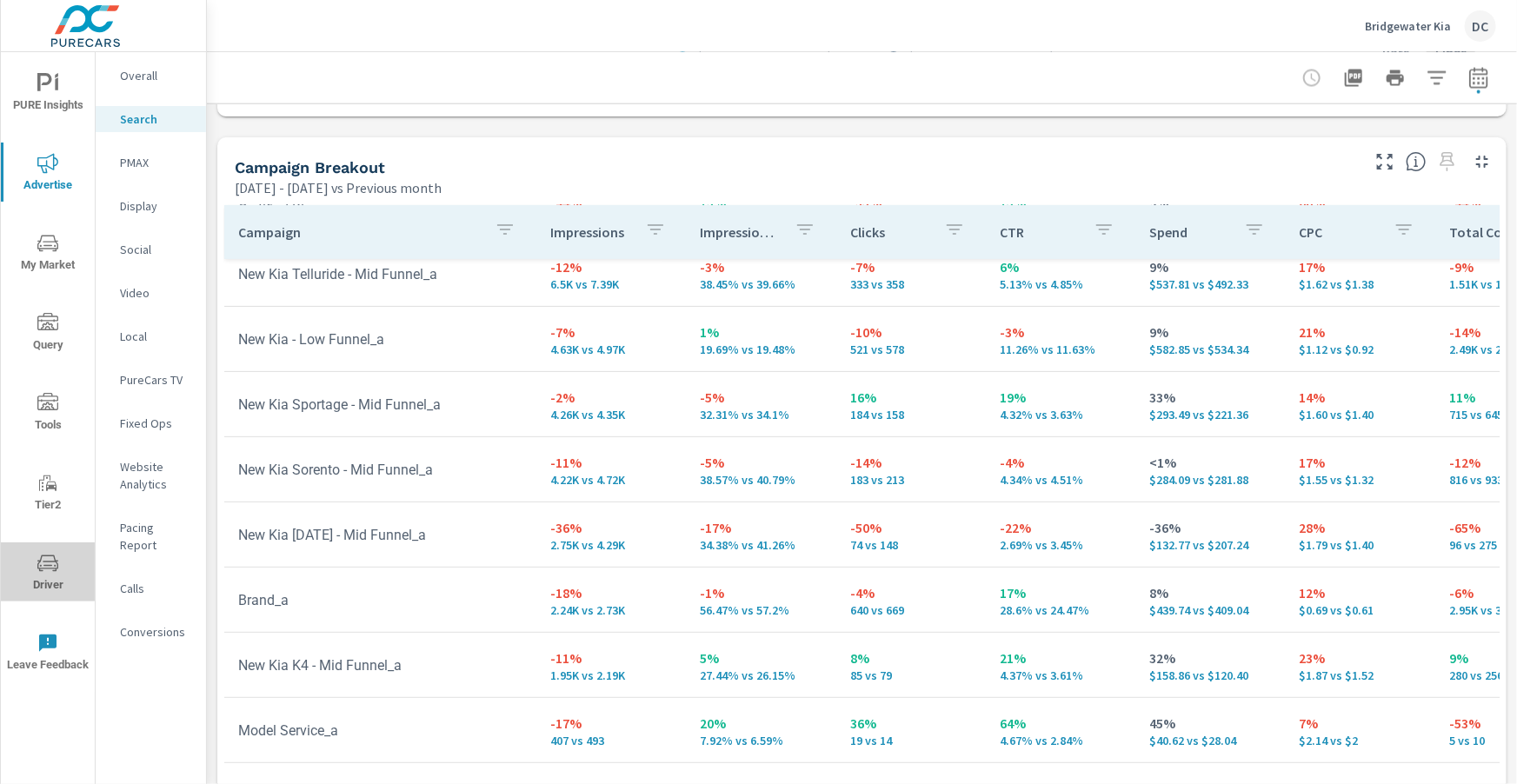
click at [50, 567] on icon "nav menu" at bounding box center [48, 562] width 21 height 17
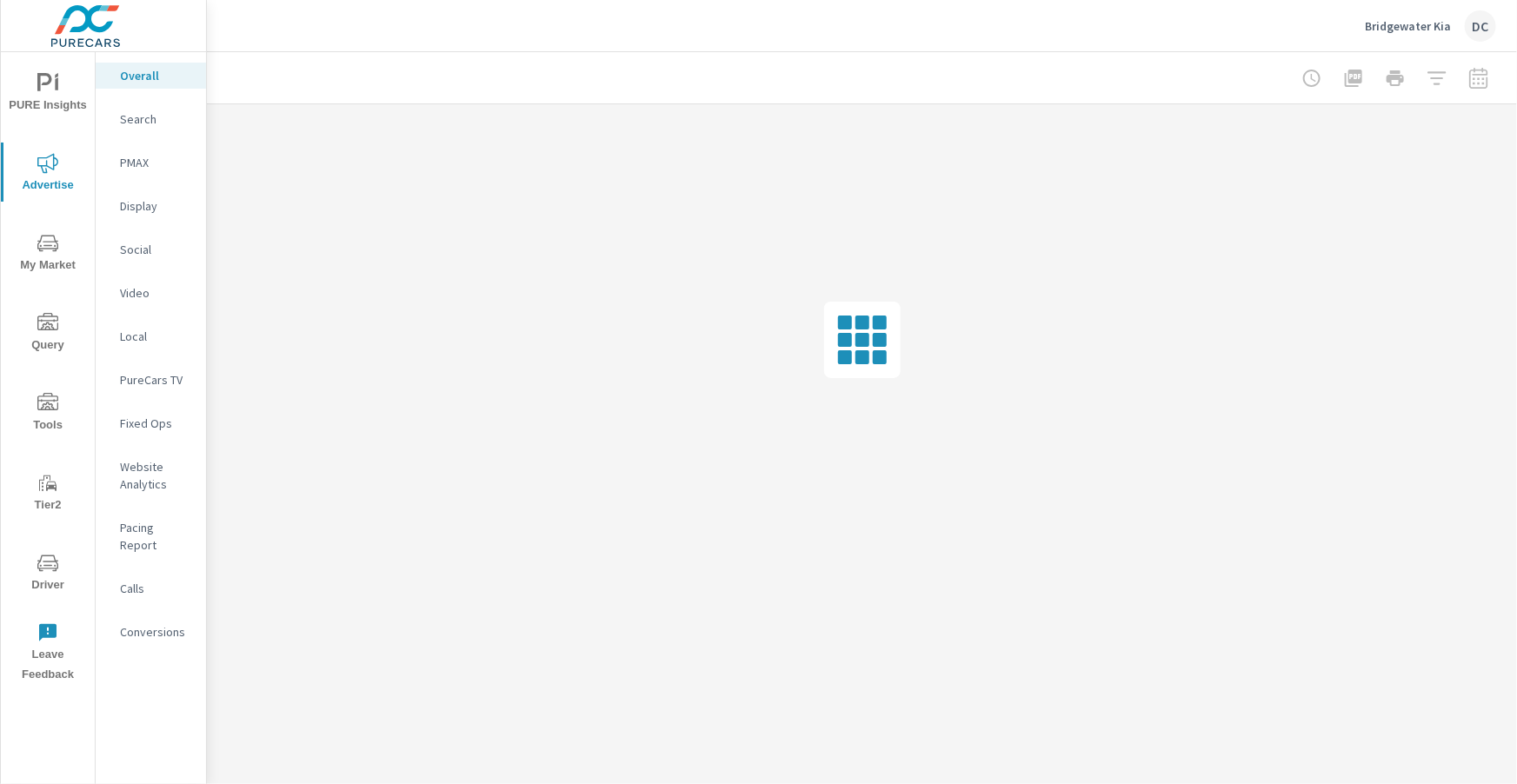
click at [1478, 79] on div at bounding box center [1395, 79] width 202 height 35
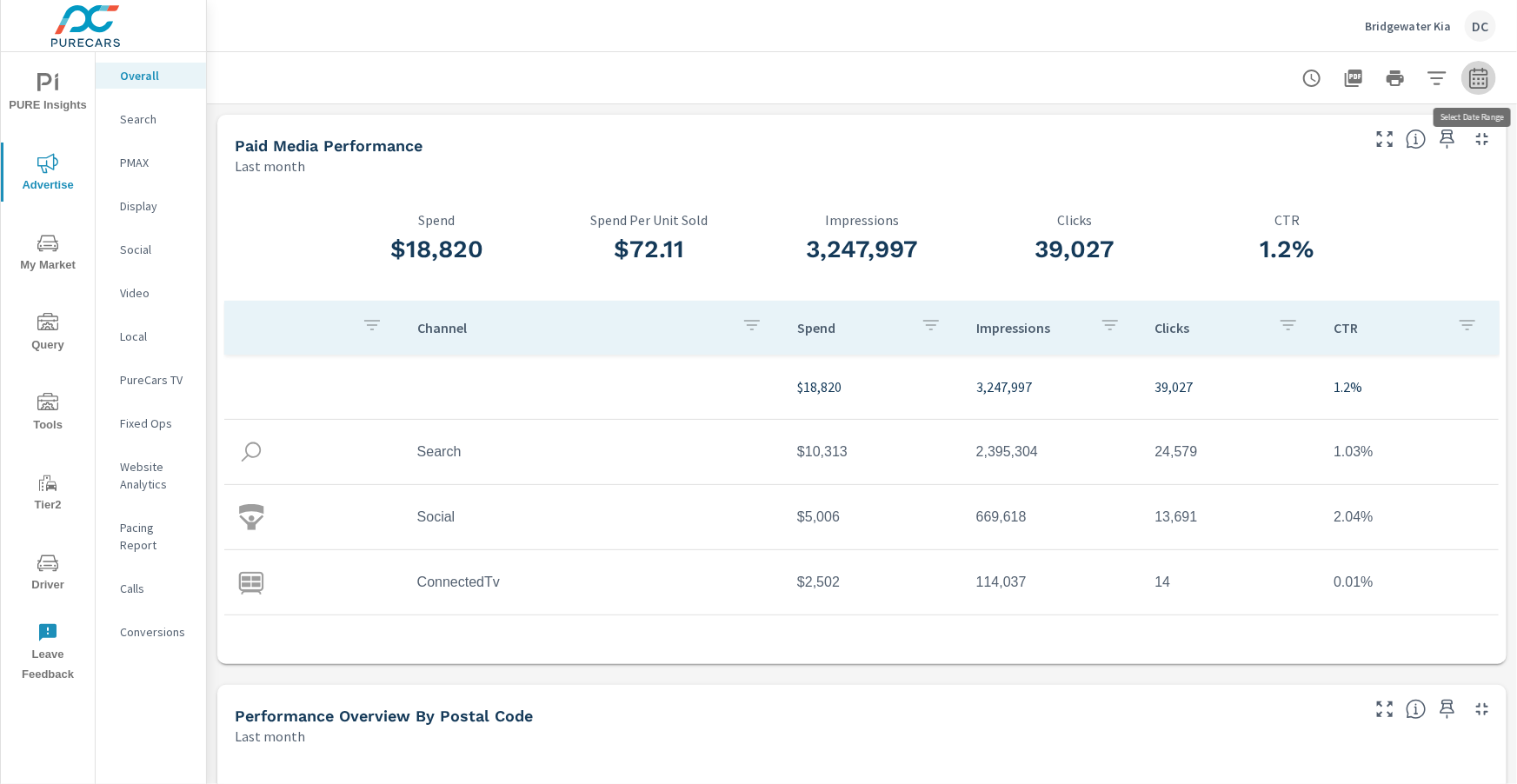
click at [1483, 79] on icon "button" at bounding box center [1478, 80] width 11 height 7
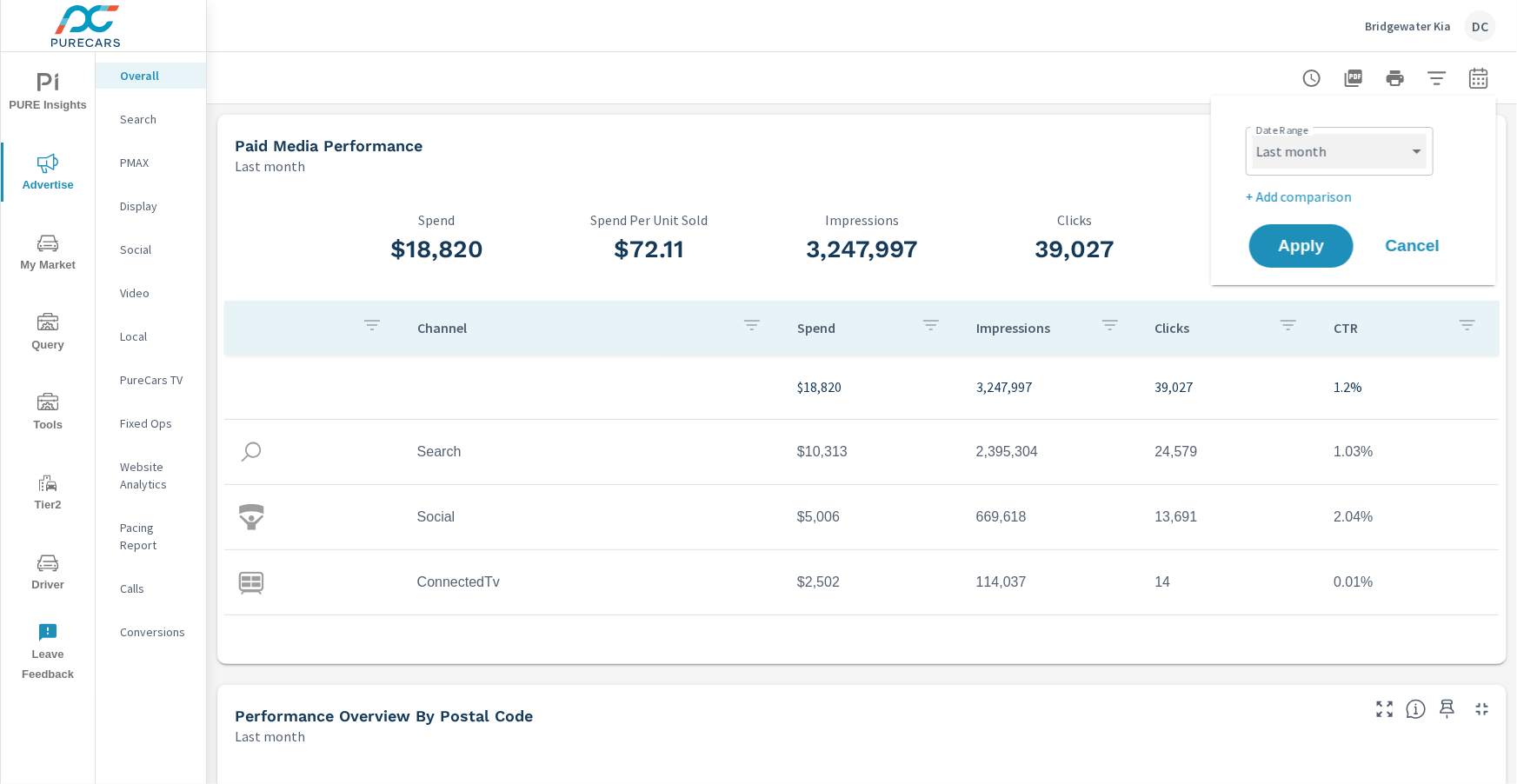
click at [1366, 168] on select "Custom Yesterday Last week Last 7 days Last 14 days Last 30 days Last 45 days L…" at bounding box center [1340, 151] width 174 height 35
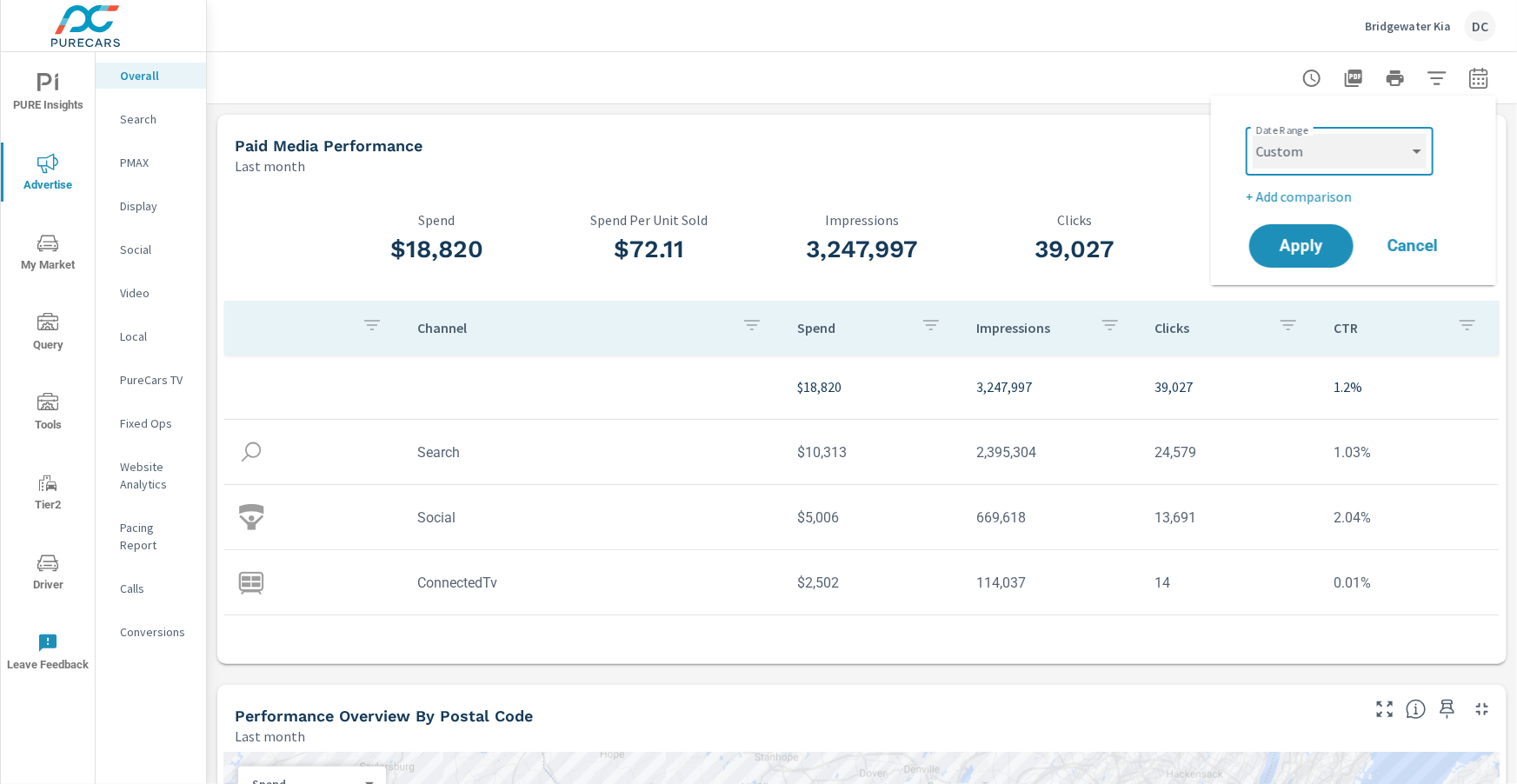
click at [1253, 134] on select "Custom Yesterday Last week Last 7 days Last 14 days Last 30 days Last 45 days L…" at bounding box center [1340, 151] width 174 height 35
select select "custom"
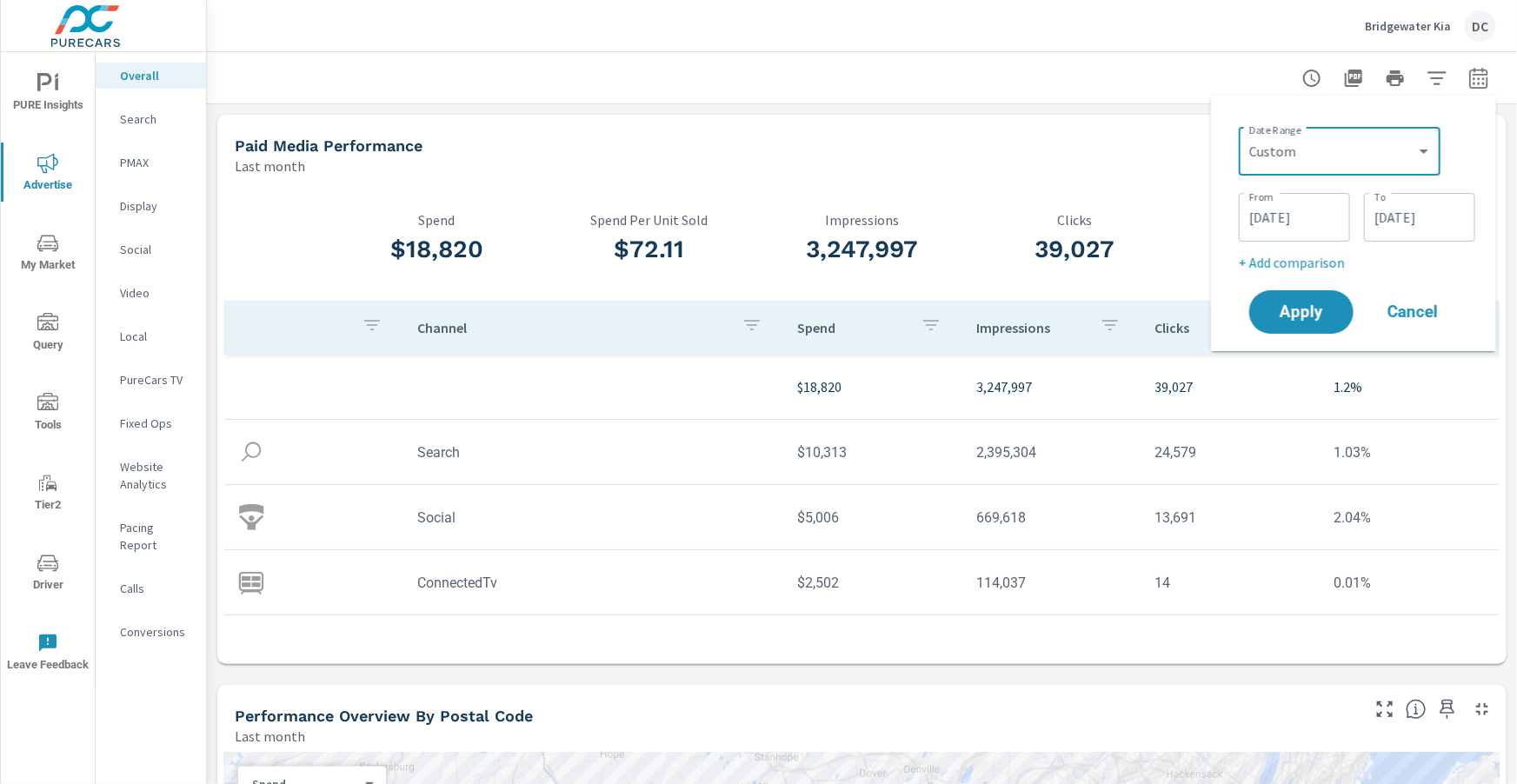
click at [1294, 208] on input "08/01/2025" at bounding box center [1294, 218] width 97 height 35
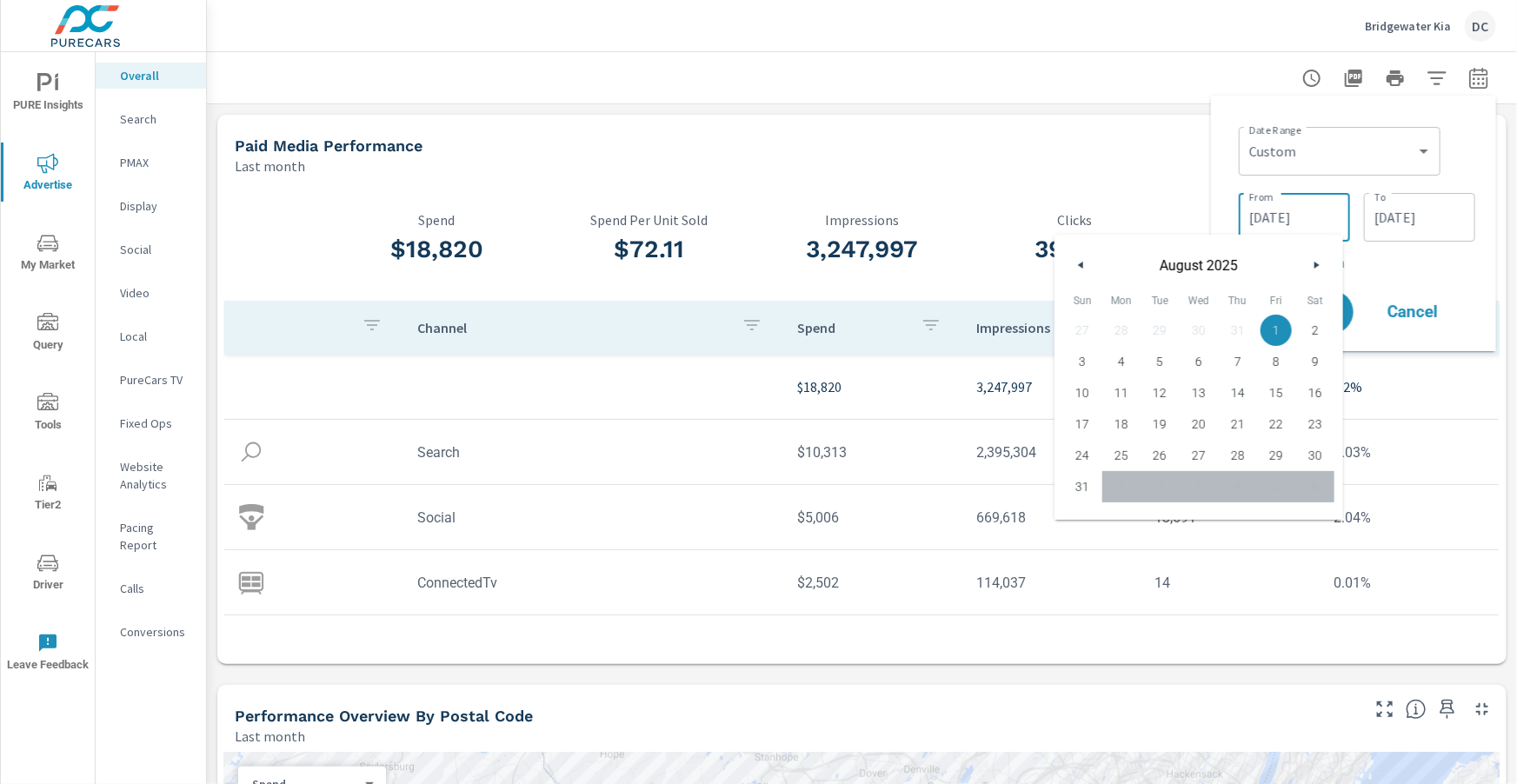
click at [1256, 218] on input "08/01/2025" at bounding box center [1294, 218] width 97 height 35
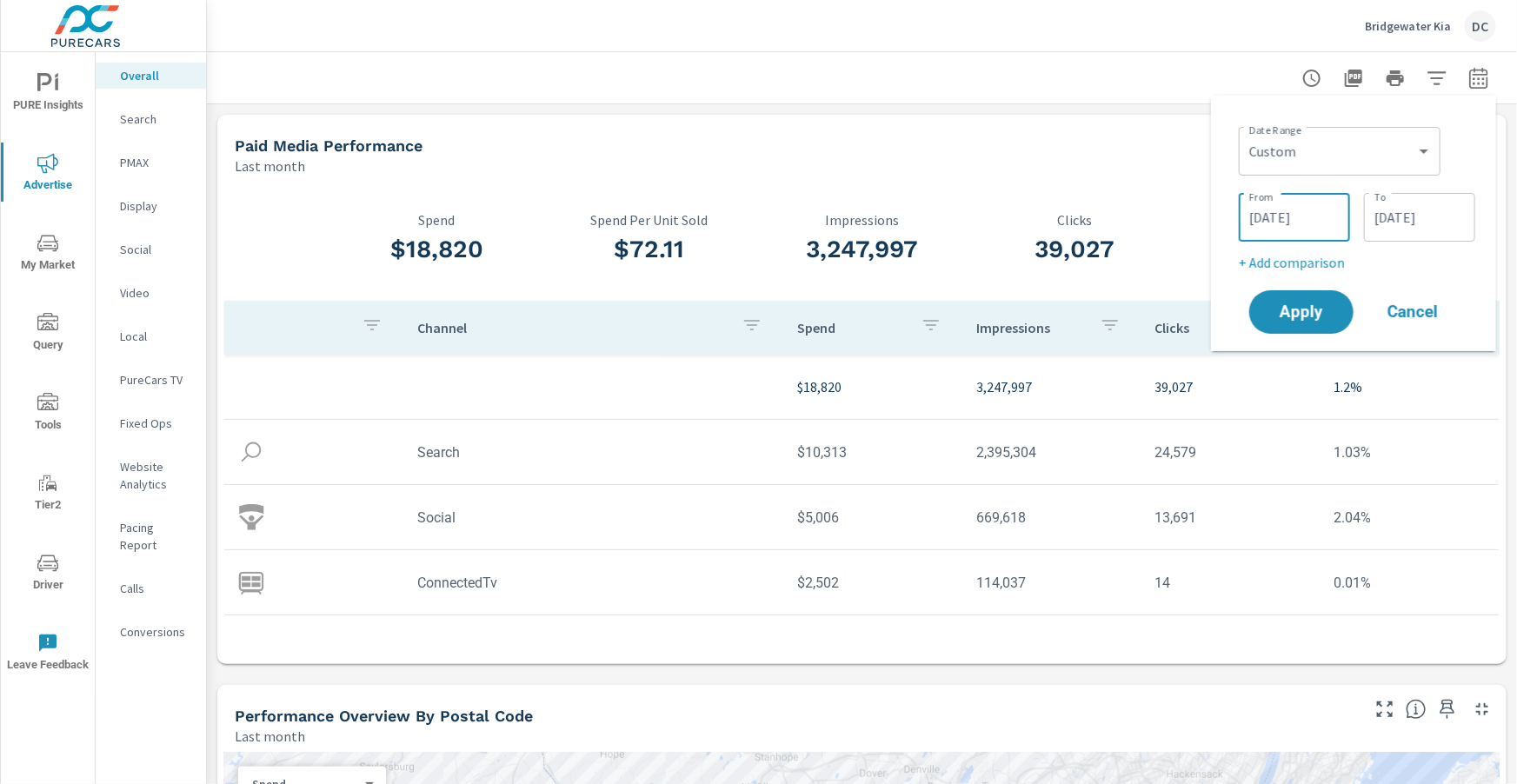
click at [1261, 219] on input "08/01/2025" at bounding box center [1294, 218] width 97 height 35
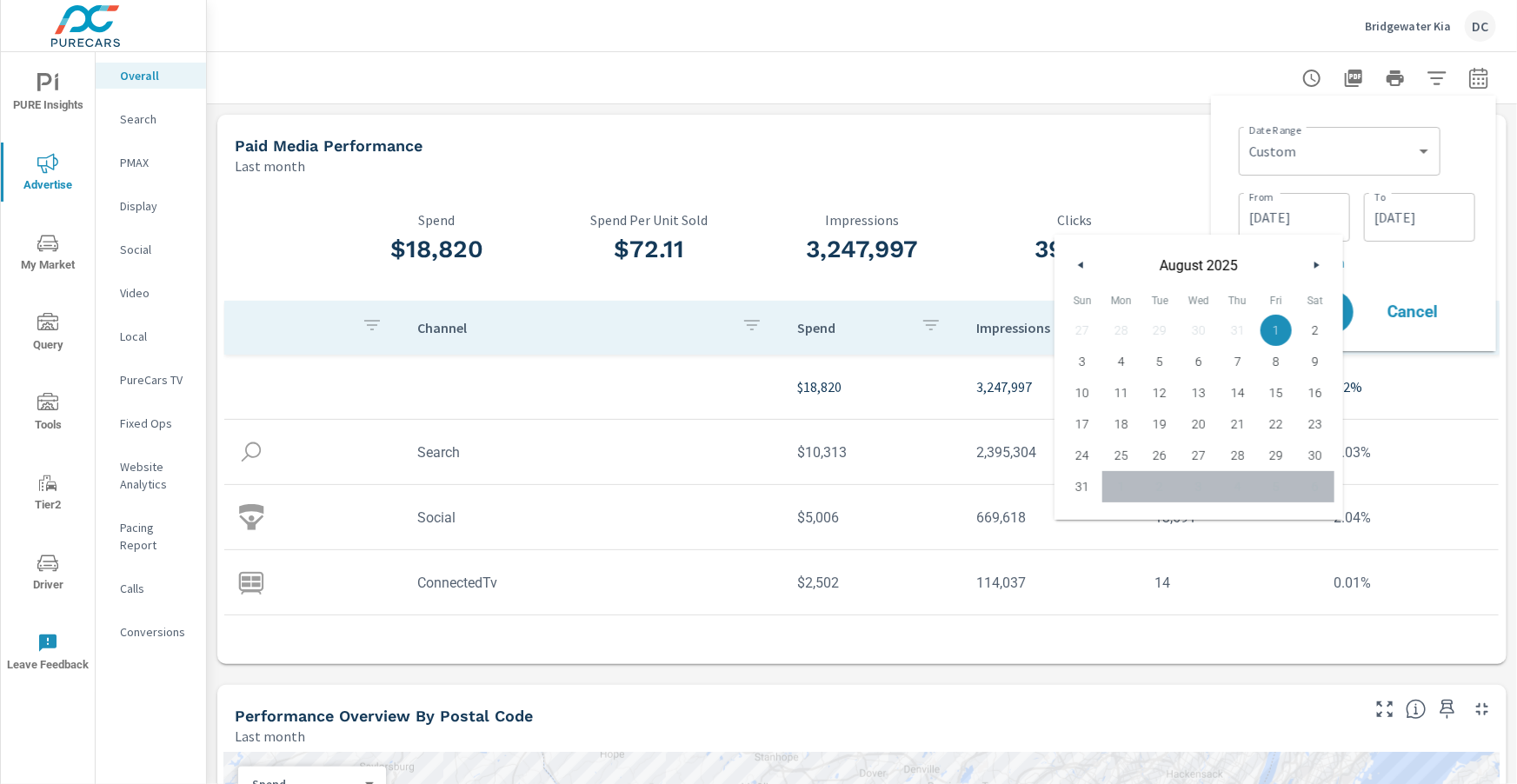
click at [1075, 265] on icon "button" at bounding box center [1079, 265] width 9 height 7
click at [1075, 263] on icon "button" at bounding box center [1079, 265] width 9 height 7
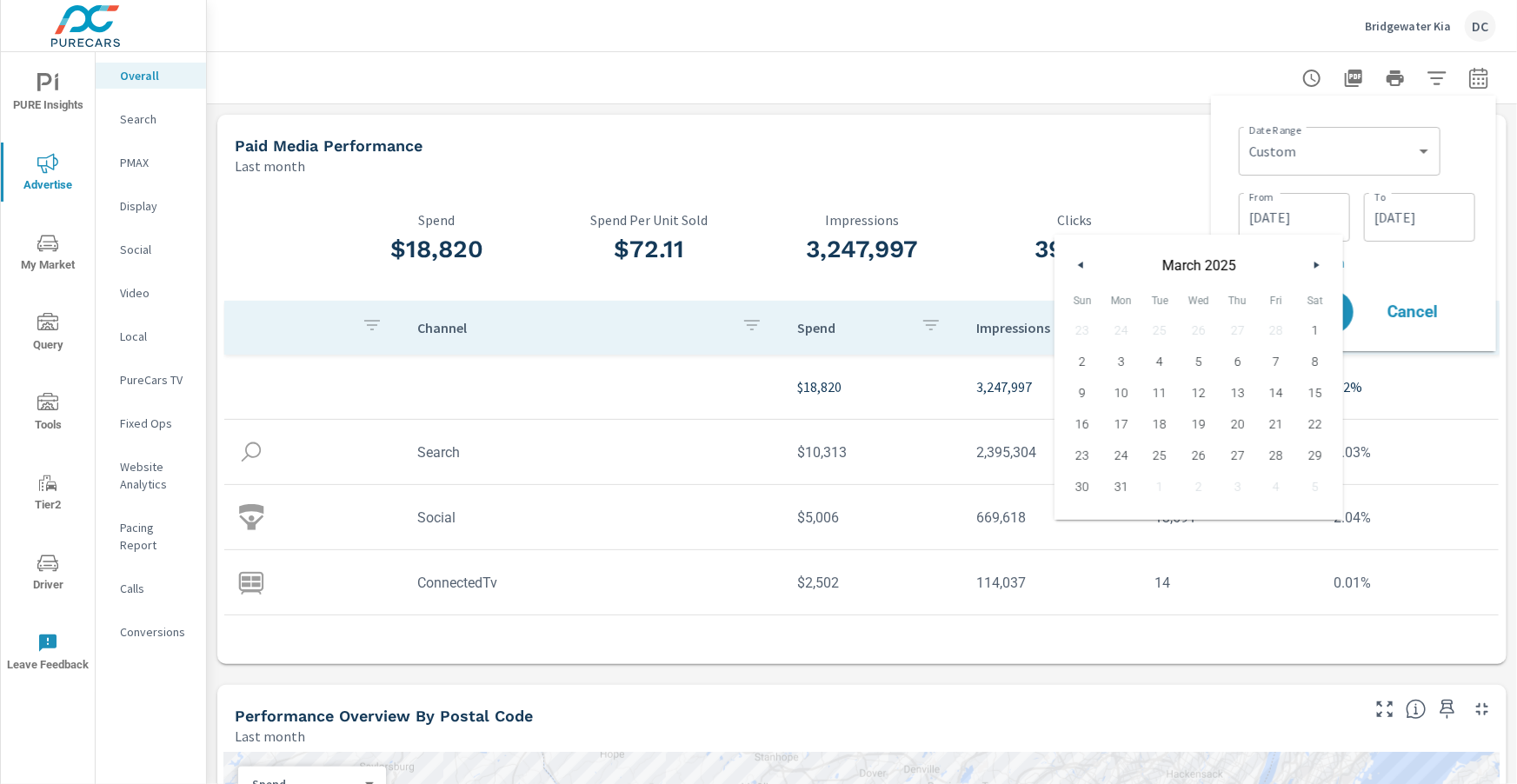
click at [1075, 263] on icon "button" at bounding box center [1079, 265] width 9 height 7
drag, startPoint x: 1080, startPoint y: 326, endPoint x: 1097, endPoint y: 316, distance: 19.7
click at [1082, 325] on span "1" at bounding box center [1082, 330] width 39 height 23
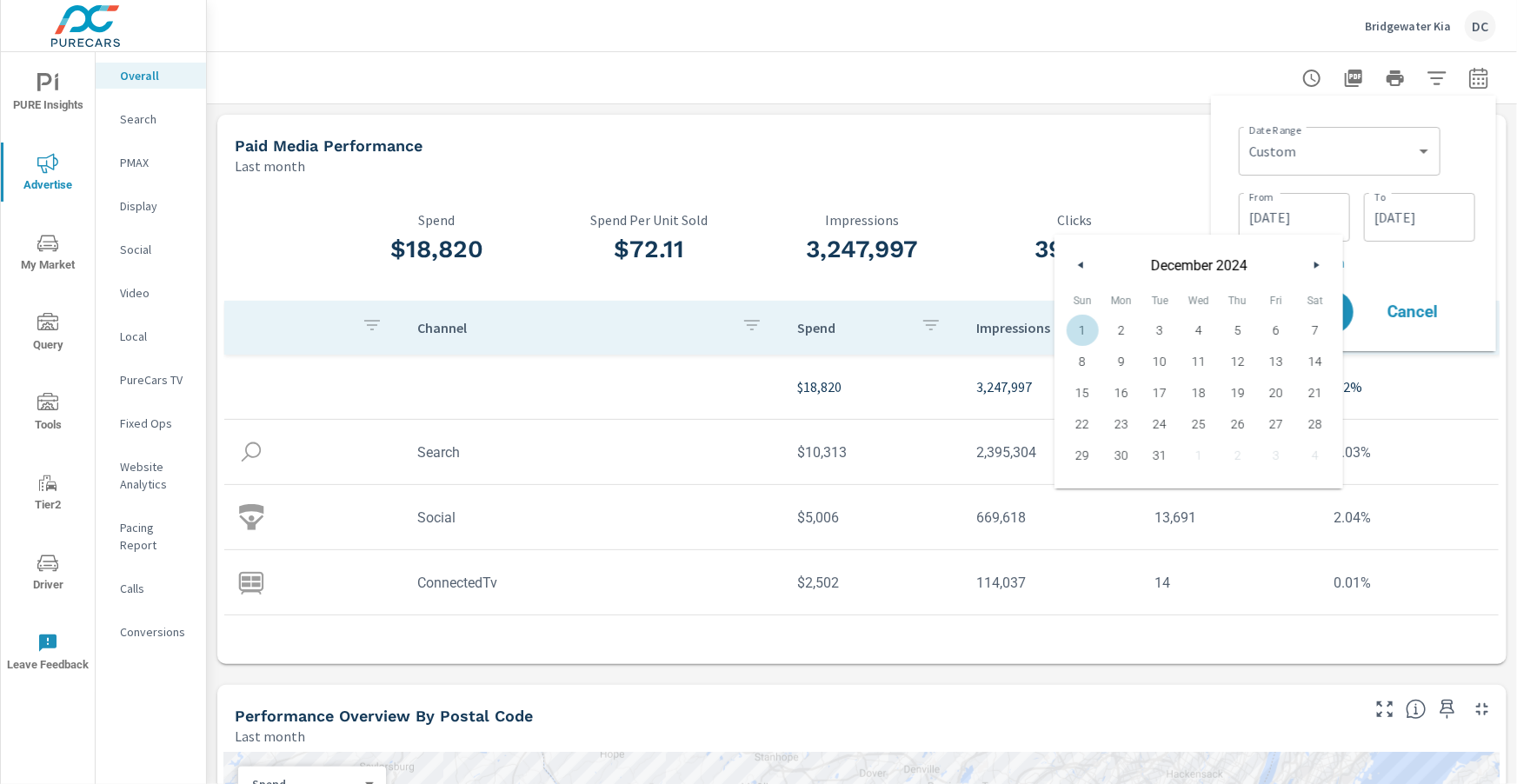
type input "12/01/2024"
click at [1408, 211] on input "08/31/2025" at bounding box center [1419, 218] width 97 height 35
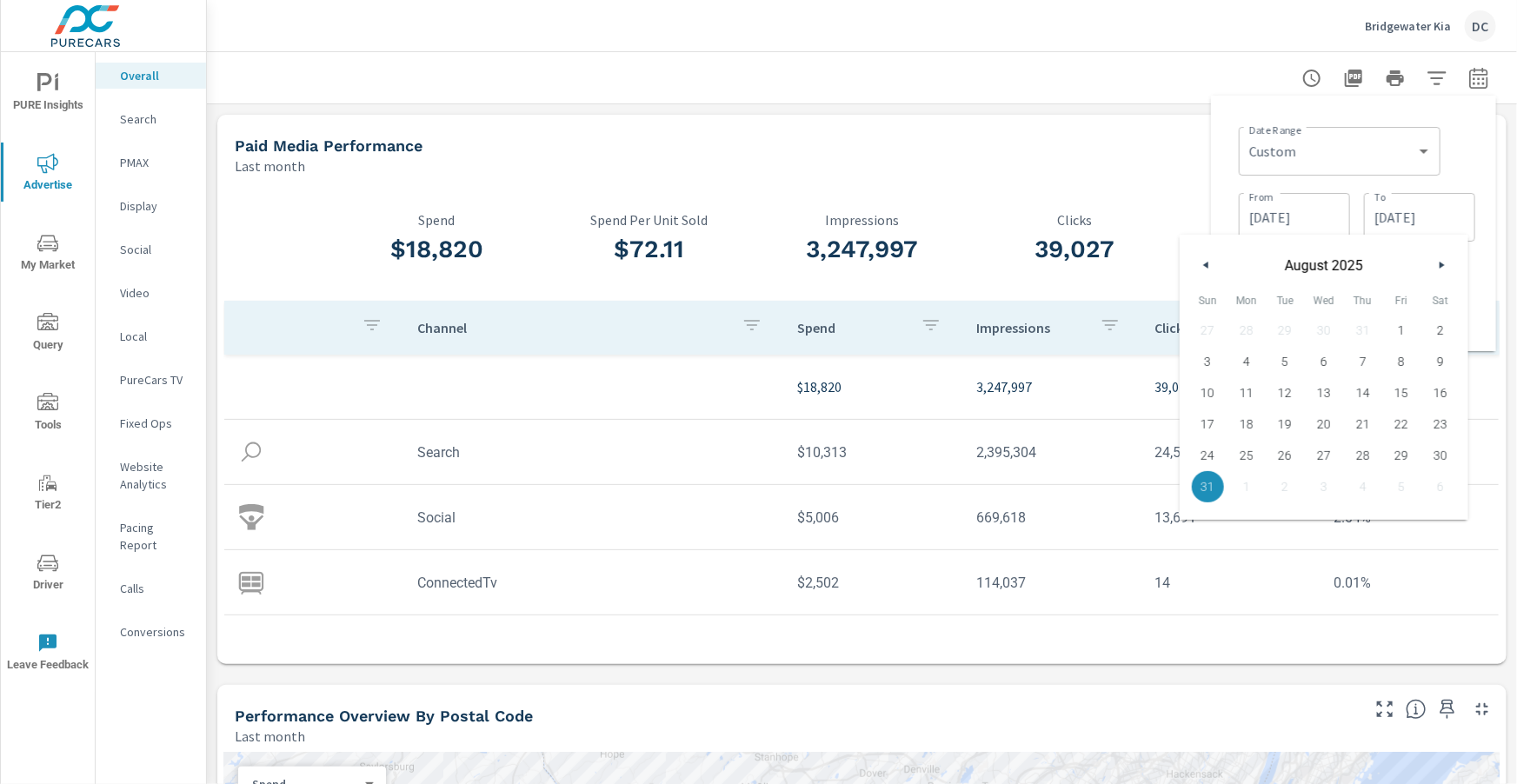
click at [1207, 262] on icon "button" at bounding box center [1204, 265] width 9 height 7
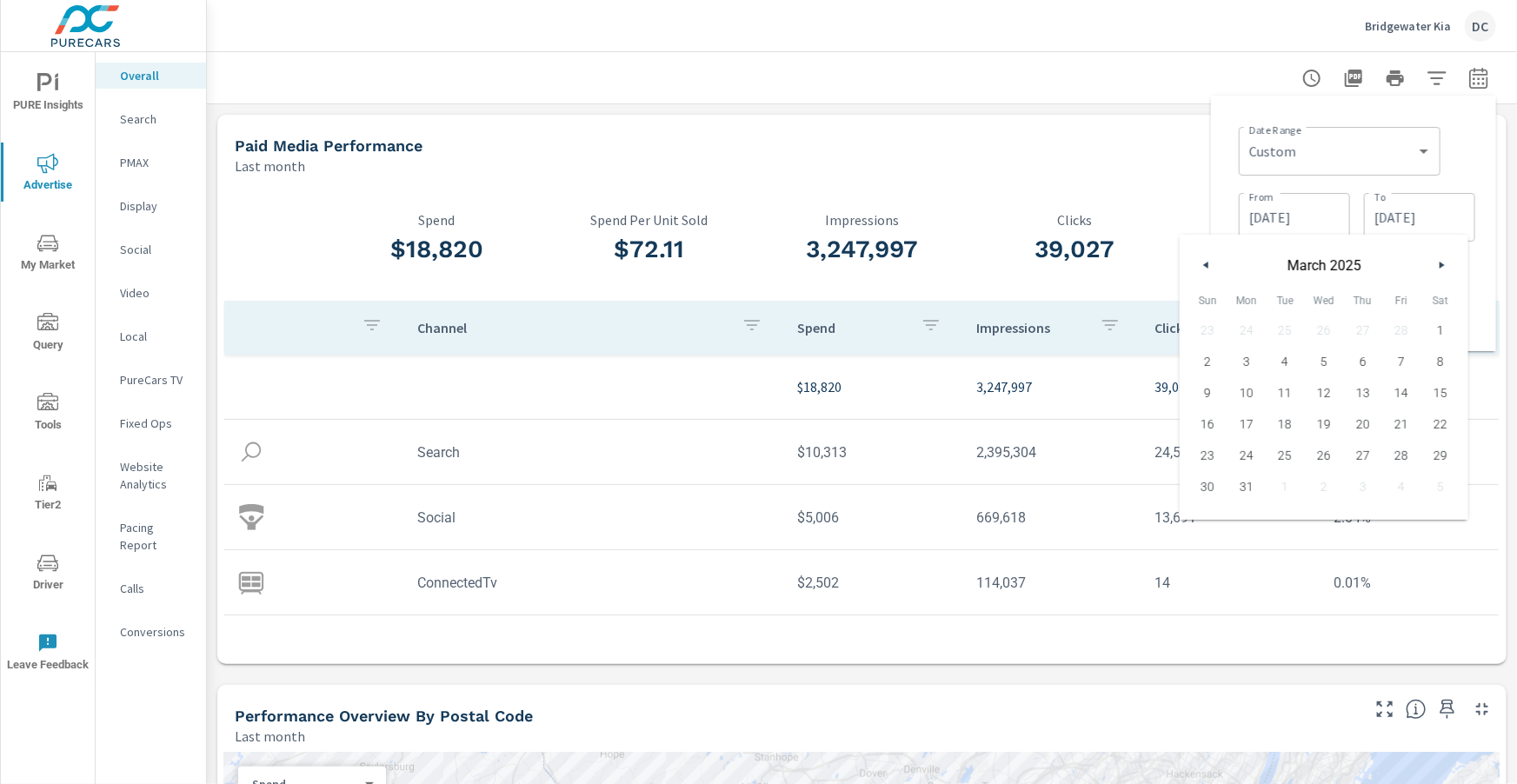
click at [1207, 262] on icon "button" at bounding box center [1204, 265] width 9 height 7
click at [1203, 258] on button "button" at bounding box center [1207, 265] width 21 height 21
click at [1284, 453] on span "31" at bounding box center [1284, 455] width 39 height 23
type input "12/31/2024"
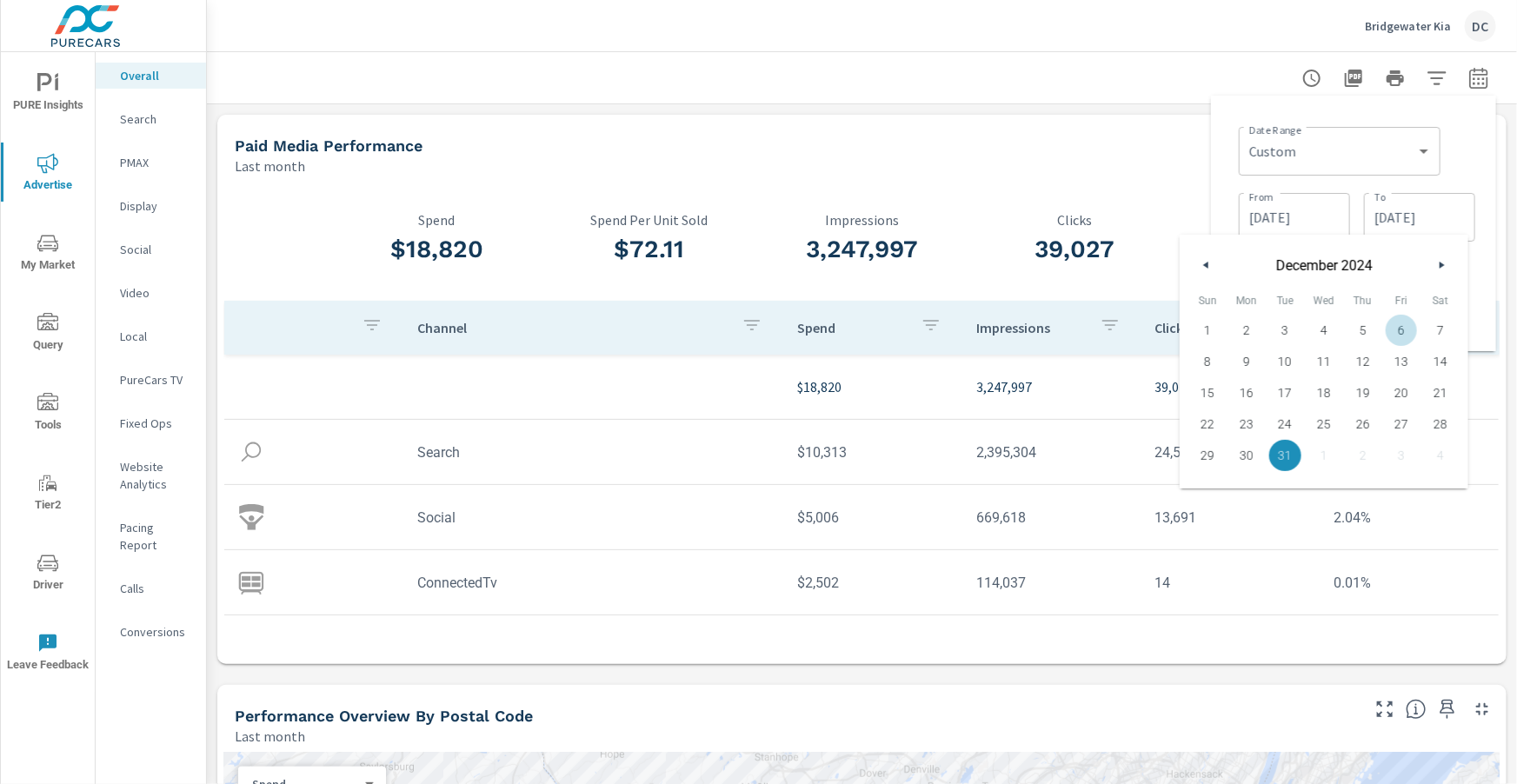
click at [1472, 279] on div "Date Range Custom Yesterday Last week Last 7 days Last 14 days Last 30 days Las…" at bounding box center [1353, 223] width 257 height 227
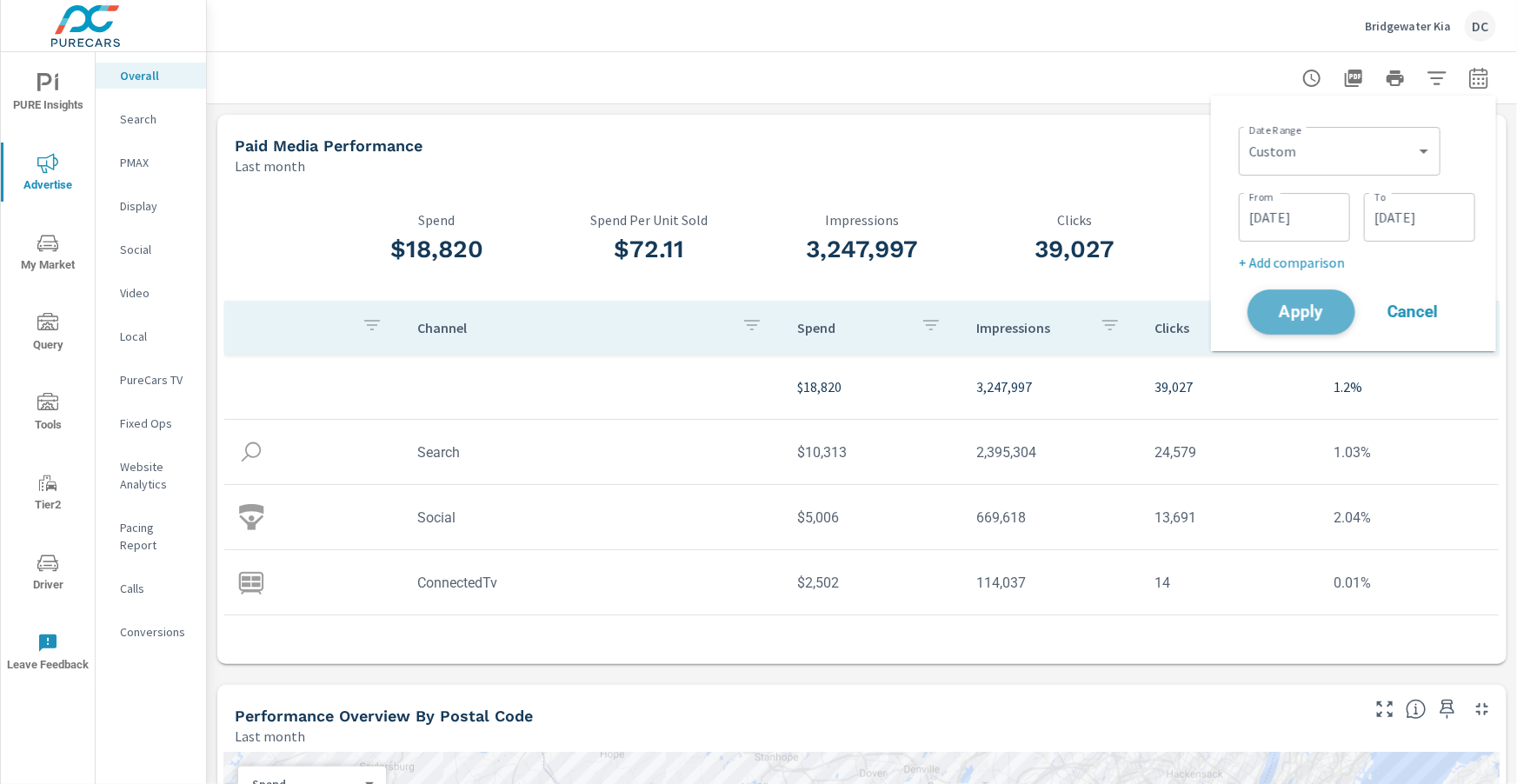
click at [1315, 316] on span "Apply" at bounding box center [1301, 312] width 72 height 17
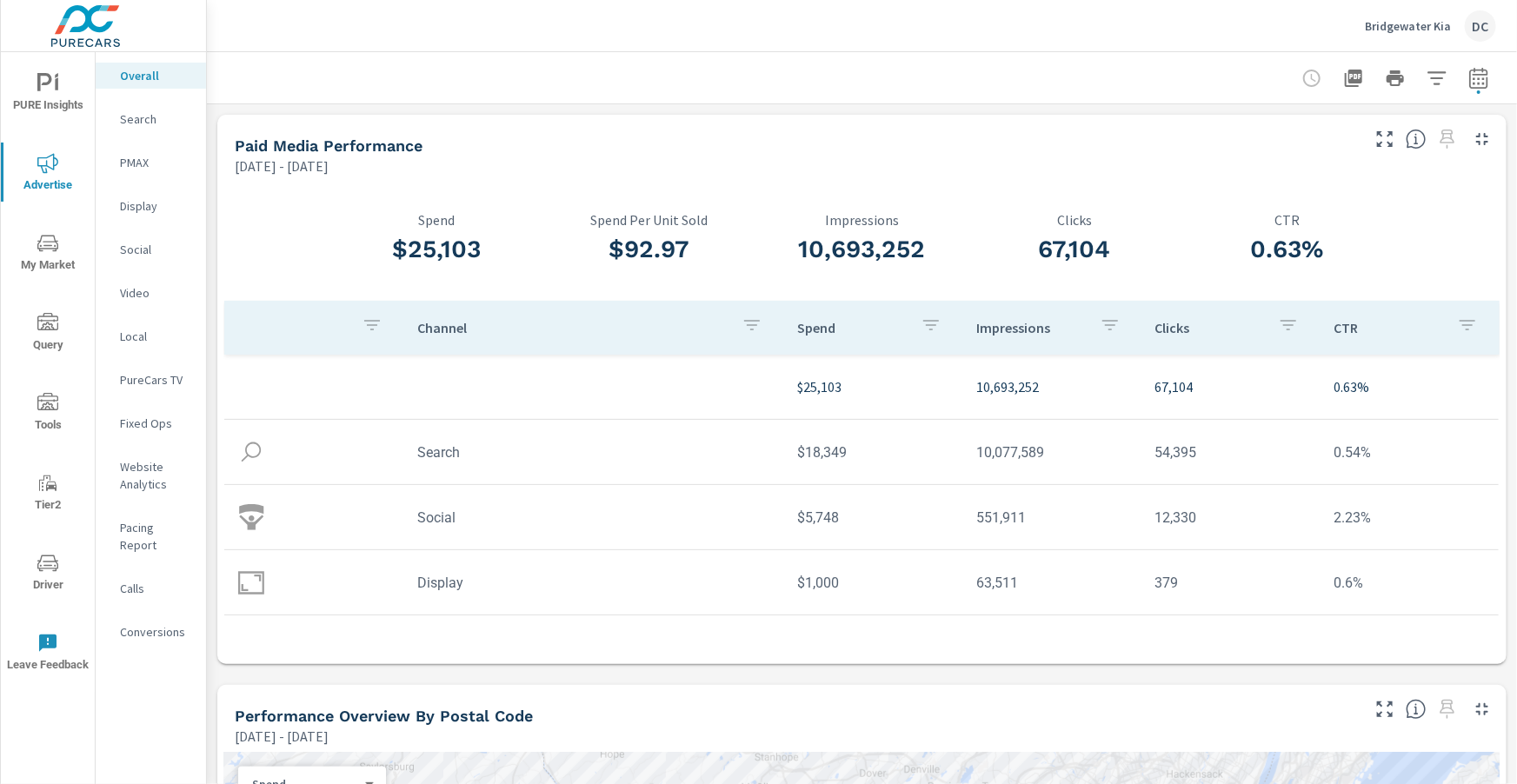
click at [1485, 81] on icon "button" at bounding box center [1479, 79] width 21 height 21
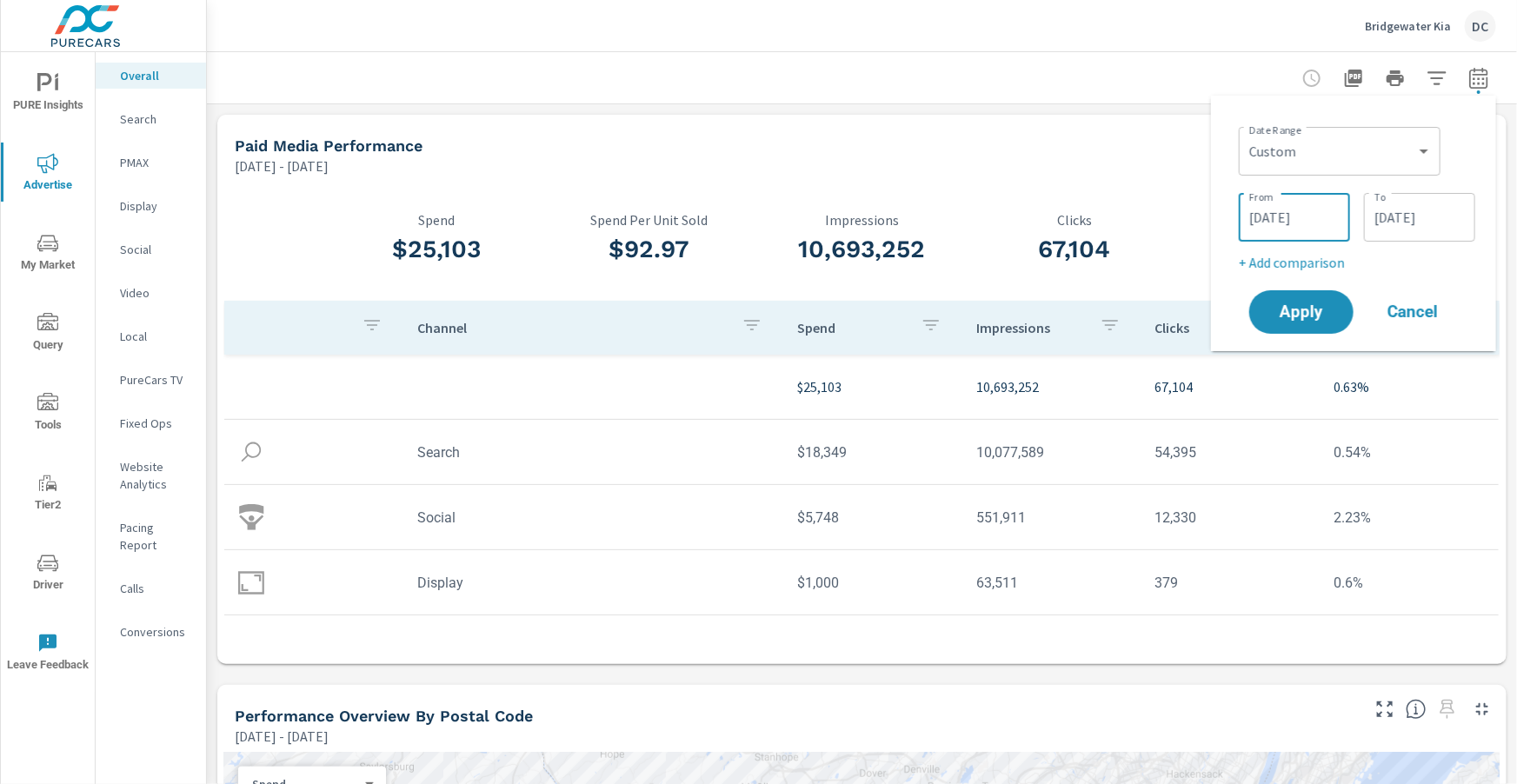
click at [1298, 212] on input "12/01/2024" at bounding box center [1294, 218] width 97 height 35
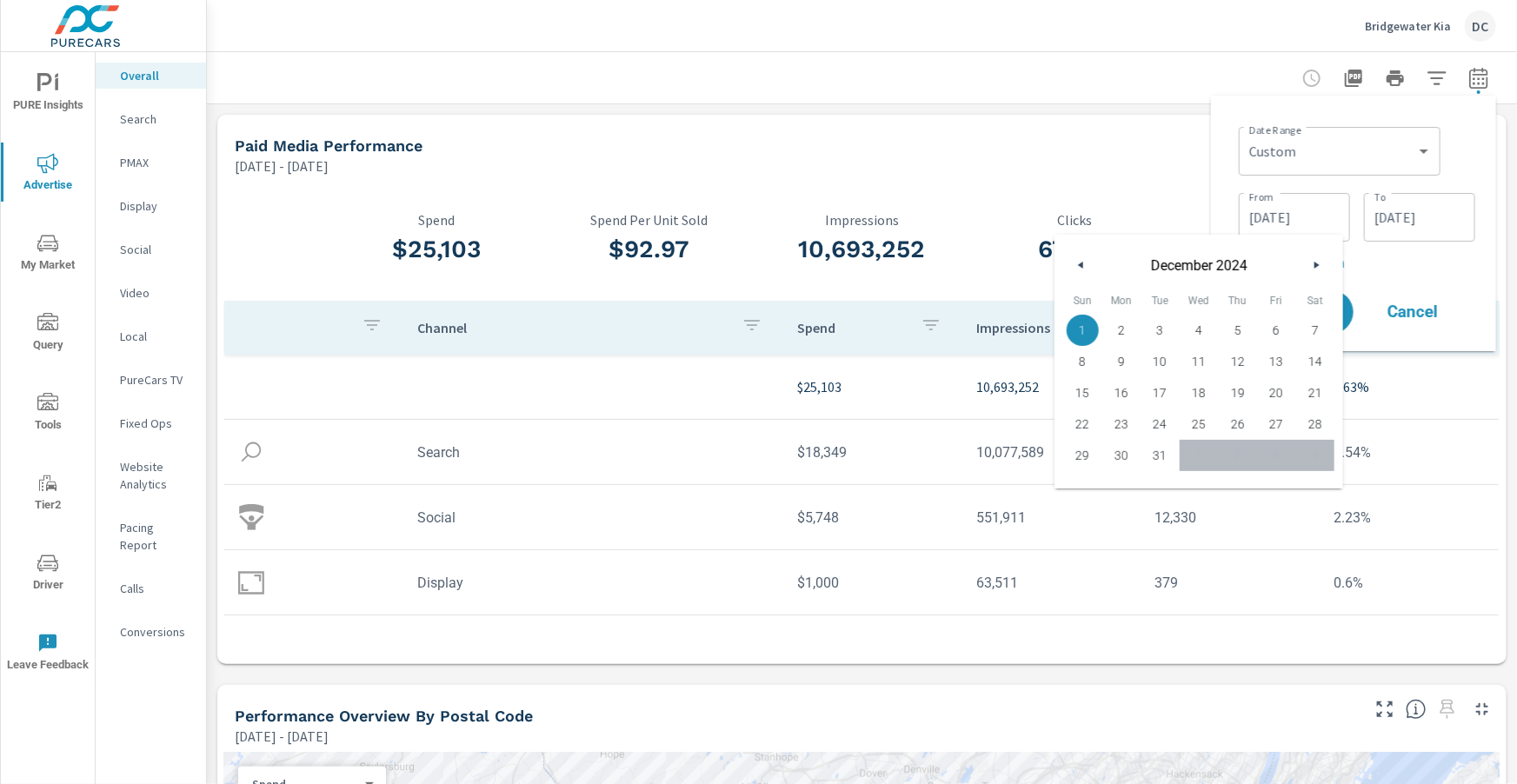
click at [1076, 265] on icon "button" at bounding box center [1079, 265] width 9 height 7
click at [1276, 326] on span "1" at bounding box center [1276, 330] width 39 height 23
type input "11/01/2024"
click at [1402, 229] on input "12/31/2024" at bounding box center [1419, 218] width 97 height 35
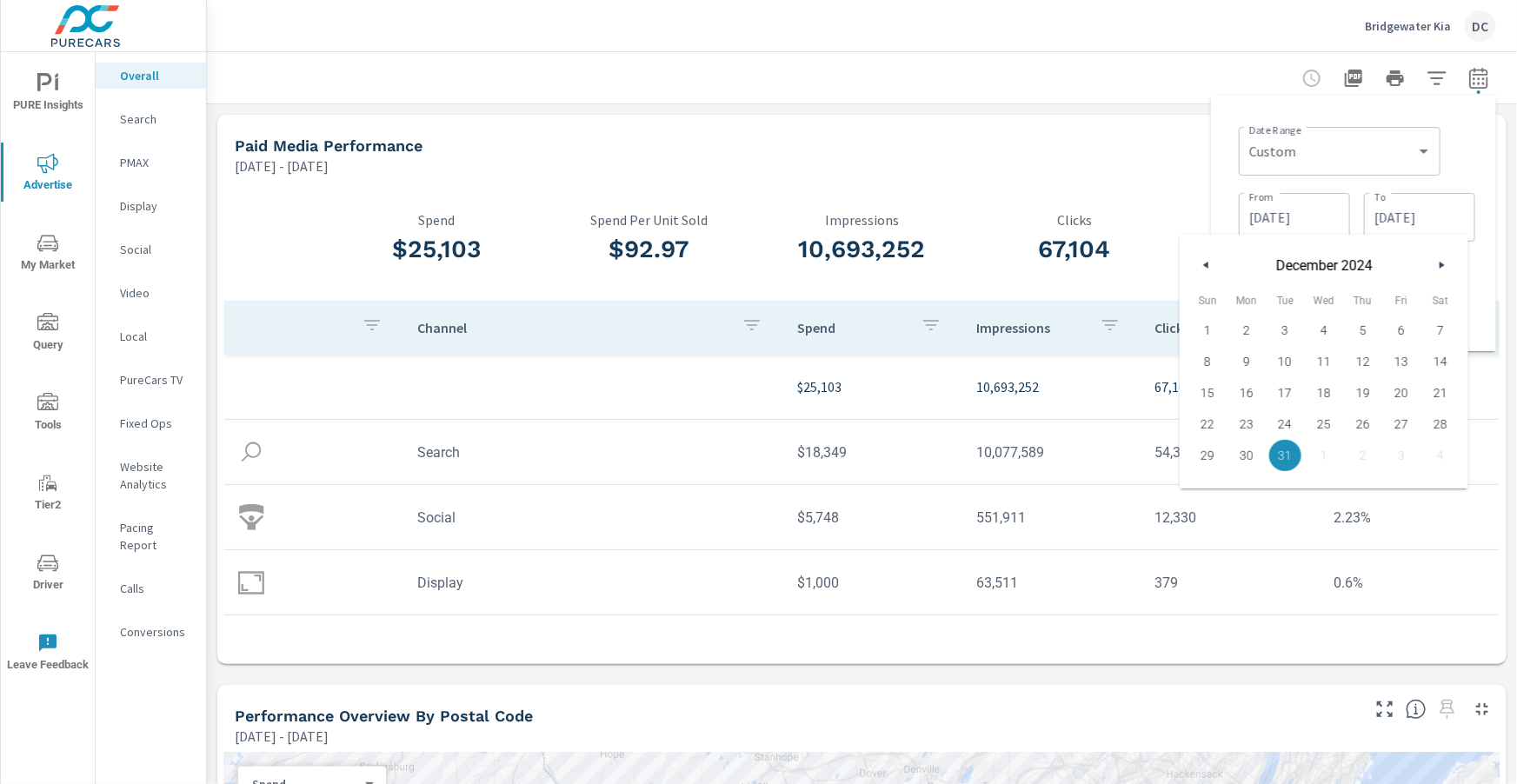
click at [1205, 261] on icon "button" at bounding box center [1204, 265] width 9 height 7
click at [1436, 457] on span "30" at bounding box center [1439, 455] width 39 height 23
type input "11/30/2024"
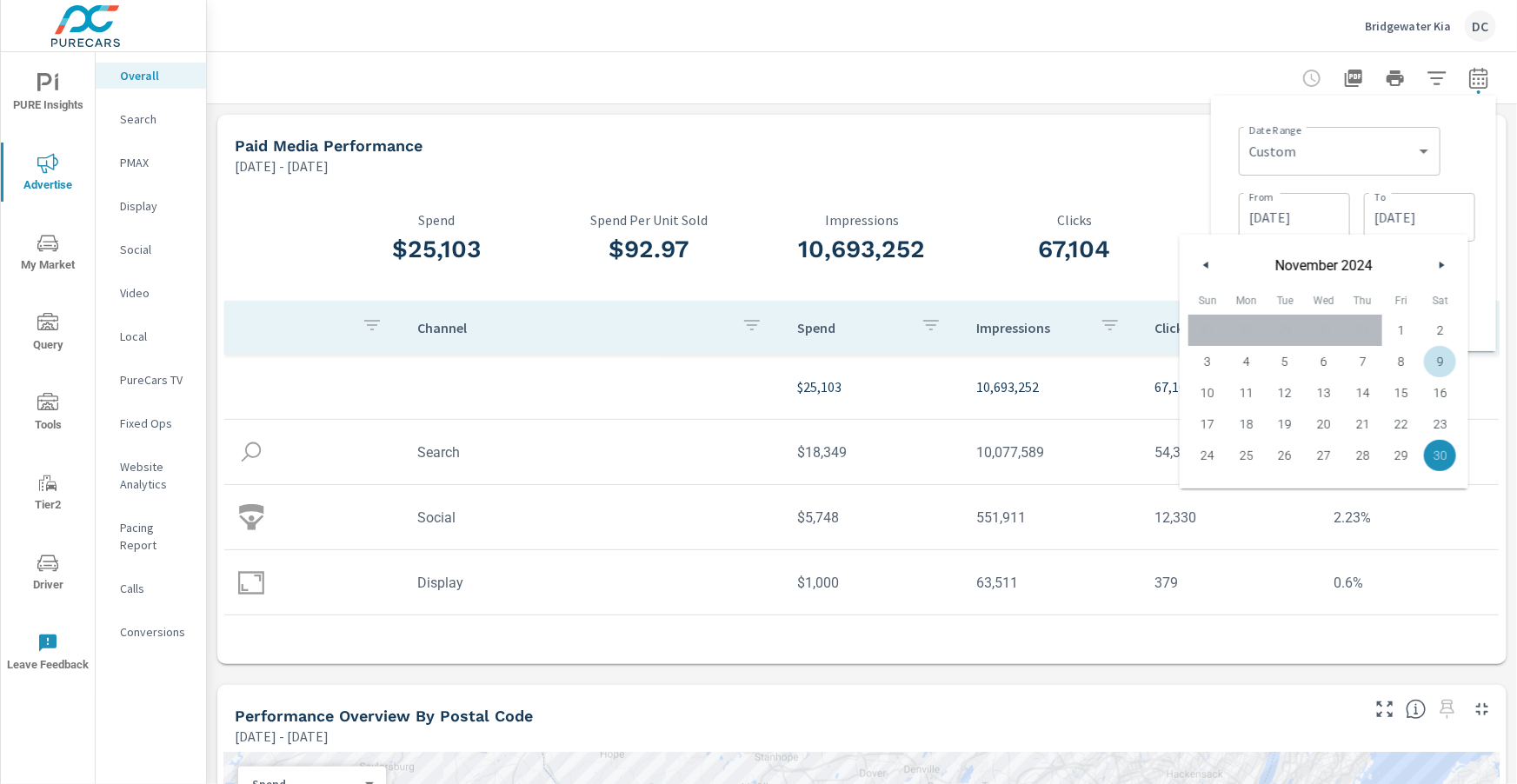
click at [1494, 318] on div "Date Range Custom Yesterday Last week Last 7 days Last 14 days Last 30 days Las…" at bounding box center [1353, 223] width 285 height 255
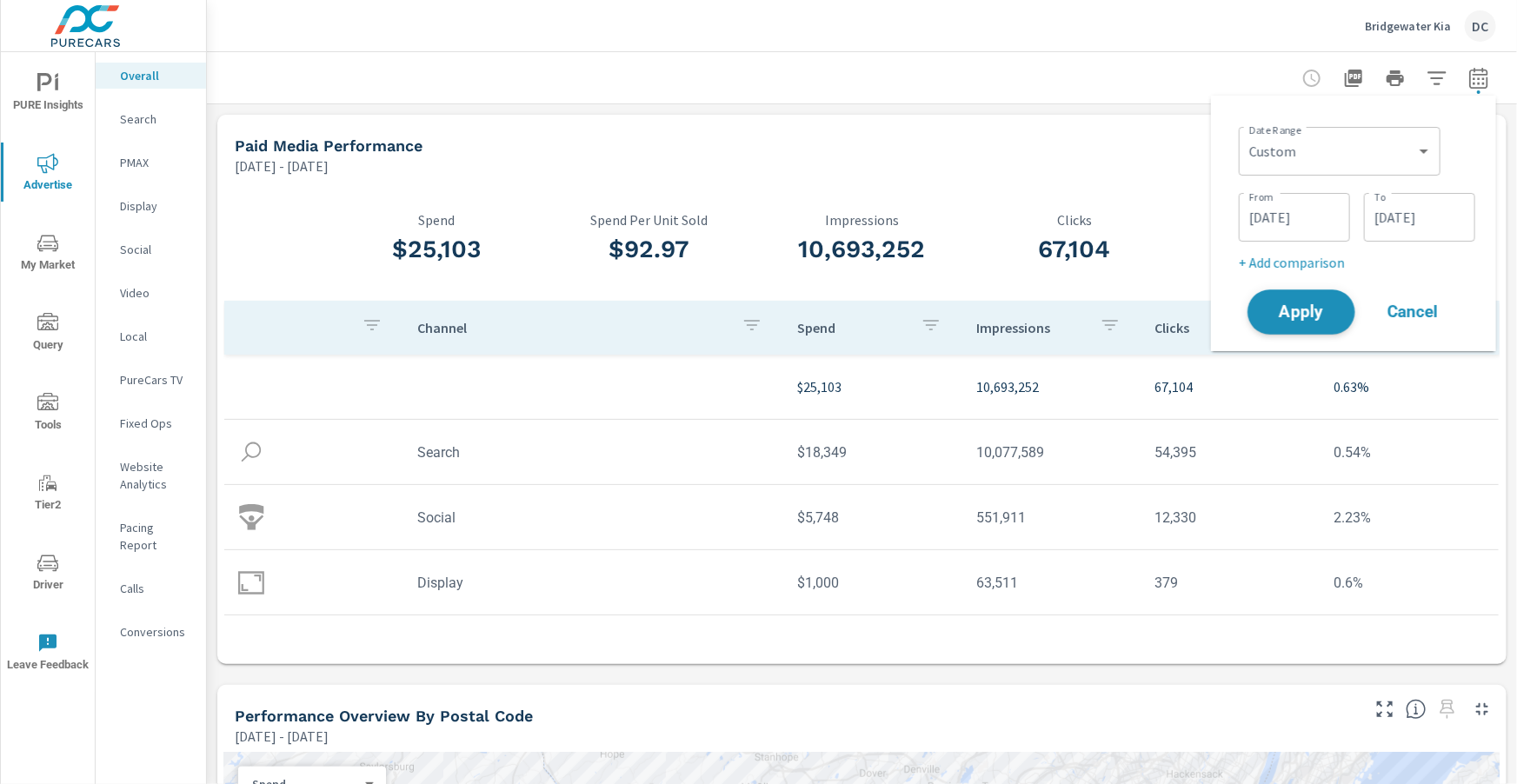
click at [1290, 320] on span "Apply" at bounding box center [1301, 312] width 72 height 17
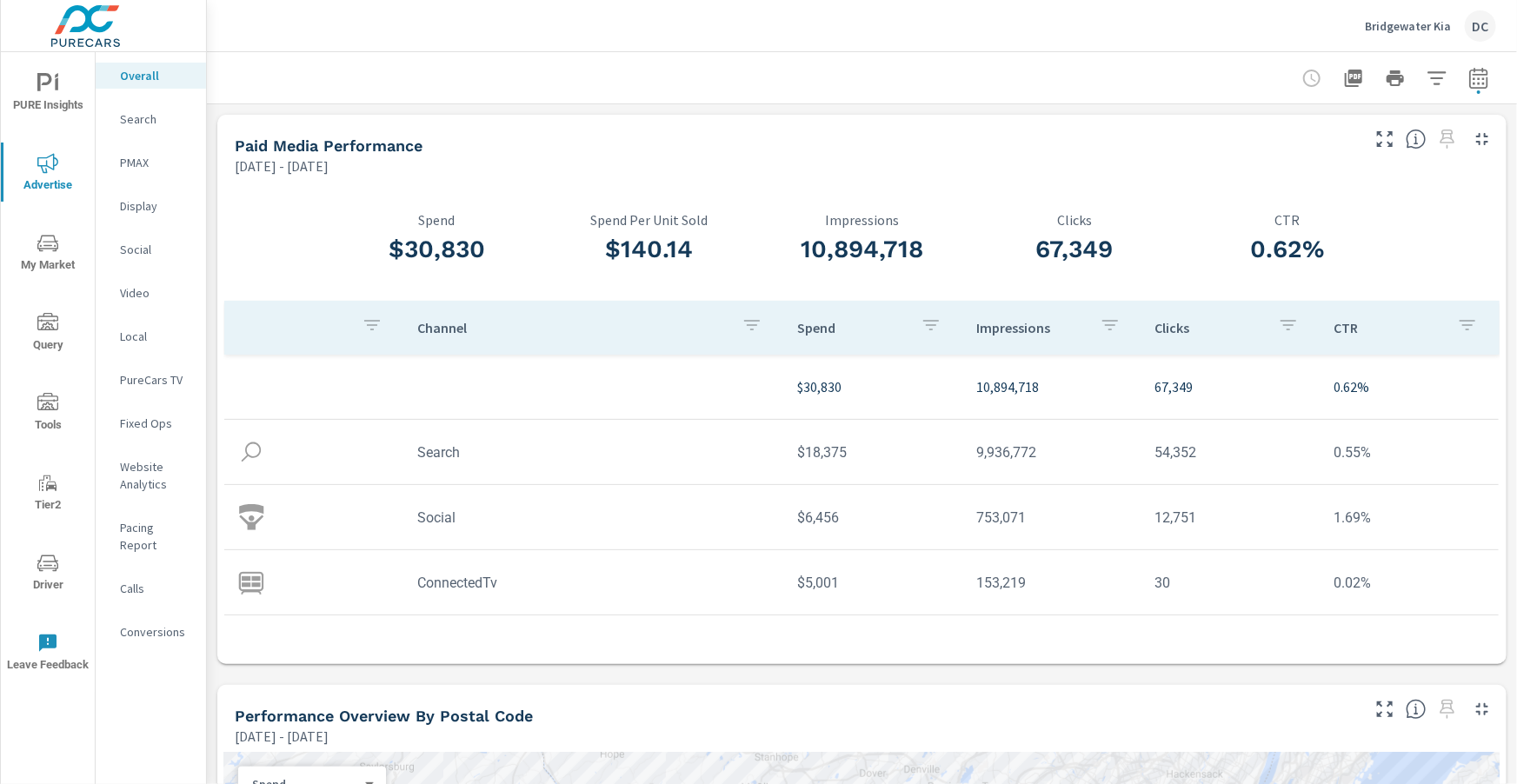
click at [151, 165] on p "PMAX" at bounding box center [156, 163] width 73 height 17
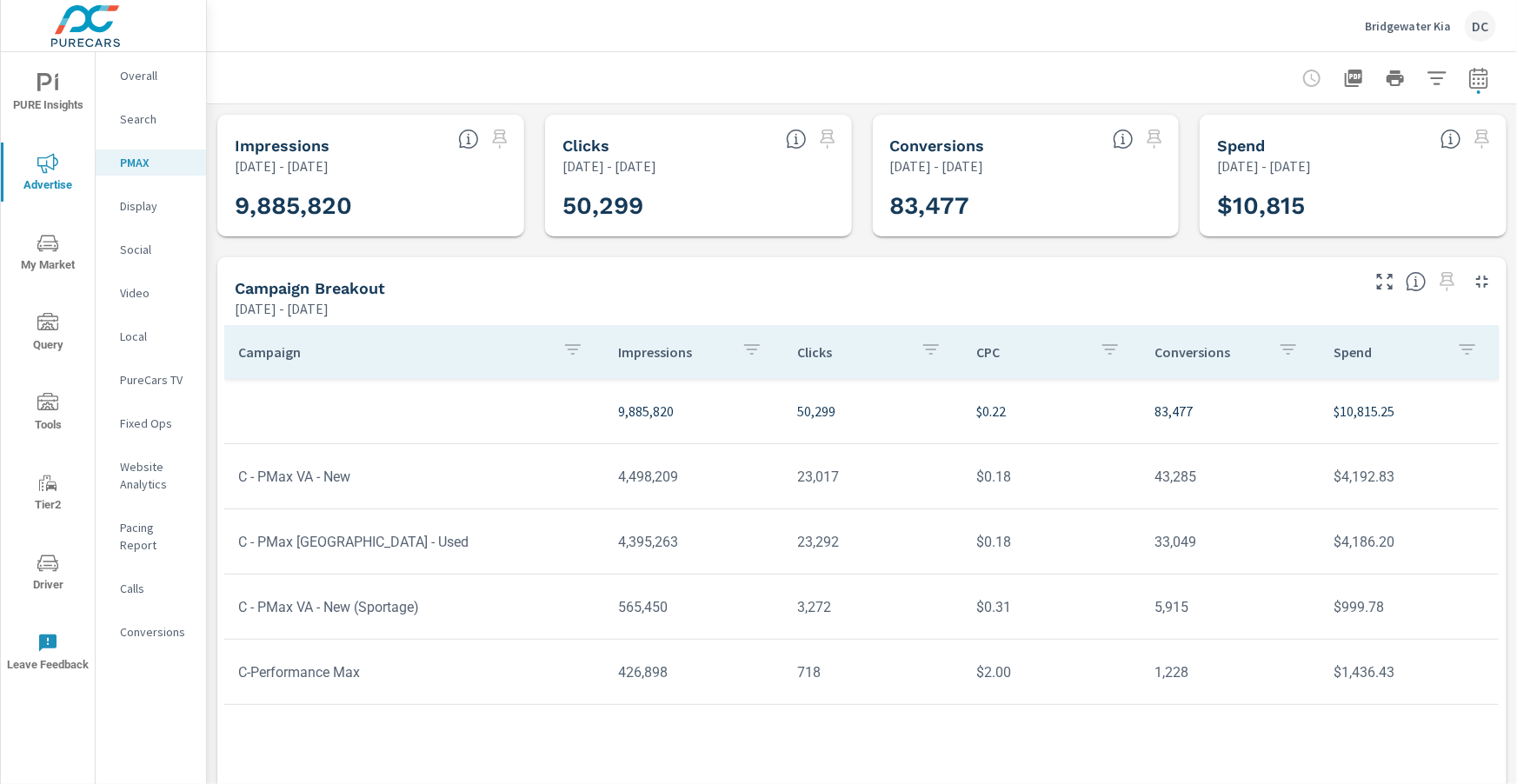
scroll to position [33, 0]
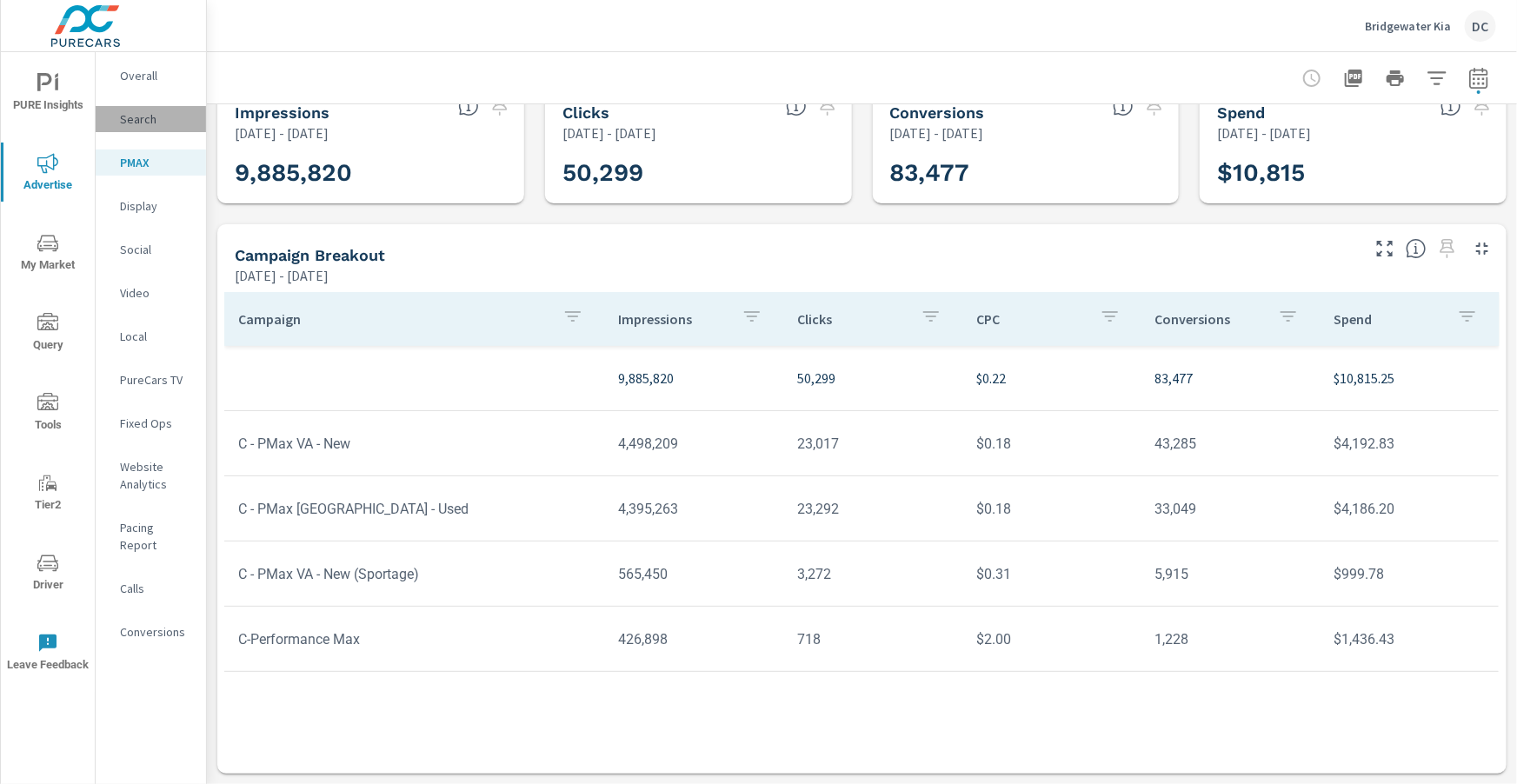
click at [148, 124] on p "Search" at bounding box center [156, 119] width 73 height 17
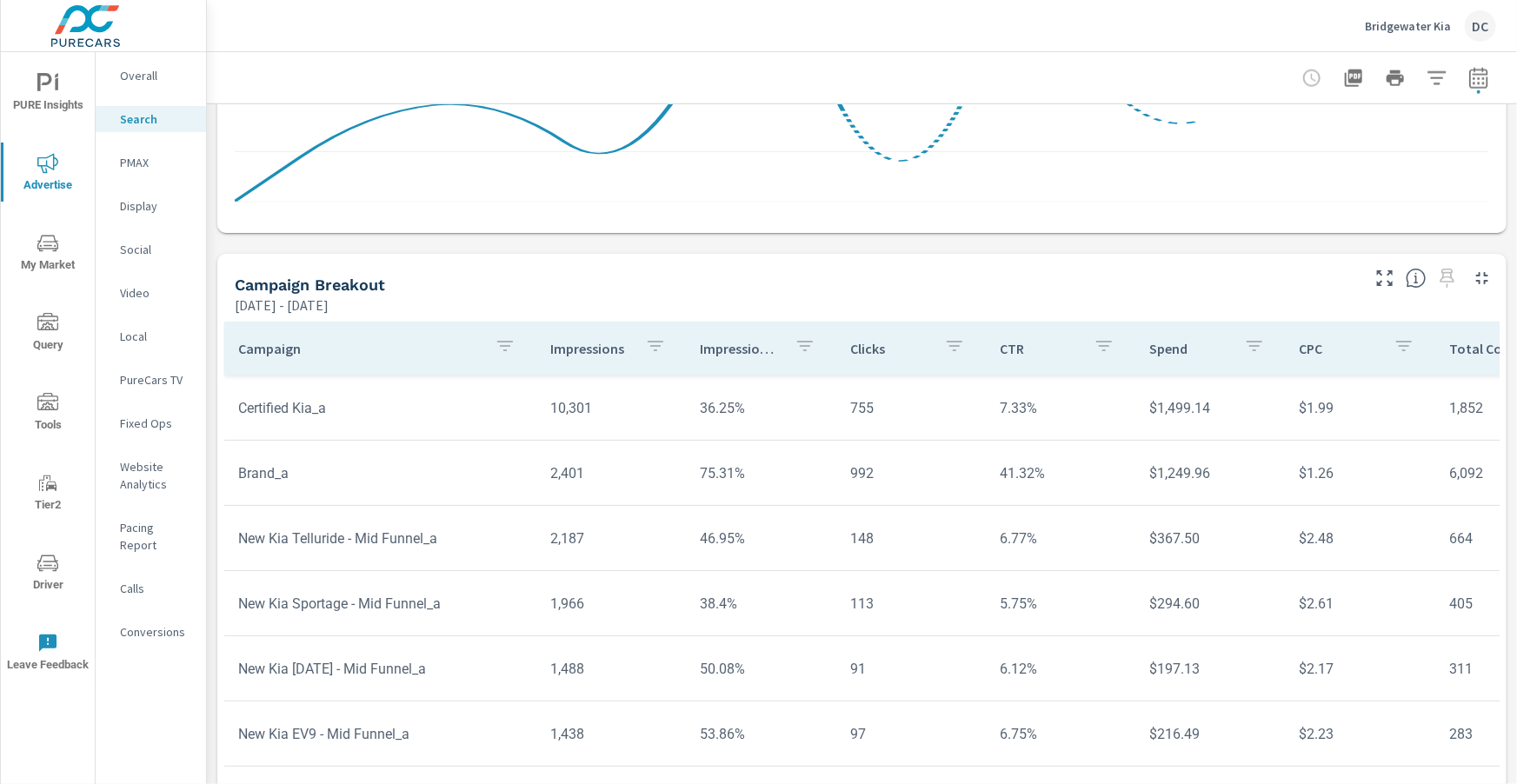
scroll to position [1173, 0]
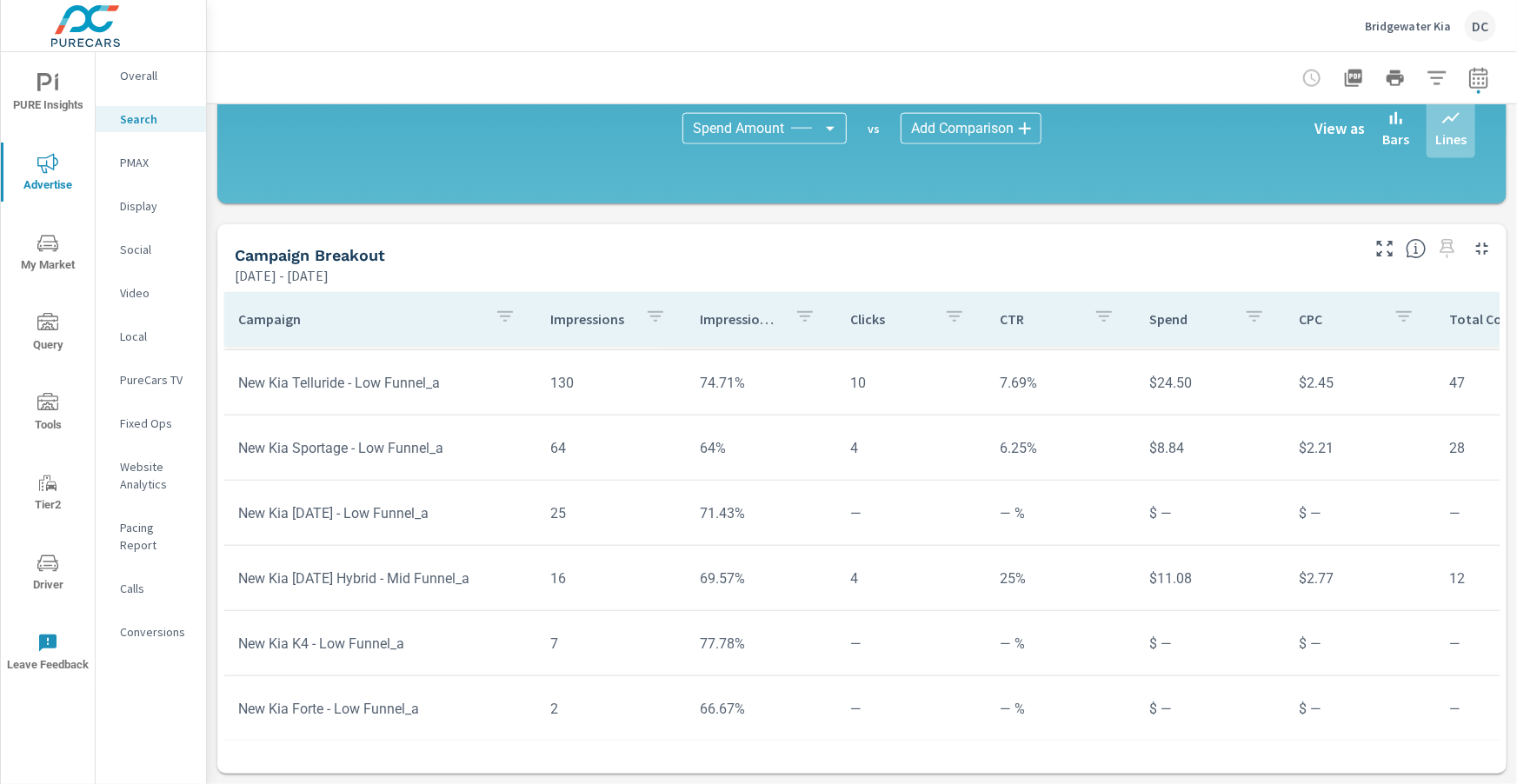
scroll to position [778, 2]
click at [136, 166] on p "PMAX" at bounding box center [156, 163] width 73 height 17
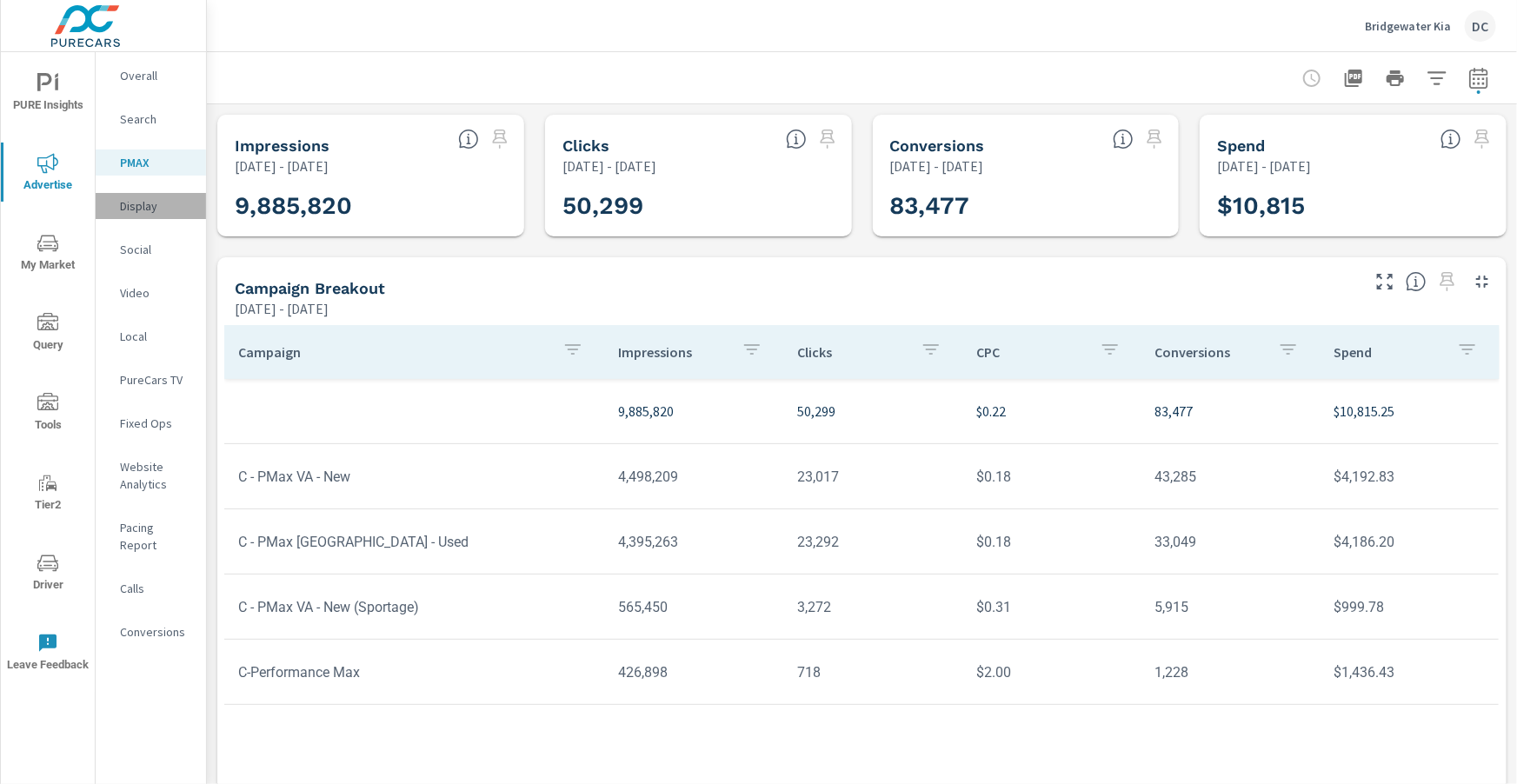
click at [145, 211] on p "Display" at bounding box center [156, 206] width 73 height 17
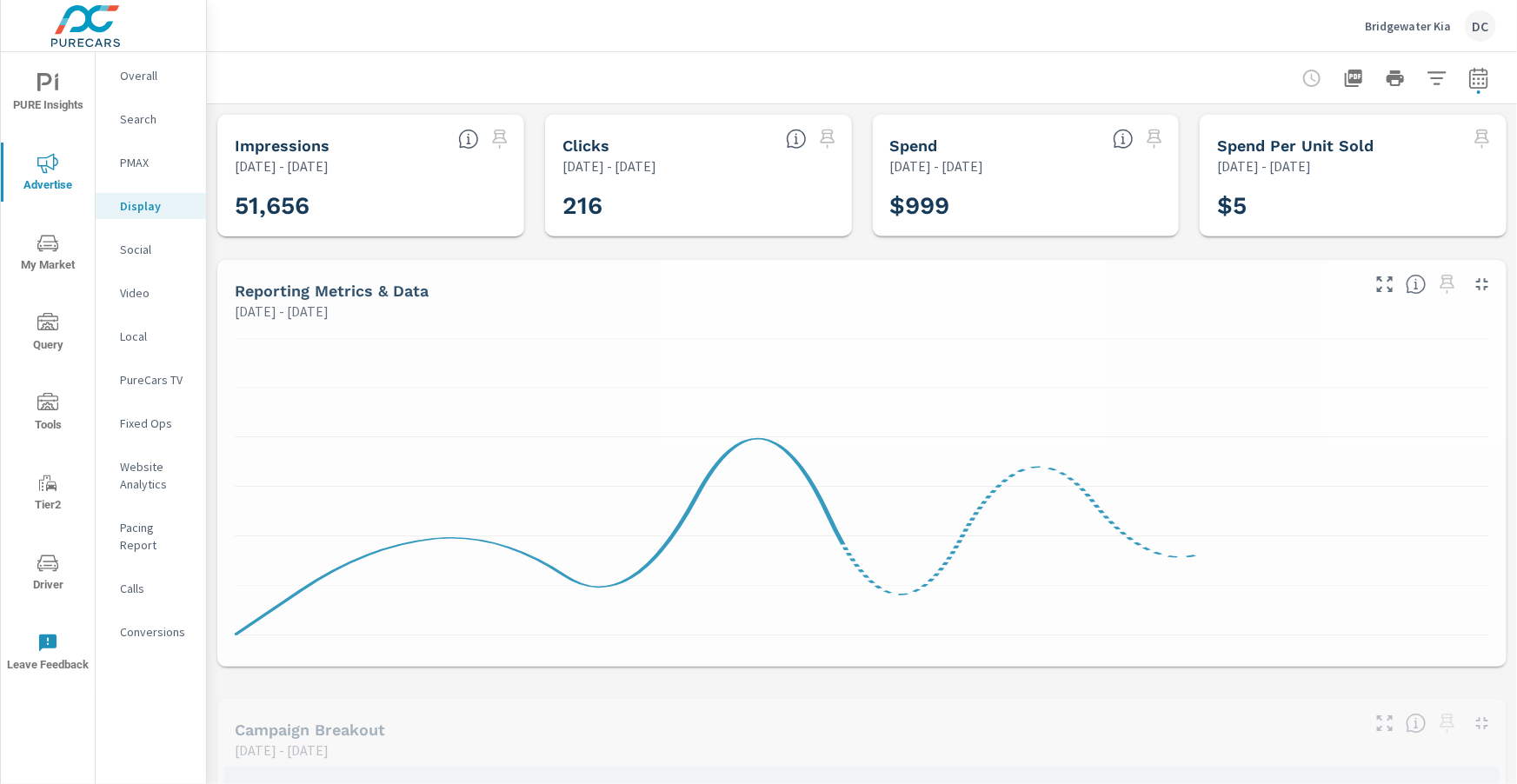
scroll to position [461, 0]
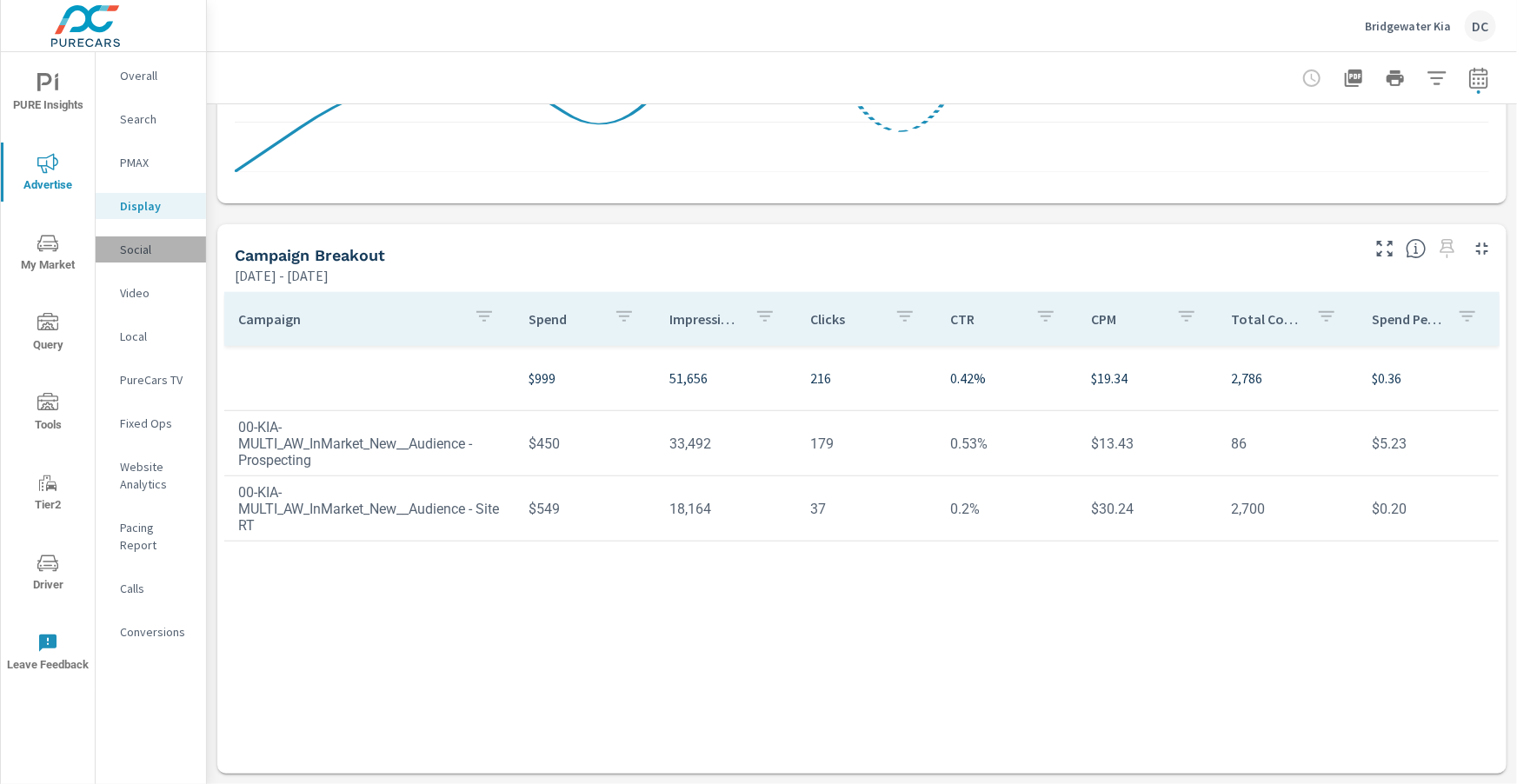
click at [126, 244] on p "Social" at bounding box center [156, 249] width 73 height 17
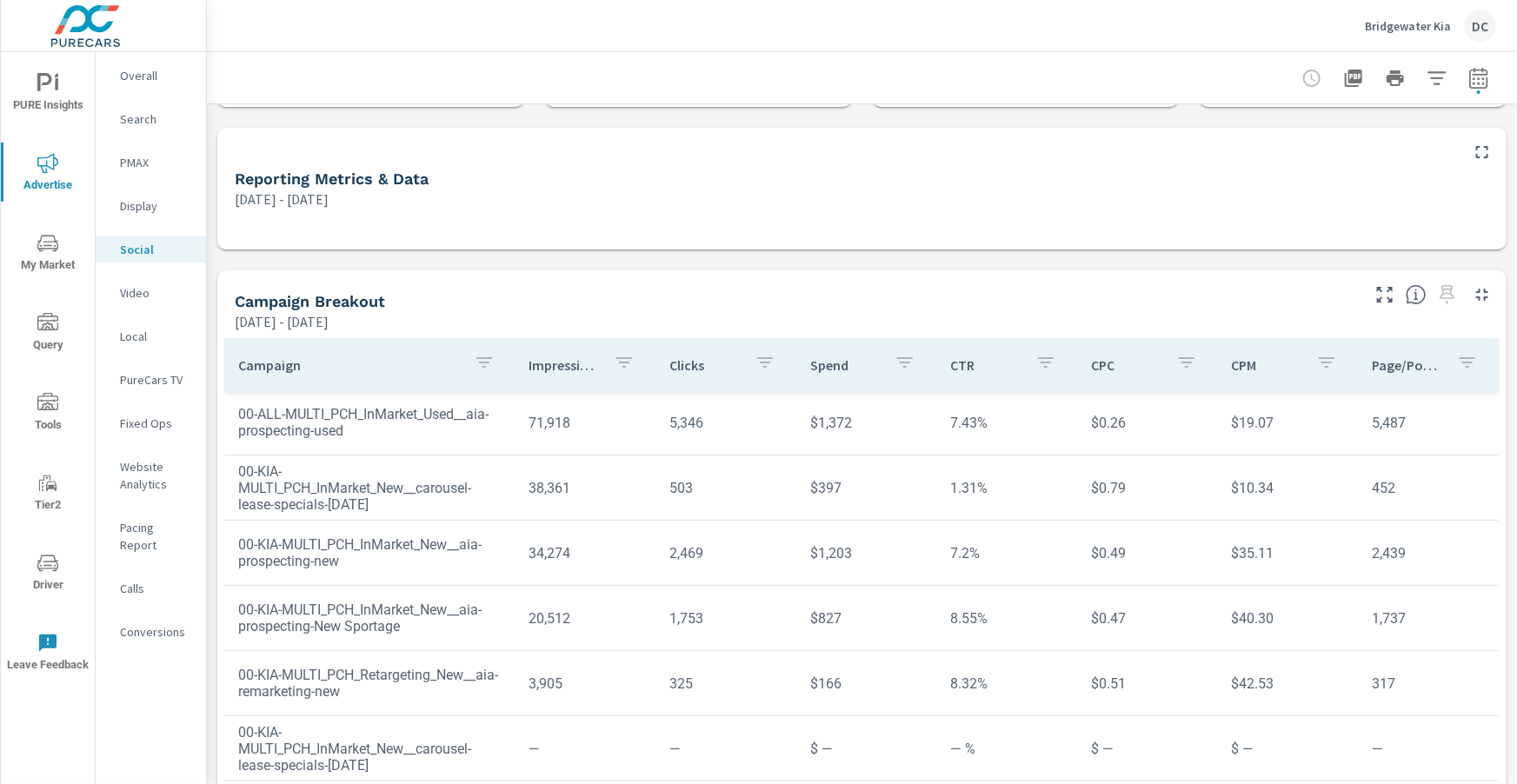
scroll to position [175, 0]
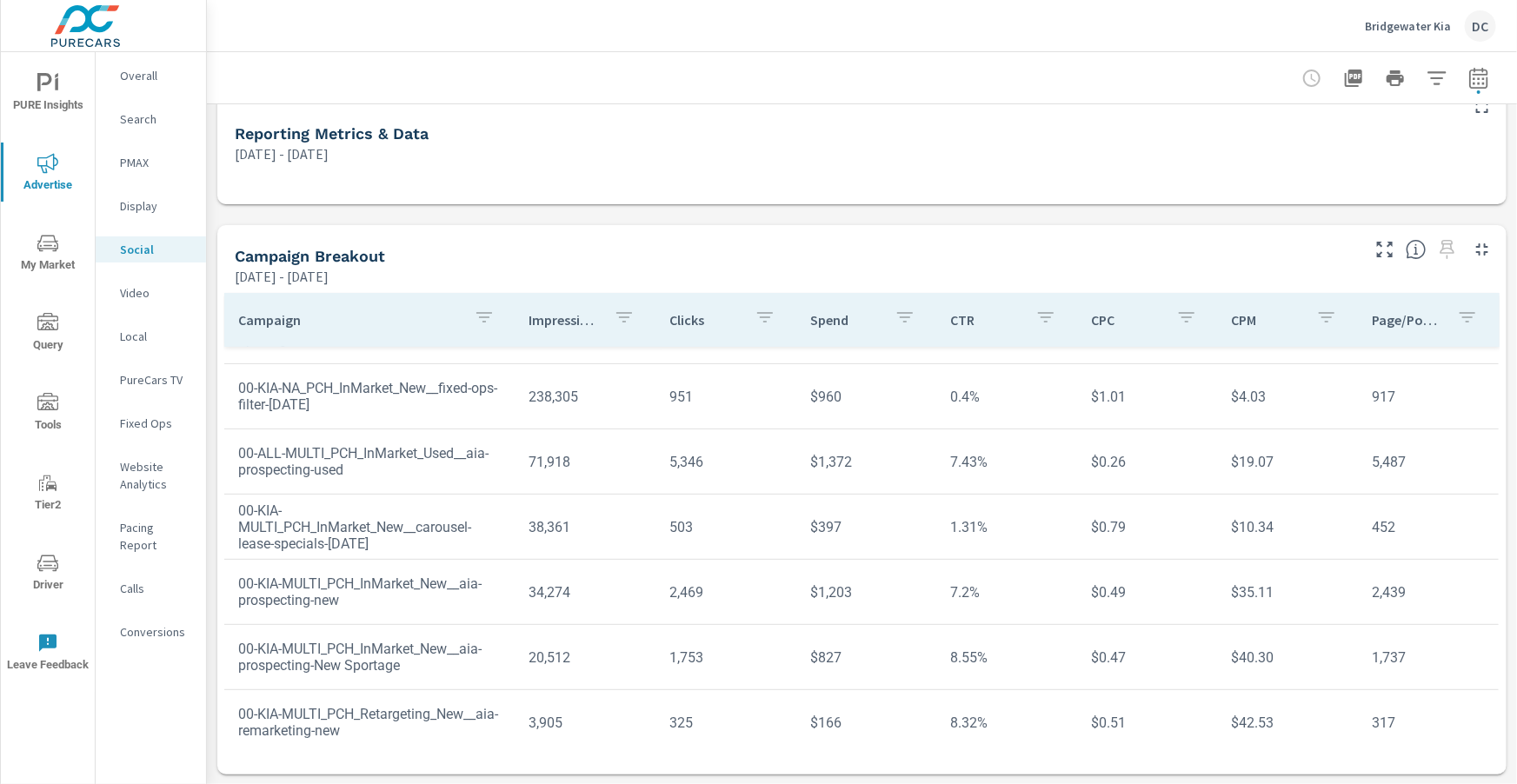
scroll to position [124, 0]
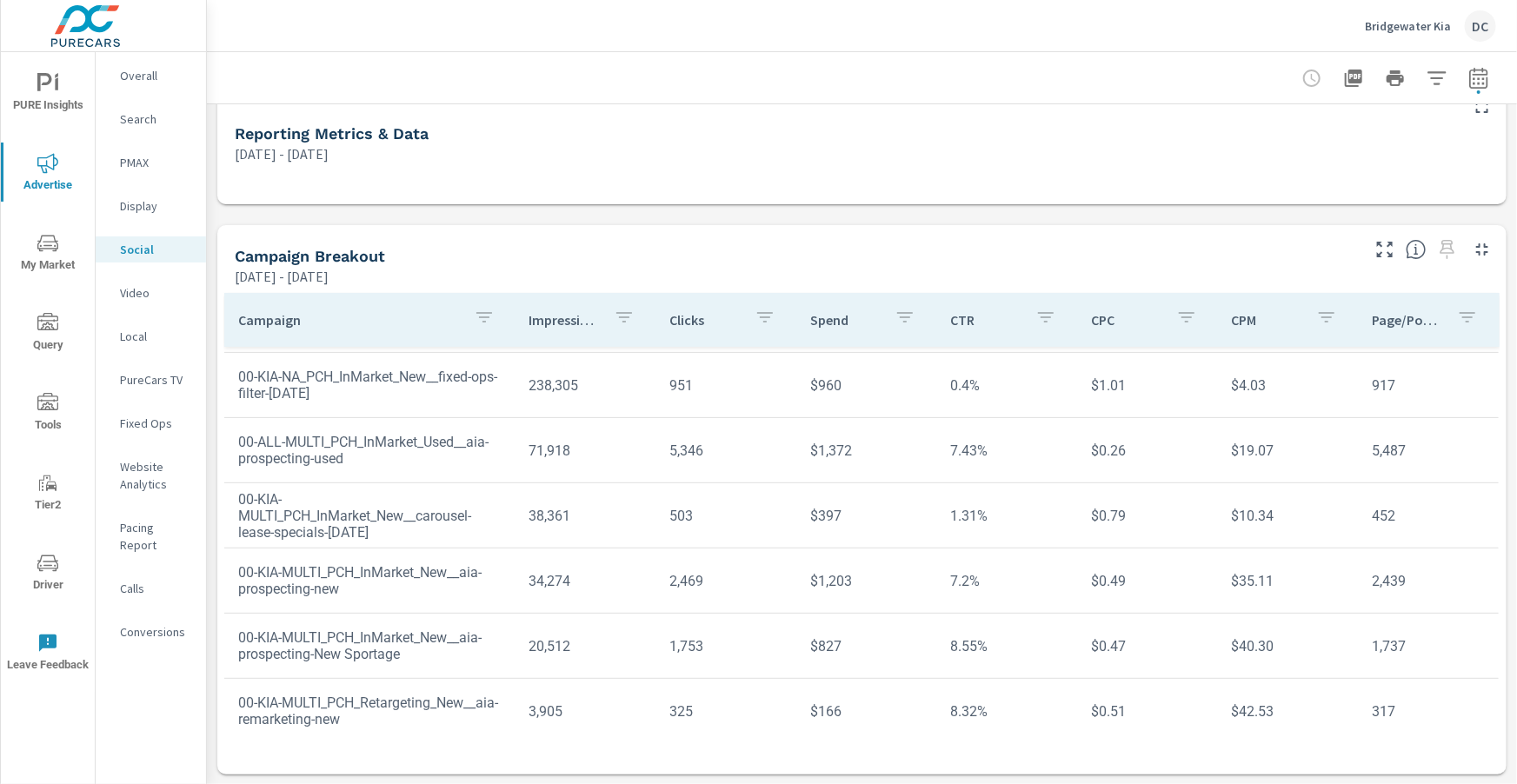
click at [130, 302] on div "Video" at bounding box center [150, 293] width 110 height 26
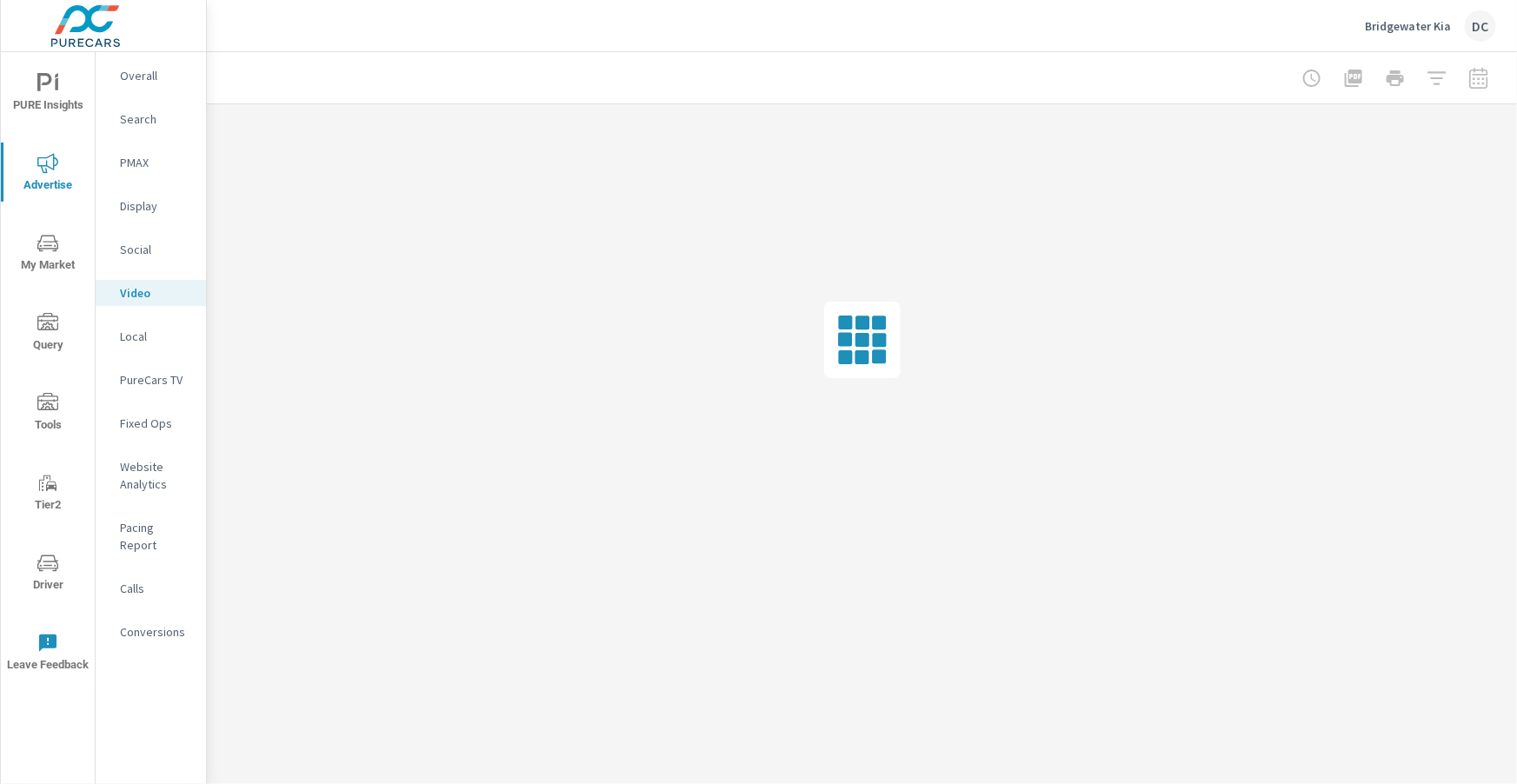
click at [129, 385] on p "PureCars TV" at bounding box center [156, 379] width 73 height 17
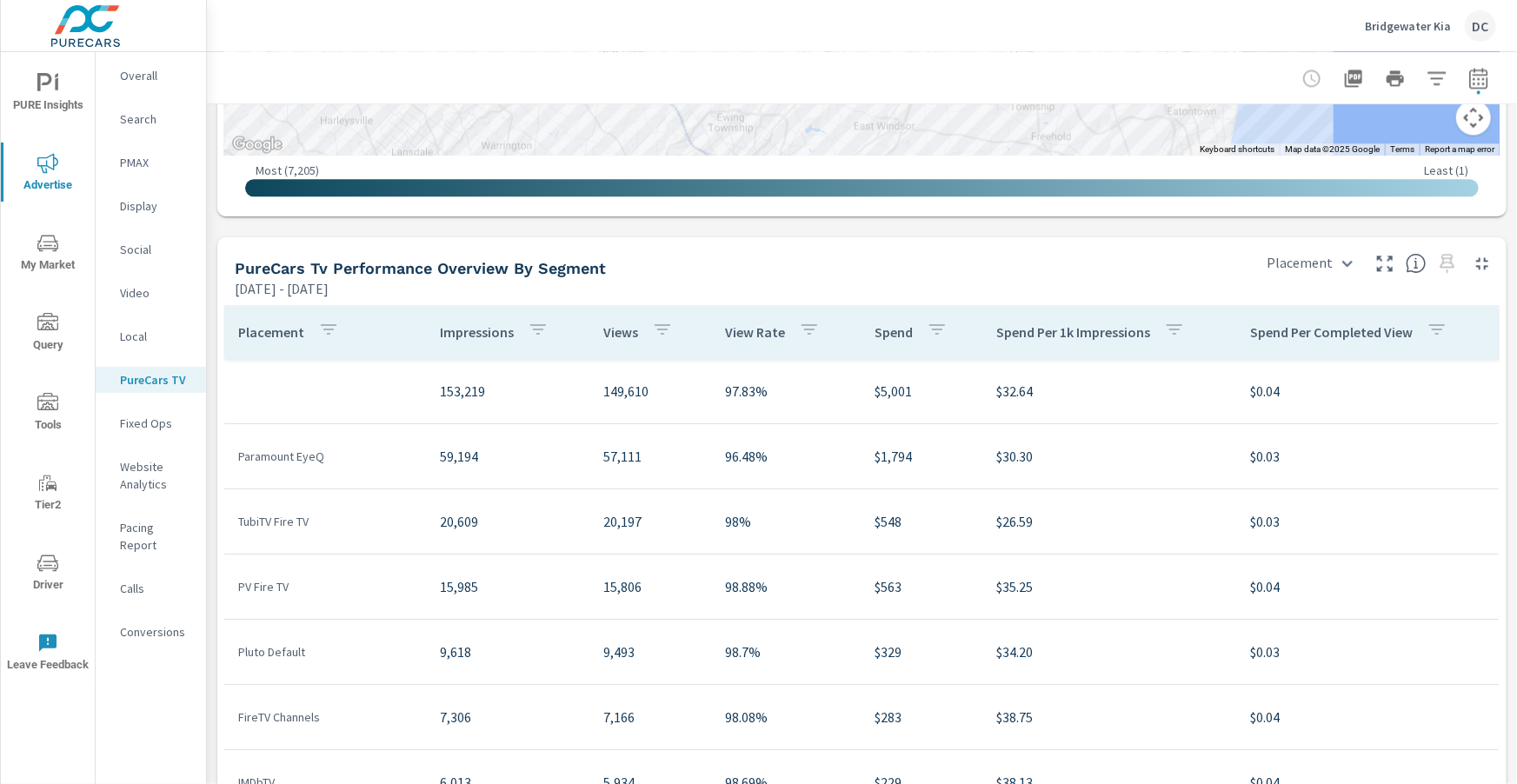
scroll to position [2312, 0]
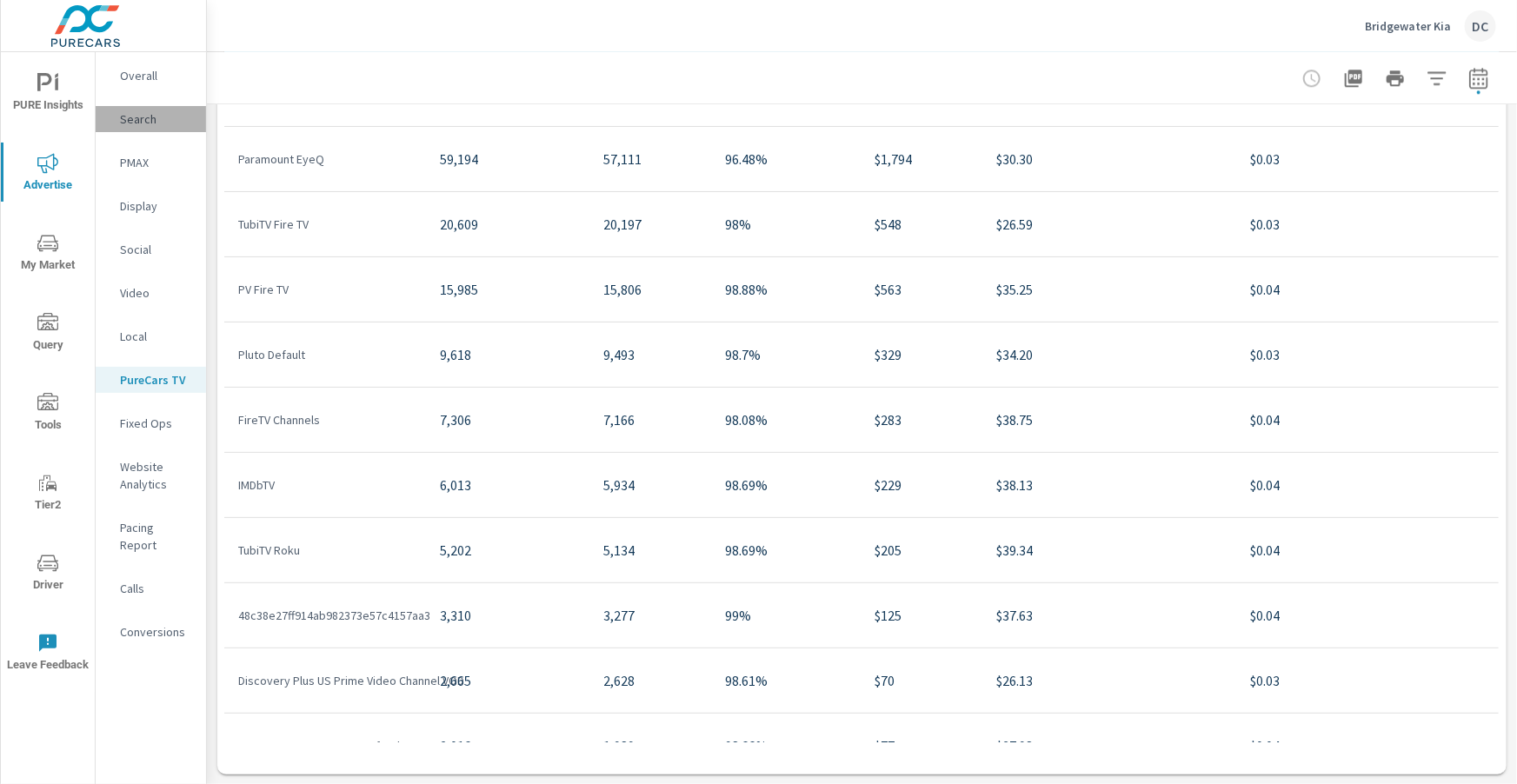
click at [144, 120] on p "Search" at bounding box center [156, 119] width 73 height 17
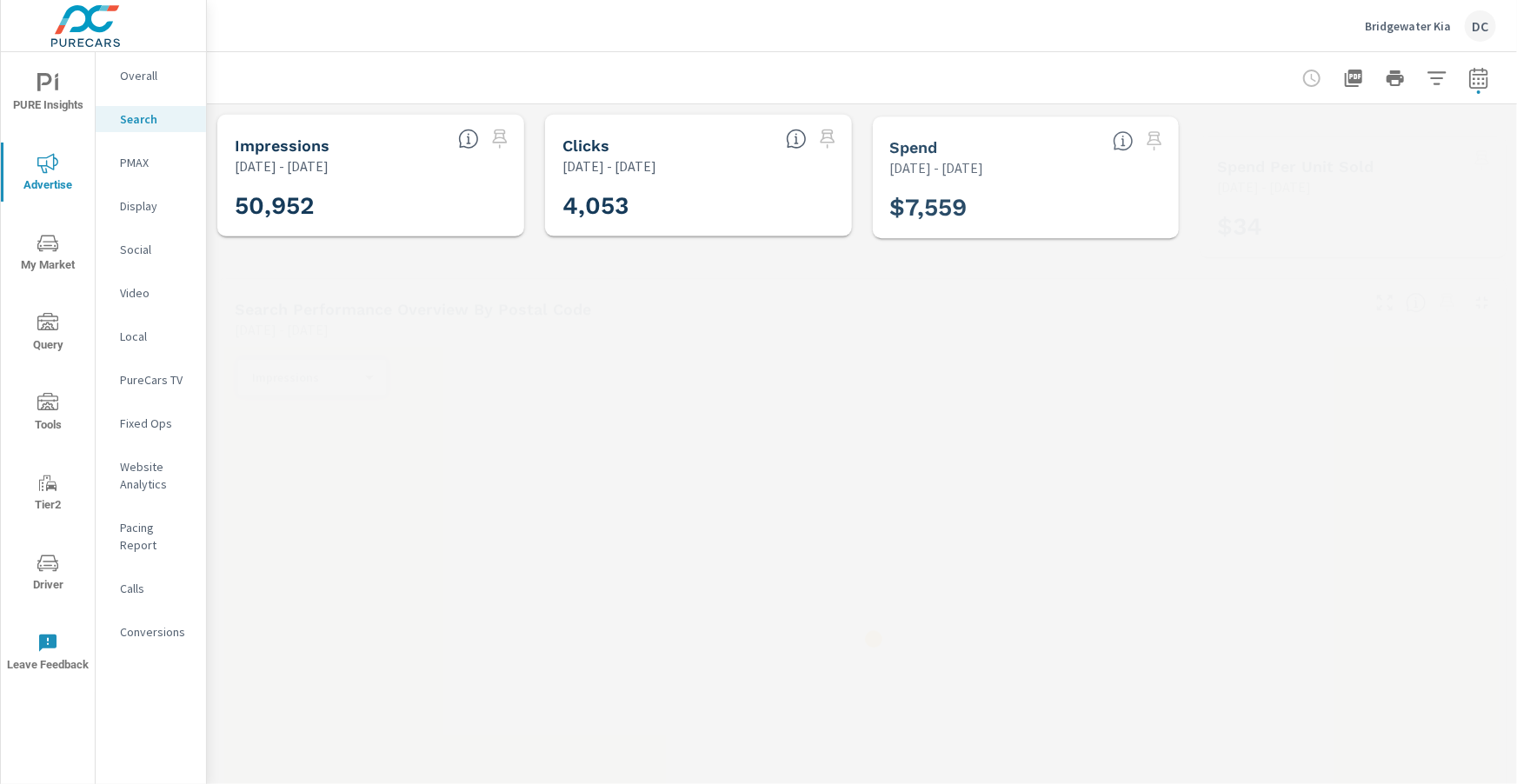
scroll to position [717, 0]
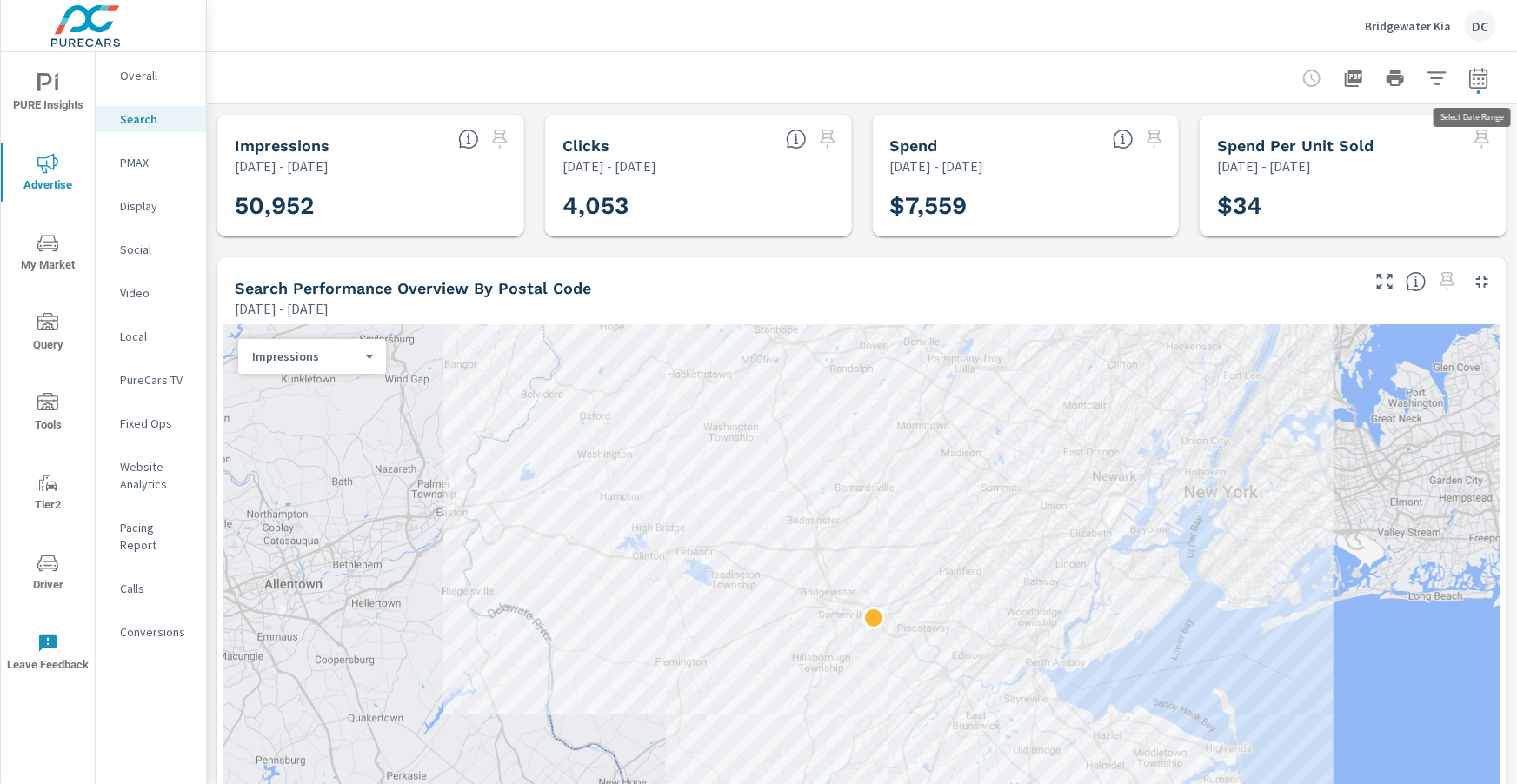
click at [1474, 80] on icon "button" at bounding box center [1479, 79] width 21 height 21
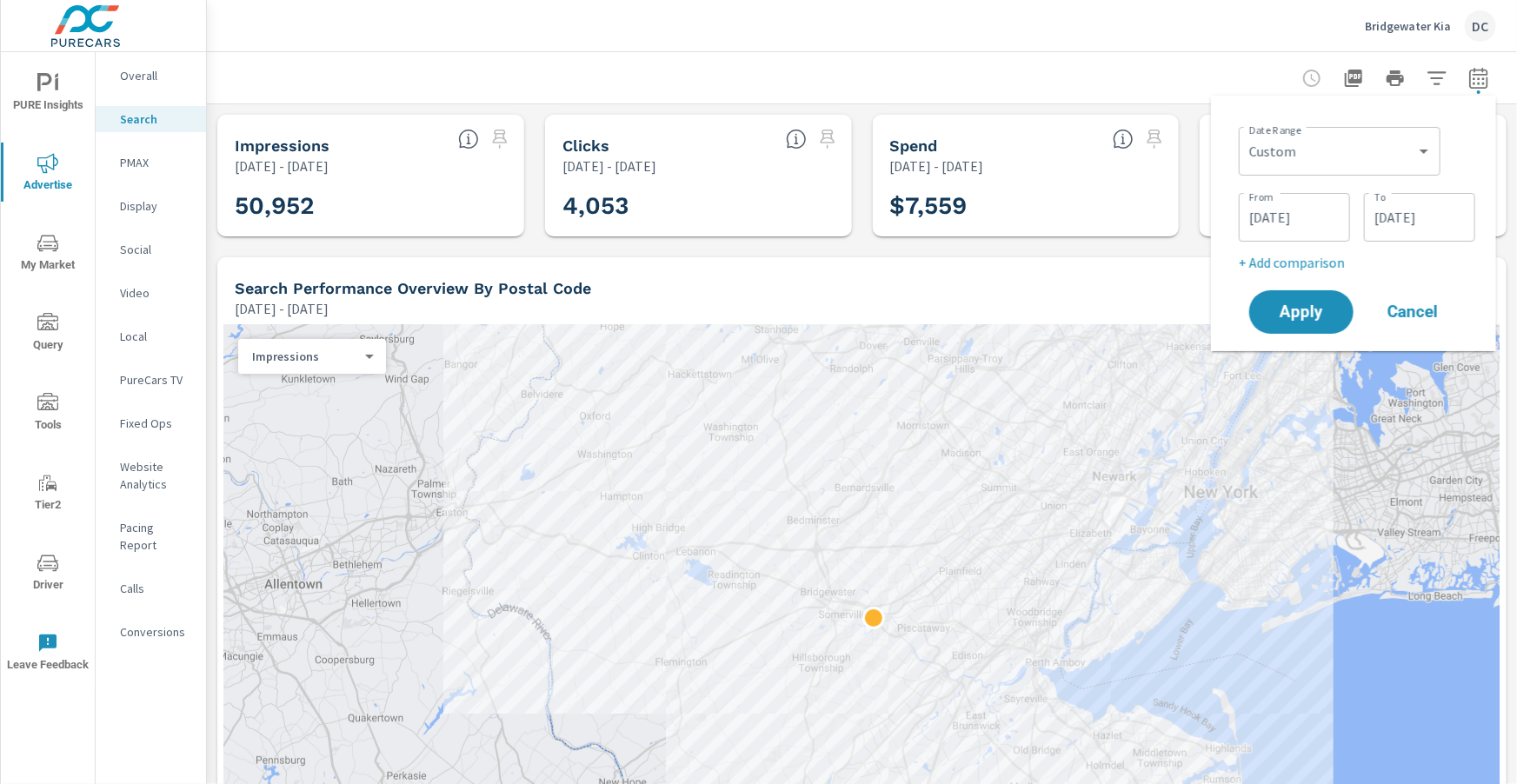
click at [53, 572] on icon "nav menu" at bounding box center [48, 563] width 21 height 21
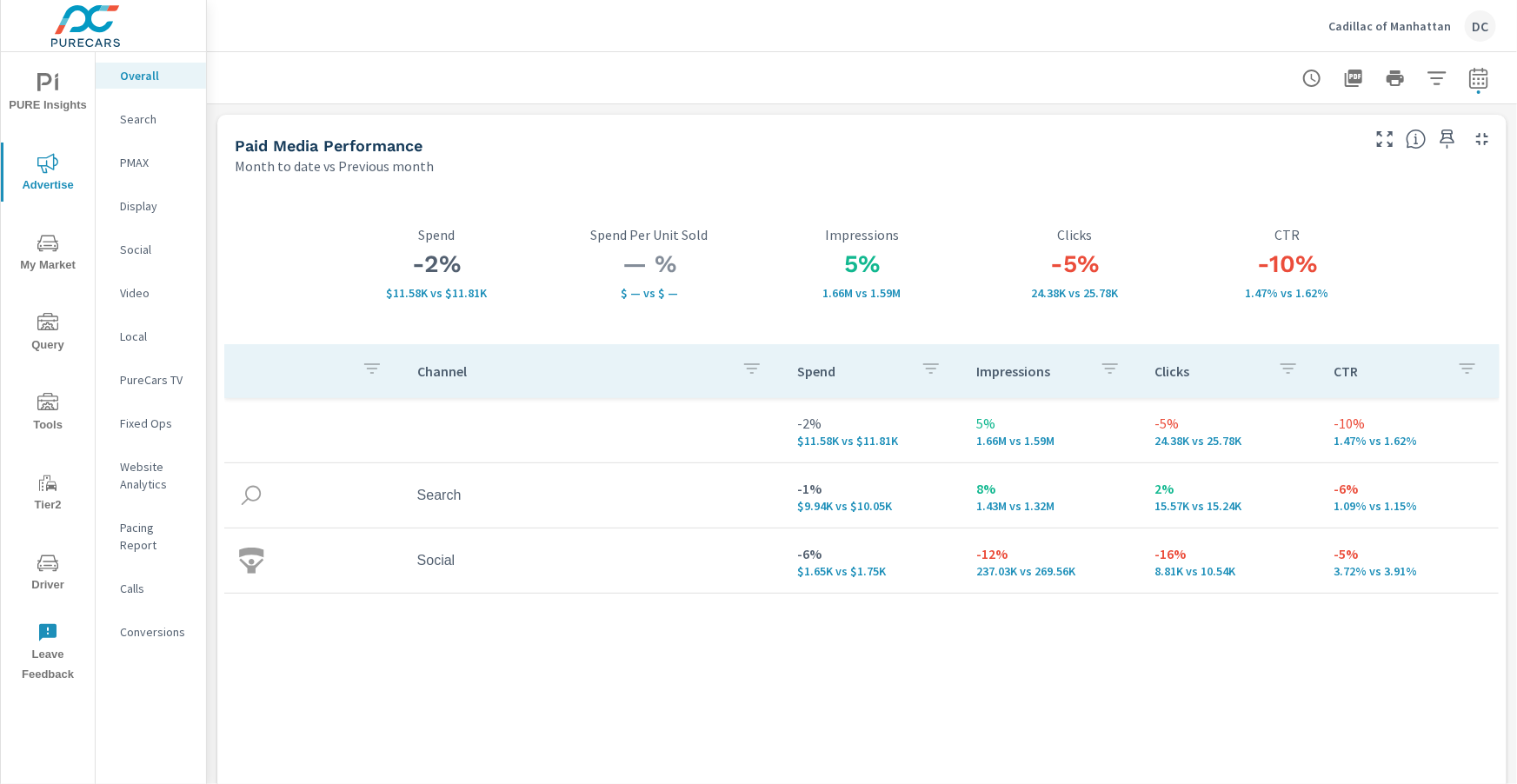
click at [997, 763] on div "Channel Spend Impressions Clicks CTR -2% $11.58K vs $11.81K 5% 1.66M vs 1.59M -…" at bounding box center [861, 574] width 1275 height 460
click at [69, 97] on span "PURE Insights" at bounding box center [47, 94] width 83 height 43
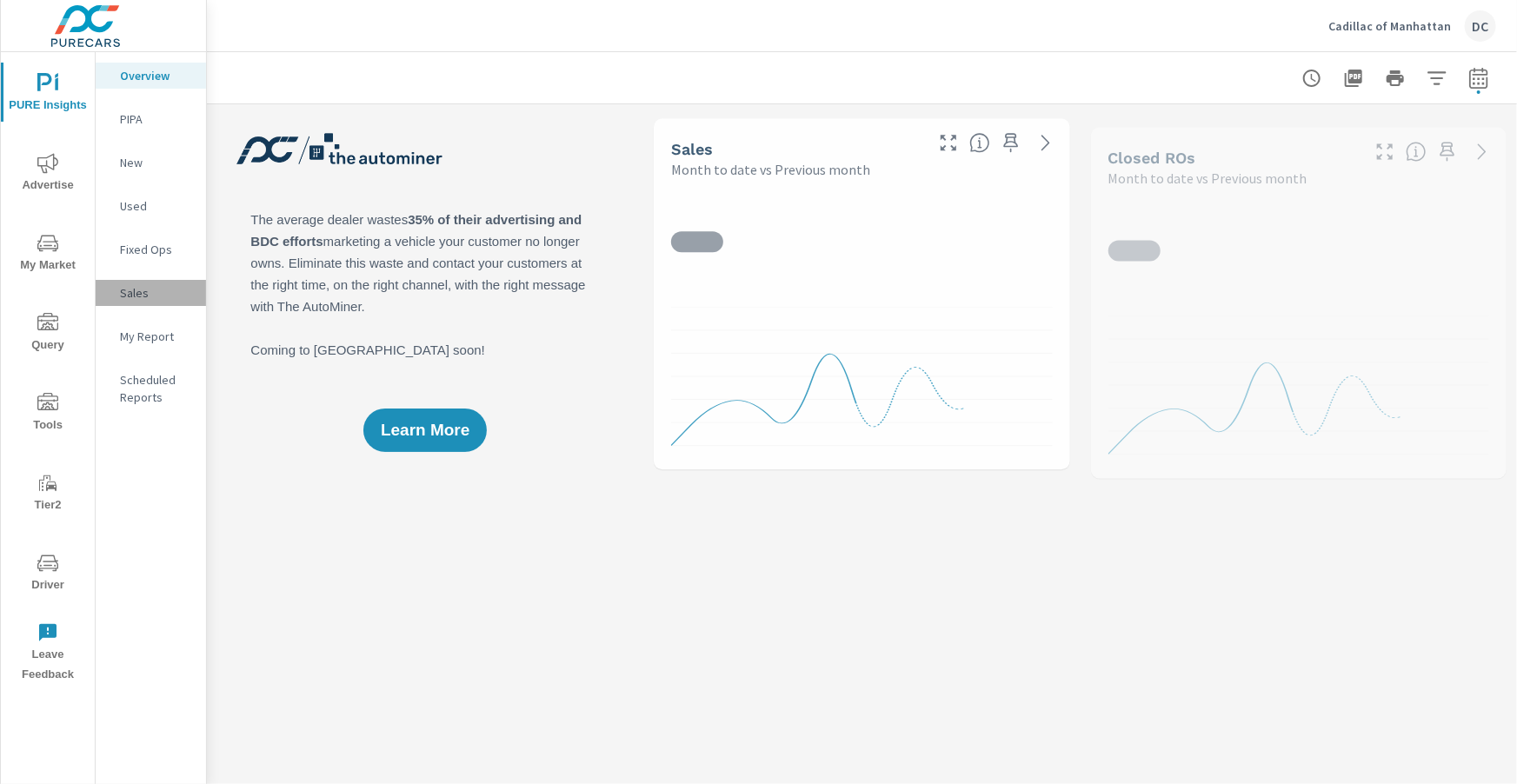
click at [143, 292] on p "Sales" at bounding box center [156, 293] width 73 height 17
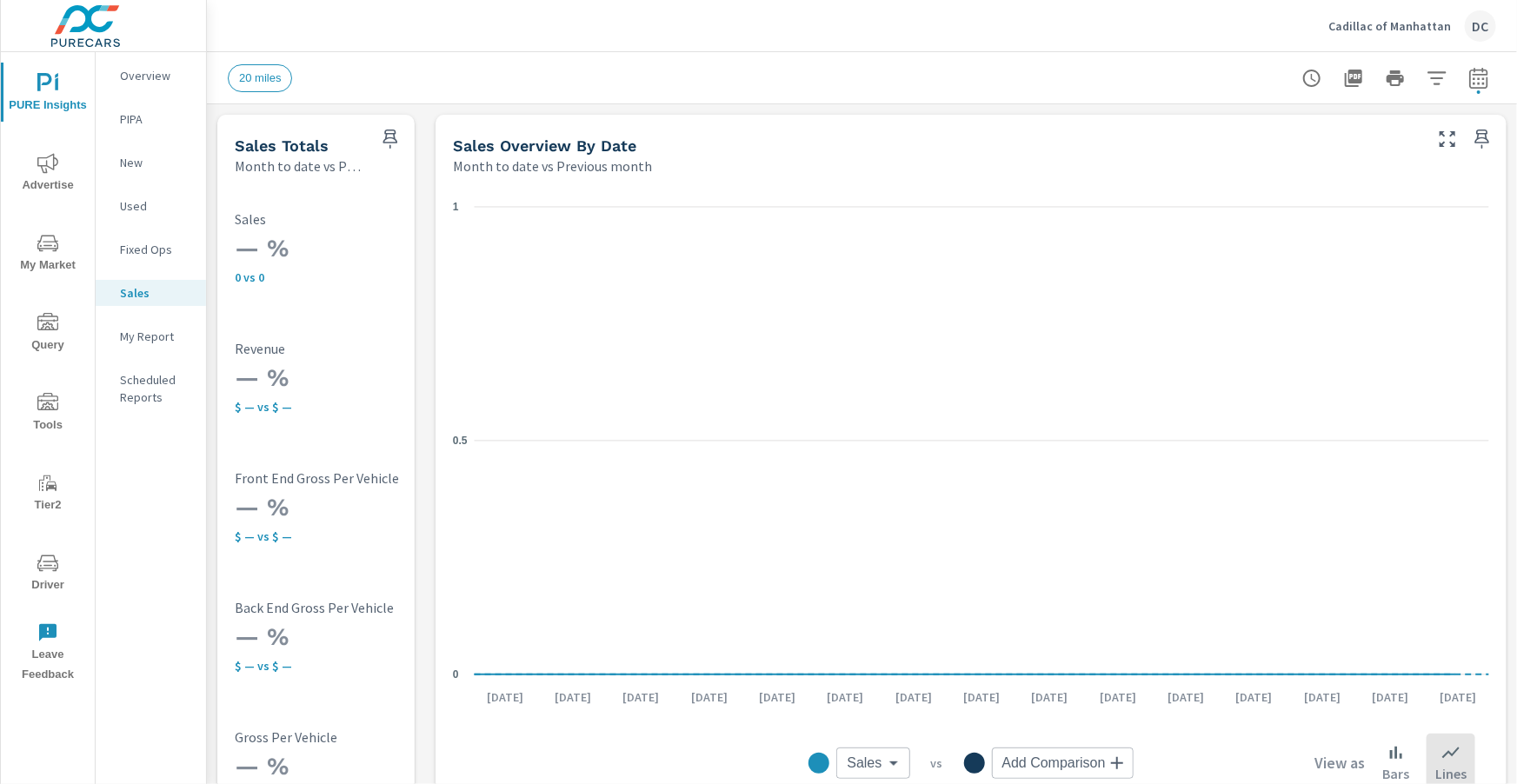
click at [45, 171] on icon "nav menu" at bounding box center [48, 163] width 21 height 20
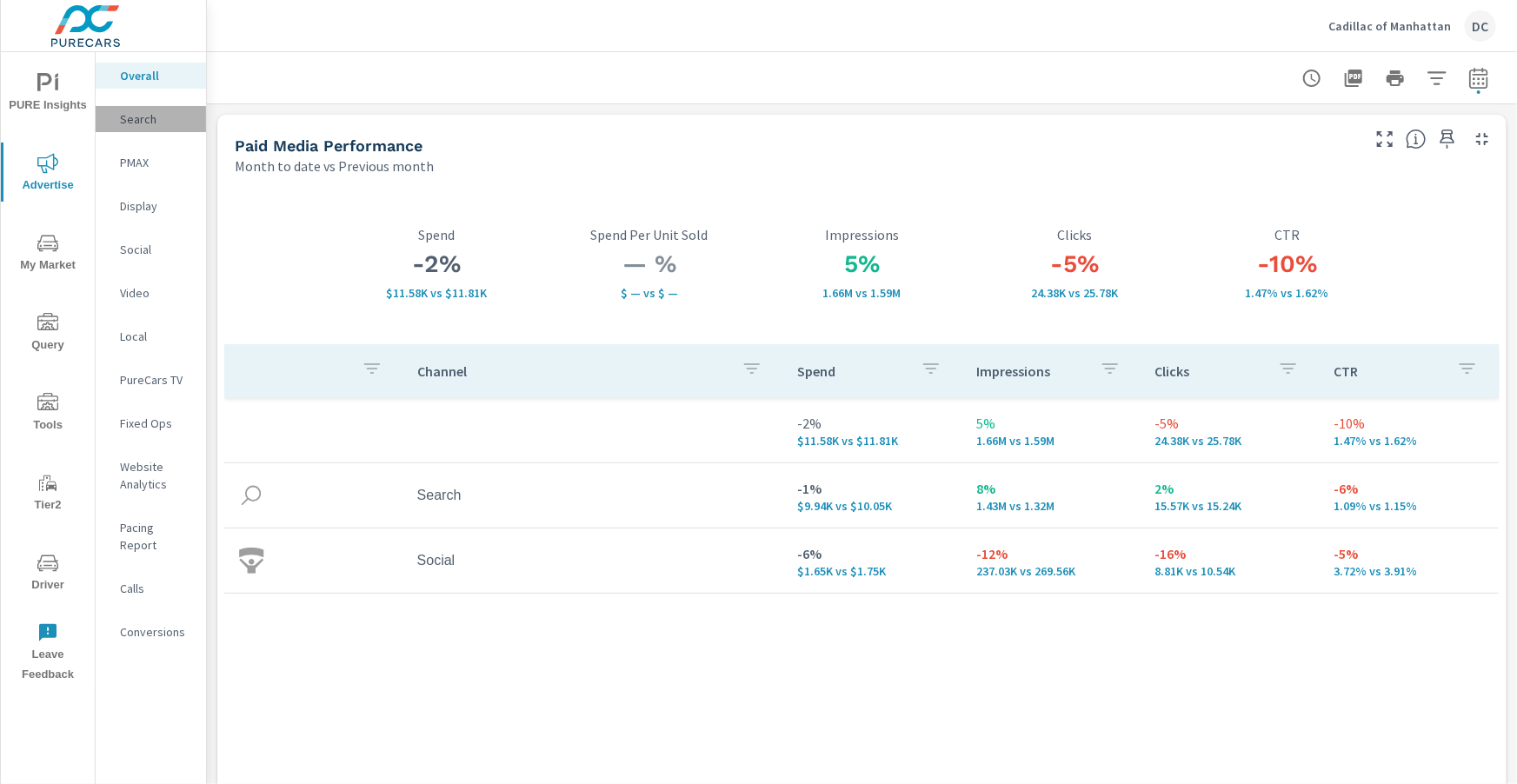
click at [151, 120] on p "Search" at bounding box center [156, 119] width 73 height 17
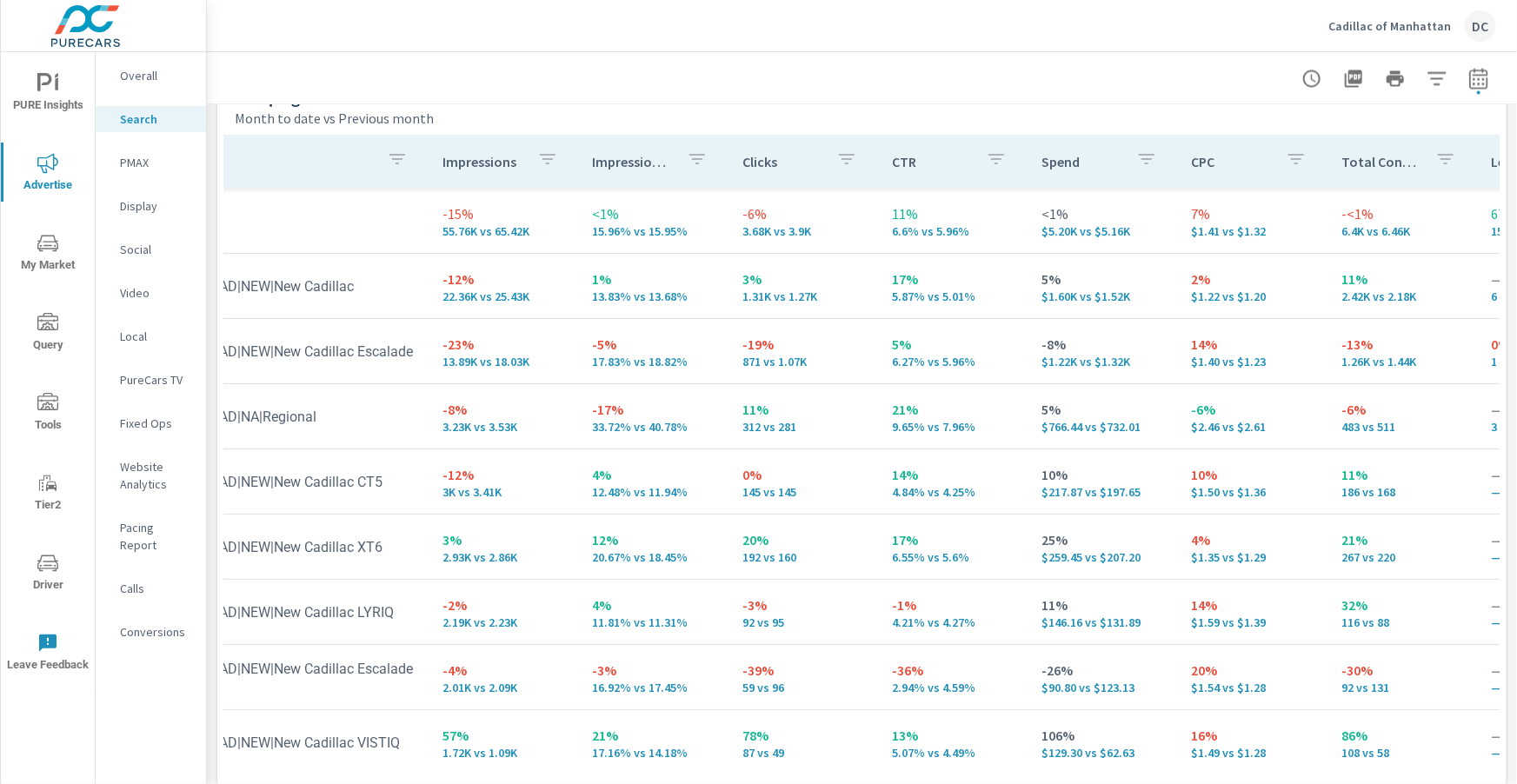
scroll to position [1738, 0]
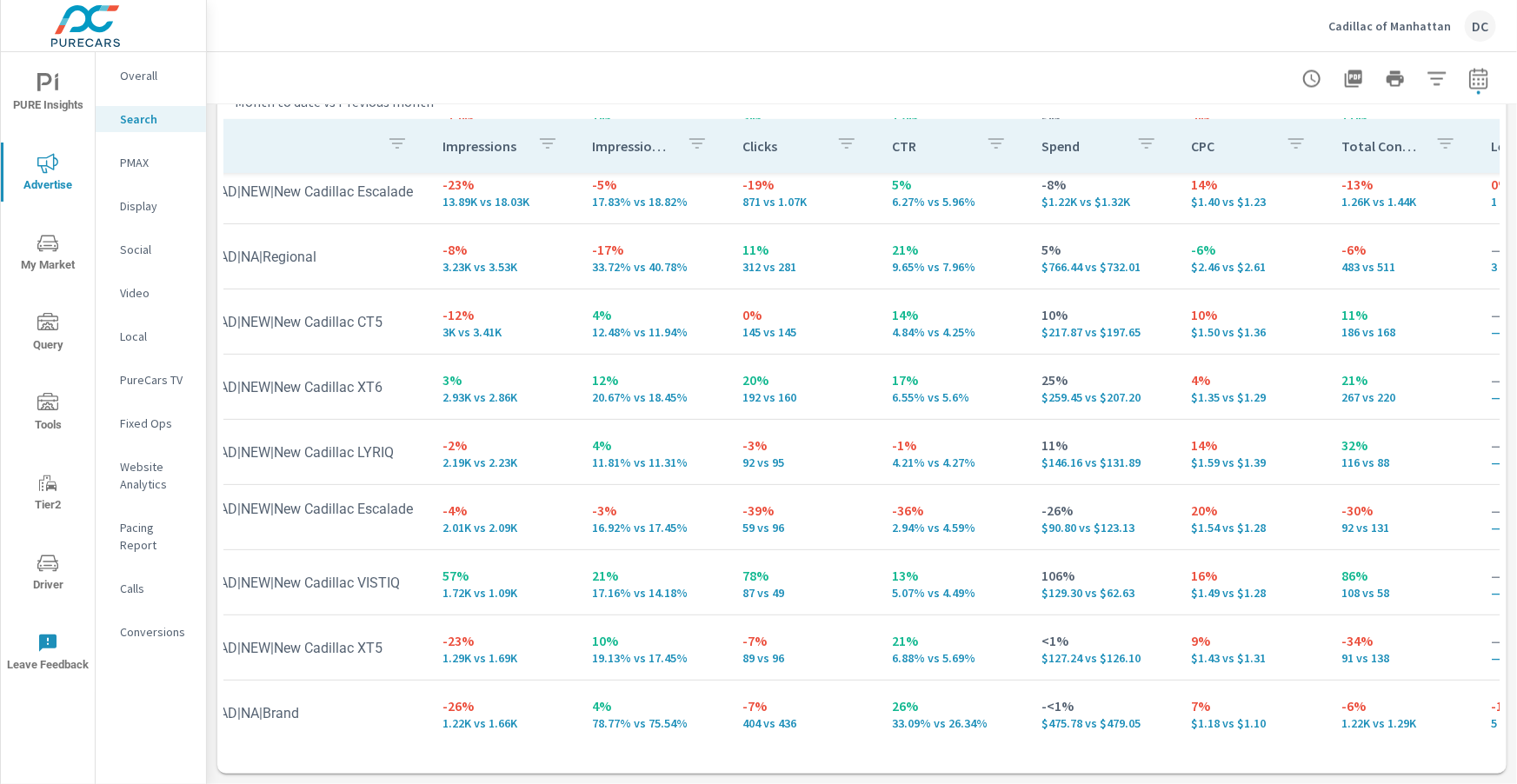
scroll to position [150, 108]
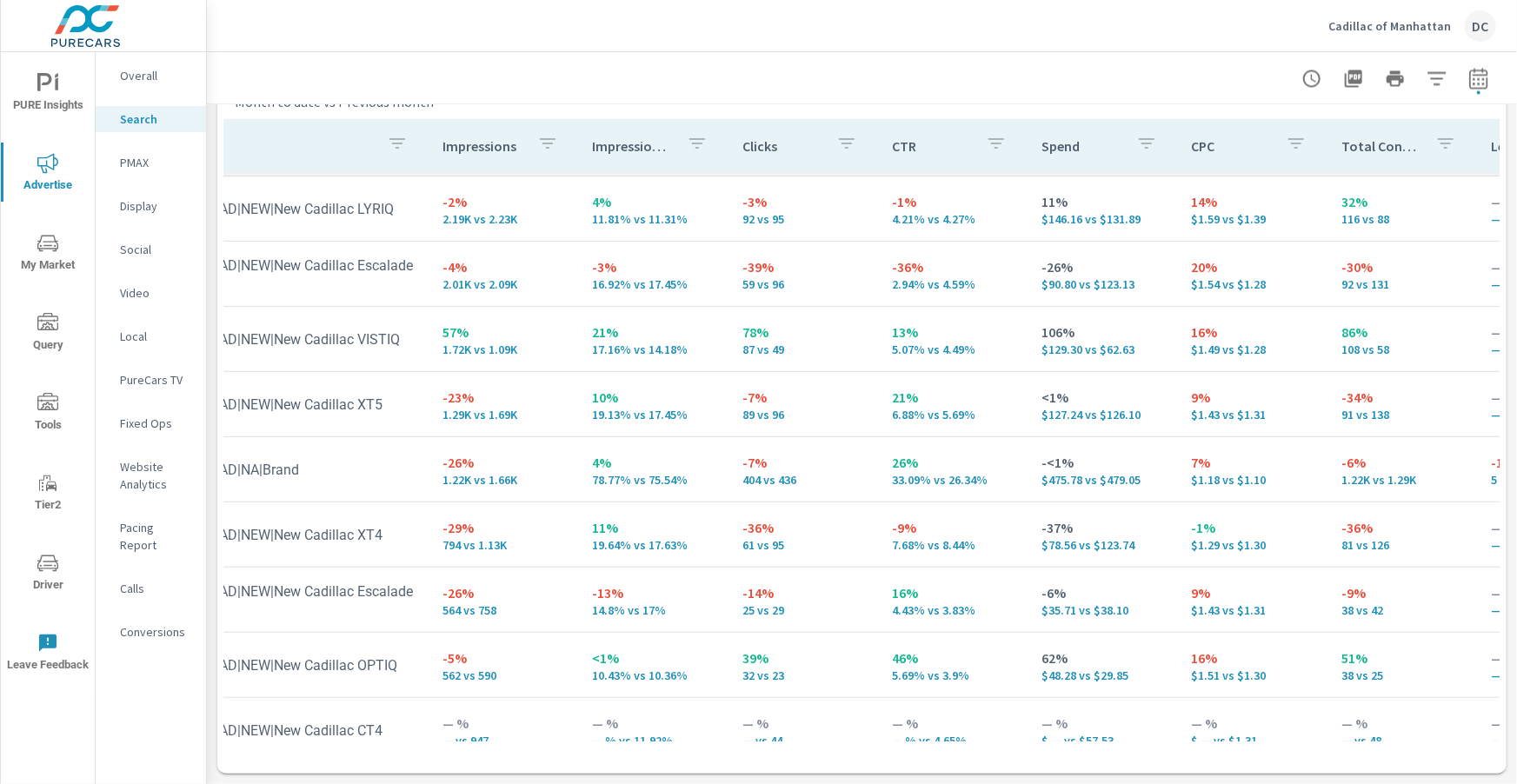
scroll to position [408, 108]
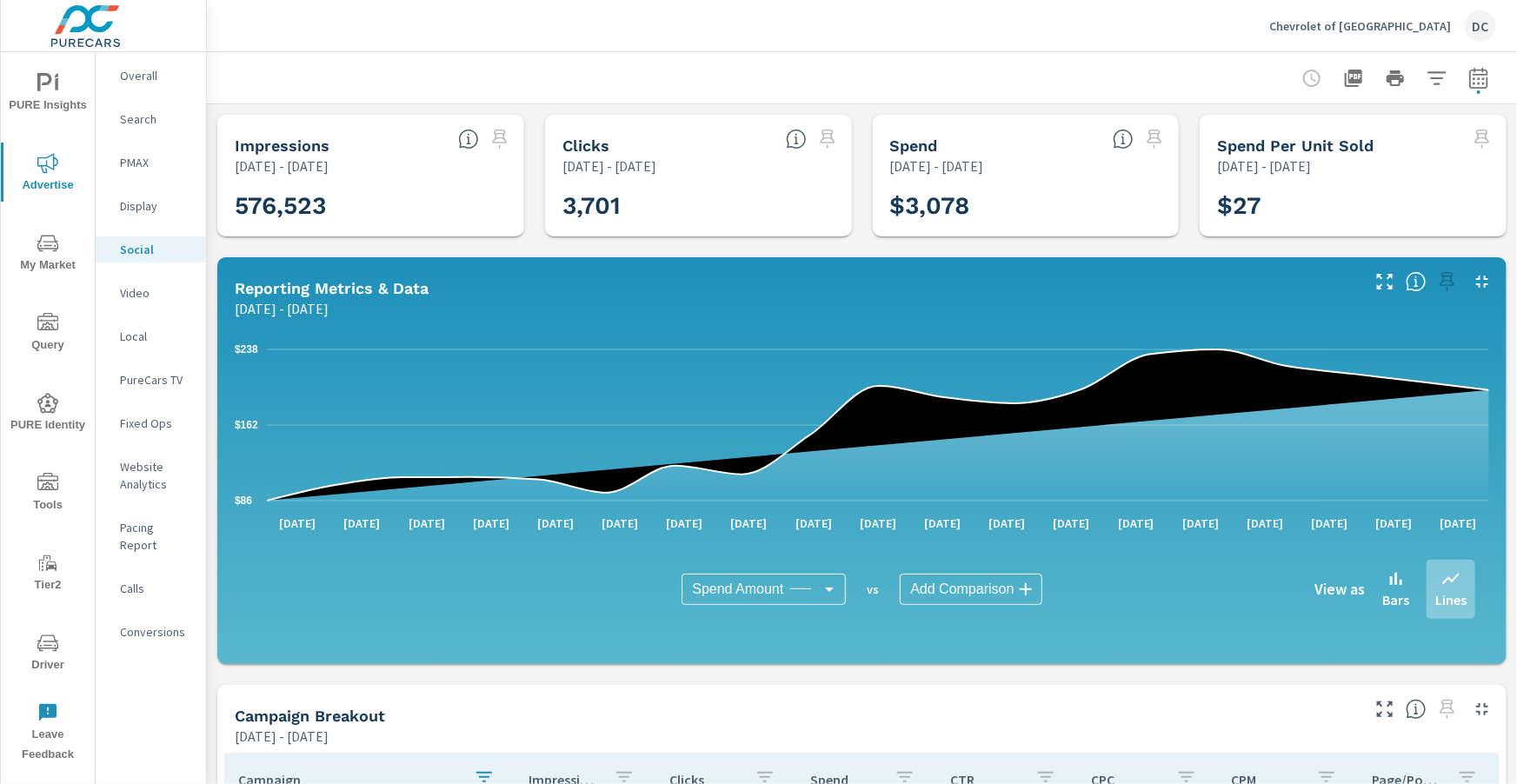
click at [1389, 16] on div "Chevrolet of [GEOGRAPHIC_DATA]" at bounding box center [1381, 26] width 226 height 31
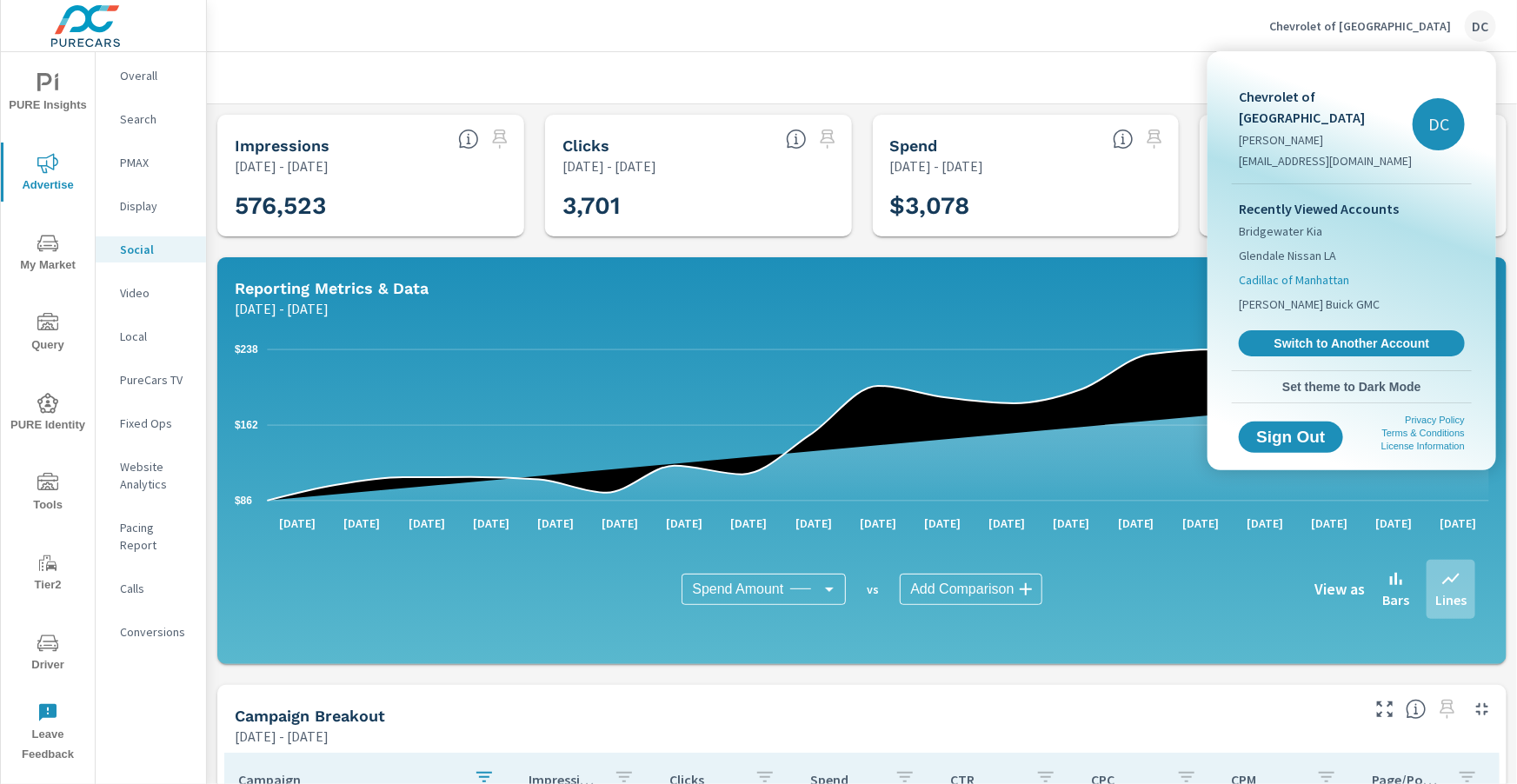
click at [1287, 271] on span "Cadillac of Manhattan" at bounding box center [1294, 280] width 110 height 17
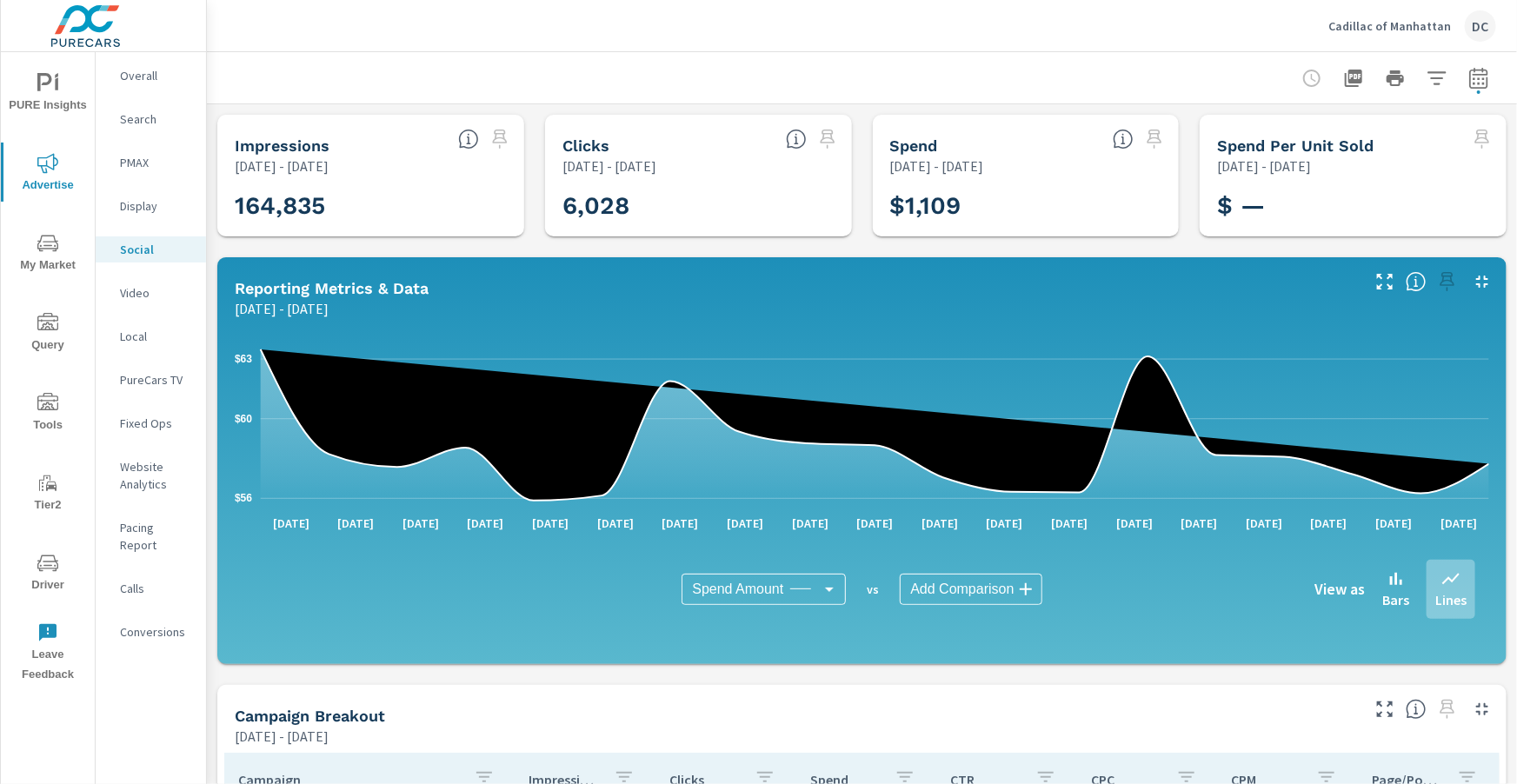
click at [138, 74] on p "Overall" at bounding box center [156, 76] width 73 height 17
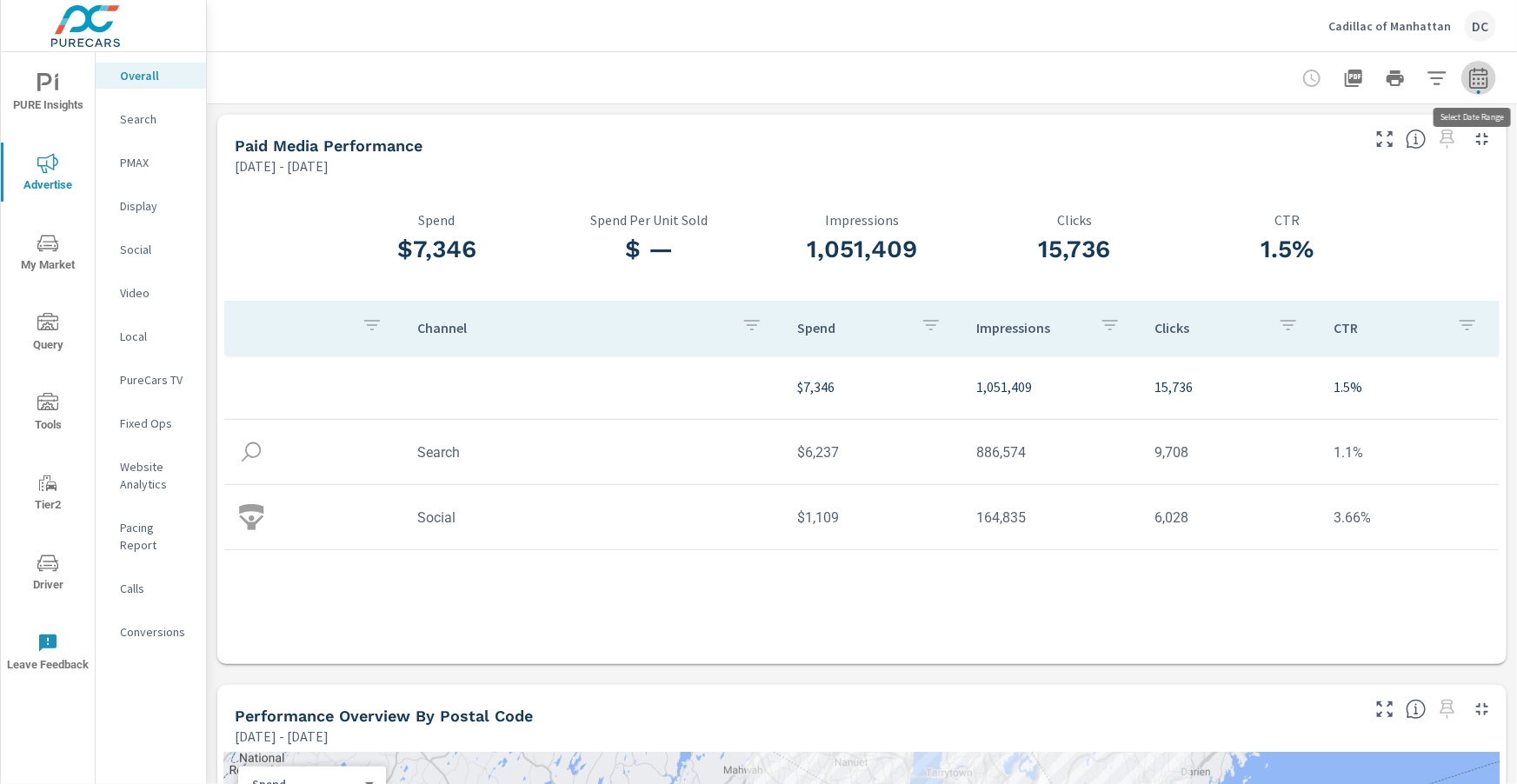
click at [1482, 82] on icon "button" at bounding box center [1478, 80] width 11 height 7
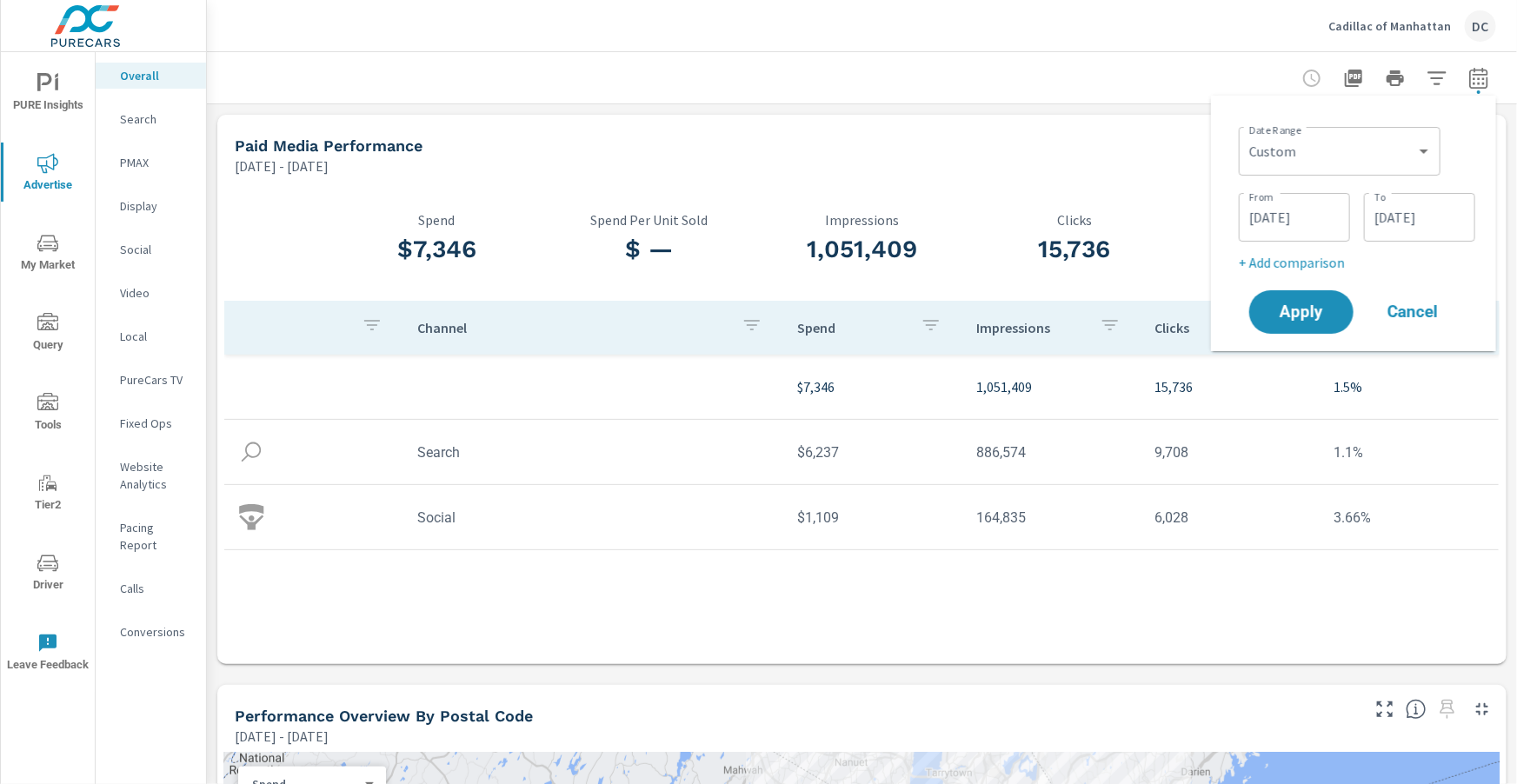
click at [1309, 267] on p "+ Add comparison" at bounding box center [1357, 262] width 236 height 21
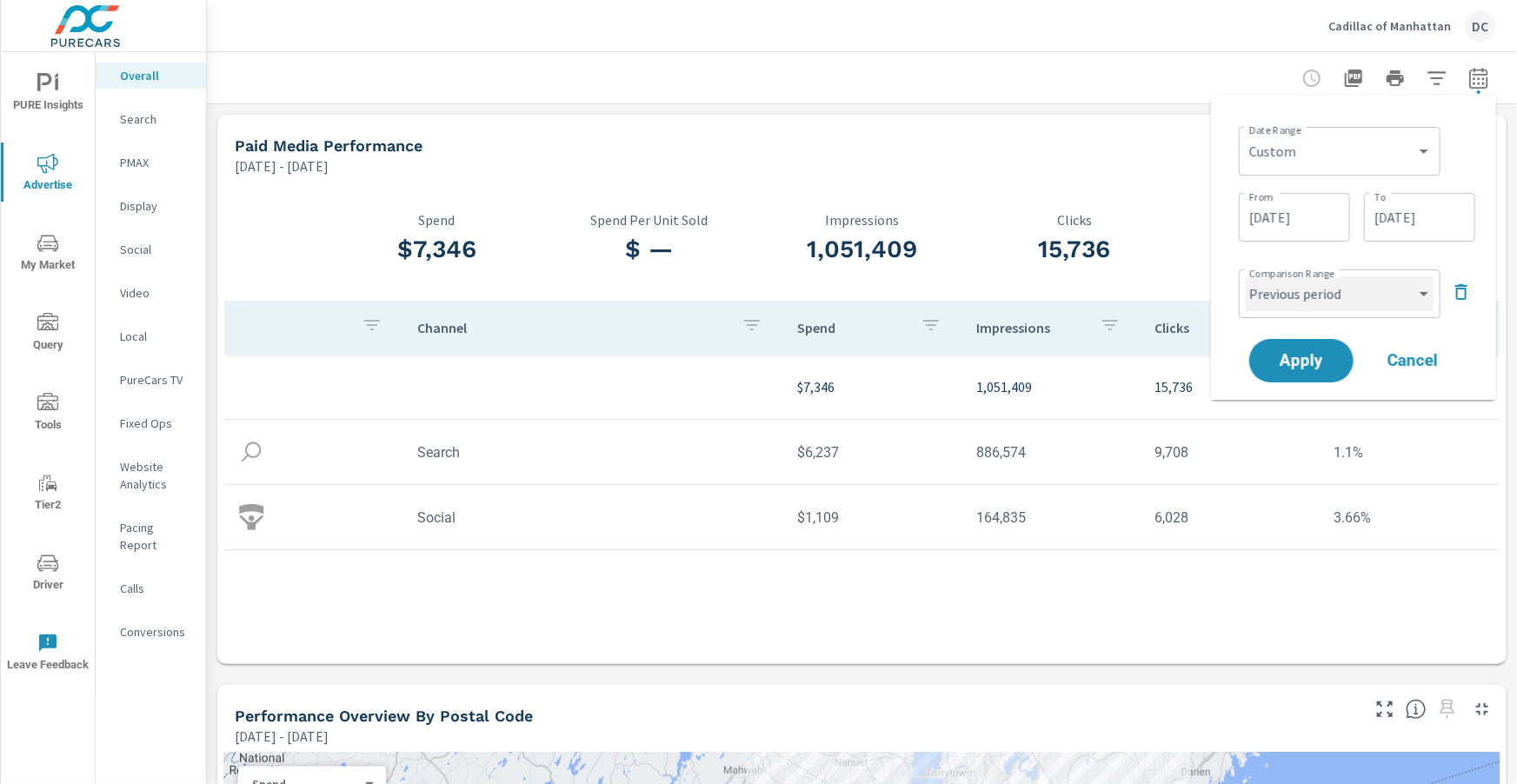
click at [1344, 302] on select "Custom Previous period Previous month Previous year" at bounding box center [1340, 294] width 188 height 35
click at [1246, 276] on select "Custom Previous period Previous month Previous year" at bounding box center [1340, 294] width 188 height 35
select select "Previous month"
click at [1284, 357] on span "Apply" at bounding box center [1301, 361] width 72 height 17
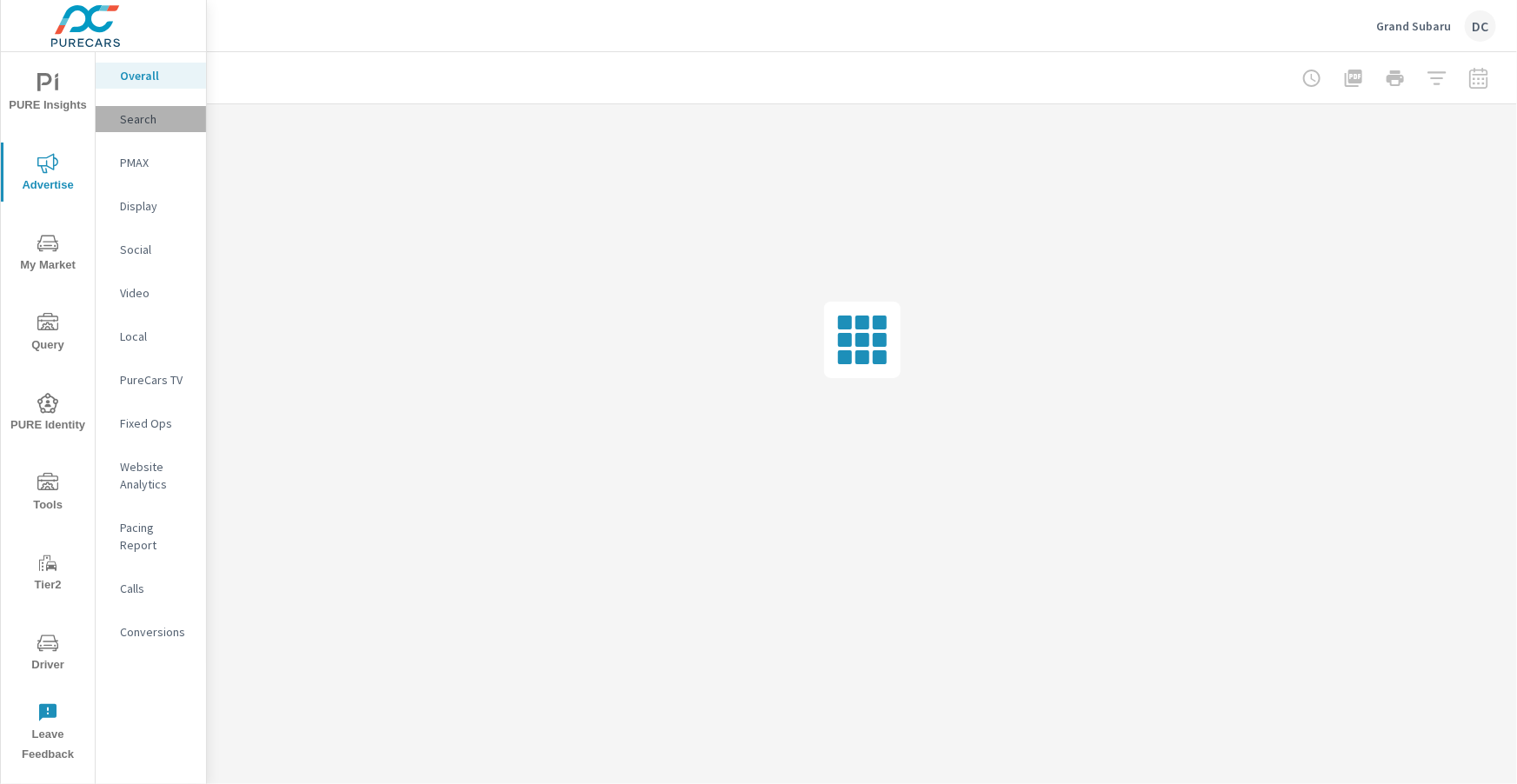
click at [152, 126] on p "Search" at bounding box center [156, 119] width 73 height 17
click at [145, 82] on p "Overall" at bounding box center [156, 76] width 73 height 17
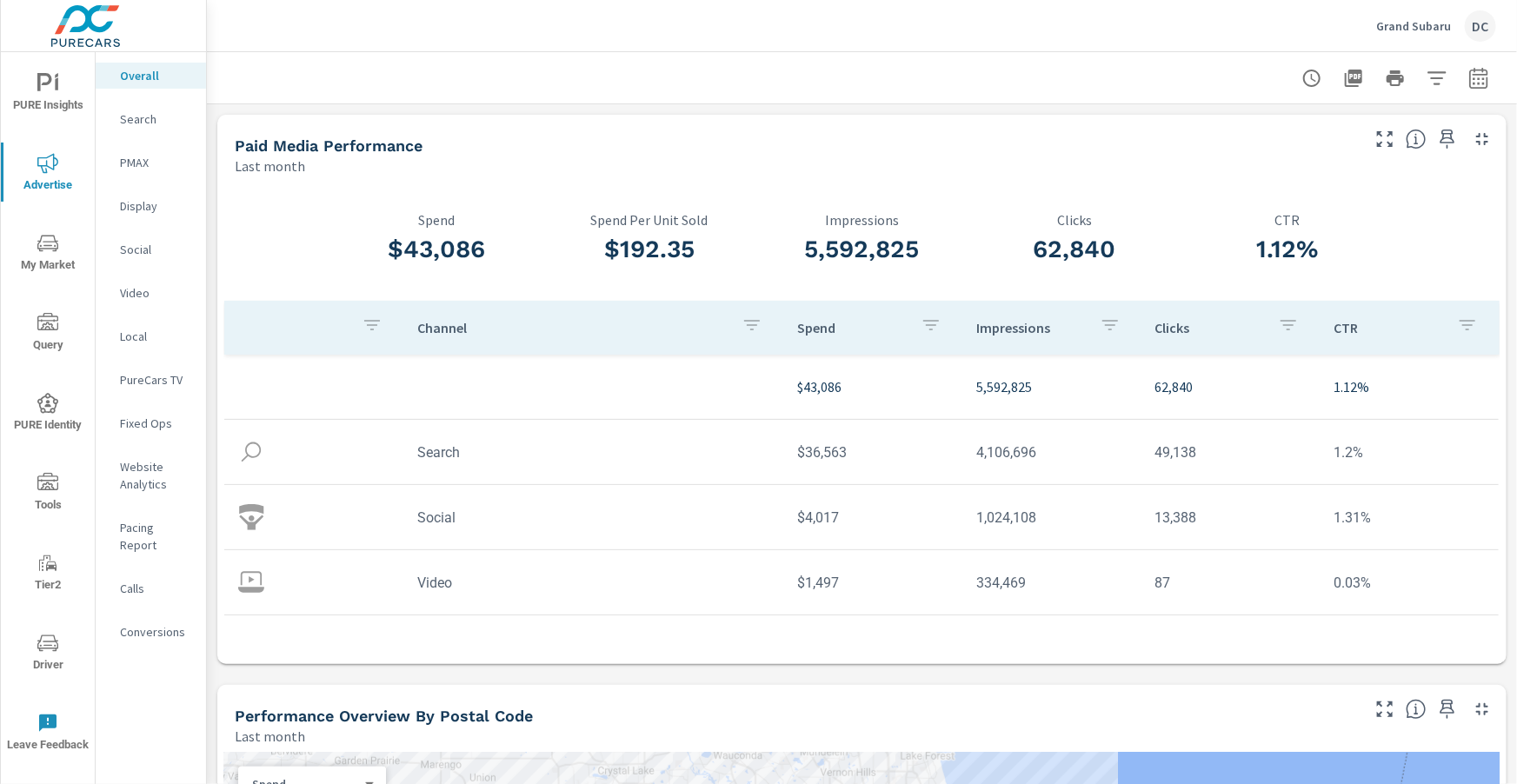
scroll to position [2, 0]
click at [1479, 82] on icon "button" at bounding box center [1478, 80] width 11 height 7
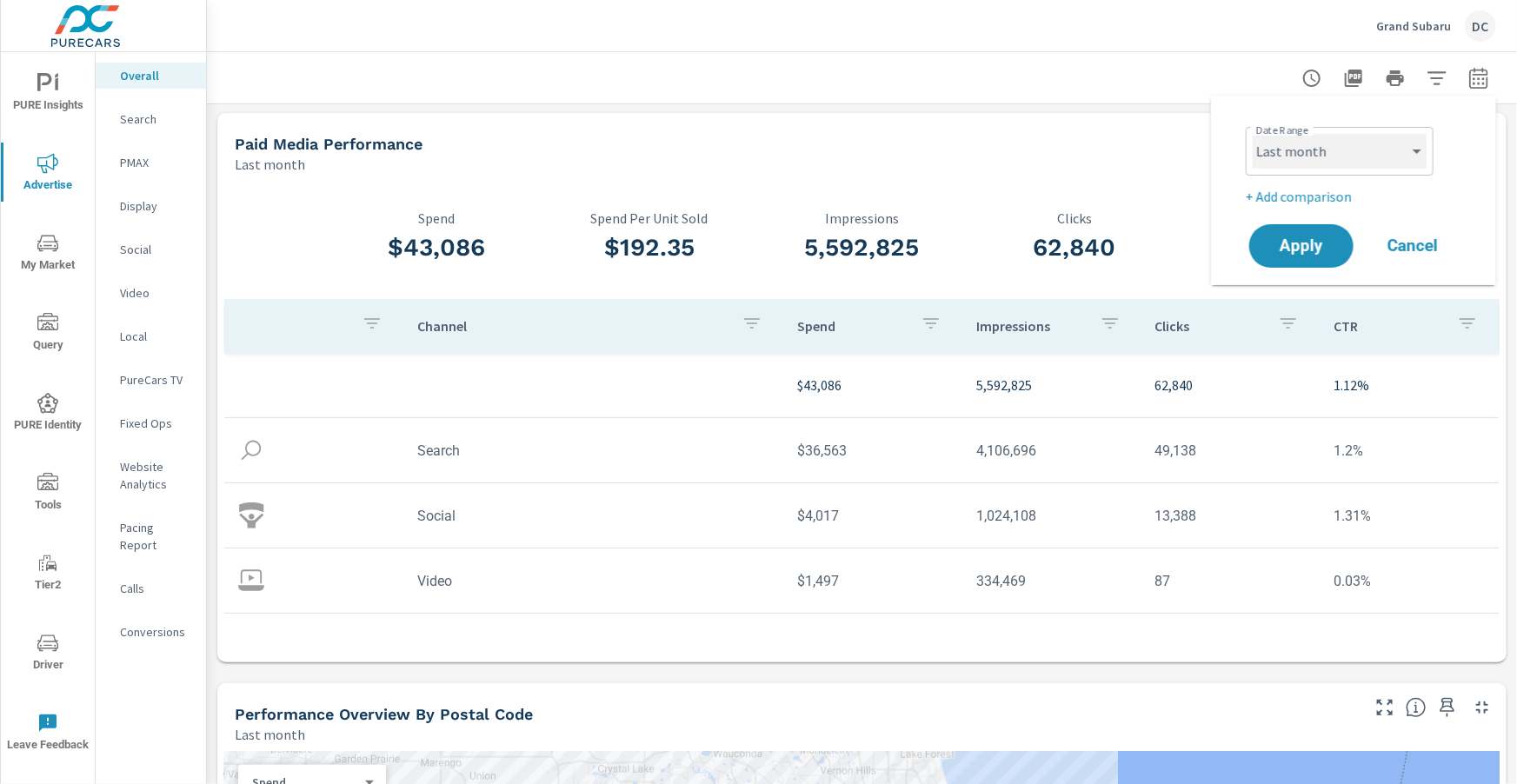
click at [1389, 146] on select "Custom [DATE] Last week Last 7 days Last 14 days Last 30 days Last 45 days Last…" at bounding box center [1340, 151] width 174 height 35
click at [1253, 134] on select "Custom [DATE] Last week Last 7 days Last 14 days Last 30 days Last 45 days Last…" at bounding box center [1340, 151] width 174 height 35
select select "Month to date"
click at [1314, 189] on p "+ Add comparison" at bounding box center [1357, 197] width 222 height 21
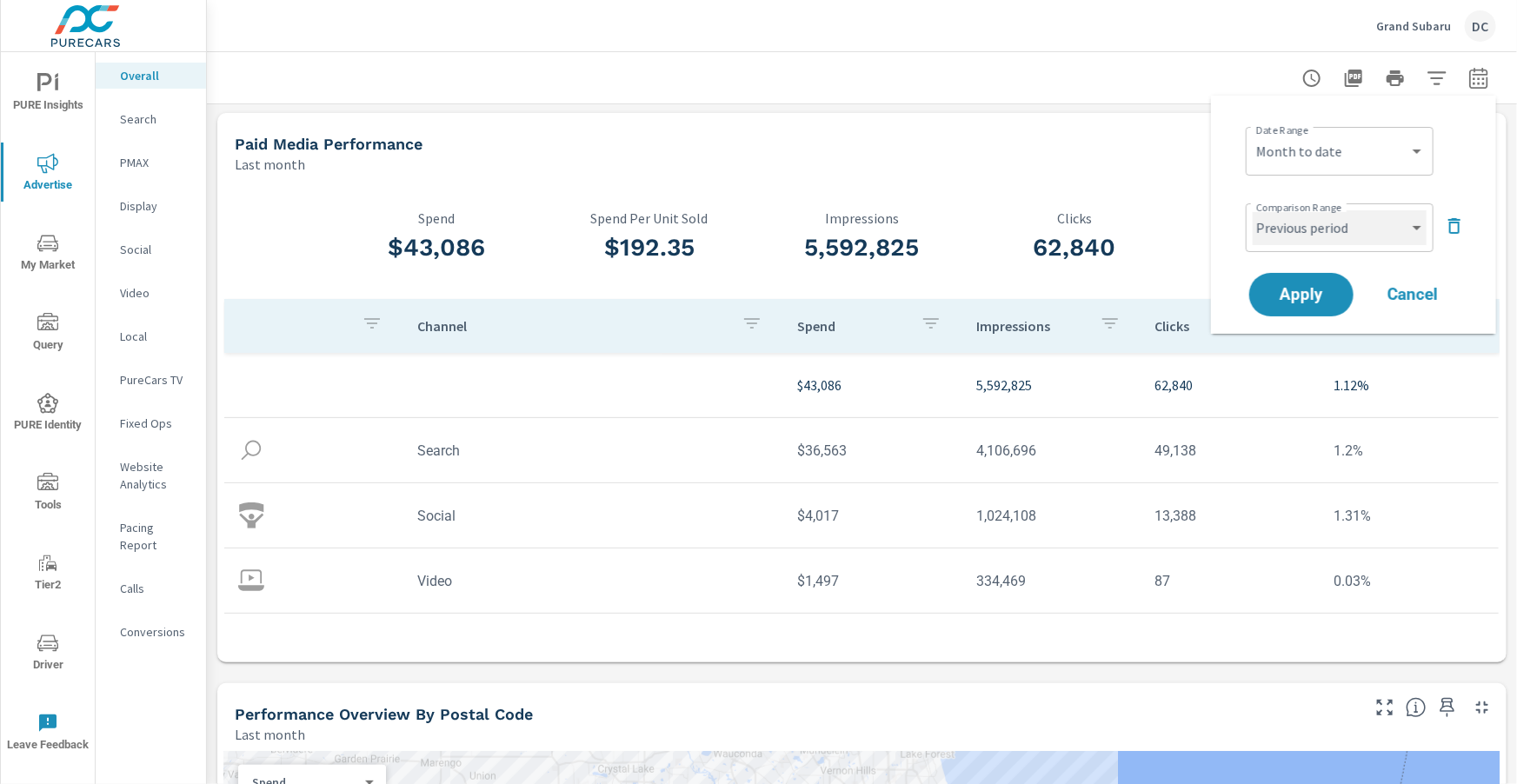
click at [1324, 221] on select "Custom Previous period Previous month Previous year" at bounding box center [1340, 228] width 174 height 35
click at [1253, 211] on select "Custom Previous period Previous month Previous year" at bounding box center [1340, 228] width 174 height 35
select select "Previous month"
click at [1315, 287] on span "Apply" at bounding box center [1301, 295] width 72 height 17
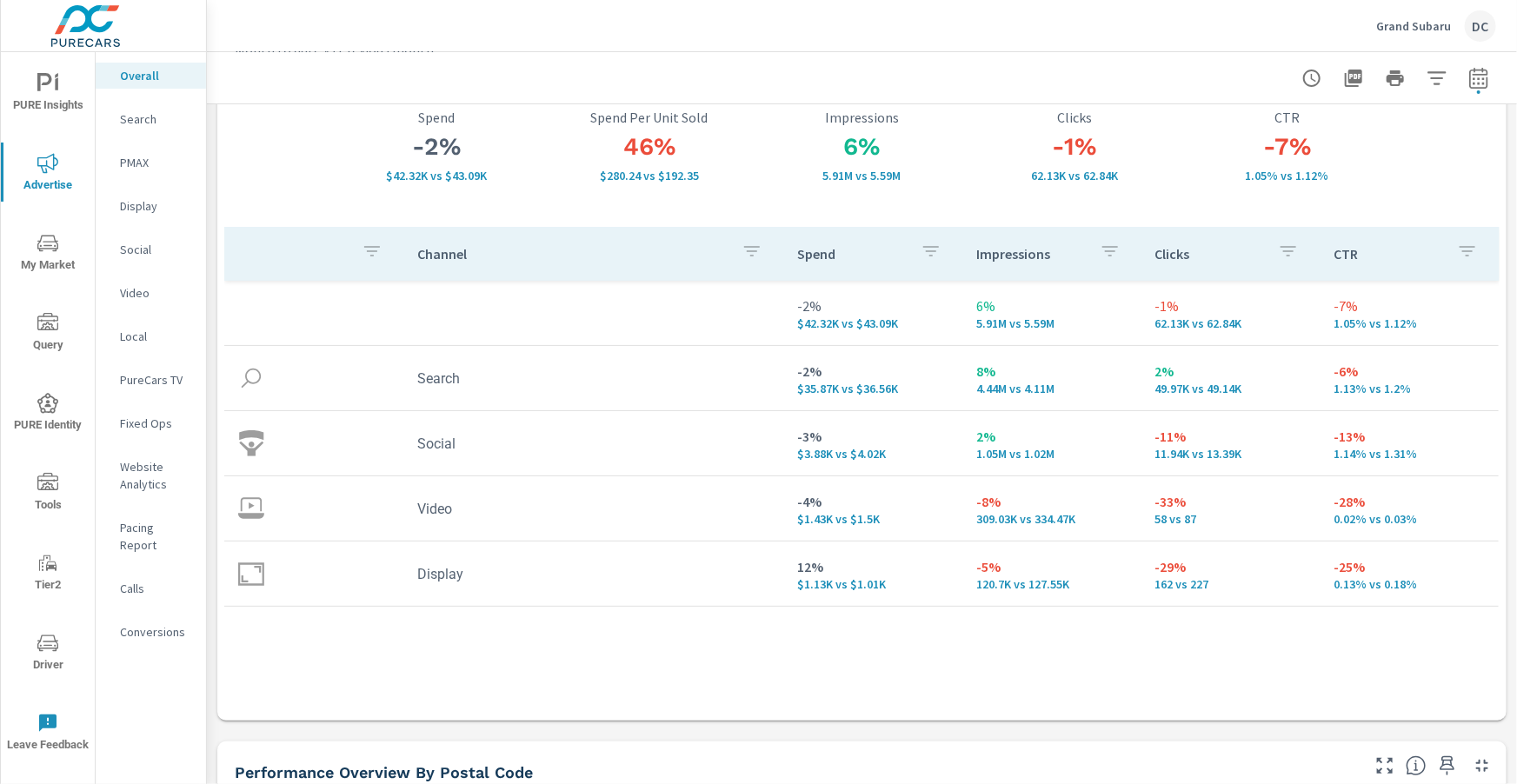
scroll to position [121, 0]
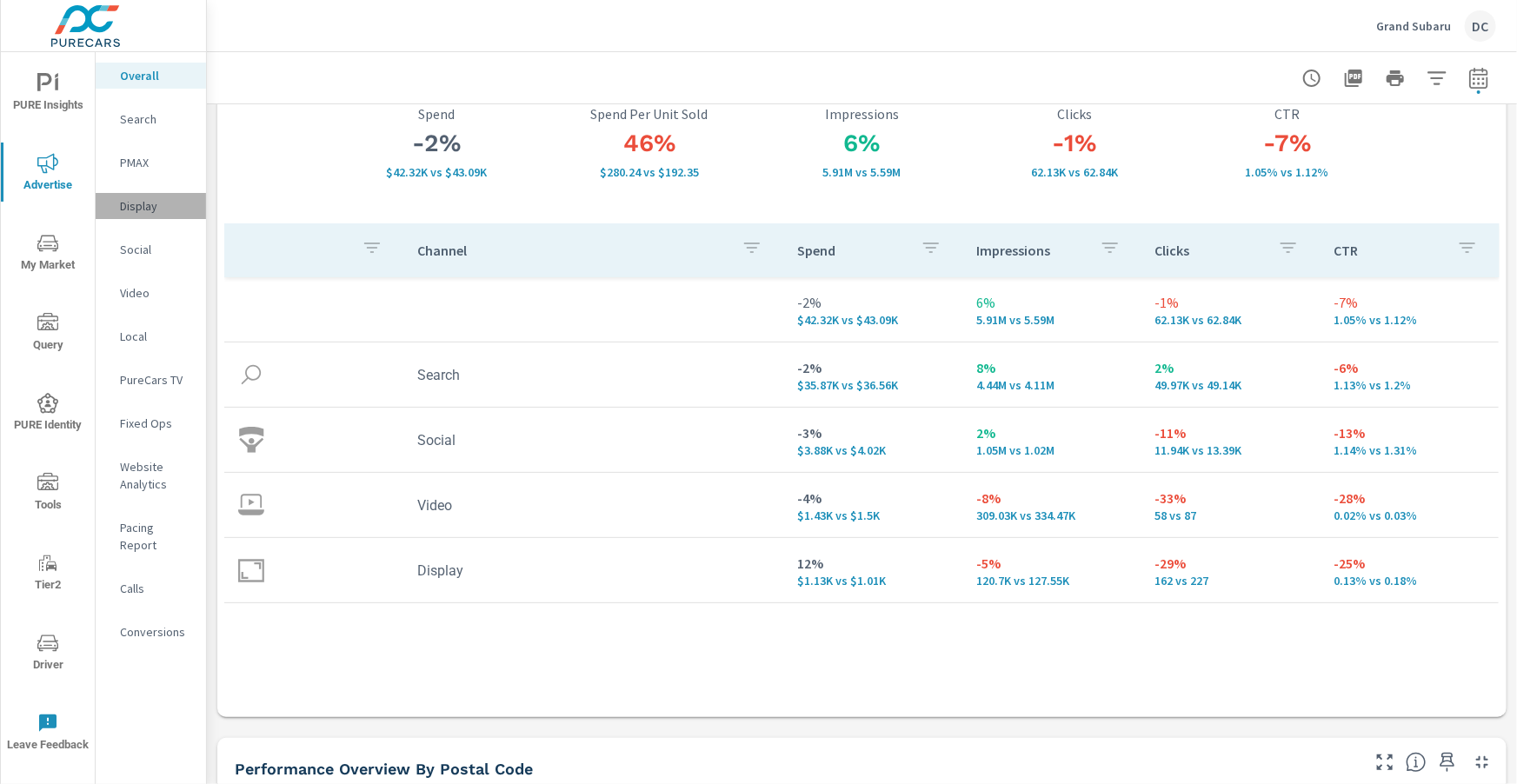
click at [156, 204] on p "Display" at bounding box center [156, 206] width 73 height 17
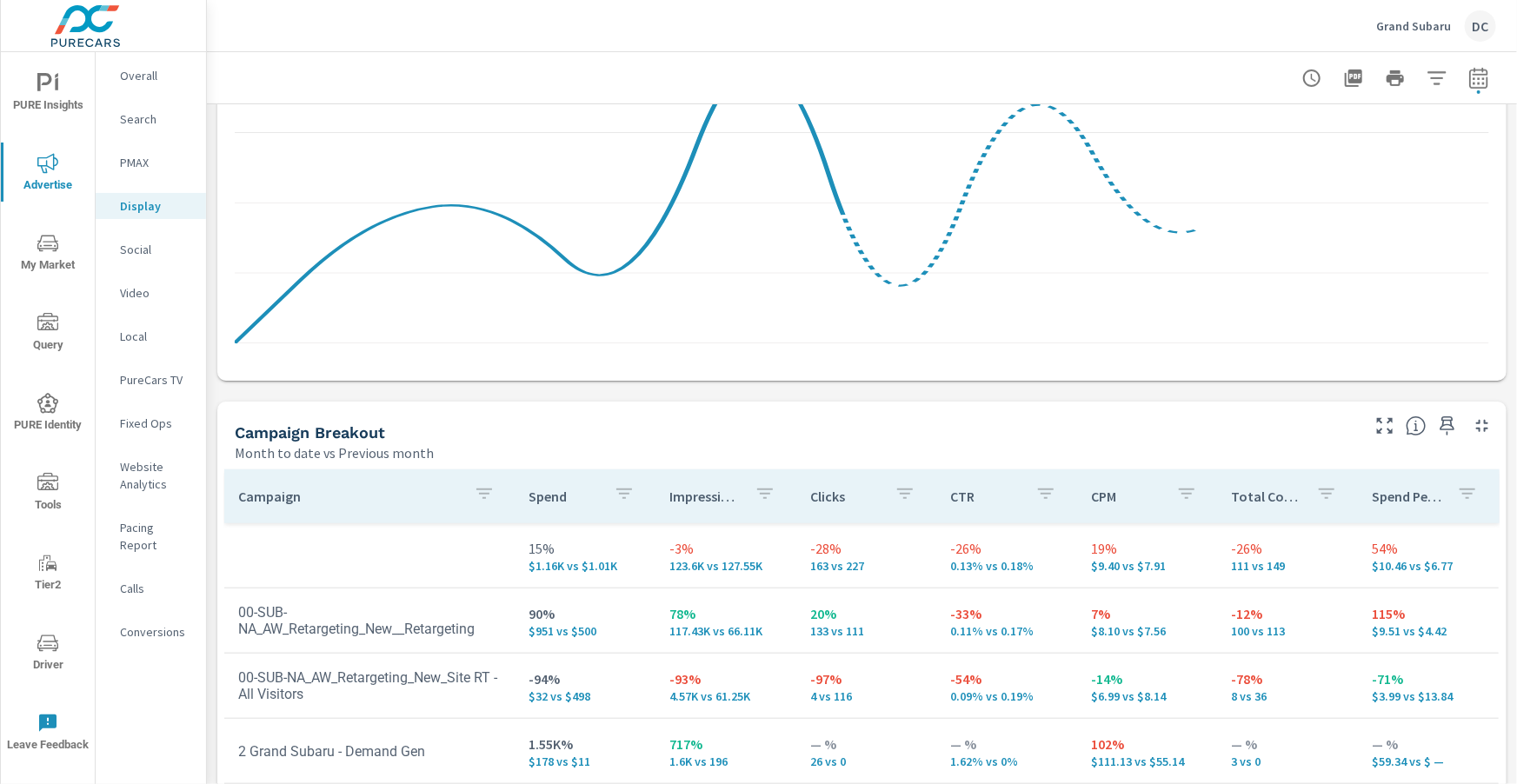
scroll to position [808, 0]
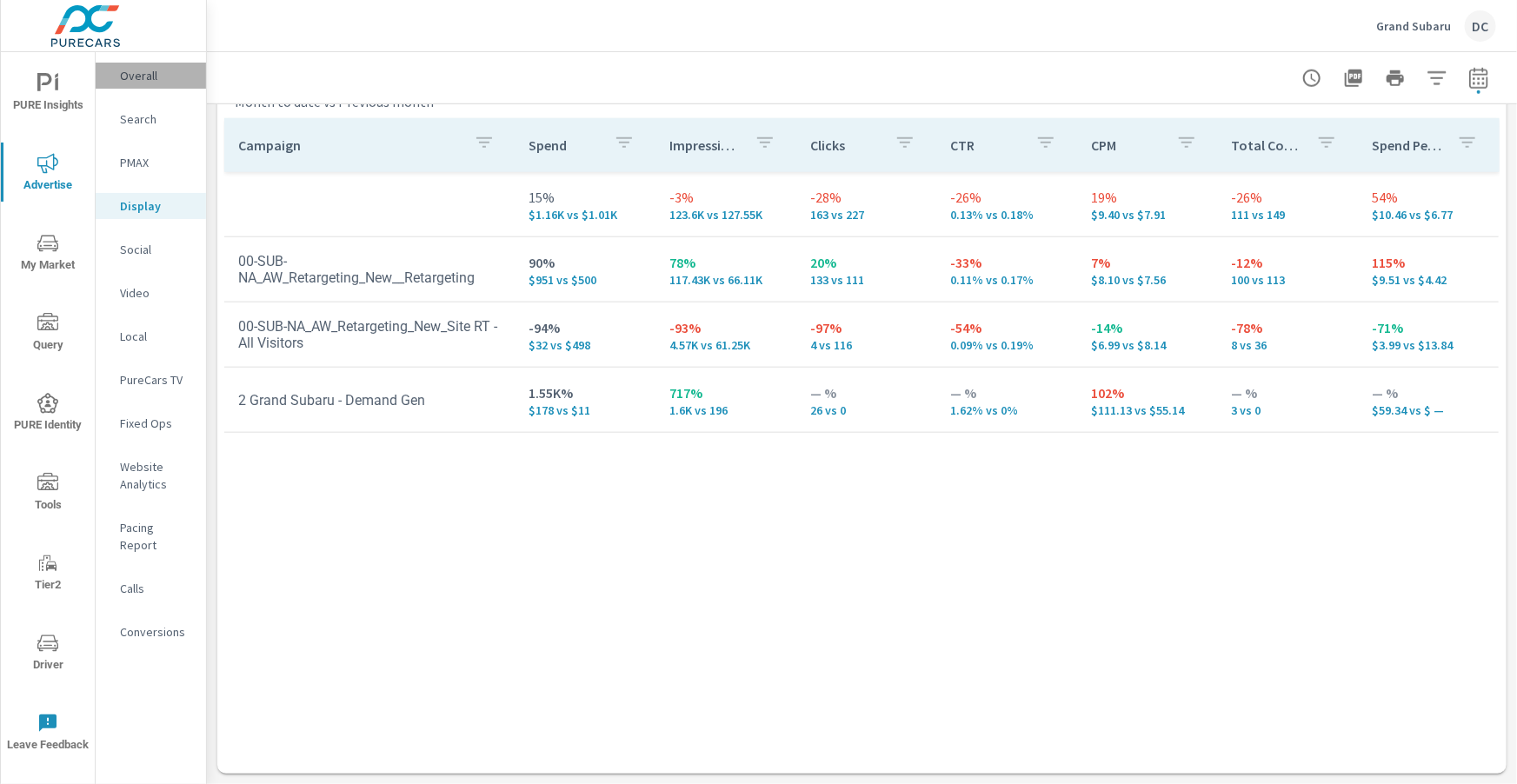
click at [148, 72] on p "Overall" at bounding box center [156, 76] width 73 height 17
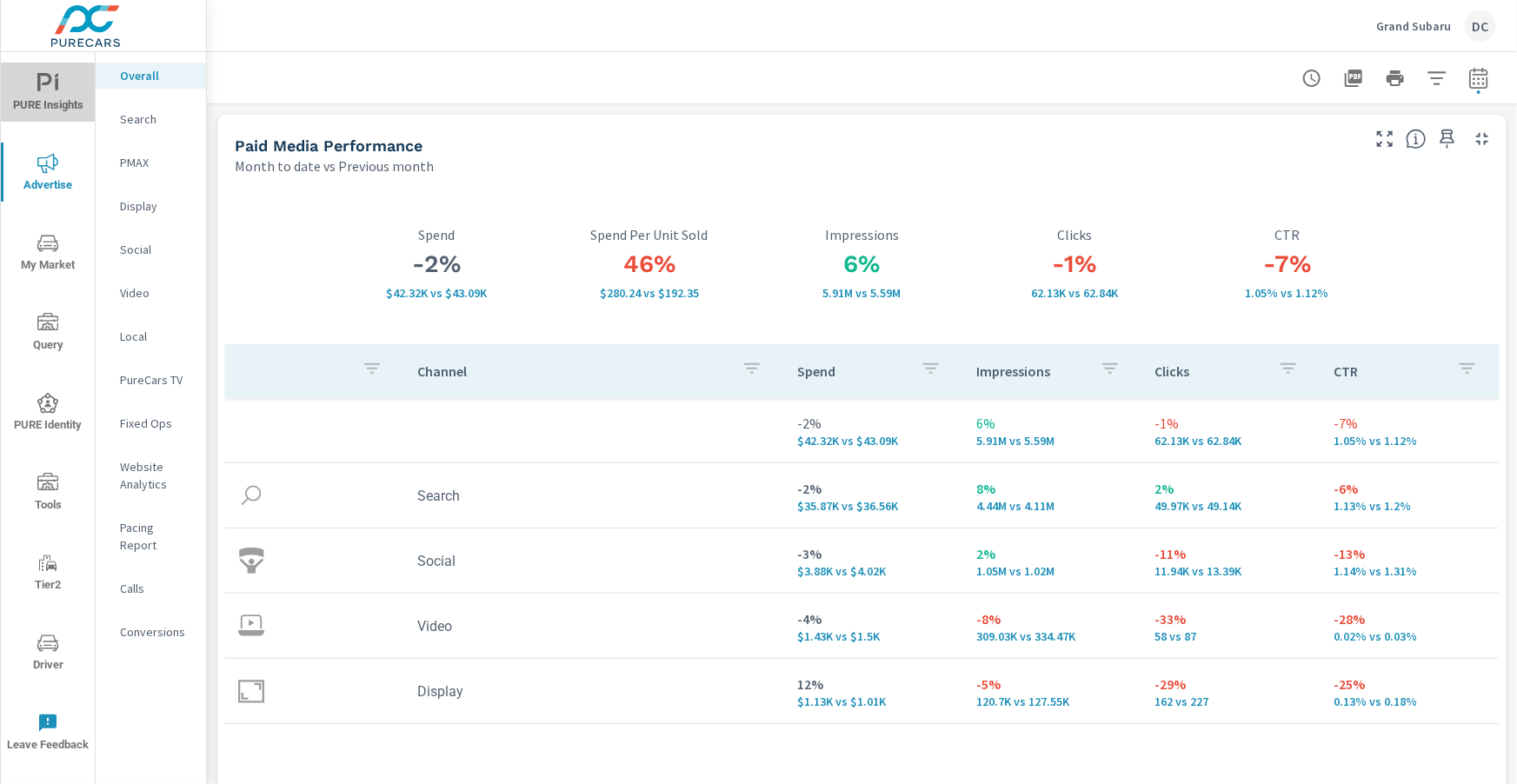
click at [48, 93] on icon "nav menu" at bounding box center [48, 84] width 21 height 21
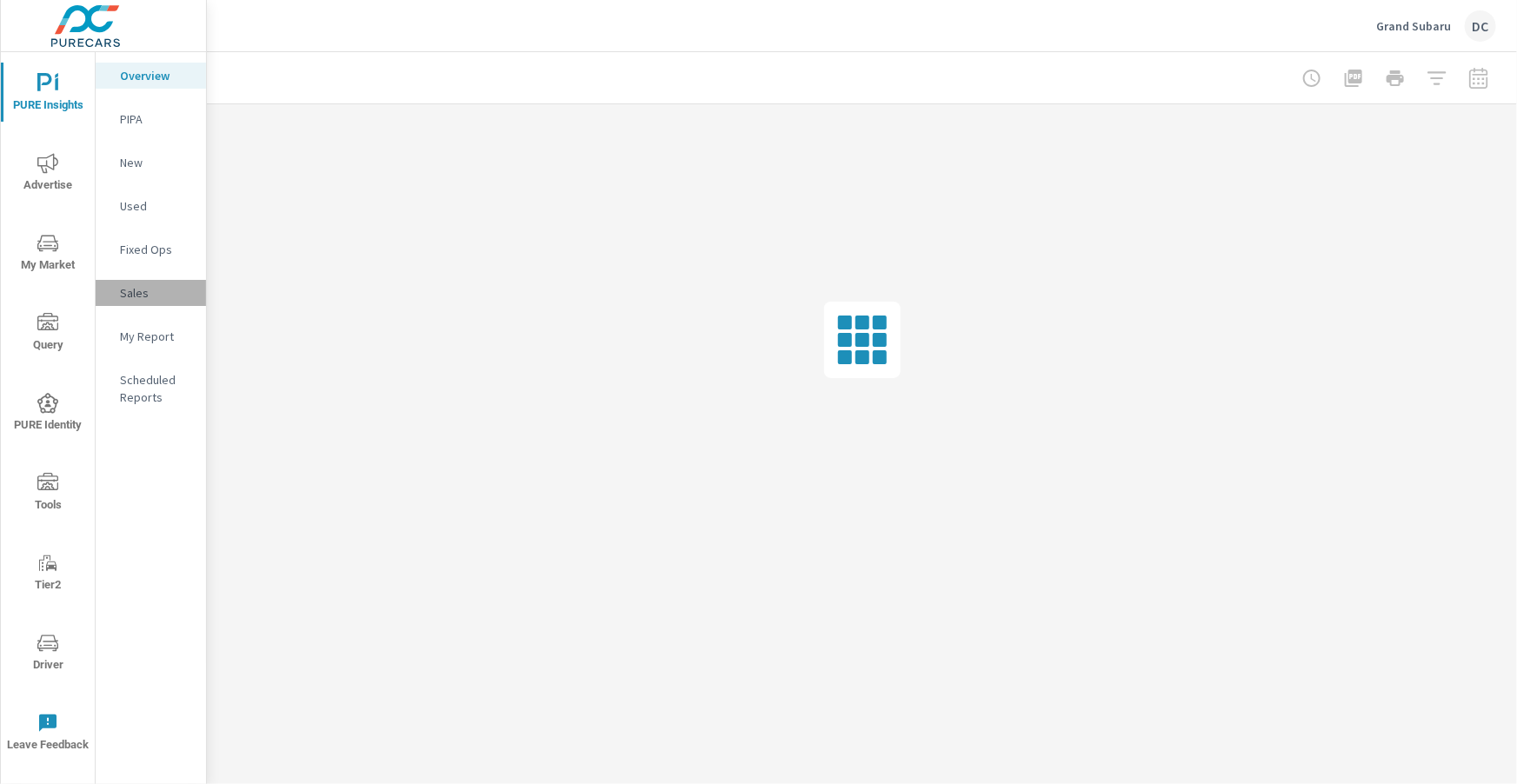
click at [154, 293] on p "Sales" at bounding box center [156, 293] width 73 height 17
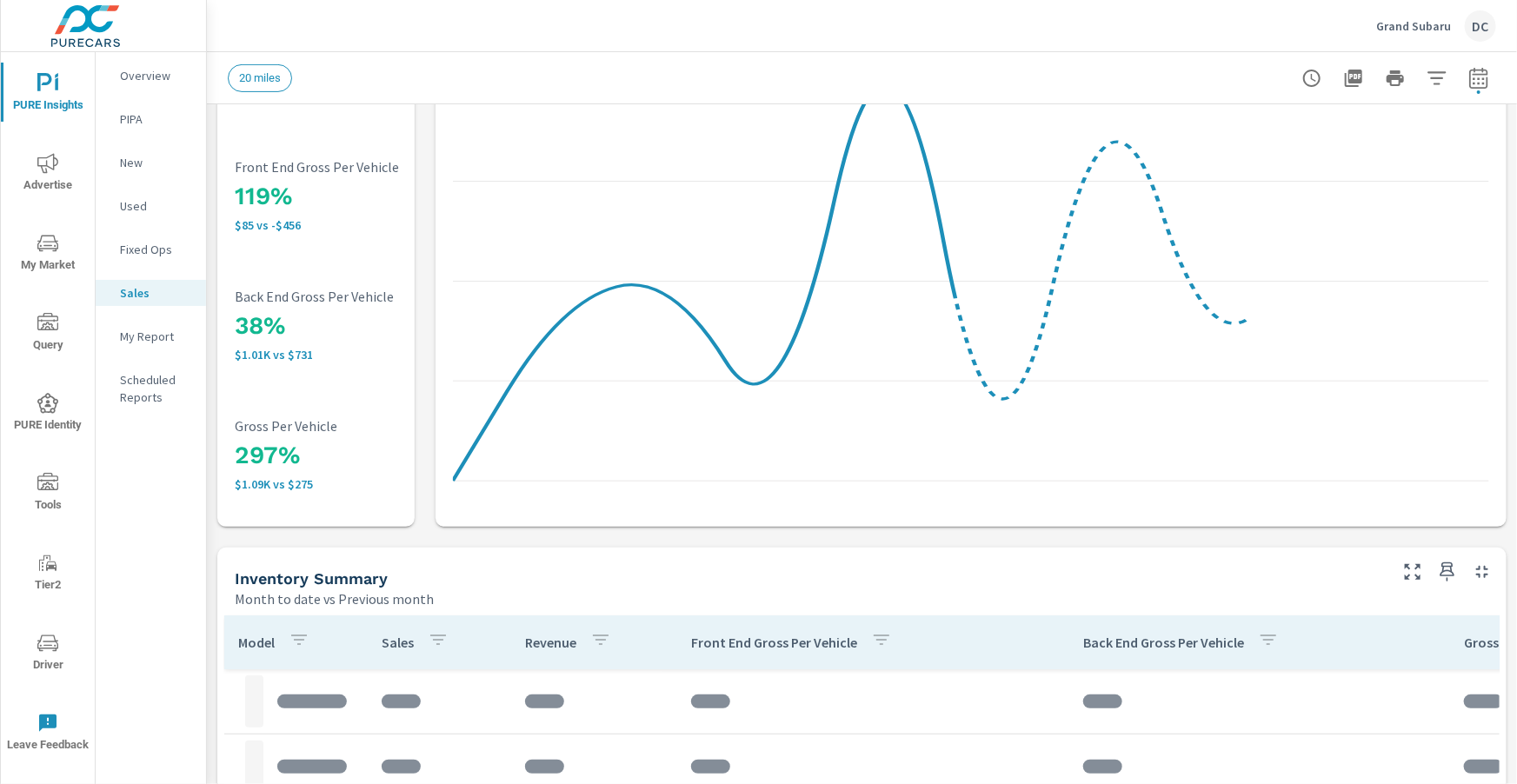
scroll to position [373, 0]
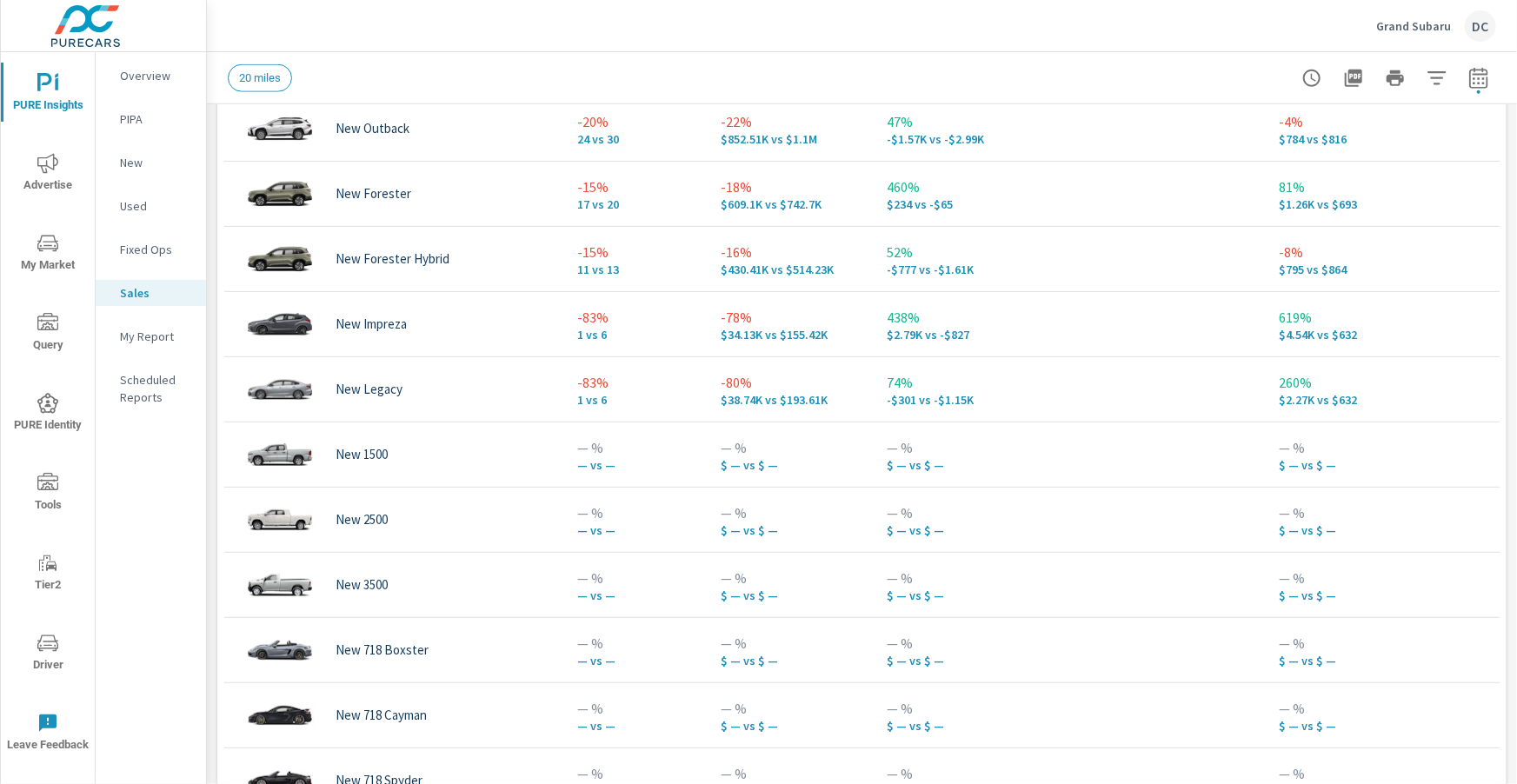
scroll to position [1058, 0]
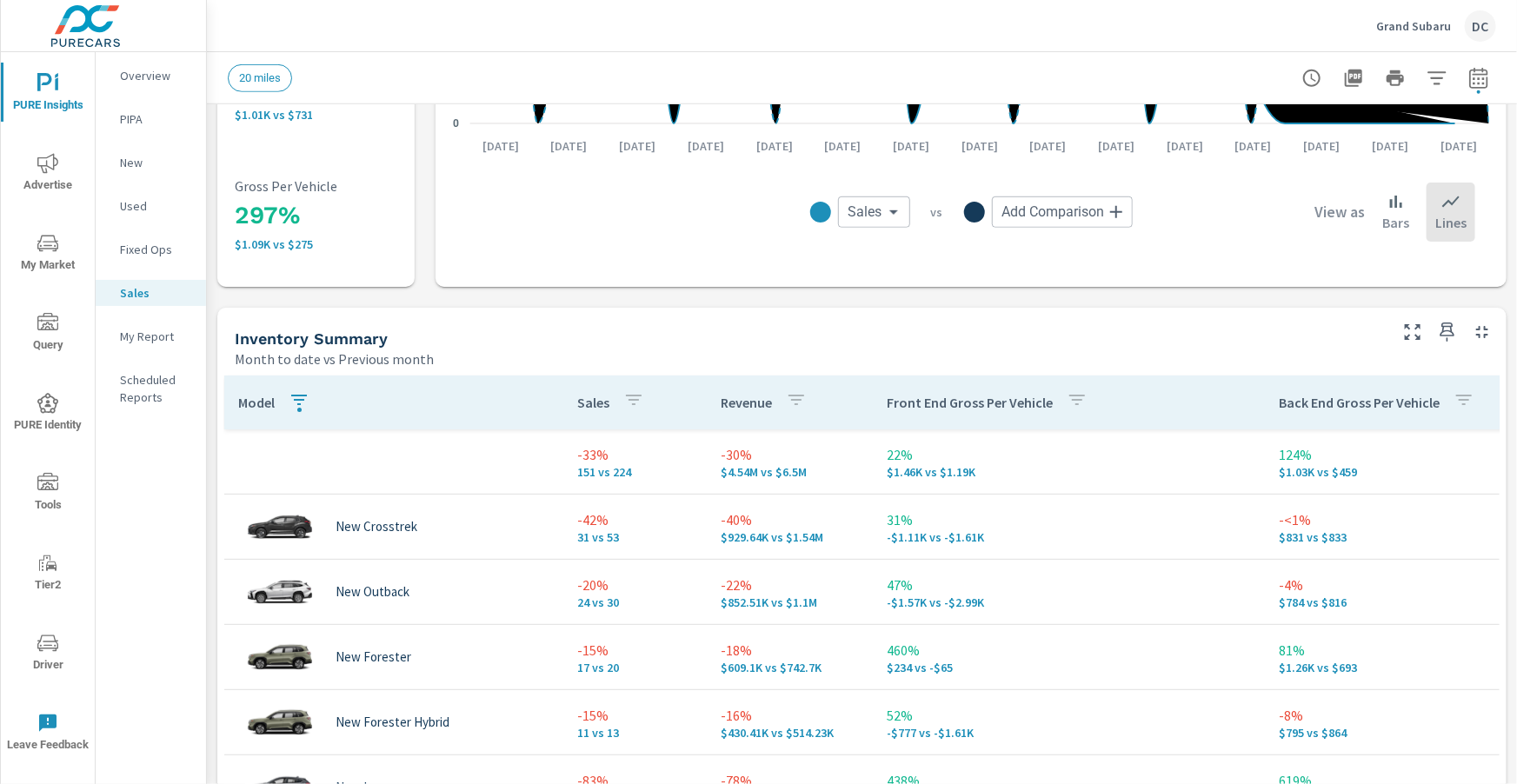
scroll to position [545, 0]
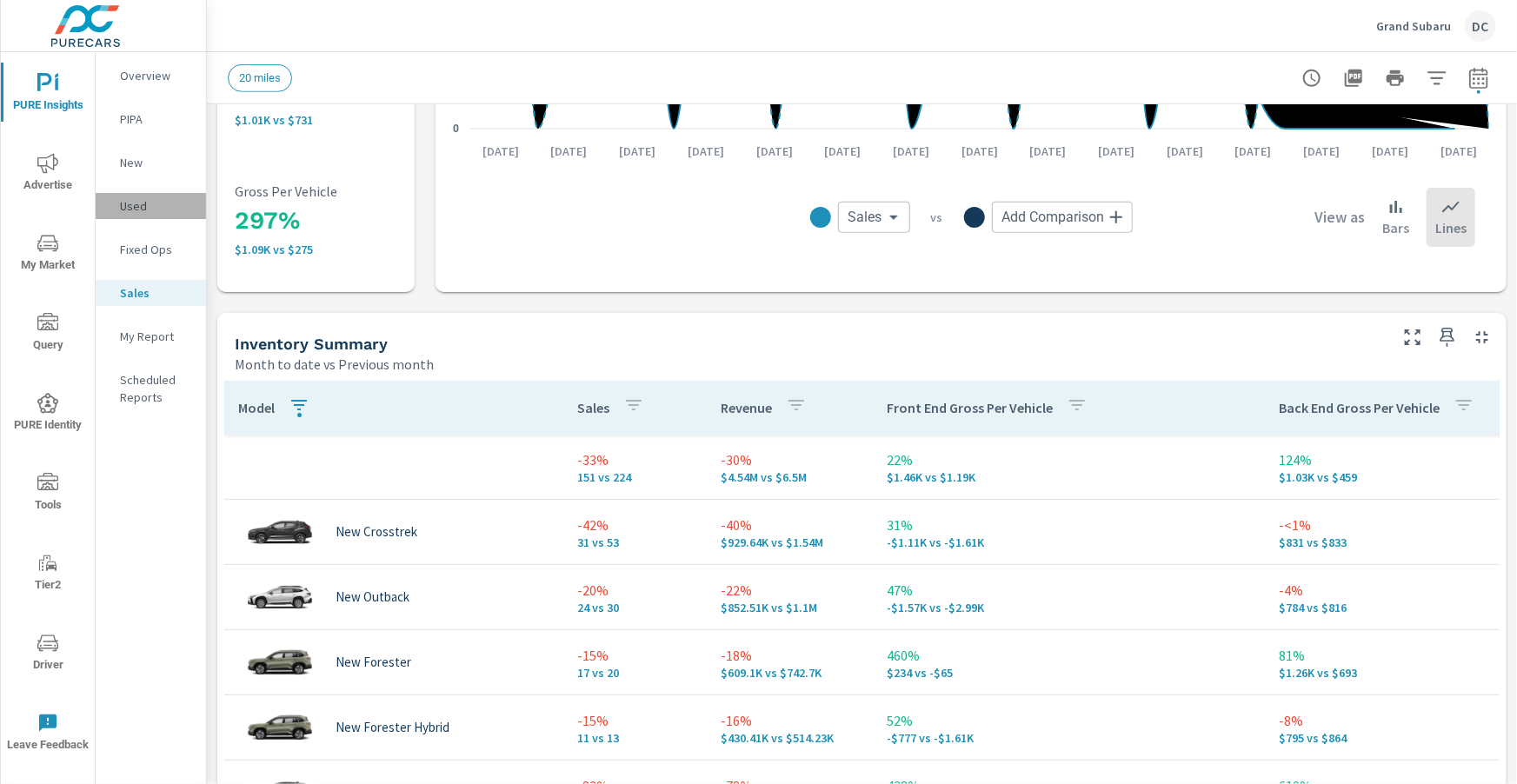
click at [130, 208] on p "Used" at bounding box center [156, 206] width 73 height 17
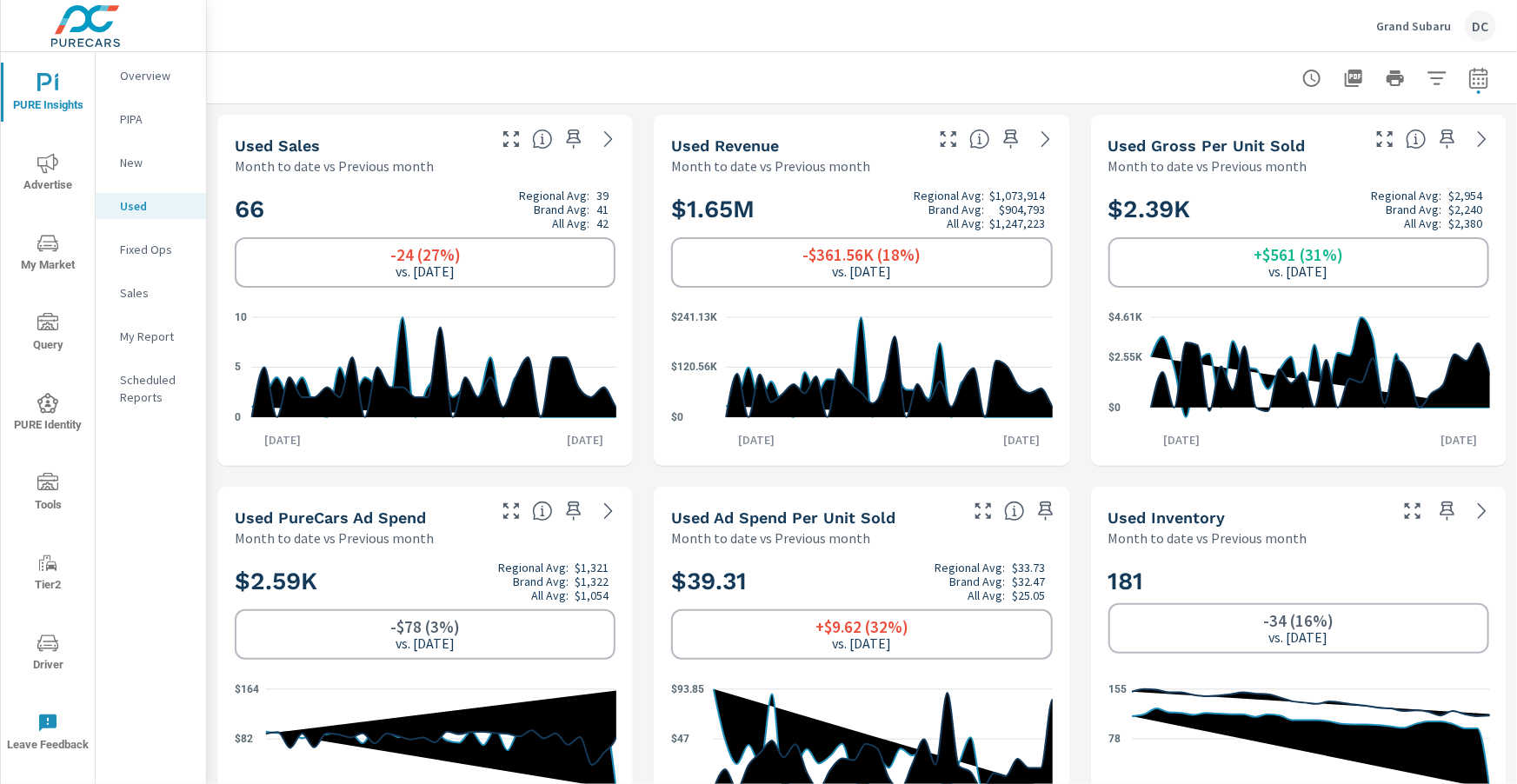
click at [140, 162] on p "New" at bounding box center [156, 163] width 73 height 17
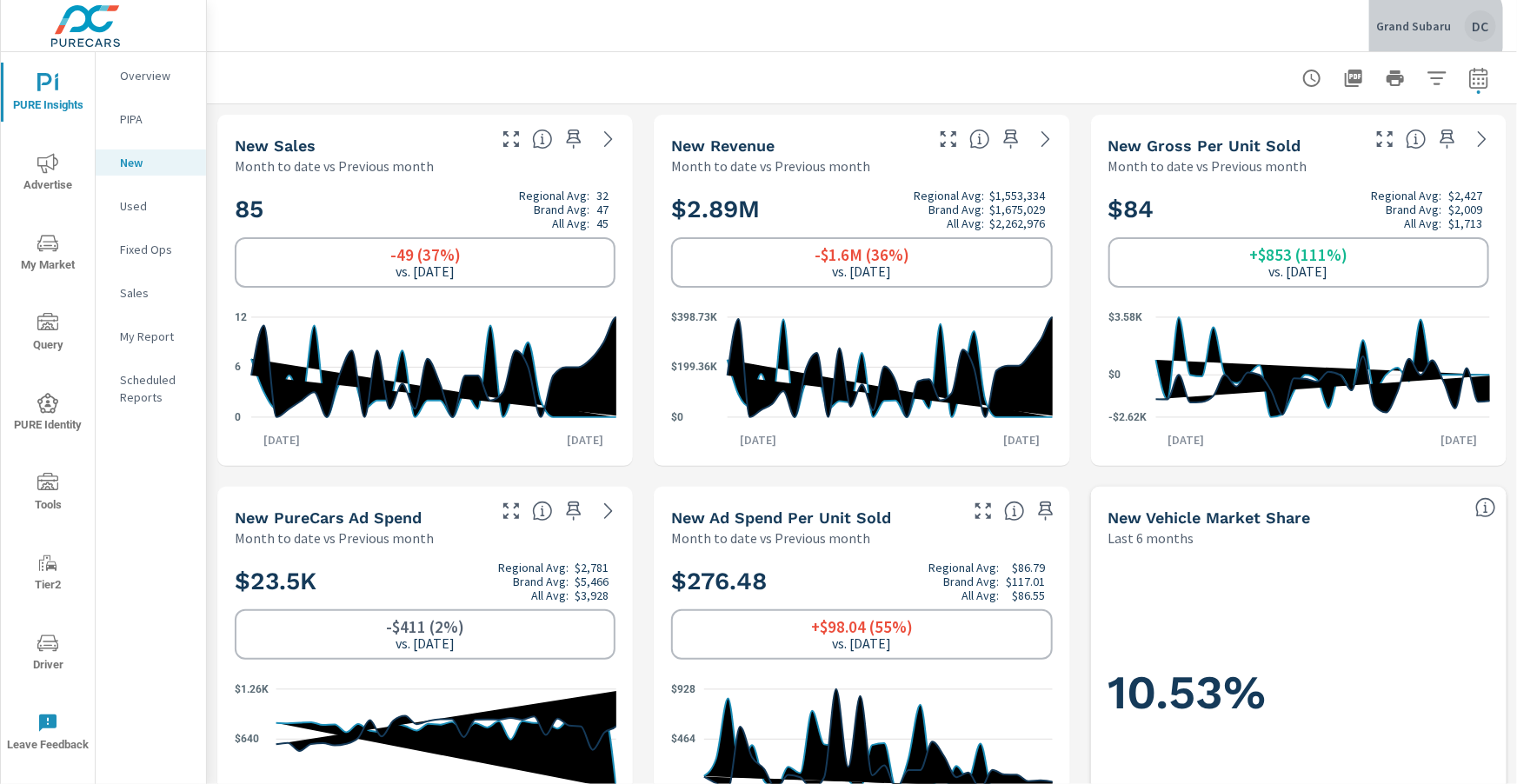
click at [1420, 28] on p "Grand Subaru" at bounding box center [1413, 26] width 74 height 16
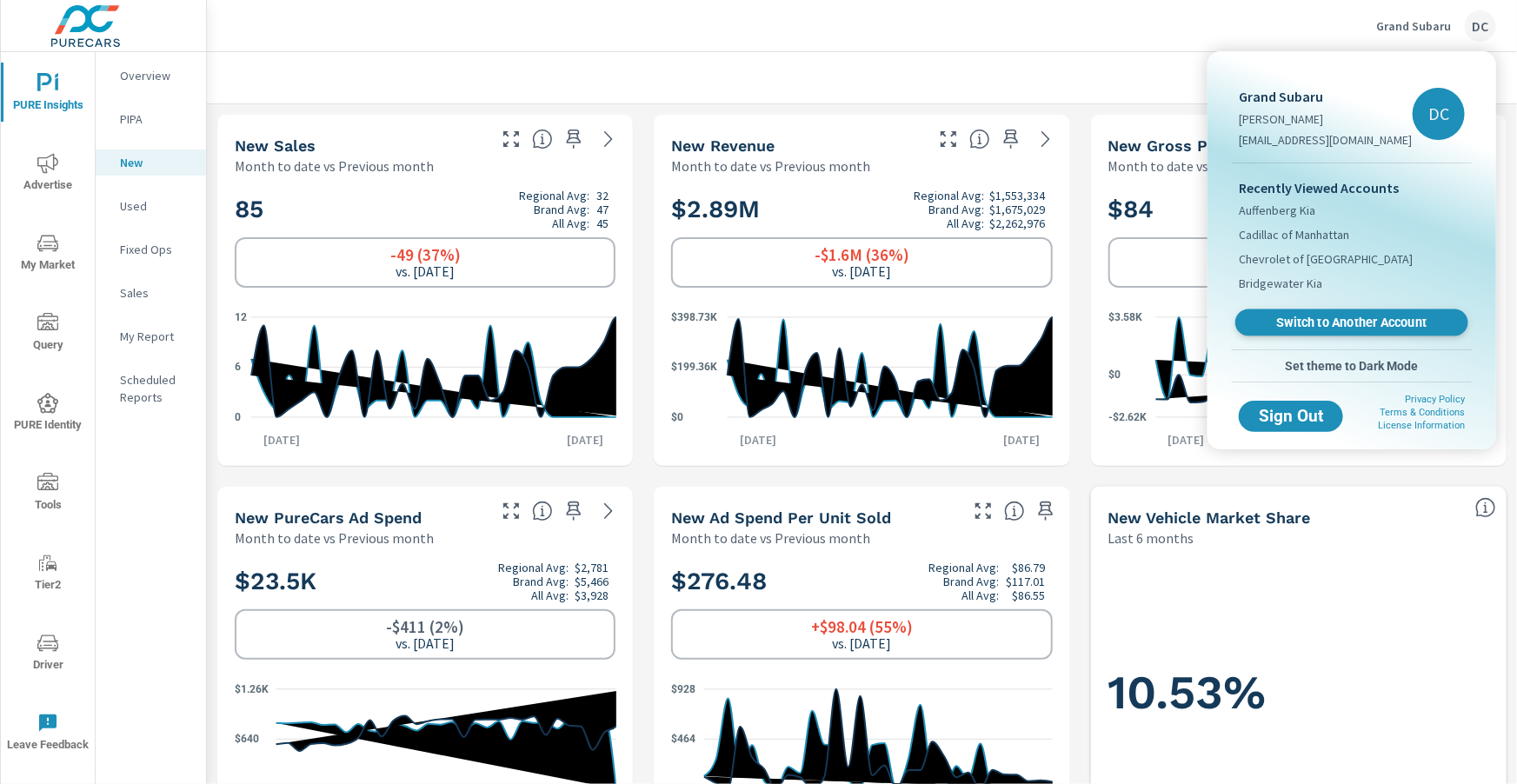
click at [1301, 316] on span "Switch to Another Account" at bounding box center [1352, 323] width 213 height 17
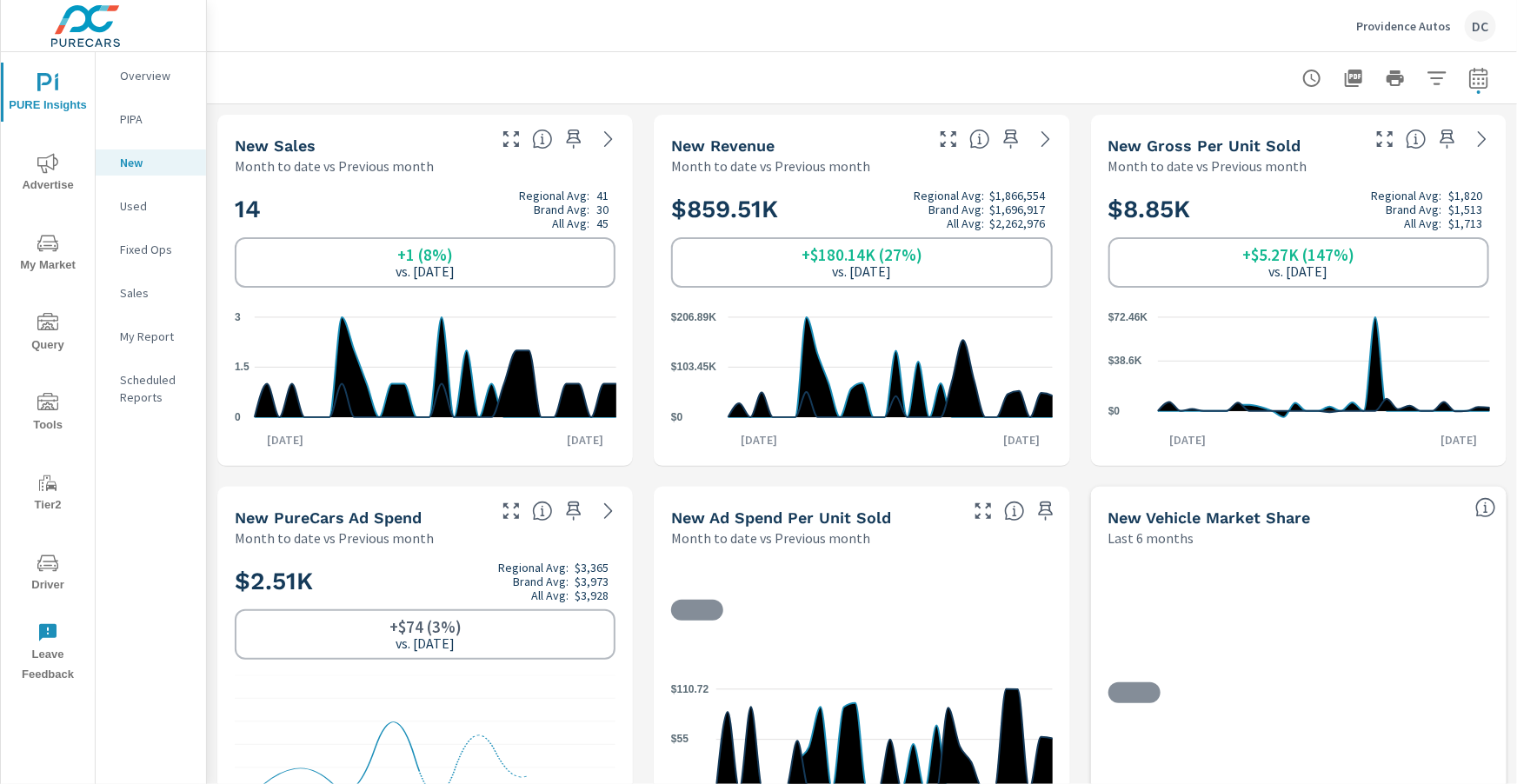
click at [45, 169] on icon "nav menu" at bounding box center [48, 163] width 21 height 20
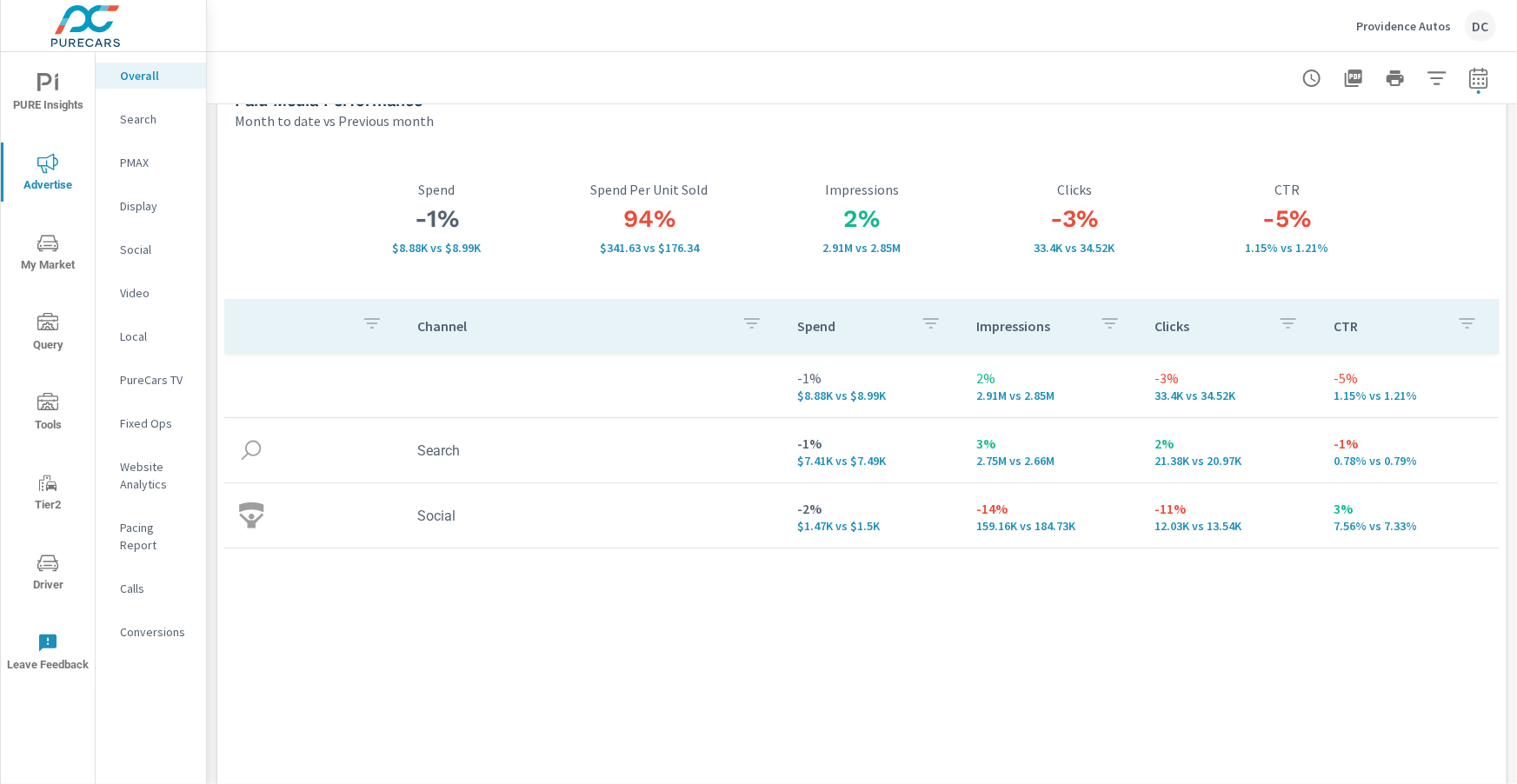
scroll to position [51, 0]
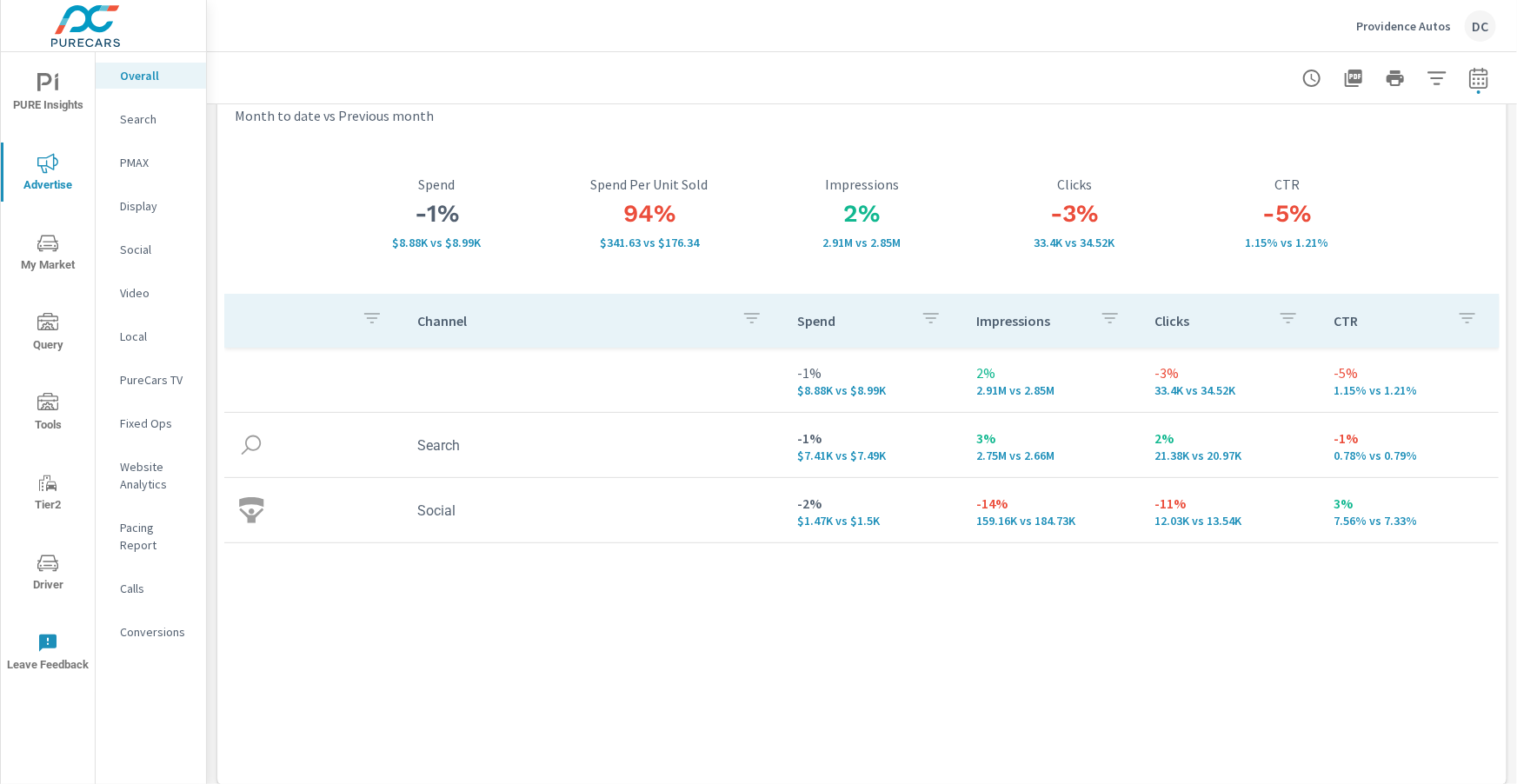
click at [64, 81] on span "PURE Insights" at bounding box center [47, 94] width 83 height 43
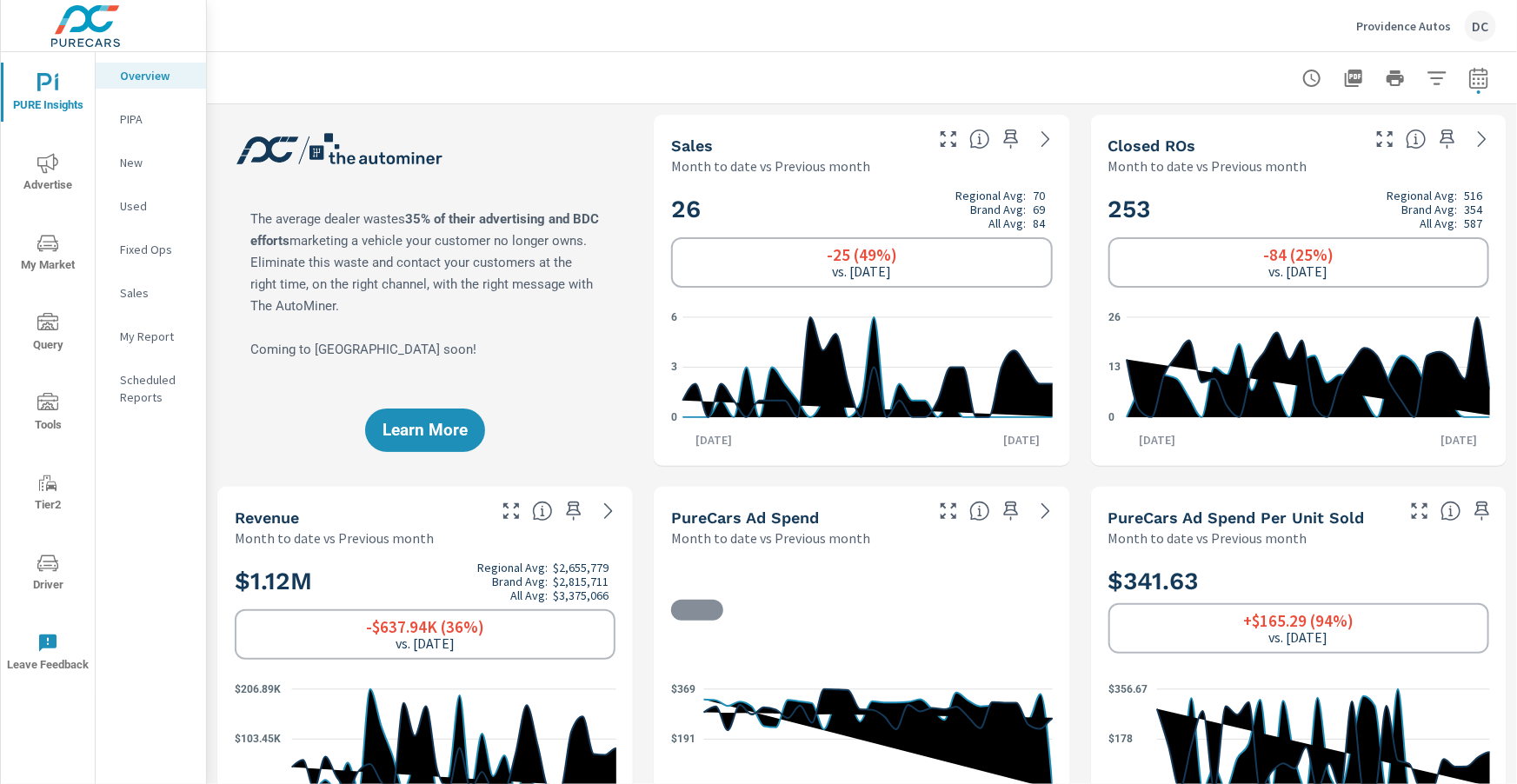
click at [149, 286] on p "Sales" at bounding box center [156, 293] width 73 height 17
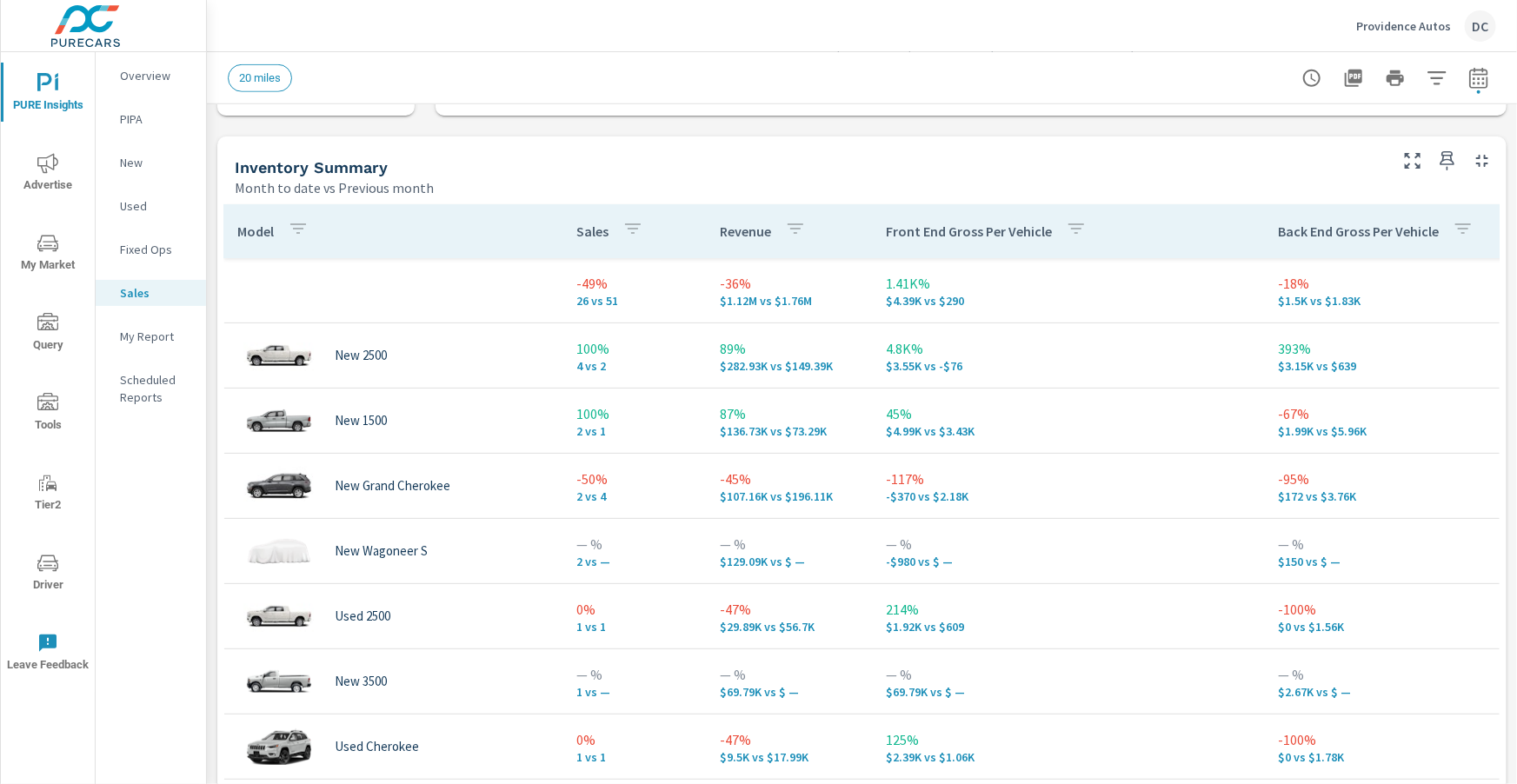
scroll to position [791, 0]
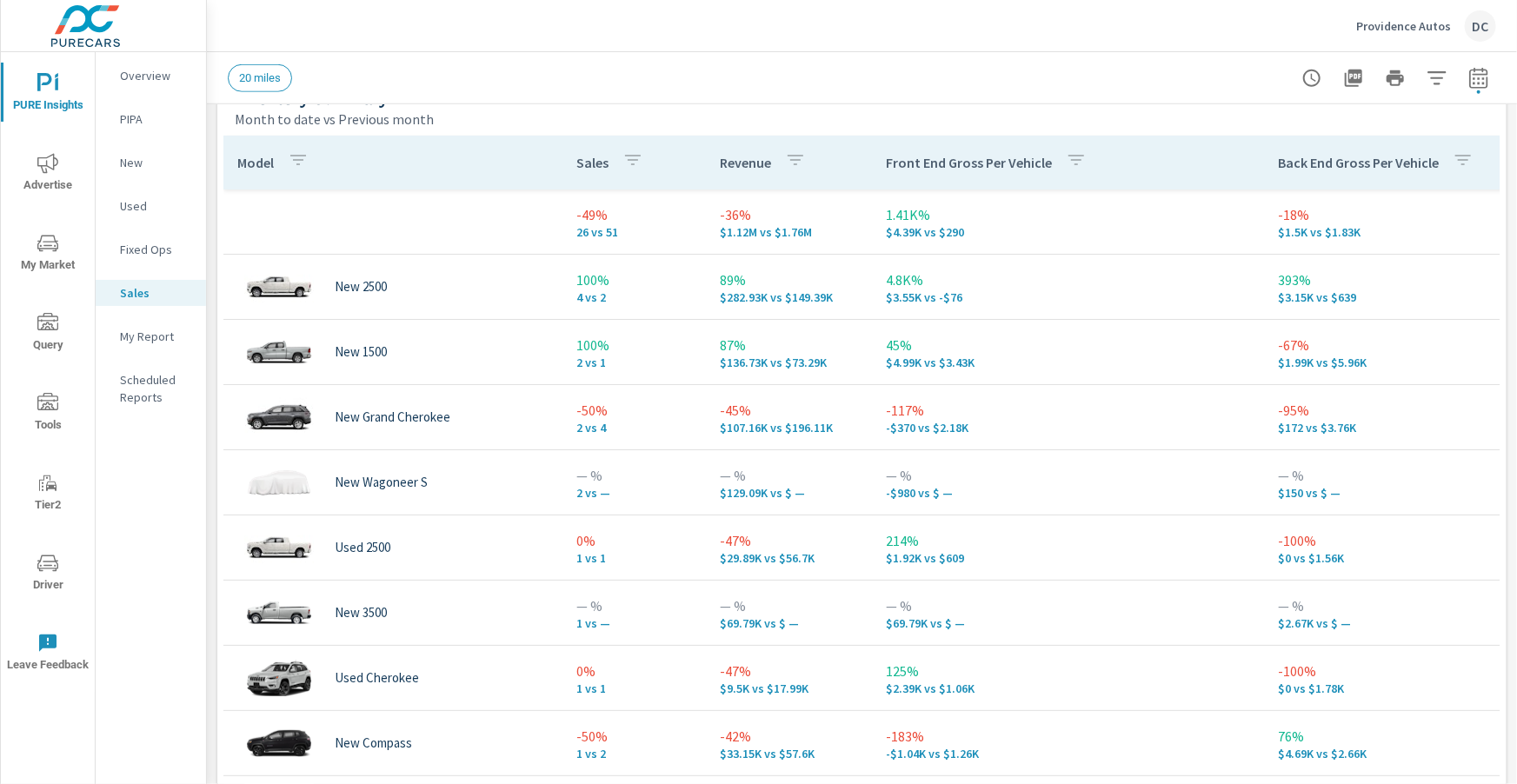
scroll to position [0, 12]
